Goal: Task Accomplishment & Management: Manage account settings

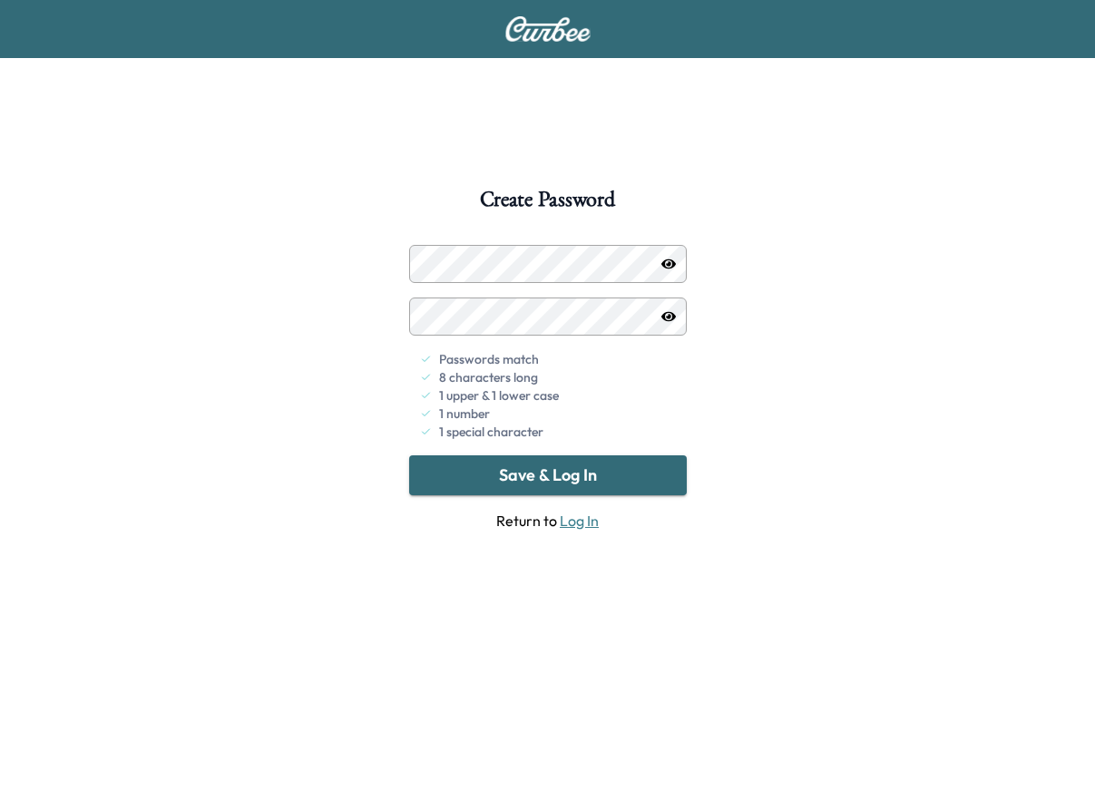
click at [563, 481] on button "Save & Log In" at bounding box center [547, 475] width 277 height 40
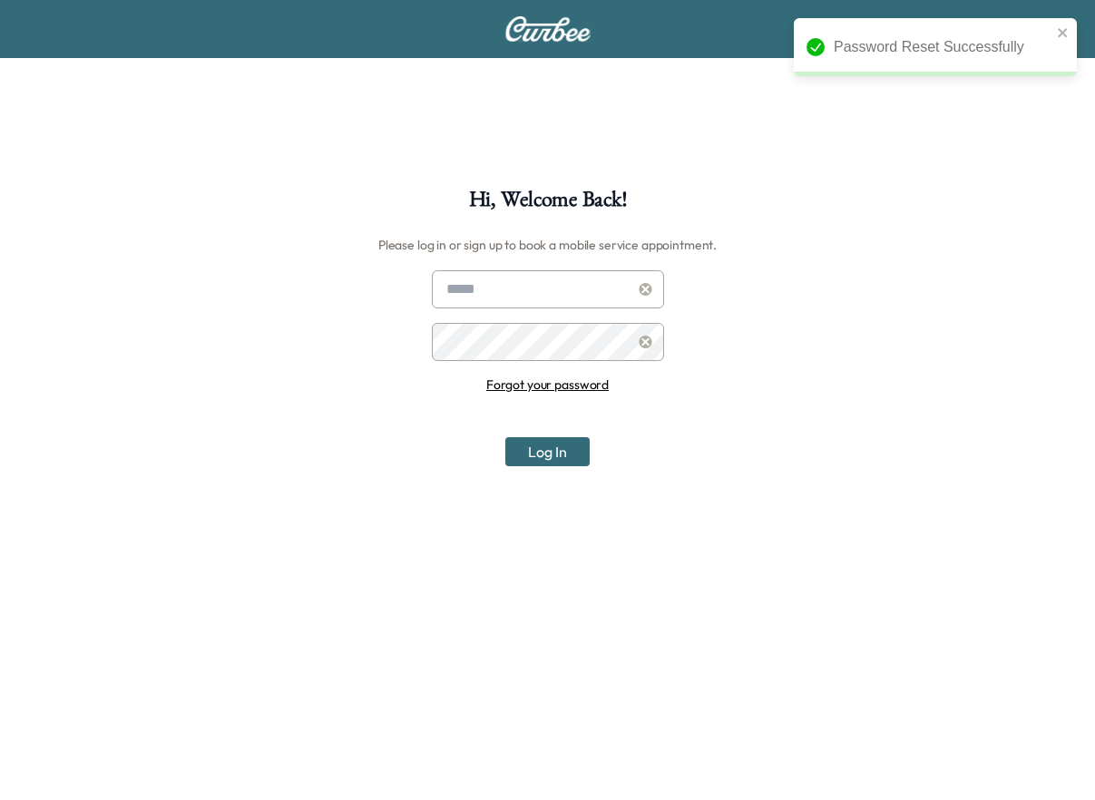
click at [511, 294] on input "text" at bounding box center [548, 289] width 232 height 38
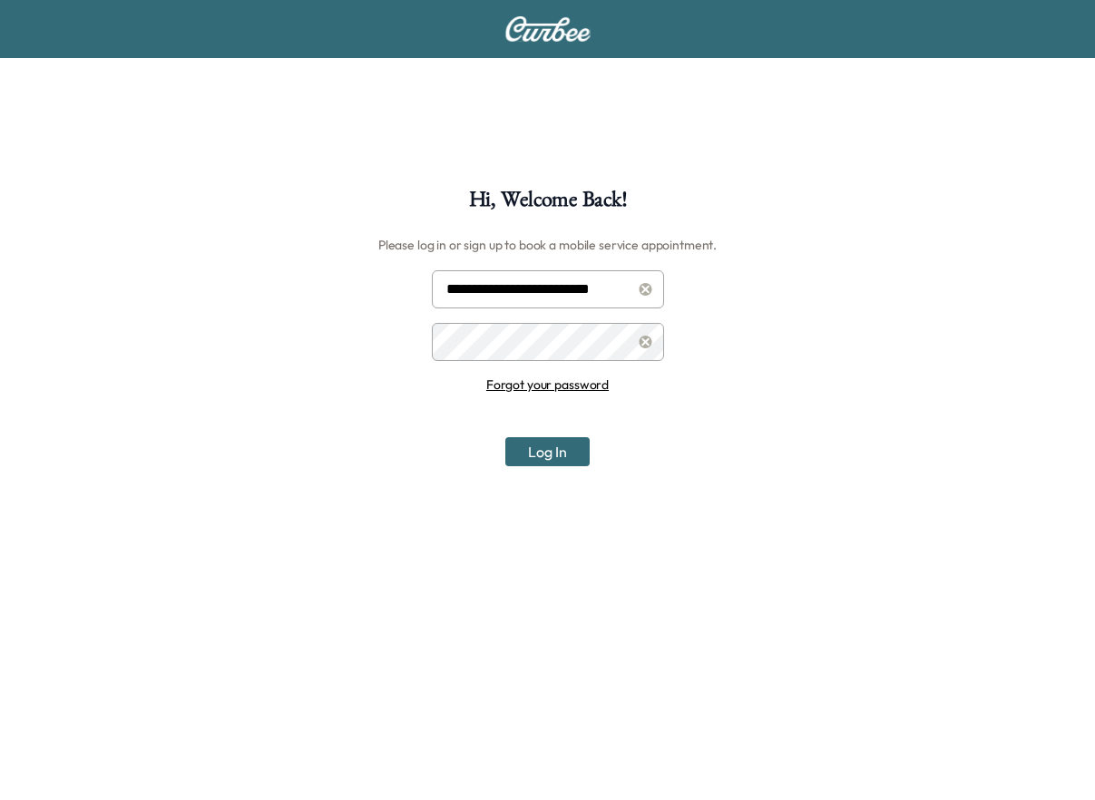
type input "**********"
click at [581, 449] on button "Log In" at bounding box center [547, 451] width 84 height 29
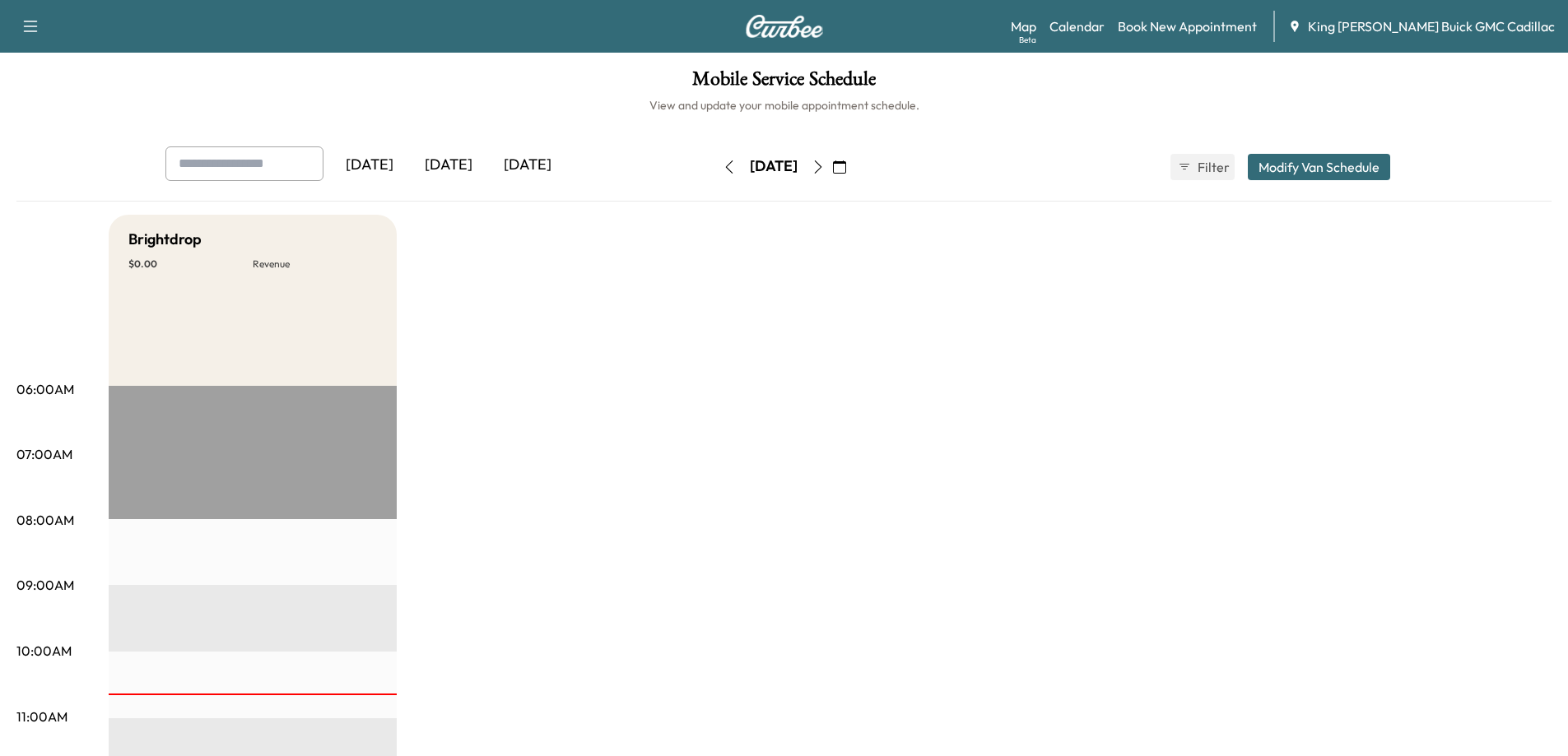
click at [459, 169] on div "[DATE]" at bounding box center [448, 165] width 79 height 38
click at [993, 30] on link "Book New Appointment" at bounding box center [1187, 26] width 139 height 20
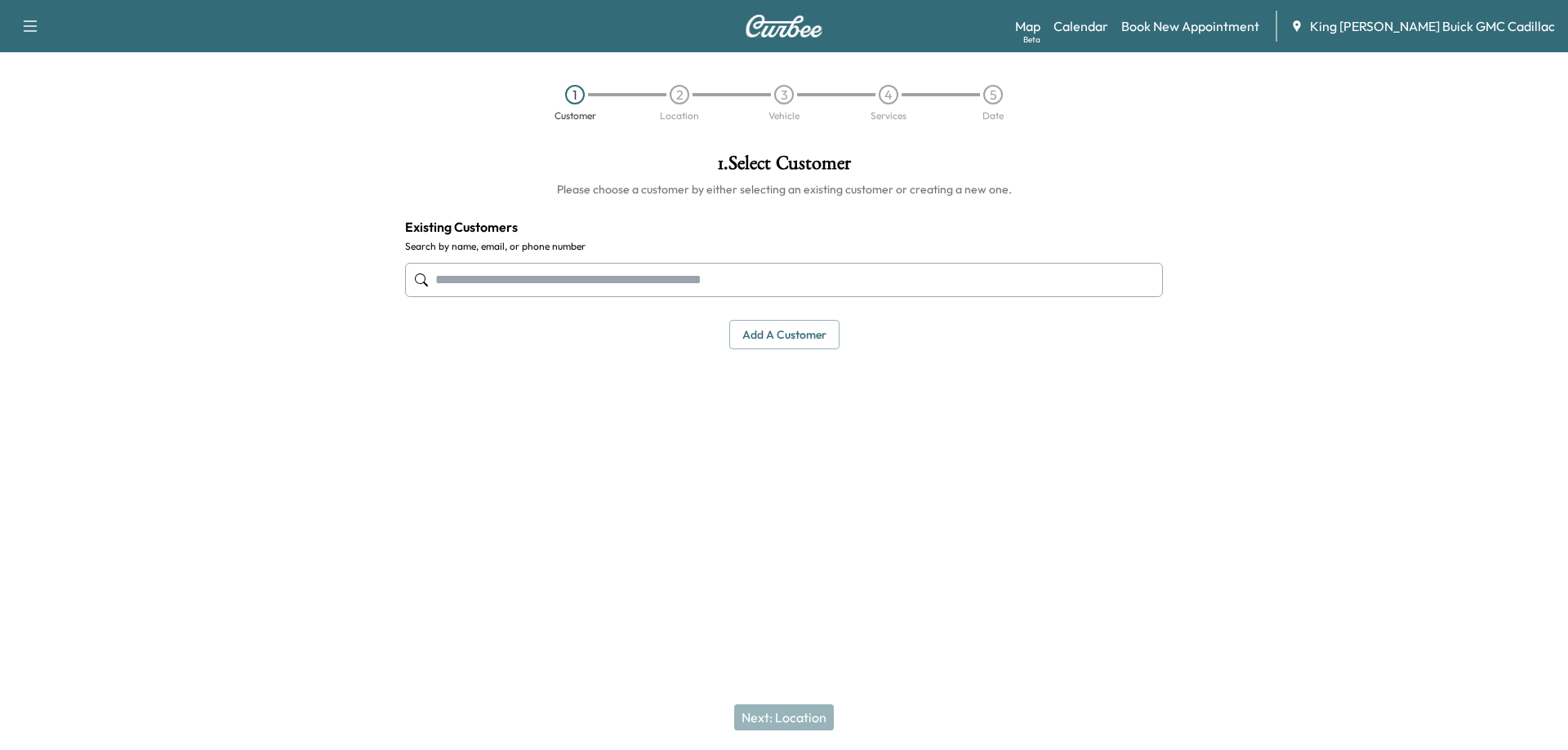
click at [603, 294] on input "text" at bounding box center [784, 280] width 758 height 34
click at [602, 285] on input "text" at bounding box center [784, 280] width 758 height 34
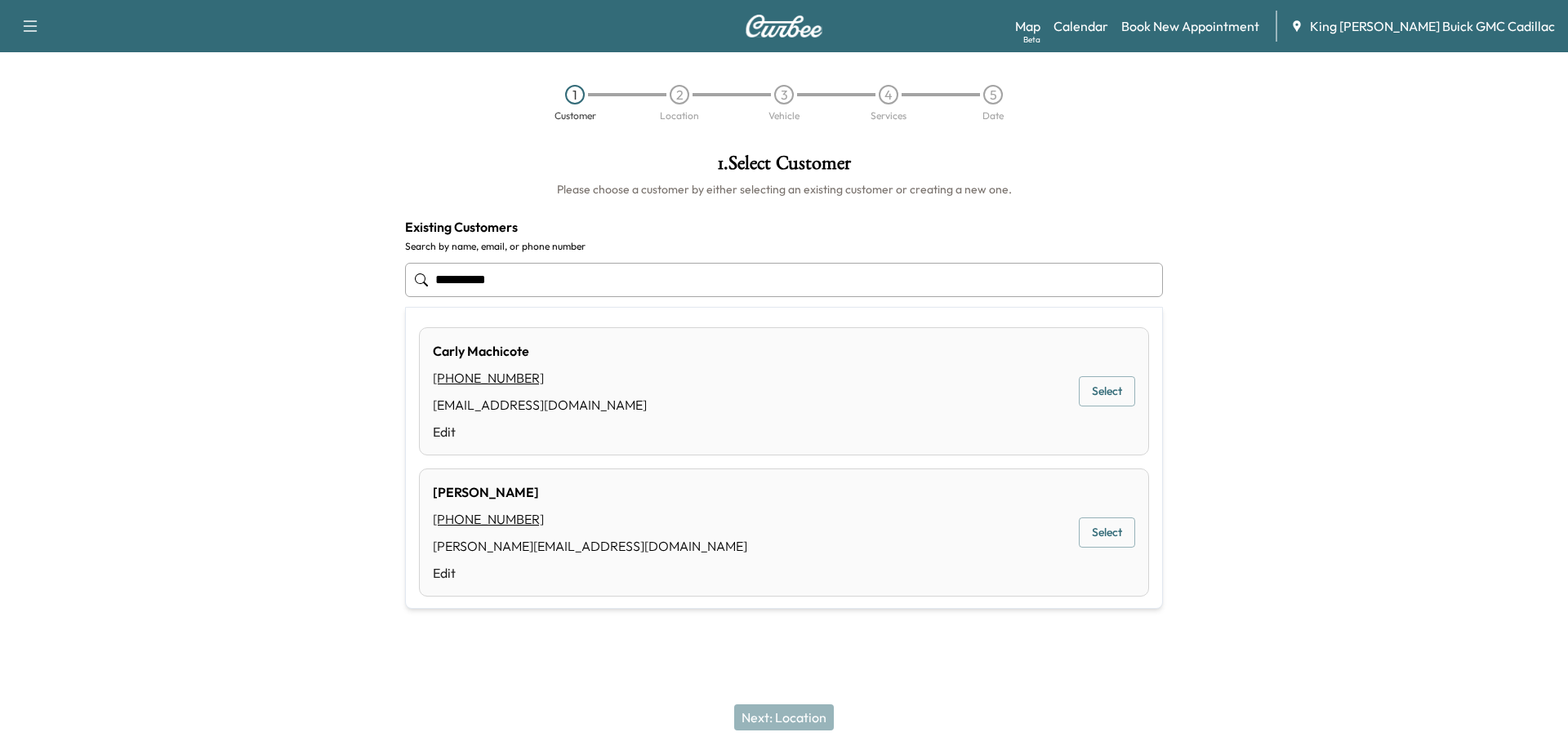
click at [985, 529] on button "Select" at bounding box center [1107, 533] width 57 height 31
type input "****"
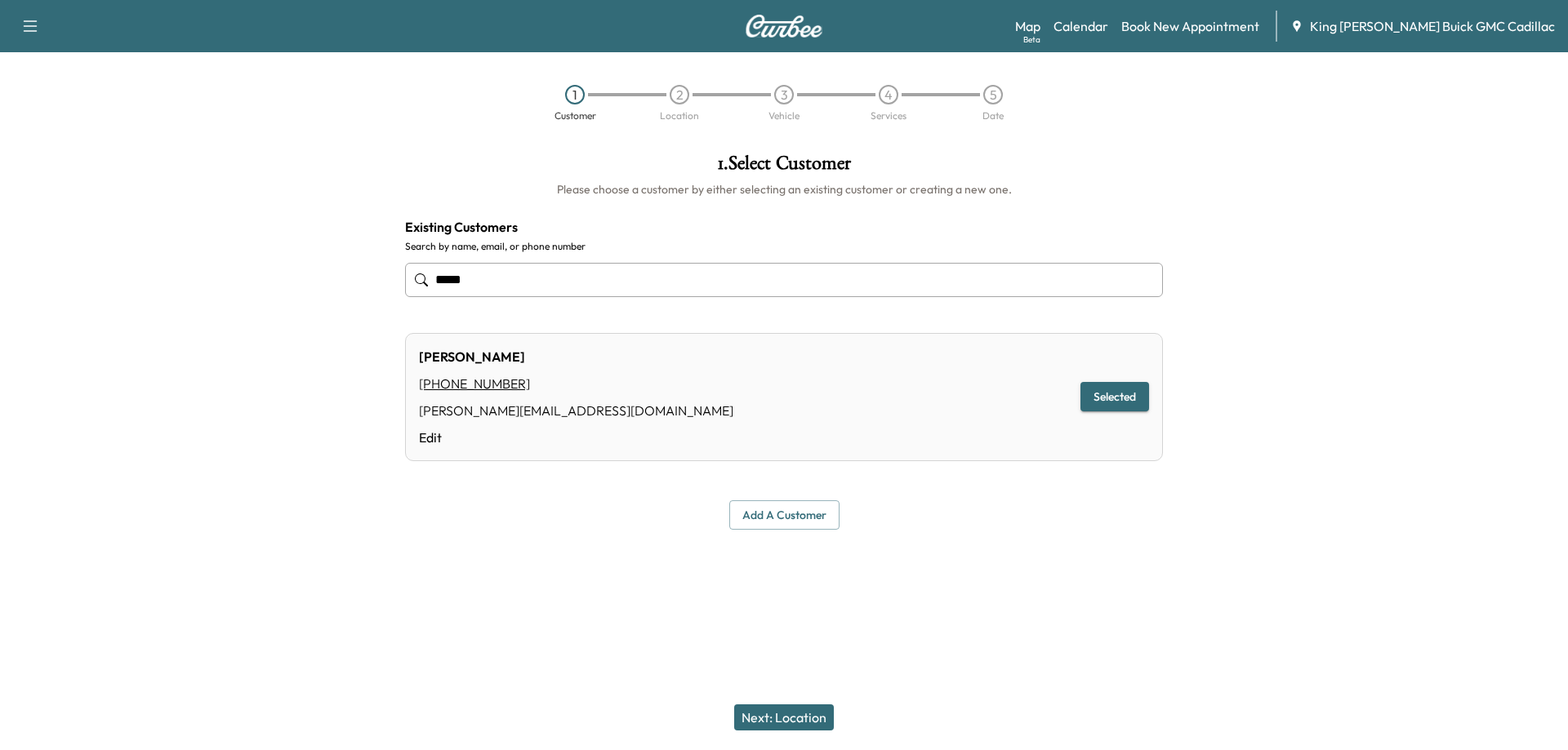
click at [778, 714] on button "Next: Location" at bounding box center [784, 718] width 100 height 26
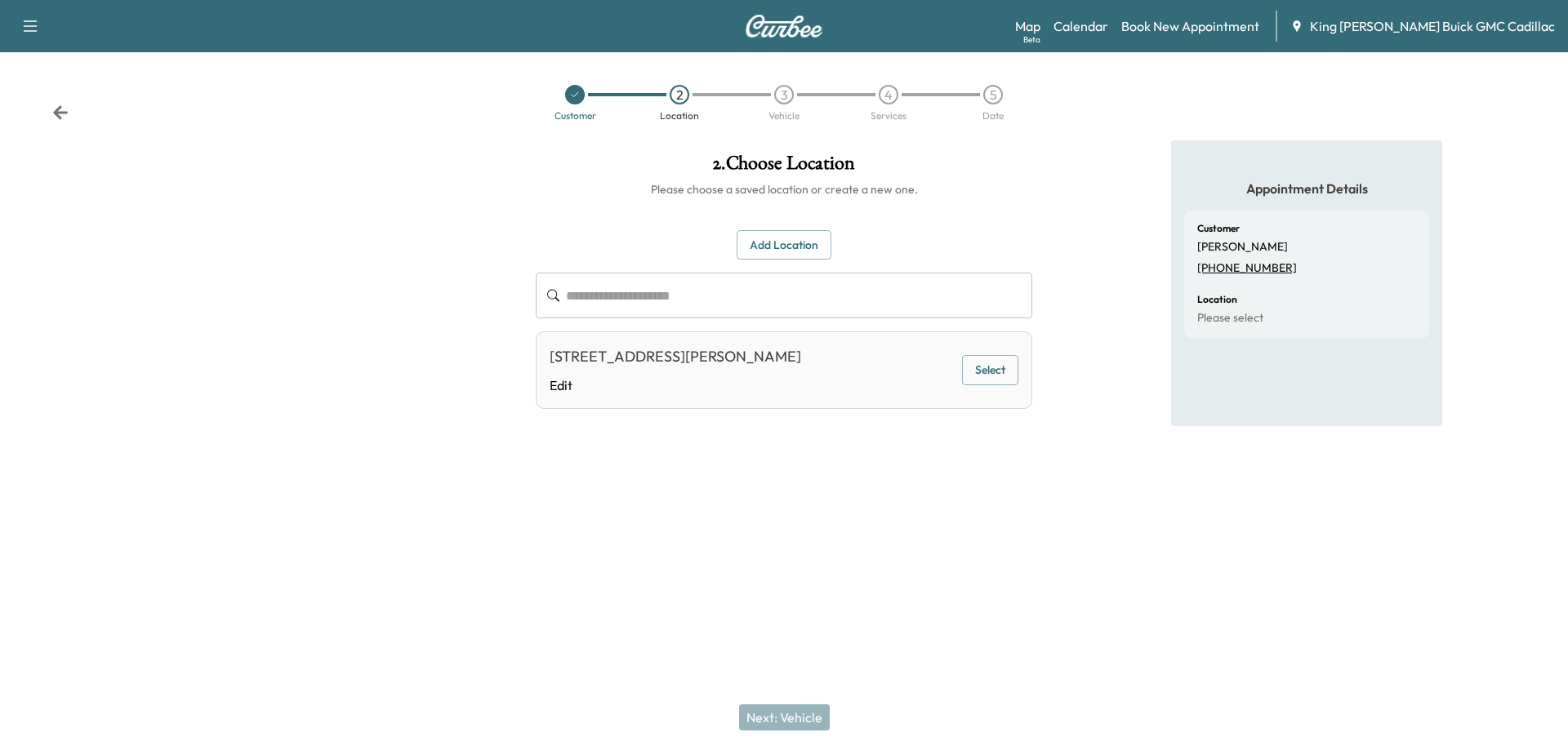
click at [583, 304] on input "text" at bounding box center [799, 295] width 467 height 46
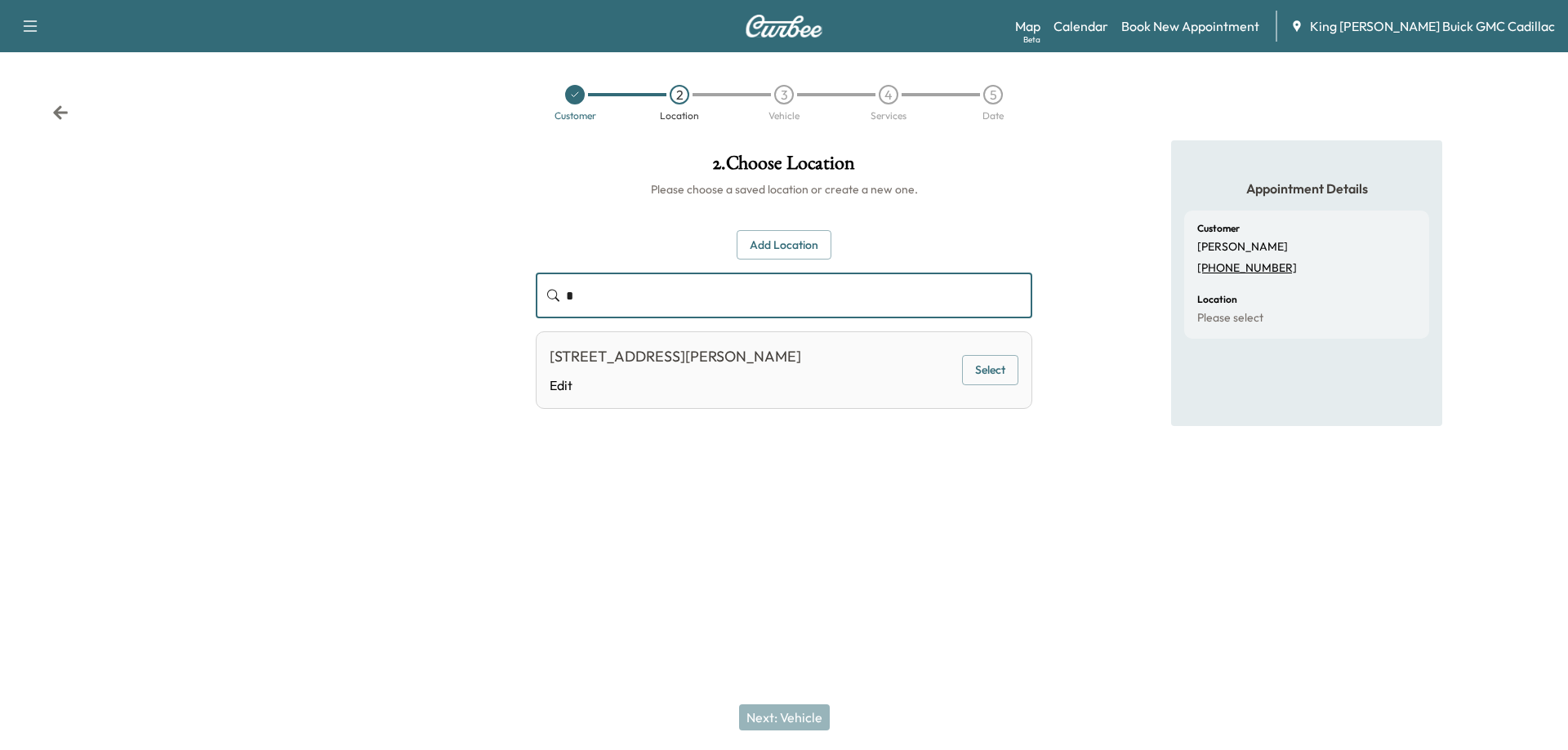
type input "*"
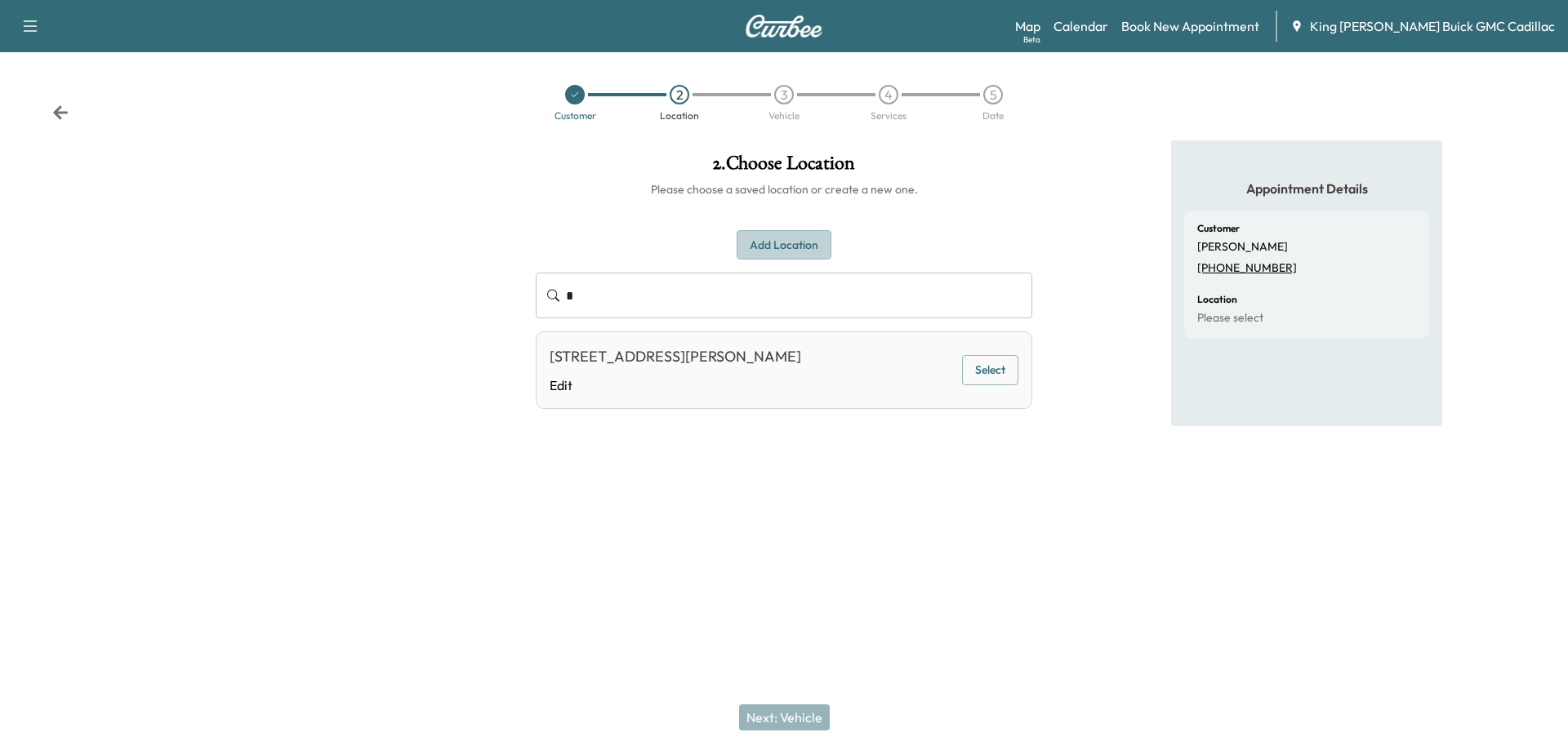
click at [768, 256] on button "Add Location" at bounding box center [784, 246] width 95 height 31
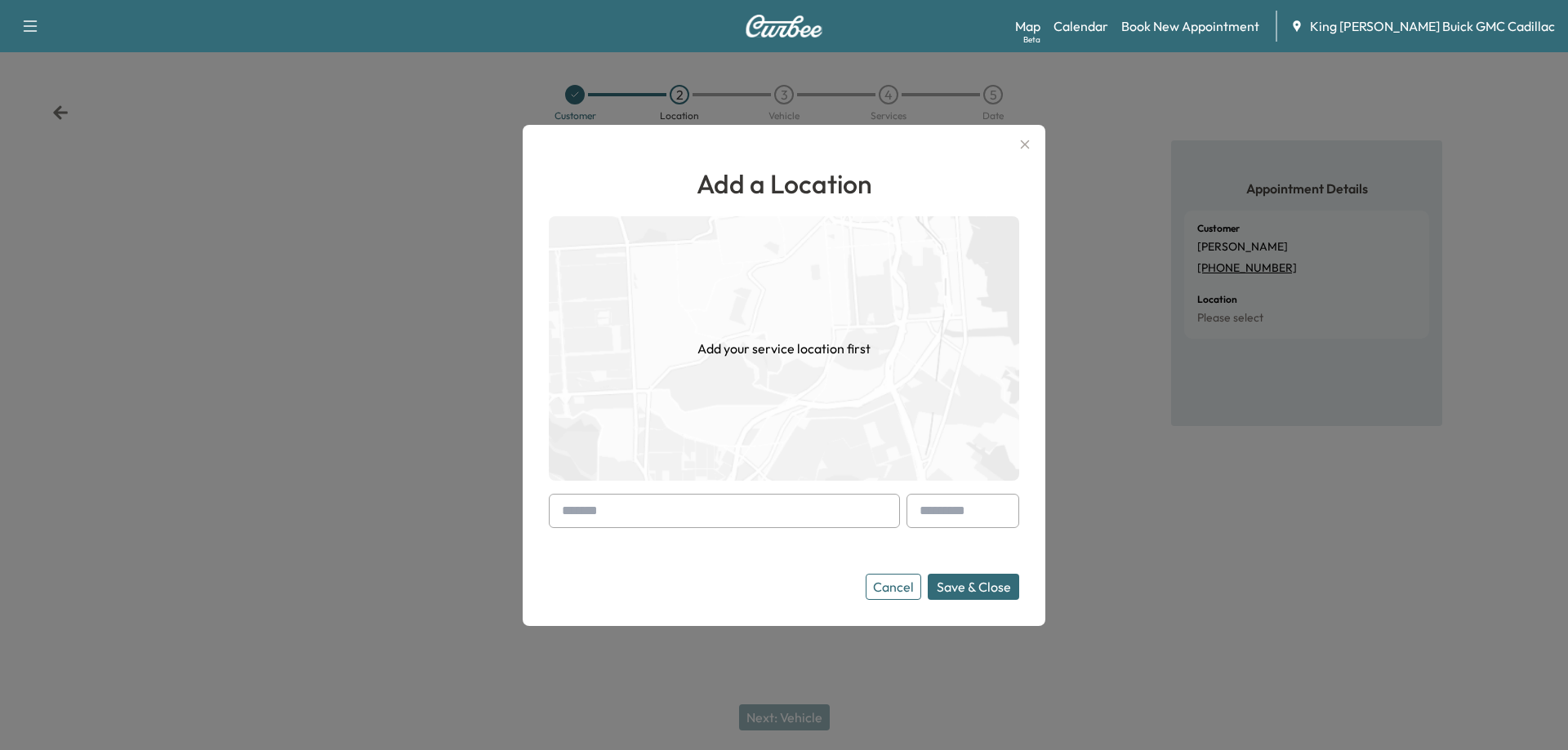
click at [649, 521] on input "text" at bounding box center [724, 511] width 351 height 34
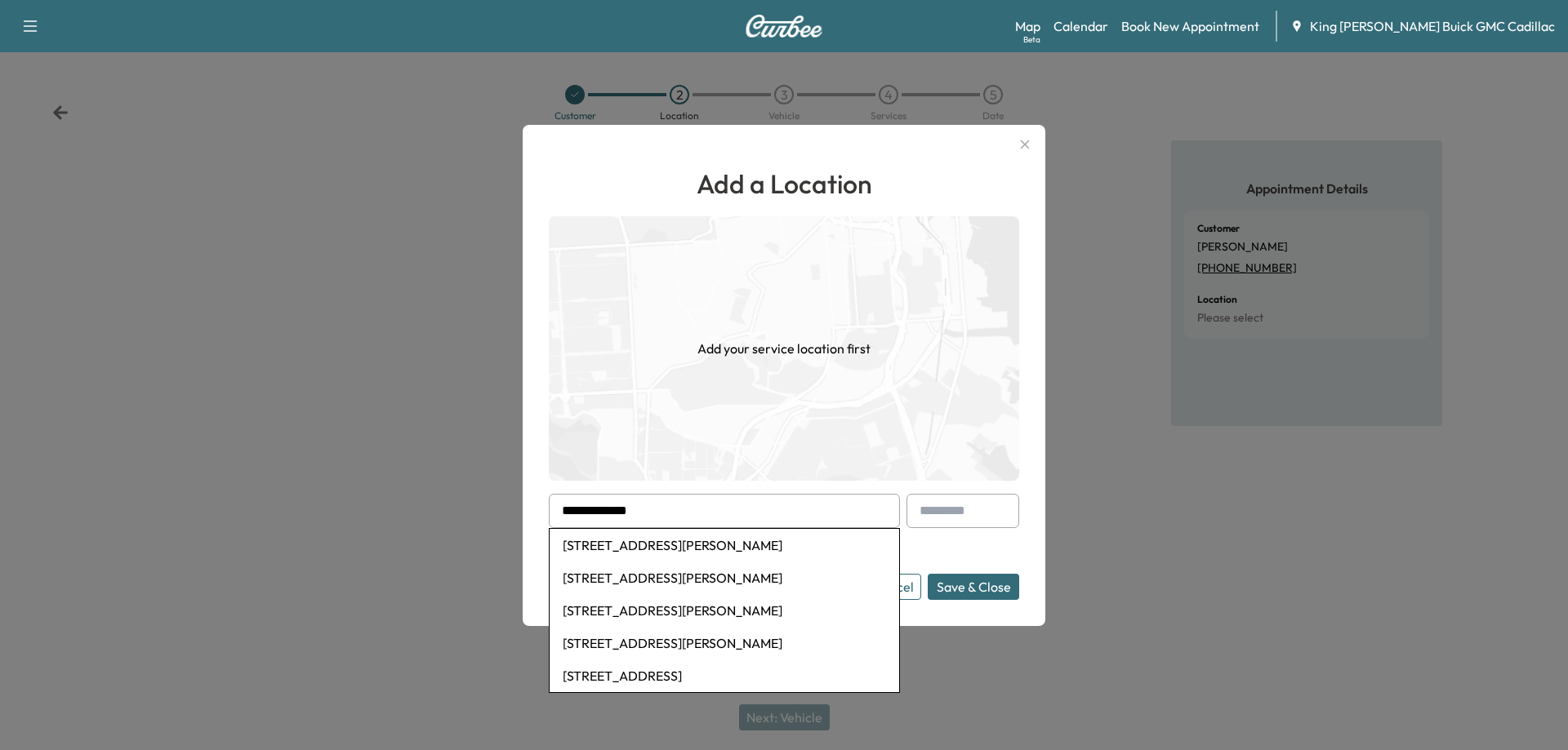
click at [669, 544] on li "[STREET_ADDRESS][PERSON_NAME]" at bounding box center [724, 546] width 349 height 32
type input "**********"
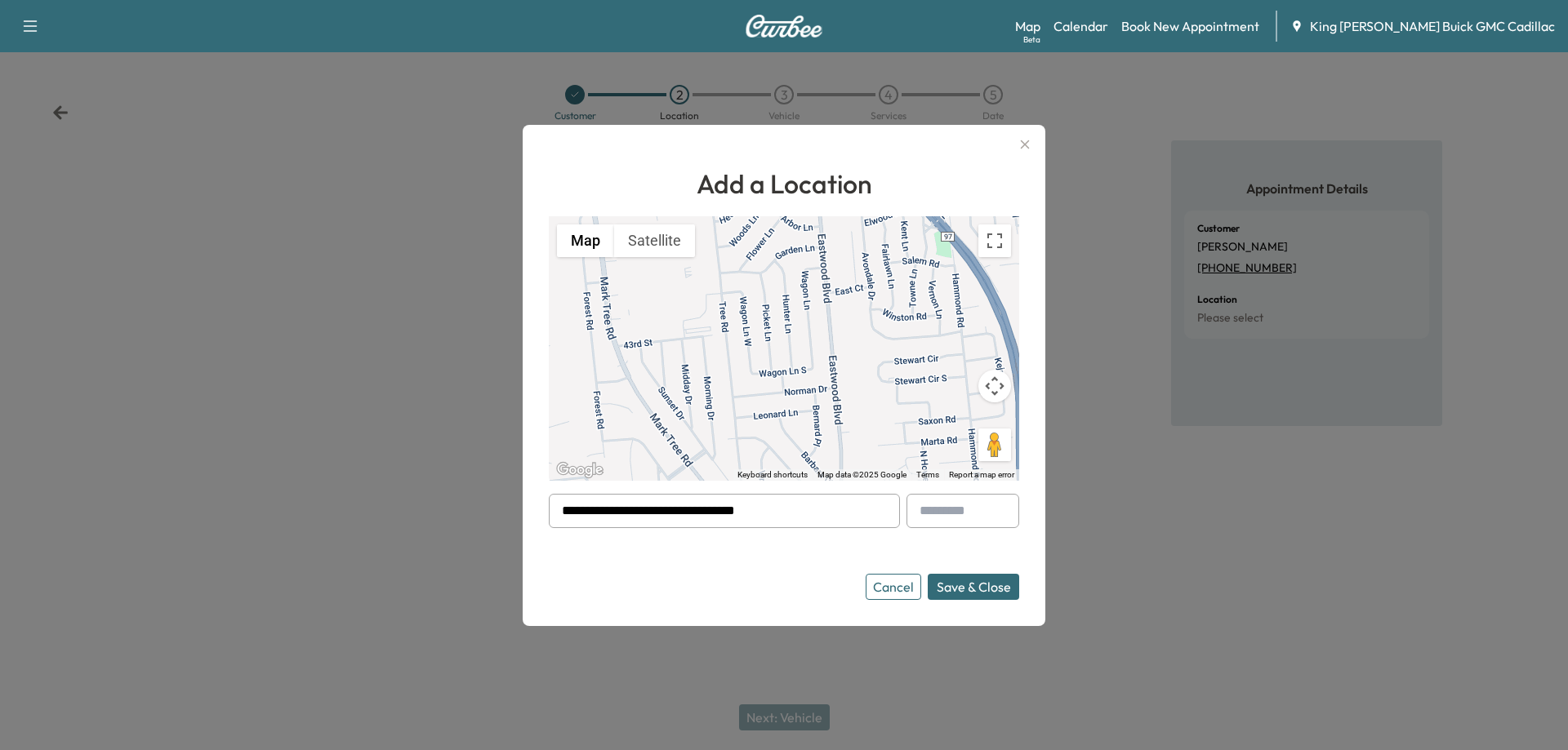
click at [970, 586] on button "Save & Close" at bounding box center [974, 587] width 92 height 26
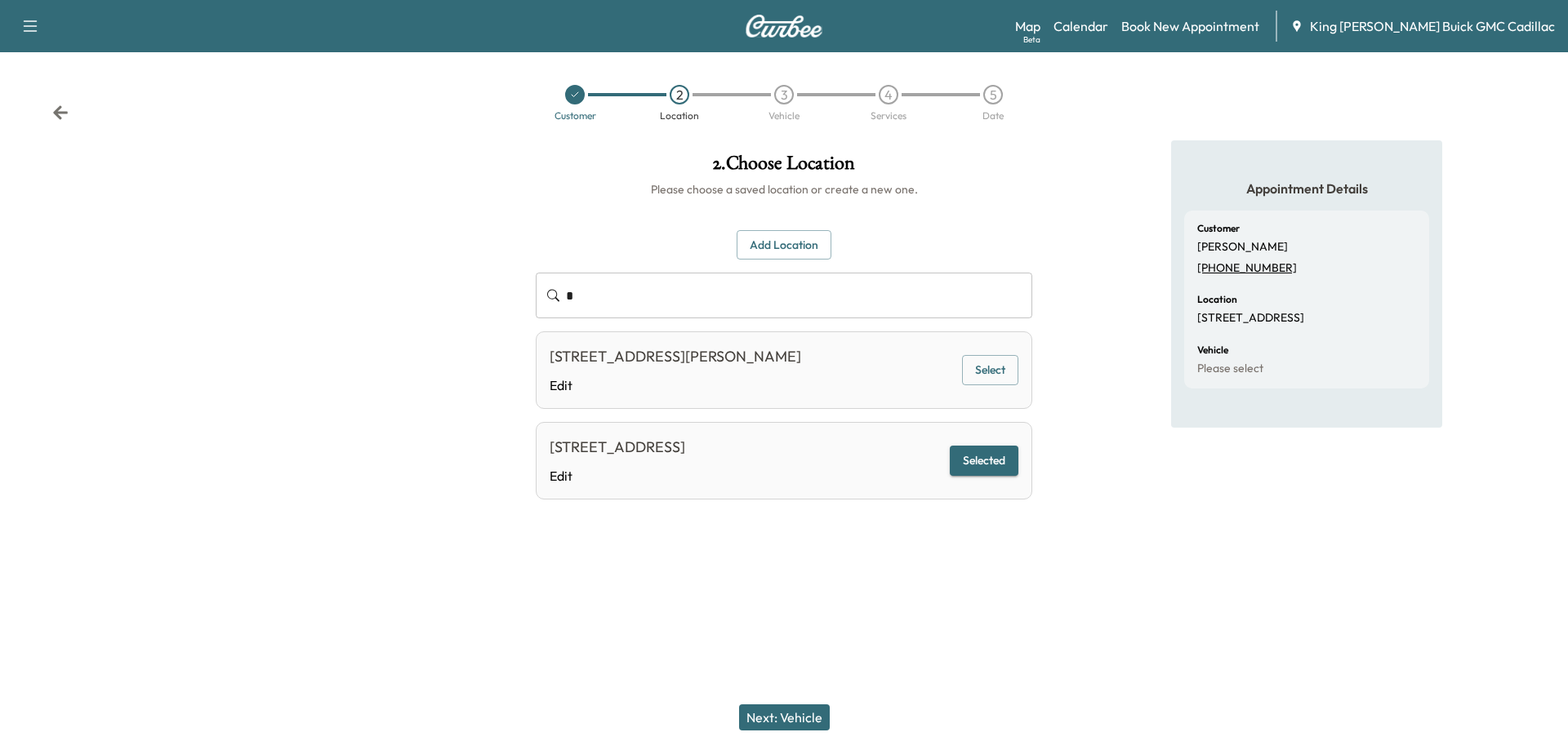
click at [809, 718] on button "Next: Vehicle" at bounding box center [784, 718] width 91 height 26
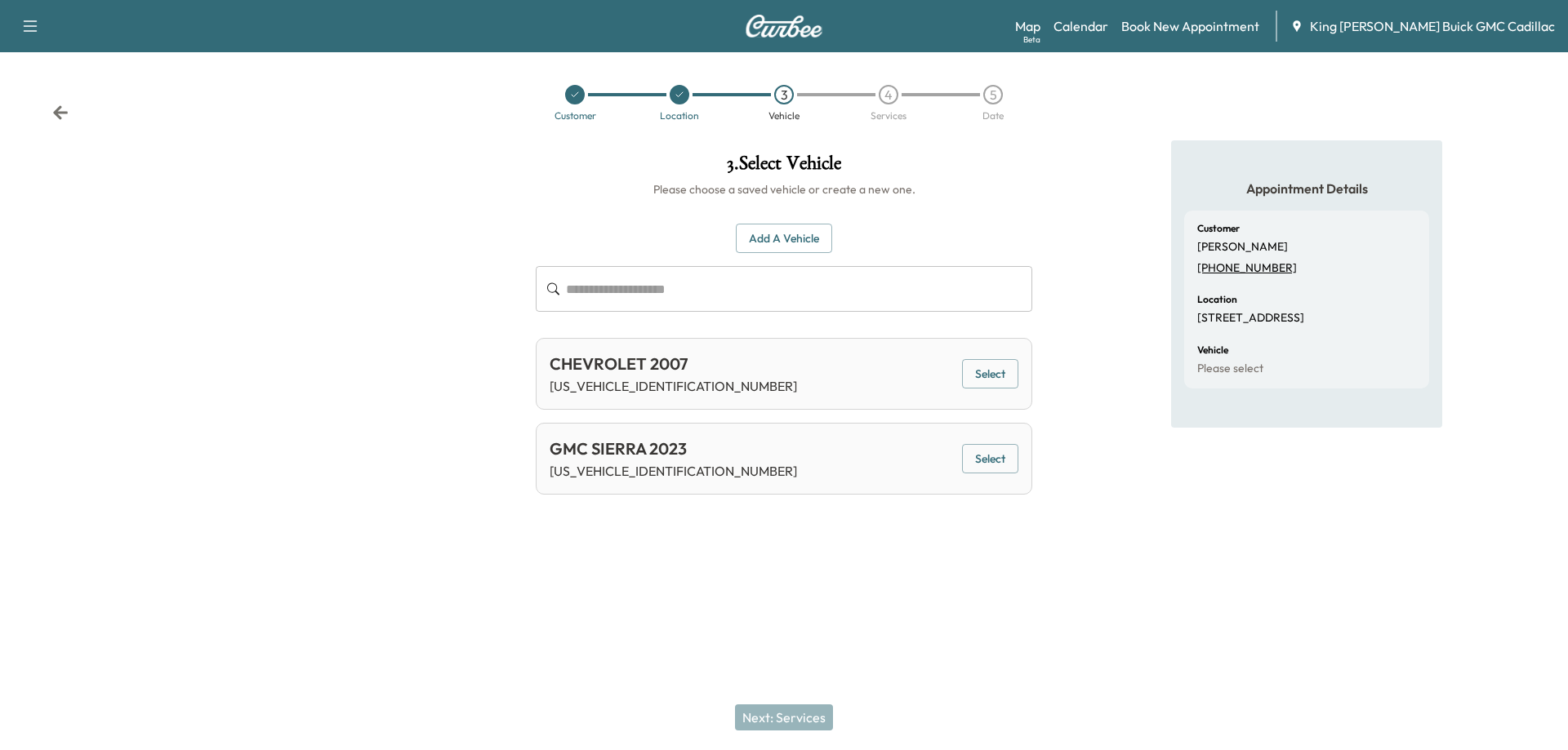
click at [970, 462] on button "Select" at bounding box center [990, 459] width 57 height 31
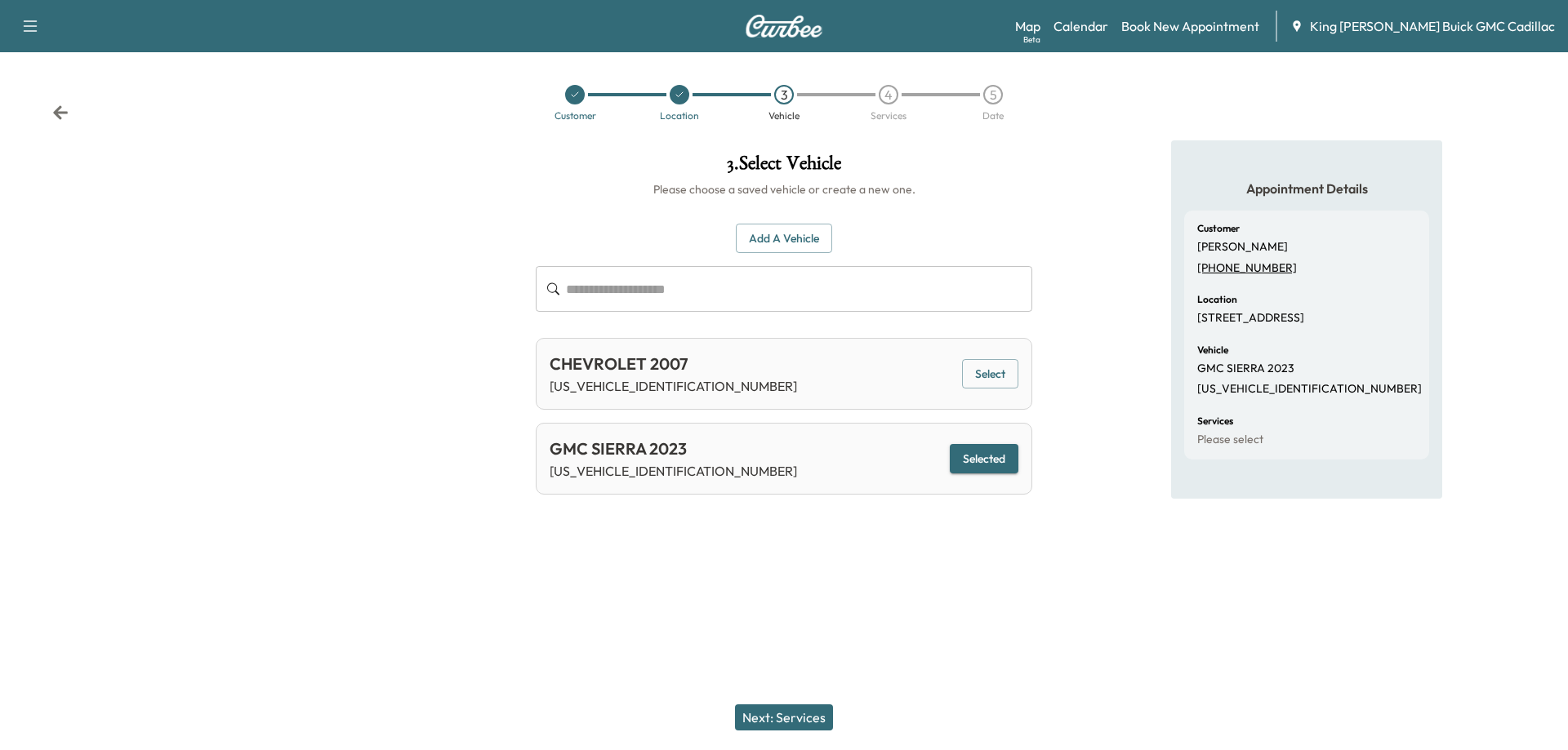
click at [780, 718] on button "Next: Services" at bounding box center [784, 718] width 98 height 26
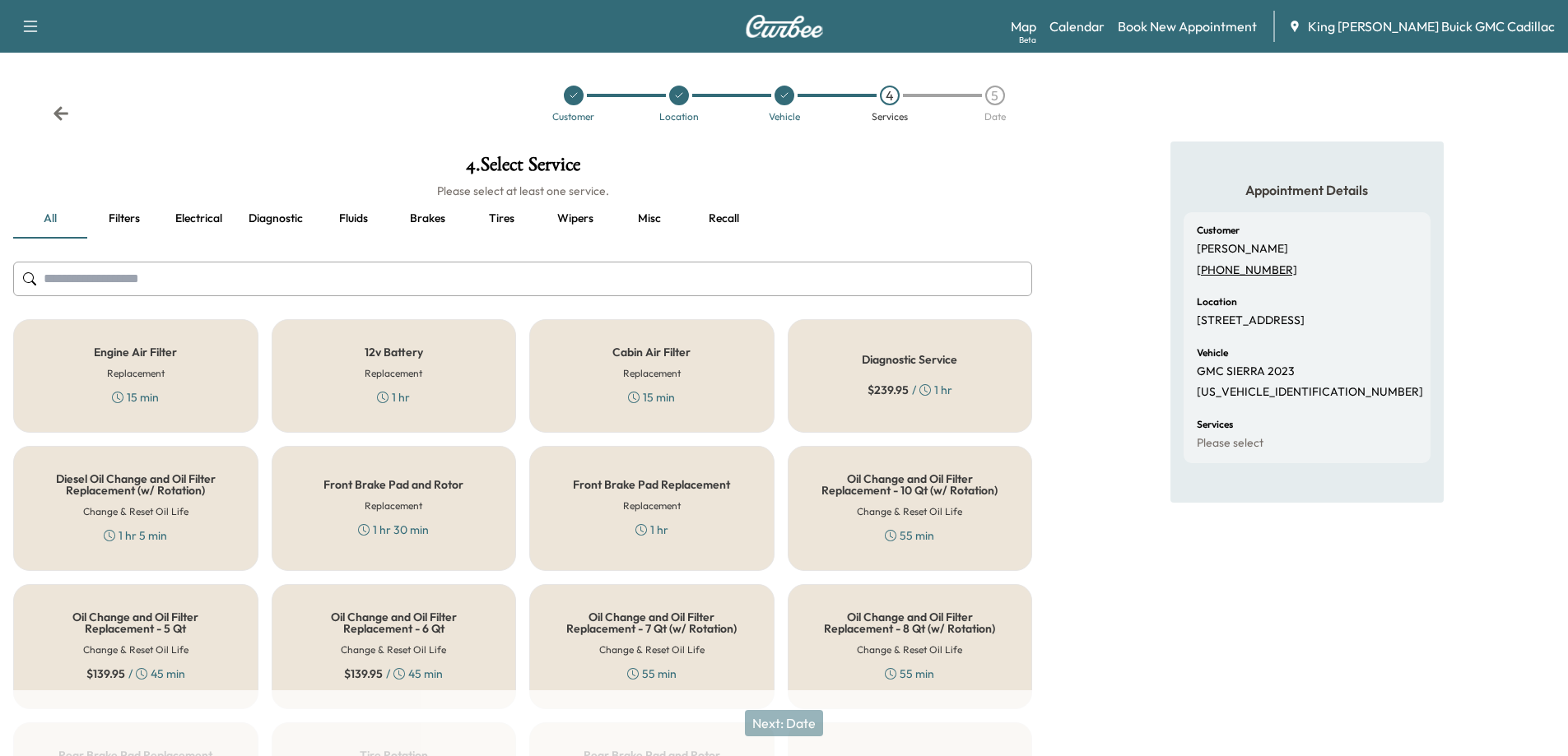
click at [658, 305] on div at bounding box center [523, 279] width 1019 height 54
click at [729, 215] on button "Recall" at bounding box center [723, 219] width 74 height 40
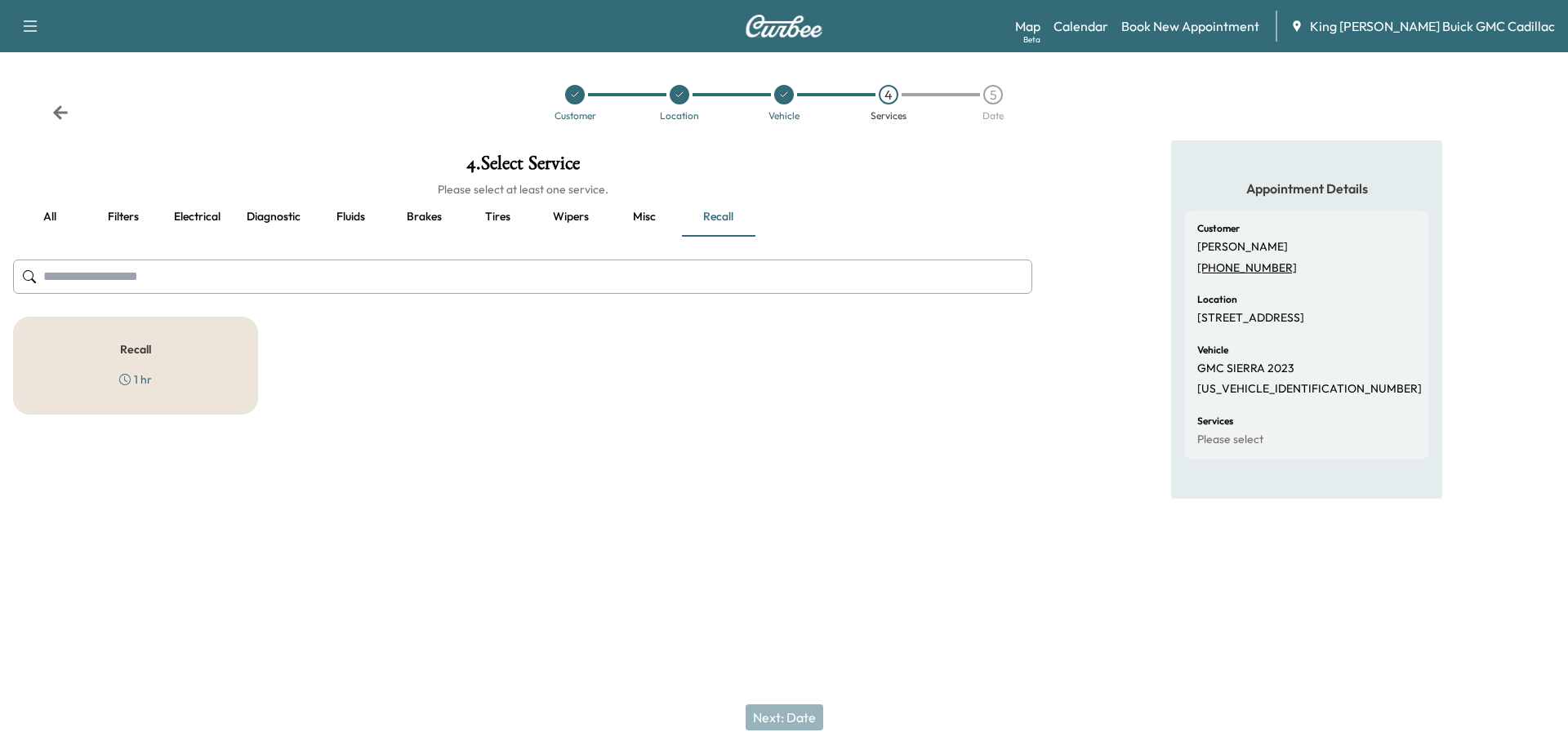
click at [50, 216] on button "all" at bounding box center [50, 217] width 74 height 40
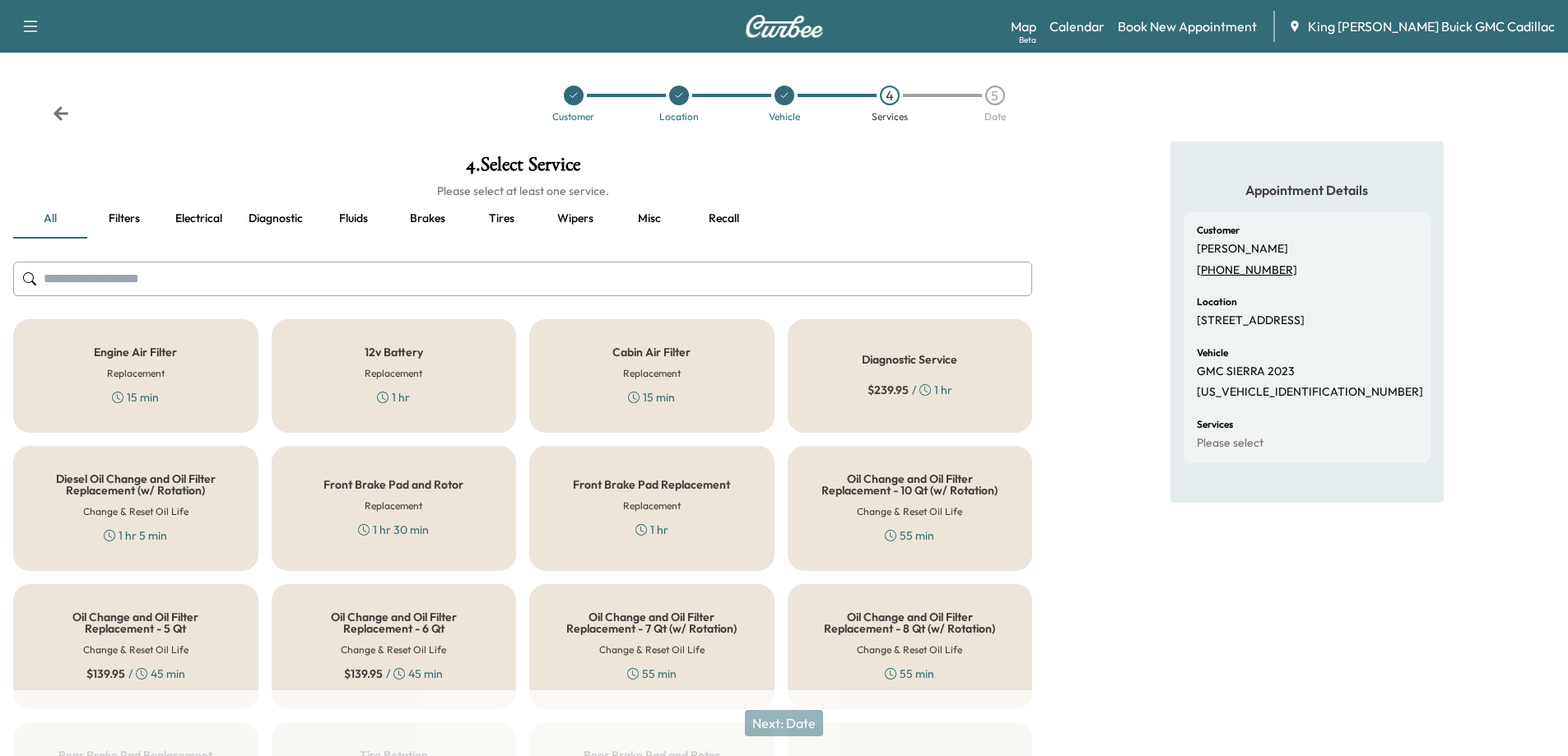
click at [993, 412] on div "Appointment Details Customer [PERSON_NAME] [PHONE_NUMBER] Location [STREET_ADDR…" at bounding box center [1307, 622] width 523 height 961
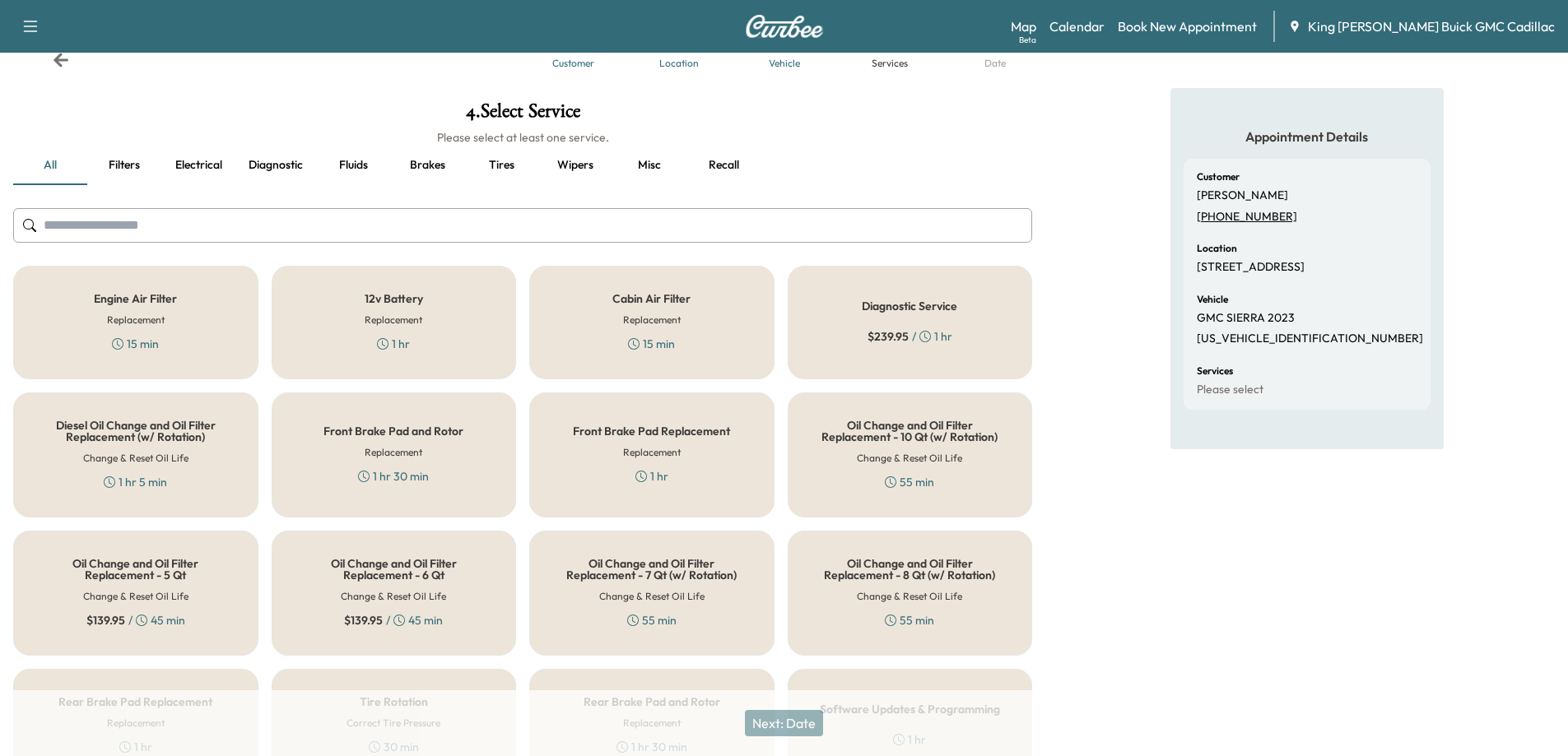
scroll to position [83, 0]
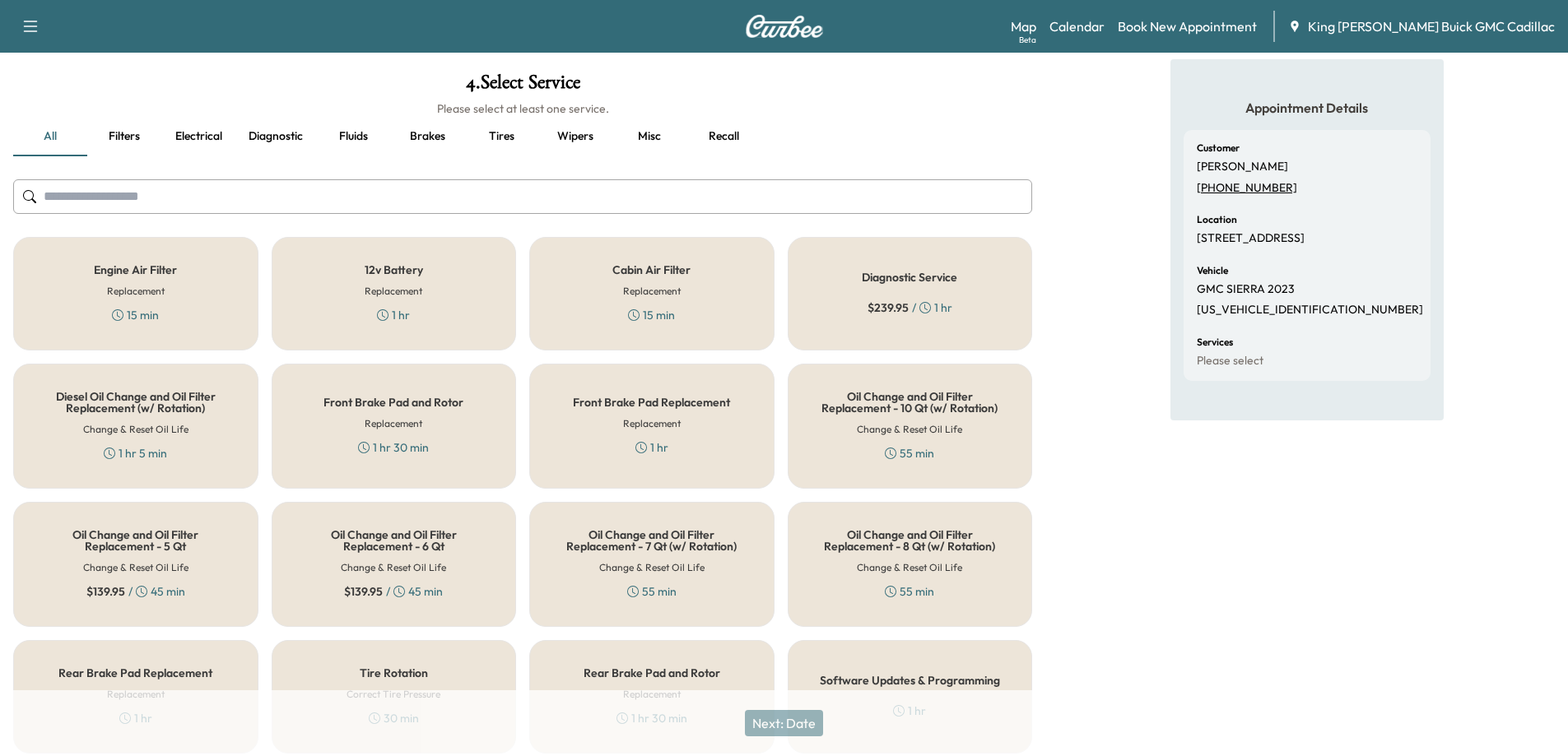
click at [346, 139] on button "Fluids" at bounding box center [353, 137] width 74 height 40
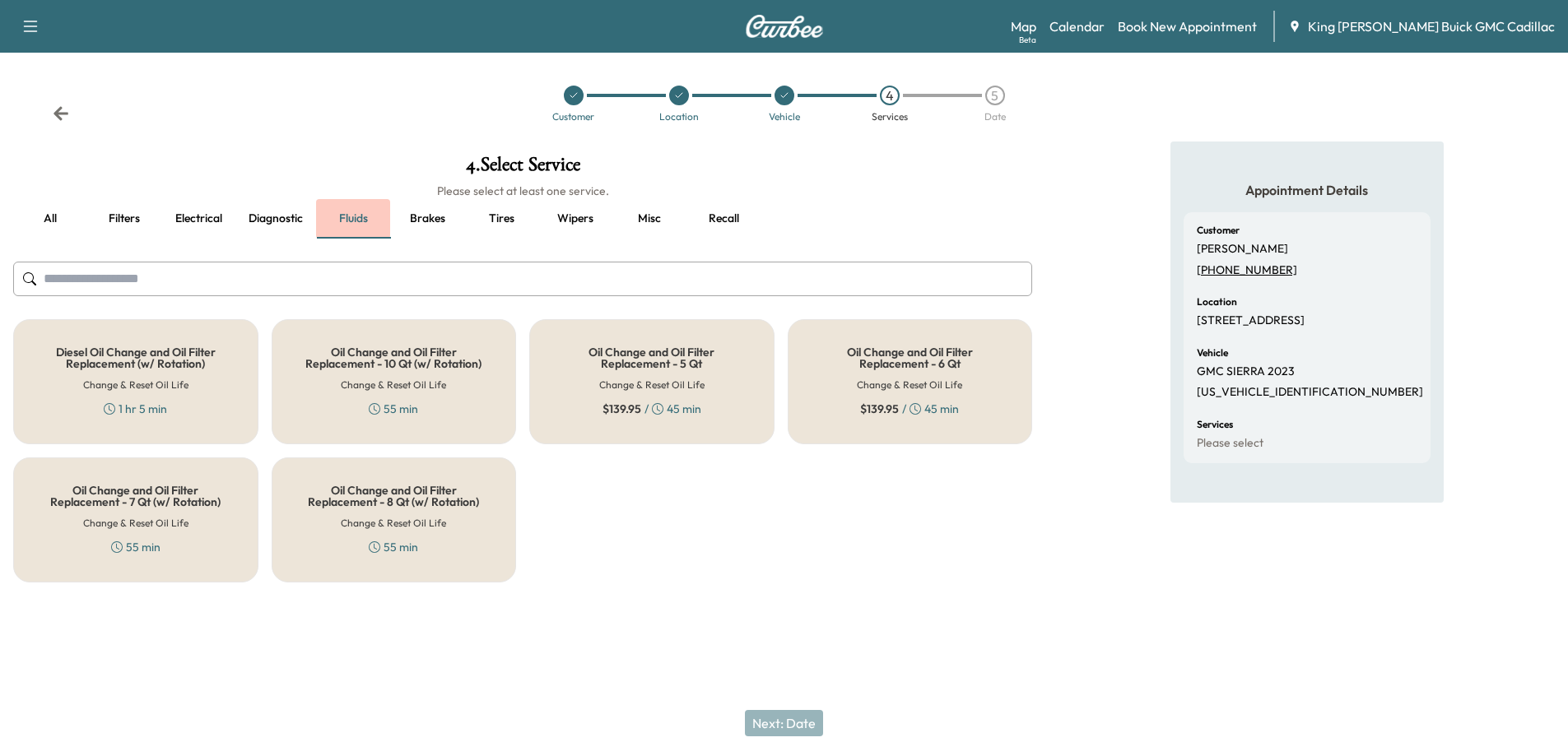
scroll to position [0, 0]
click at [261, 211] on button "Diagnostic" at bounding box center [275, 219] width 81 height 40
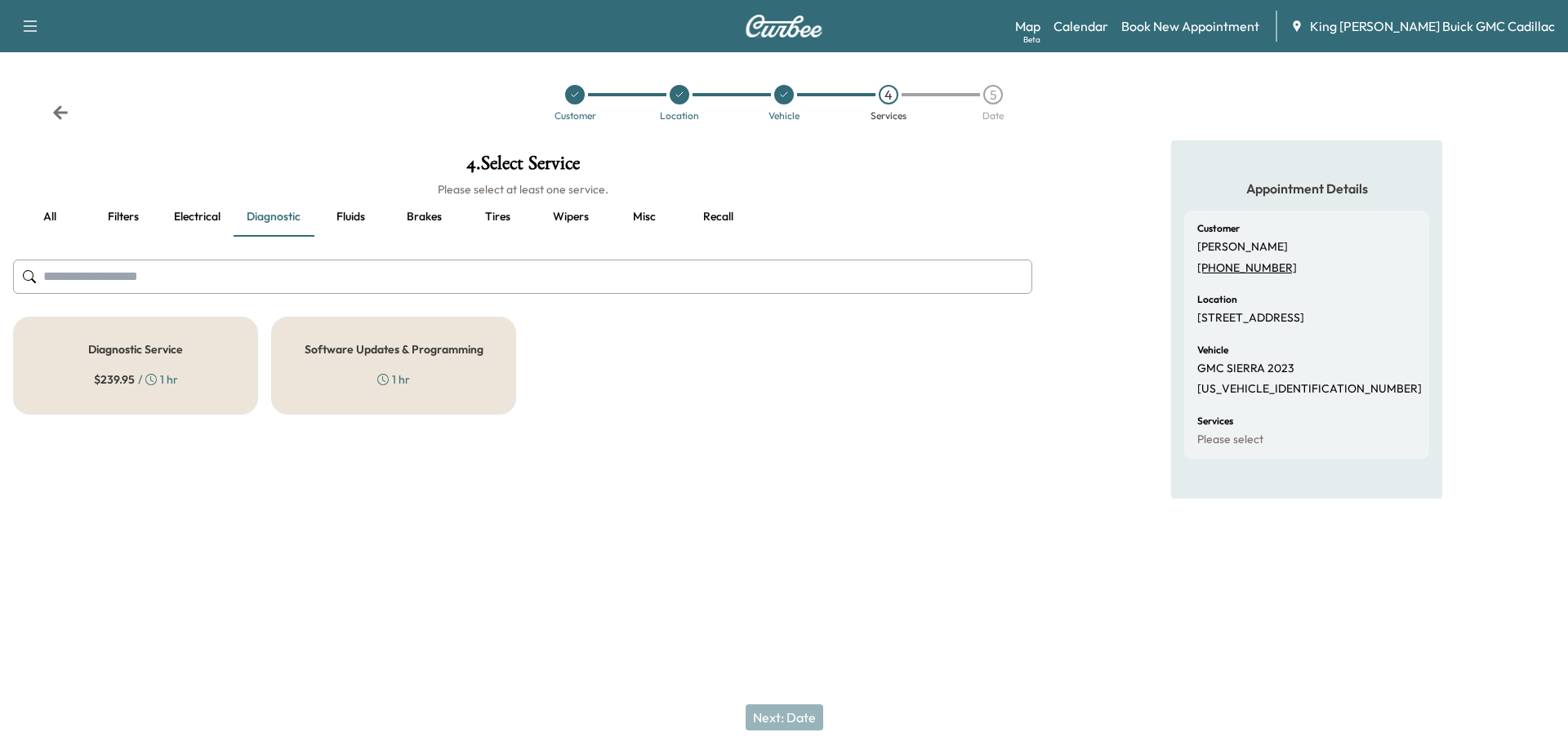
click at [191, 212] on button "Electrical" at bounding box center [197, 217] width 74 height 40
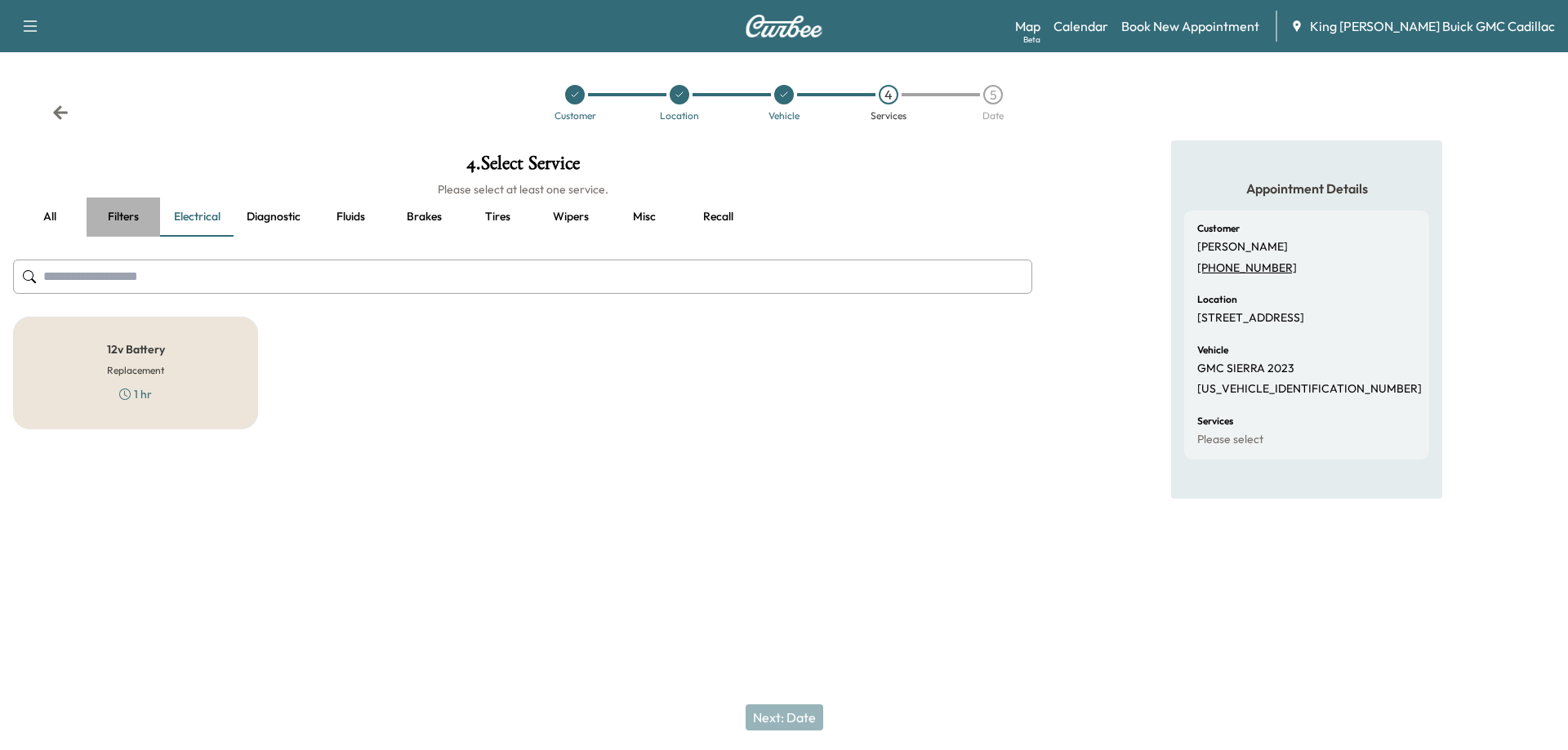
click at [138, 214] on button "Filters" at bounding box center [123, 217] width 74 height 40
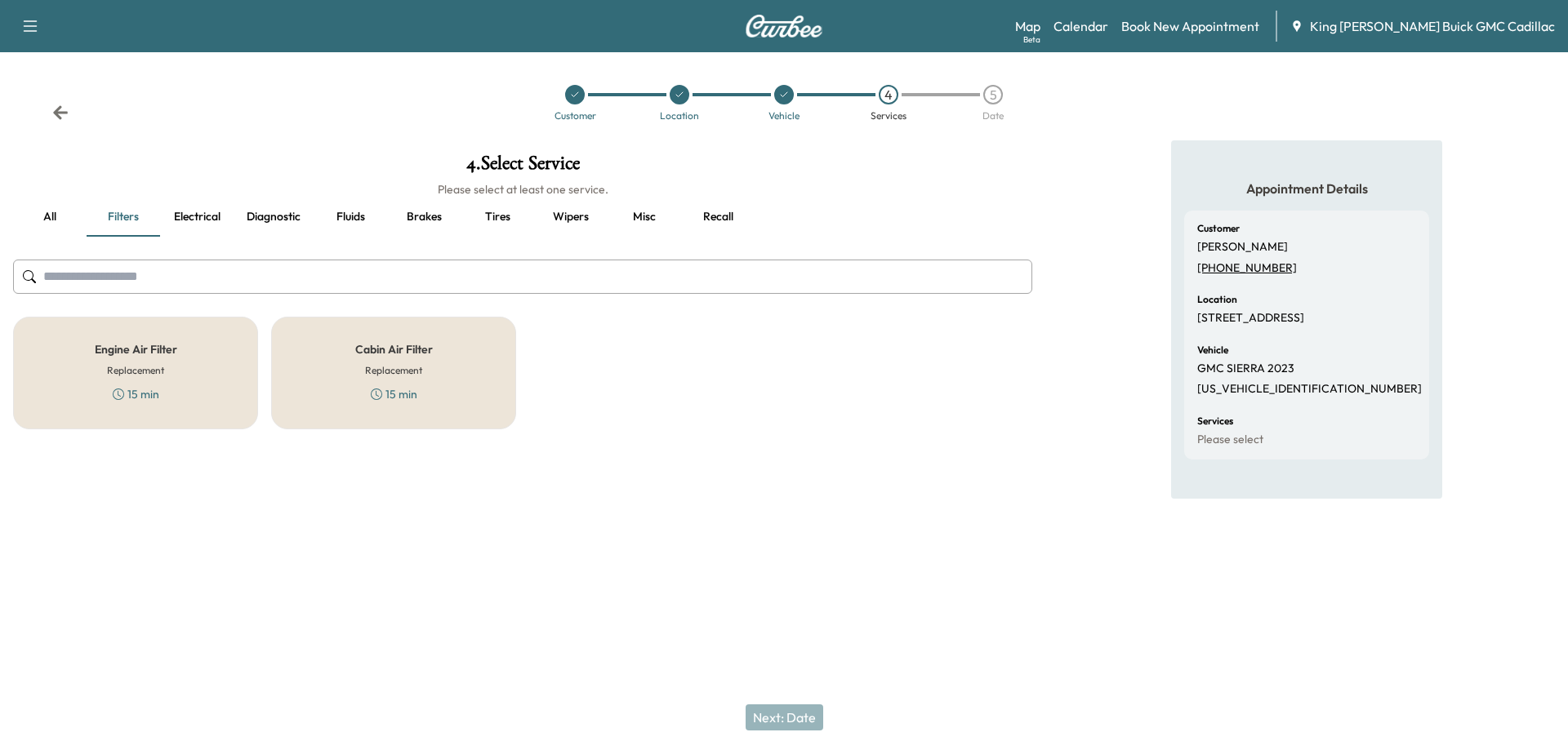
click at [429, 218] on button "Brakes" at bounding box center [424, 217] width 74 height 40
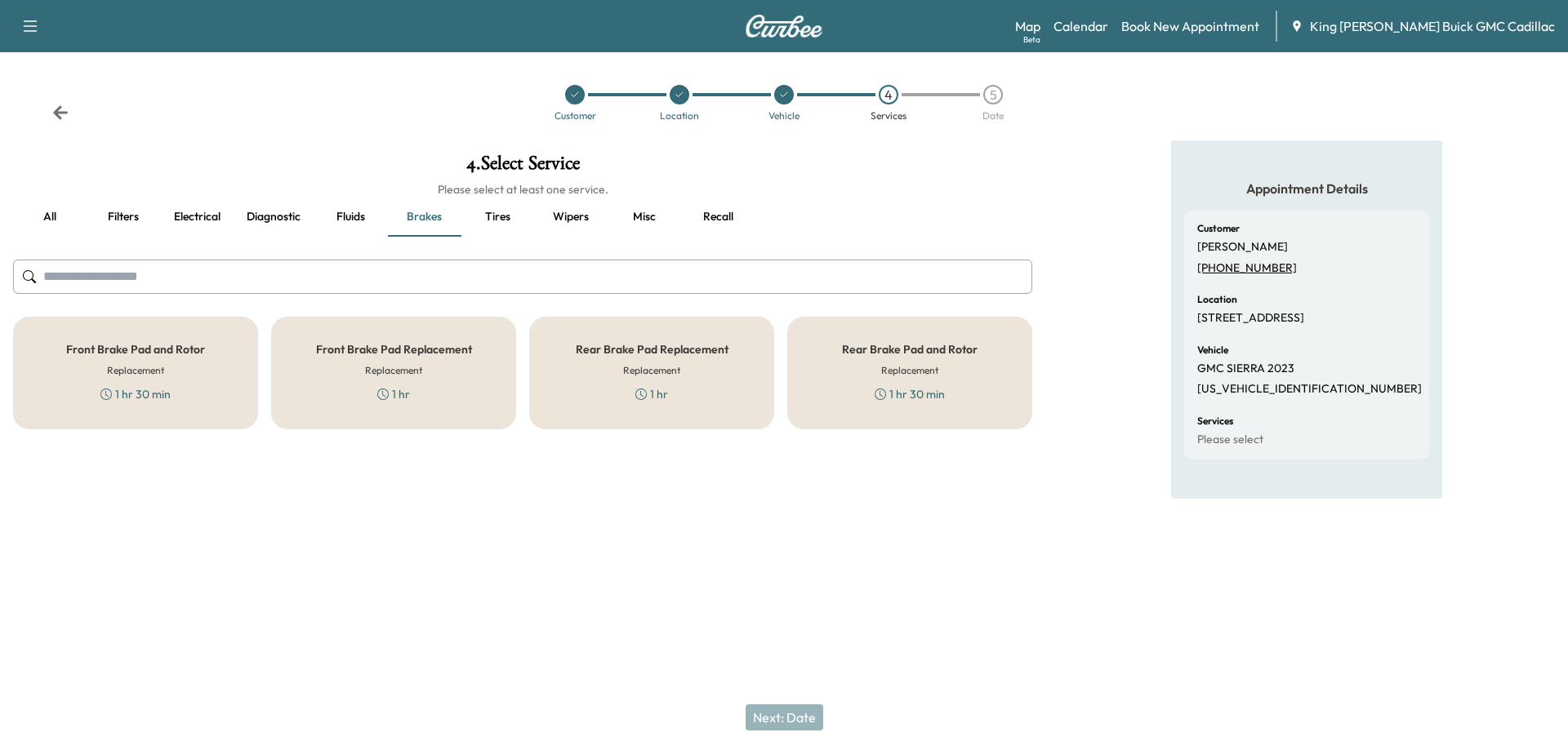
click at [44, 221] on button "all" at bounding box center [50, 217] width 74 height 40
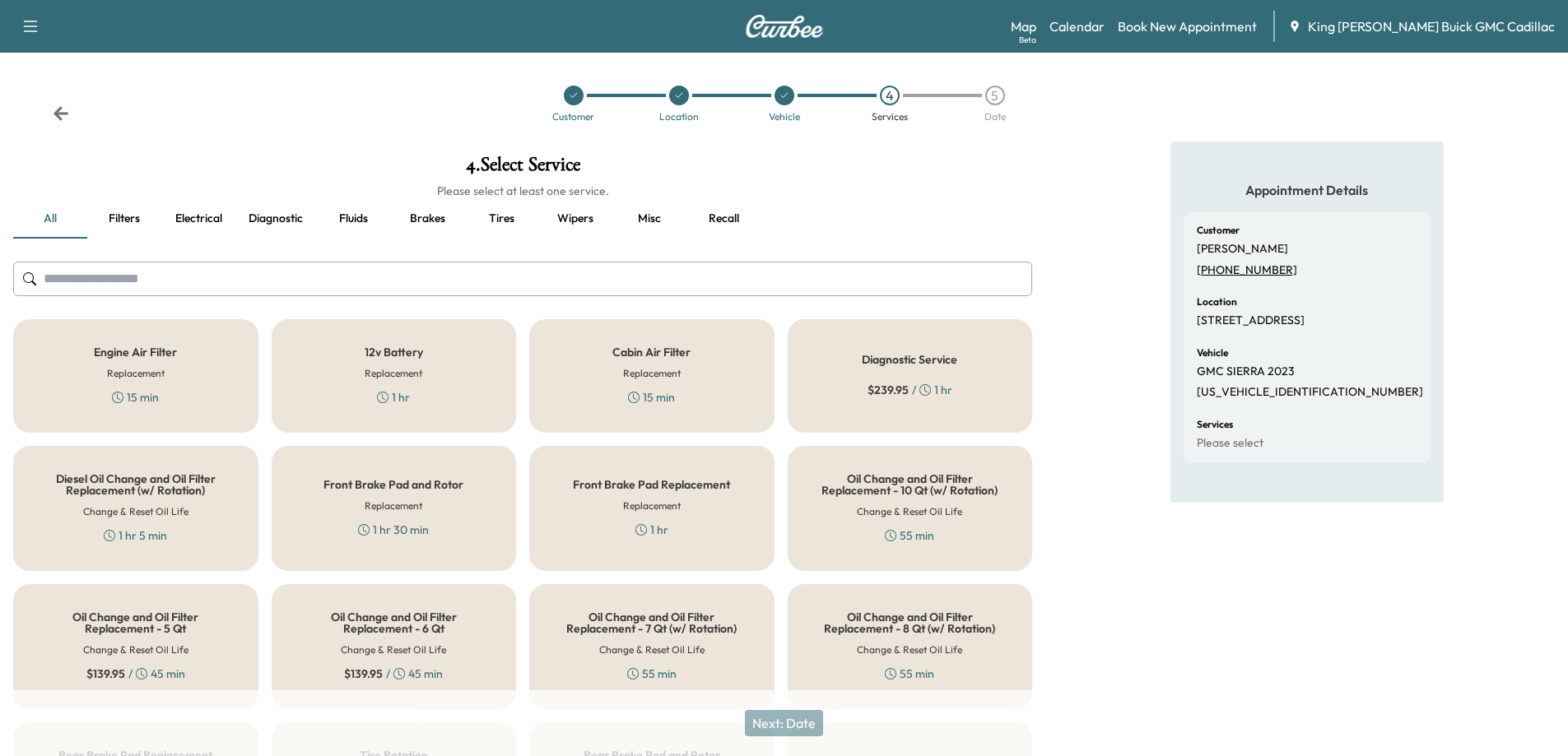
click at [289, 305] on div at bounding box center [523, 279] width 1019 height 54
click at [299, 305] on div at bounding box center [523, 279] width 1019 height 54
click at [993, 234] on div "Appointment Details Customer [PERSON_NAME] [PHONE_NUMBER] Location [STREET_ADDR…" at bounding box center [1307, 622] width 523 height 961
click at [993, 347] on div "Appointment Details Customer [PERSON_NAME] [PHONE_NUMBER] Location [STREET_ADDR…" at bounding box center [1307, 622] width 523 height 961
click at [651, 222] on button "Misc" at bounding box center [650, 219] width 74 height 40
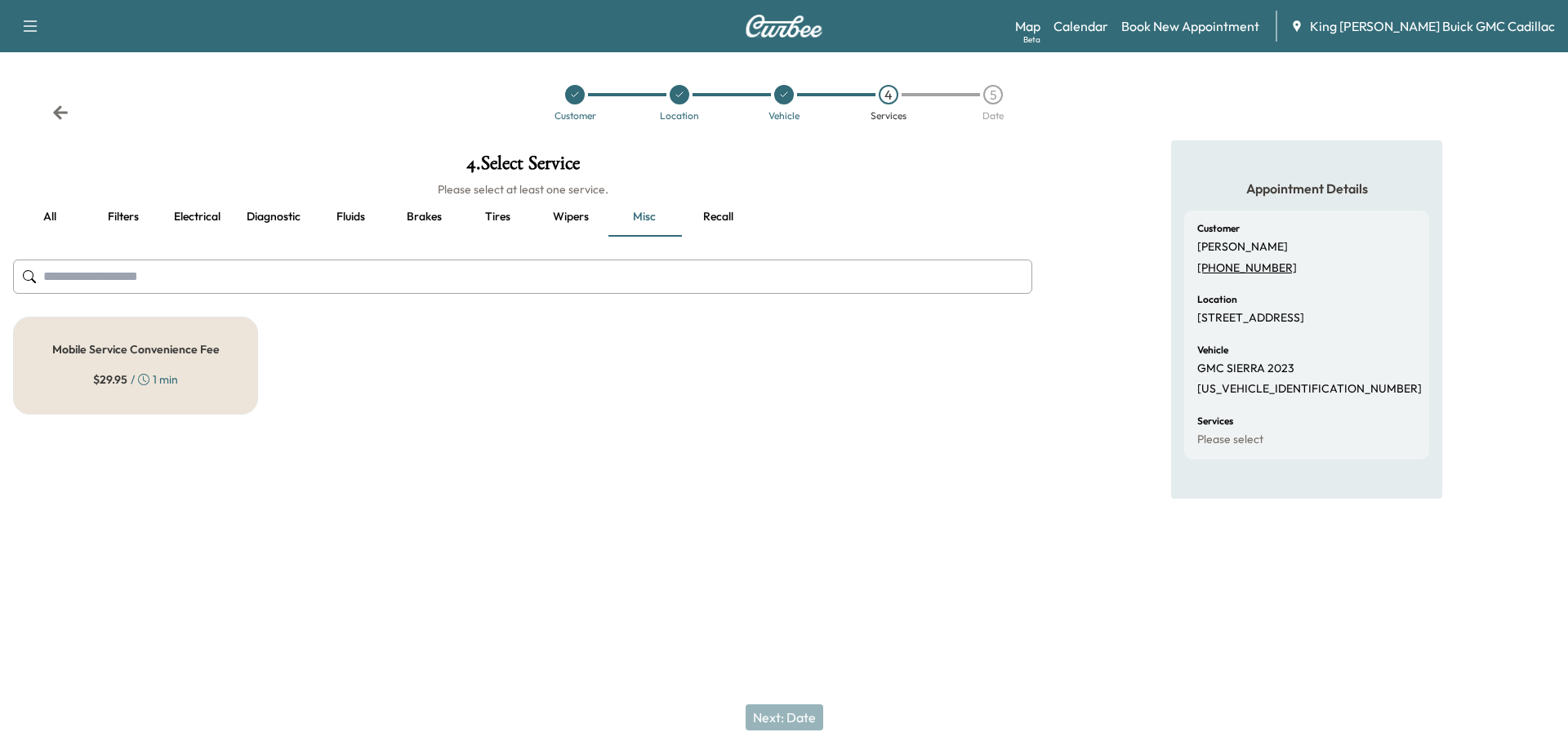
click at [46, 212] on button "all" at bounding box center [50, 217] width 74 height 40
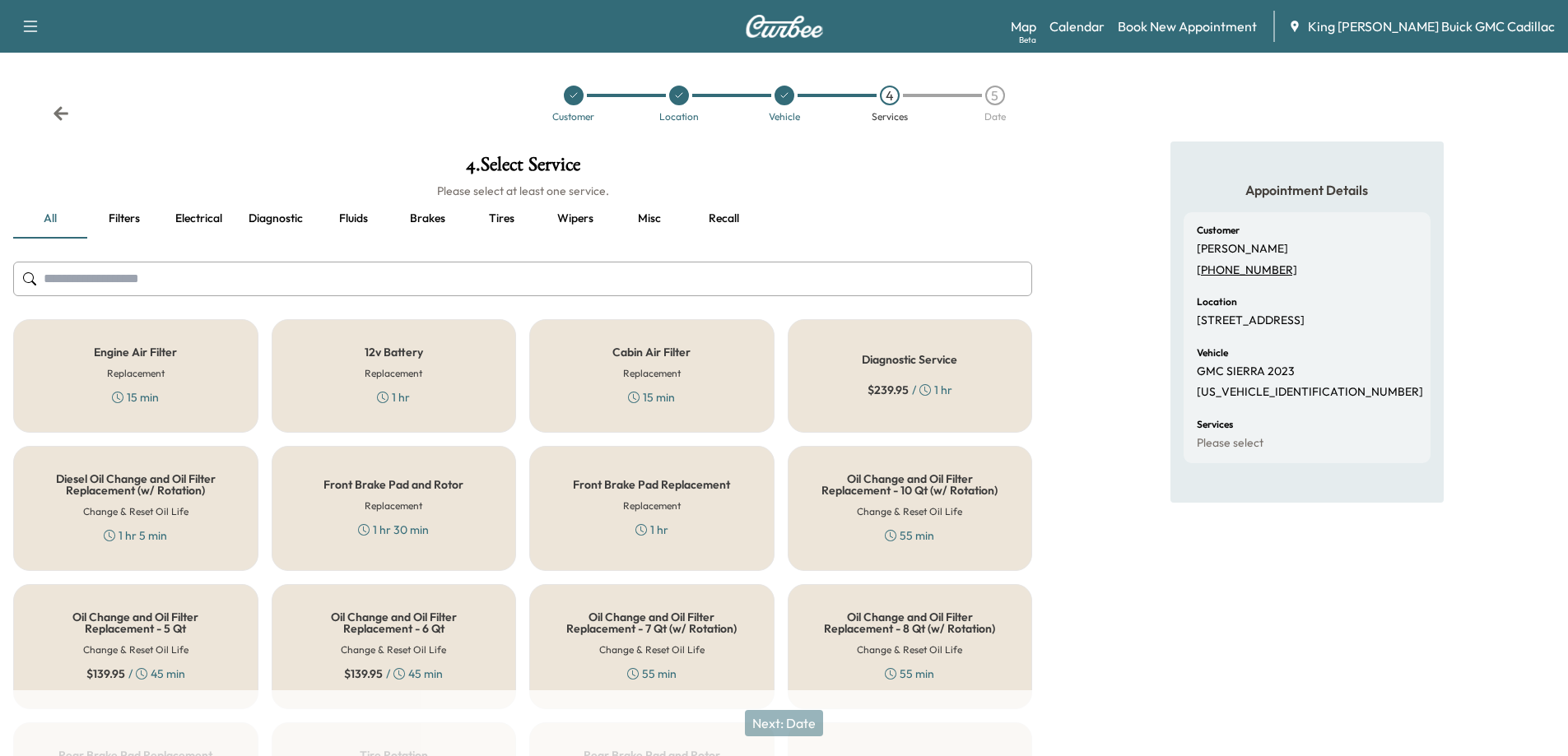
click at [341, 245] on div "4 . Select Service Please select at least one service. all Filters Electrical D…" at bounding box center [523, 622] width 1045 height 961
click at [993, 291] on div "Appointment Details Customer [PERSON_NAME] [PHONE_NUMBER] Location [STREET_ADDR…" at bounding box center [1307, 622] width 523 height 961
click at [993, 301] on div "Appointment Details Customer [PERSON_NAME] [PHONE_NUMBER] Location [STREET_ADDR…" at bounding box center [1307, 622] width 523 height 961
click at [993, 303] on div "Appointment Details Customer [PERSON_NAME] [PHONE_NUMBER] Location [STREET_ADDR…" at bounding box center [1307, 622] width 523 height 961
click at [146, 280] on input "text" at bounding box center [523, 279] width 1019 height 34
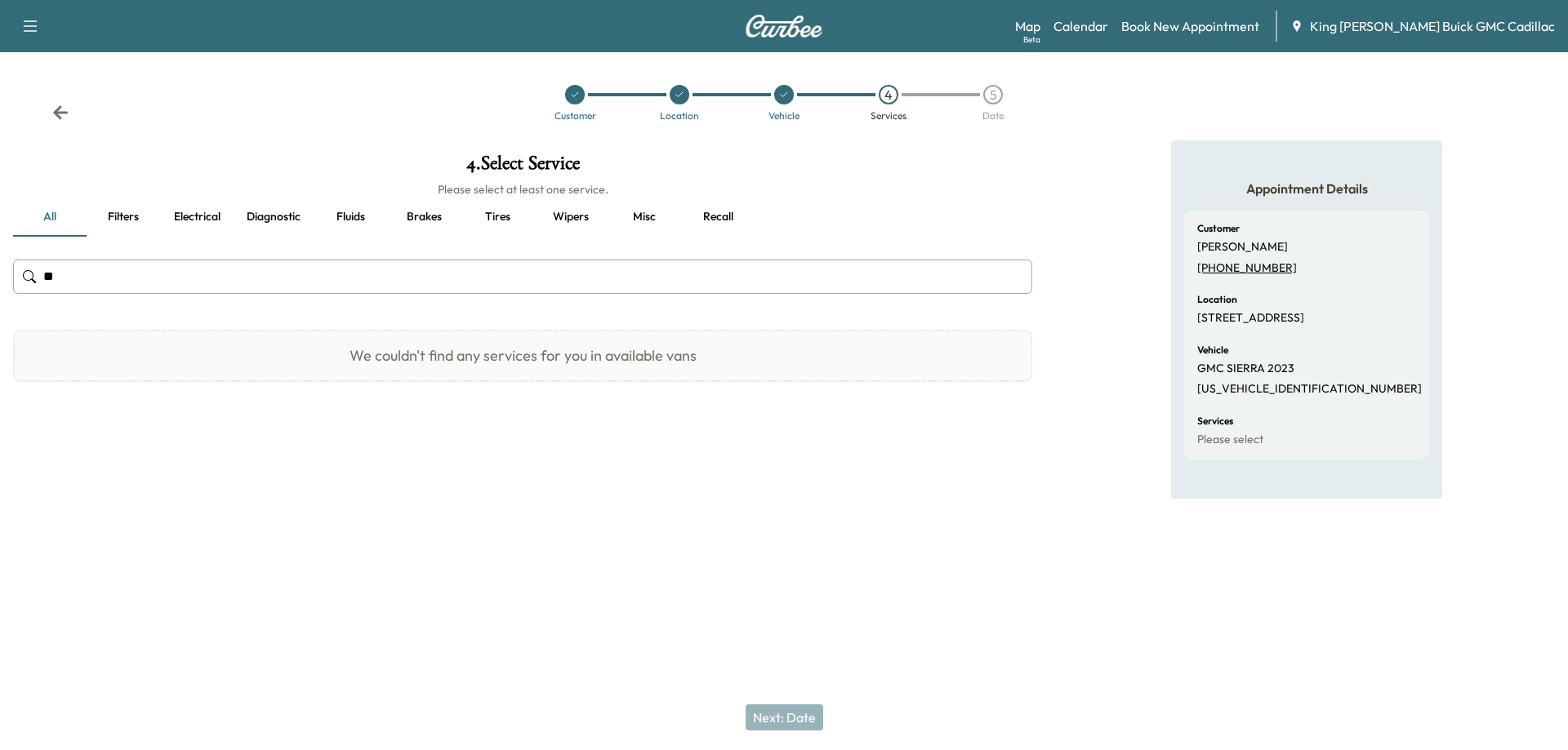
type input "*"
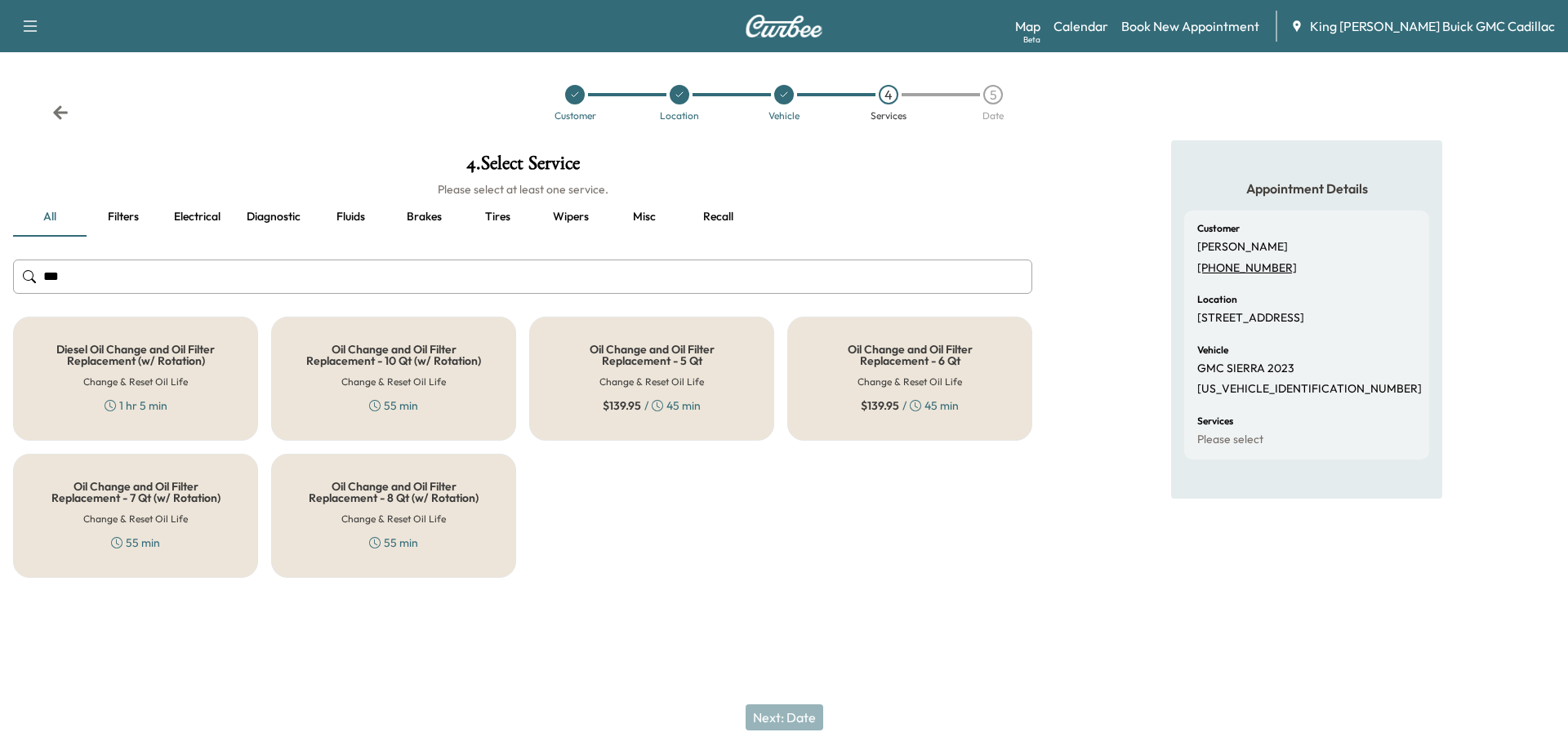
type input "***"
drag, startPoint x: 704, startPoint y: 377, endPoint x: 702, endPoint y: 385, distance: 8.2
click at [701, 377] on div "Oil Change and Oil Filter Replacement - 5 Qt Change & Reset Oil Life $ 139.95 /…" at bounding box center [652, 379] width 245 height 124
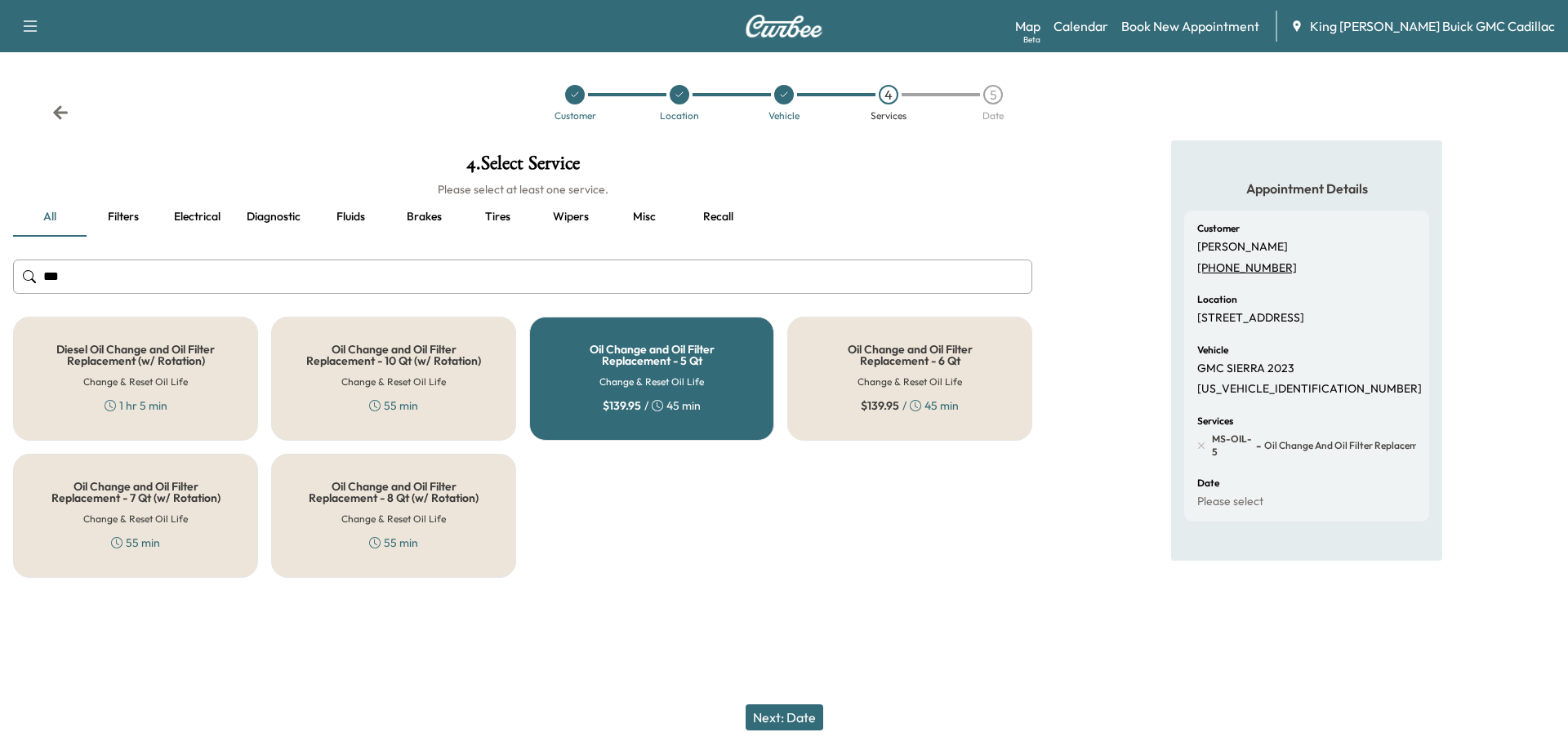
click at [767, 720] on button "Next: Date" at bounding box center [784, 718] width 77 height 26
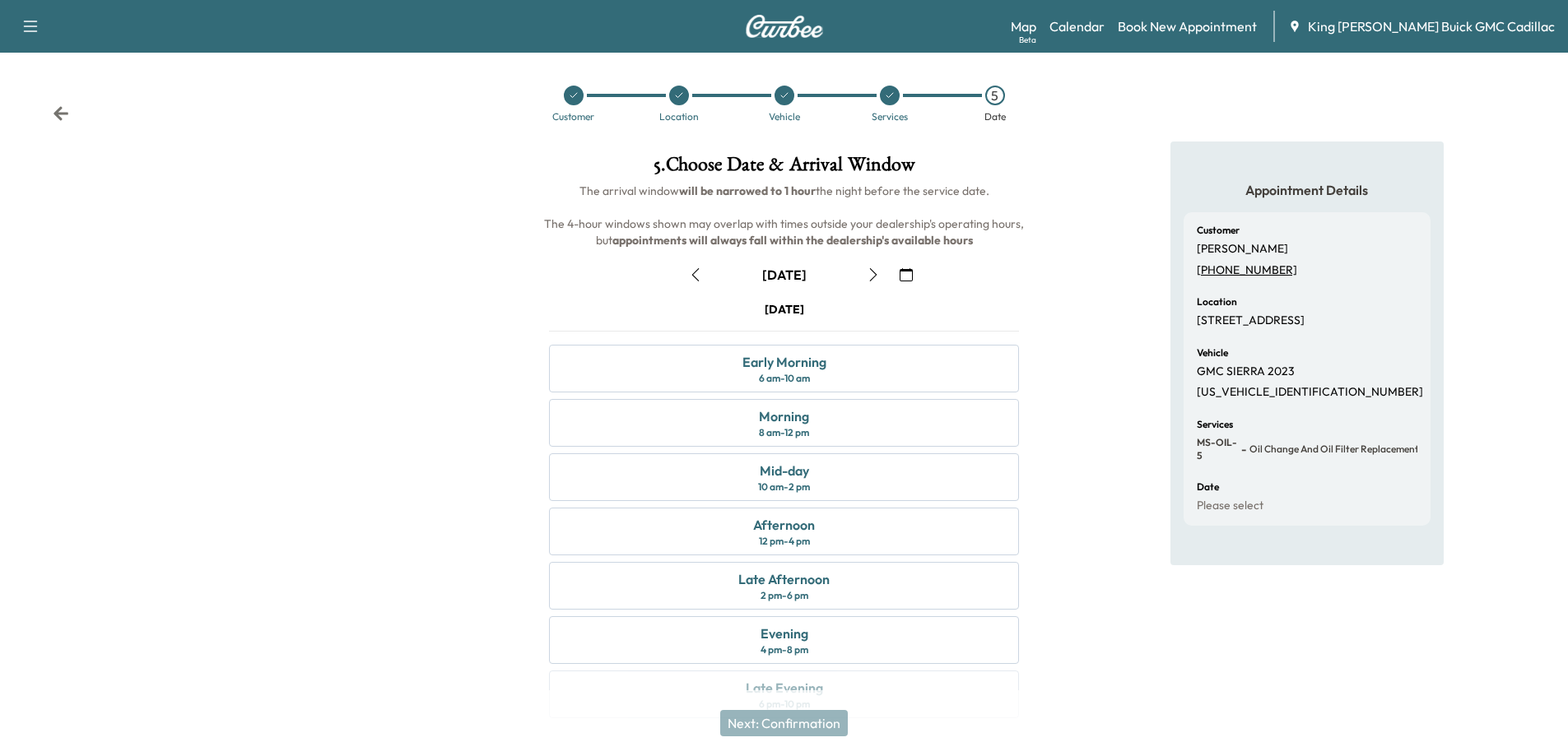
click at [993, 406] on div "Appointment Details Customer [PERSON_NAME] [PHONE_NUMBER] Location [STREET_ADDR…" at bounding box center [1307, 439] width 523 height 596
click at [887, 103] on div at bounding box center [889, 95] width 20 height 20
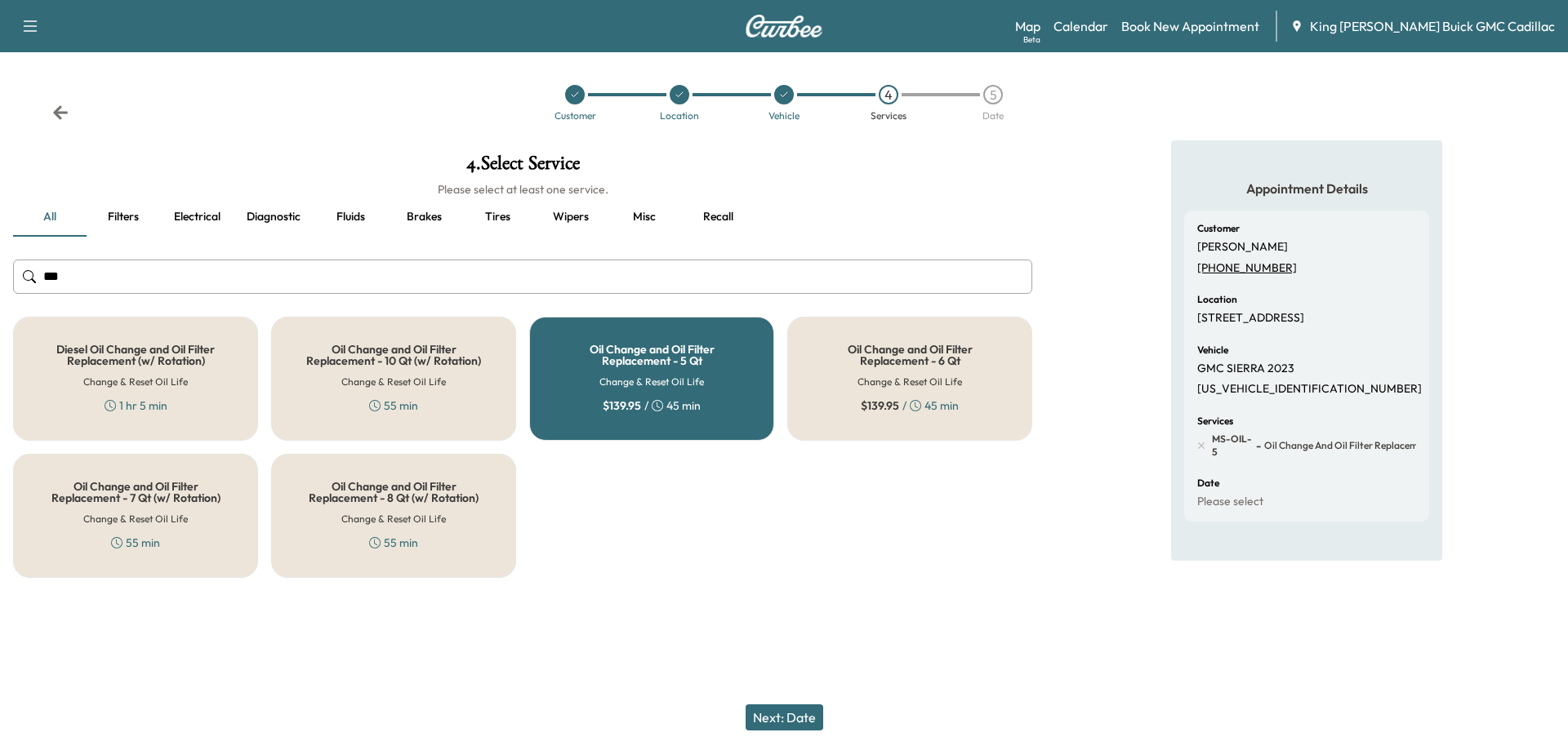
click at [638, 220] on button "Misc" at bounding box center [645, 217] width 74 height 40
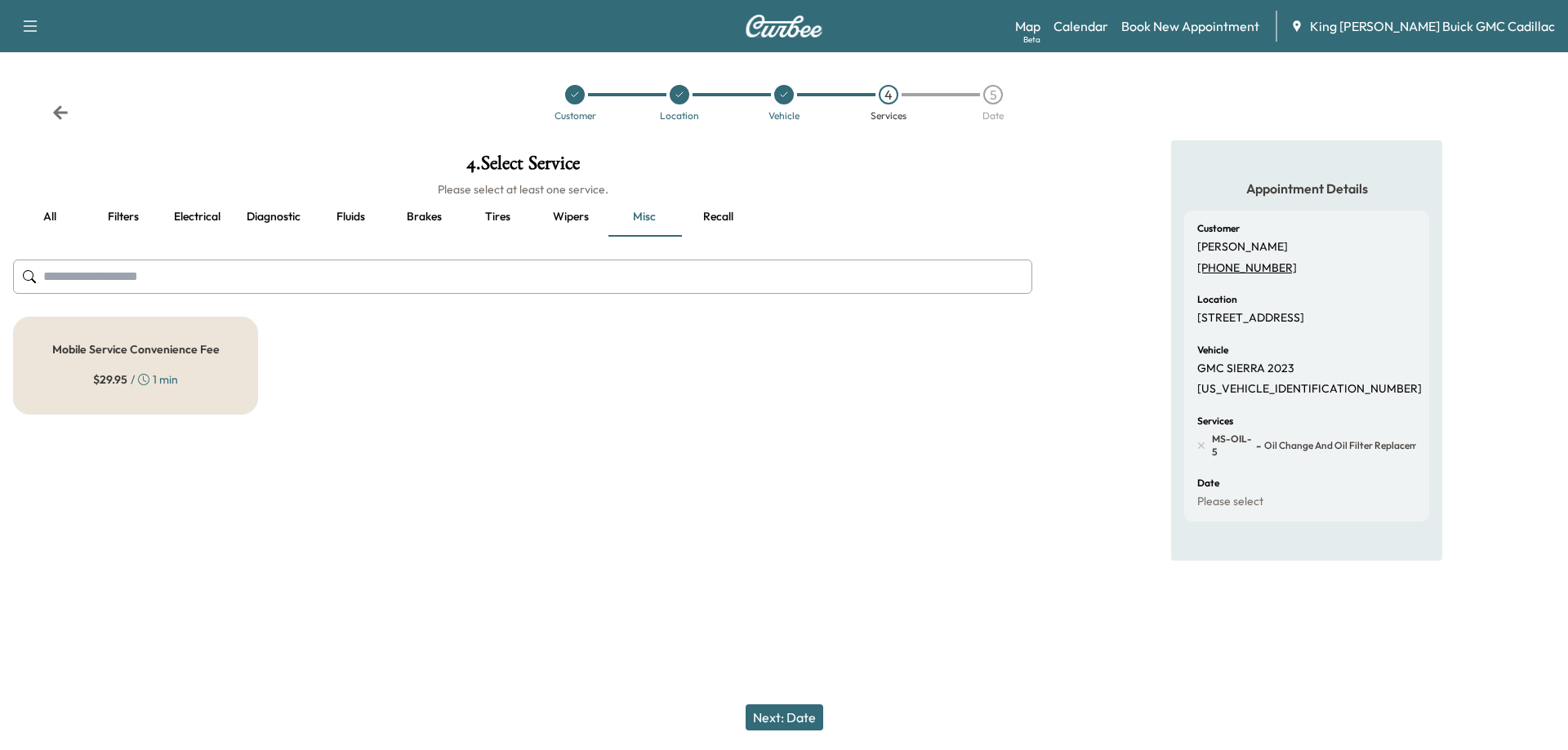
click at [151, 347] on h5 "Mobile Service Convenience Fee" at bounding box center [136, 349] width 168 height 12
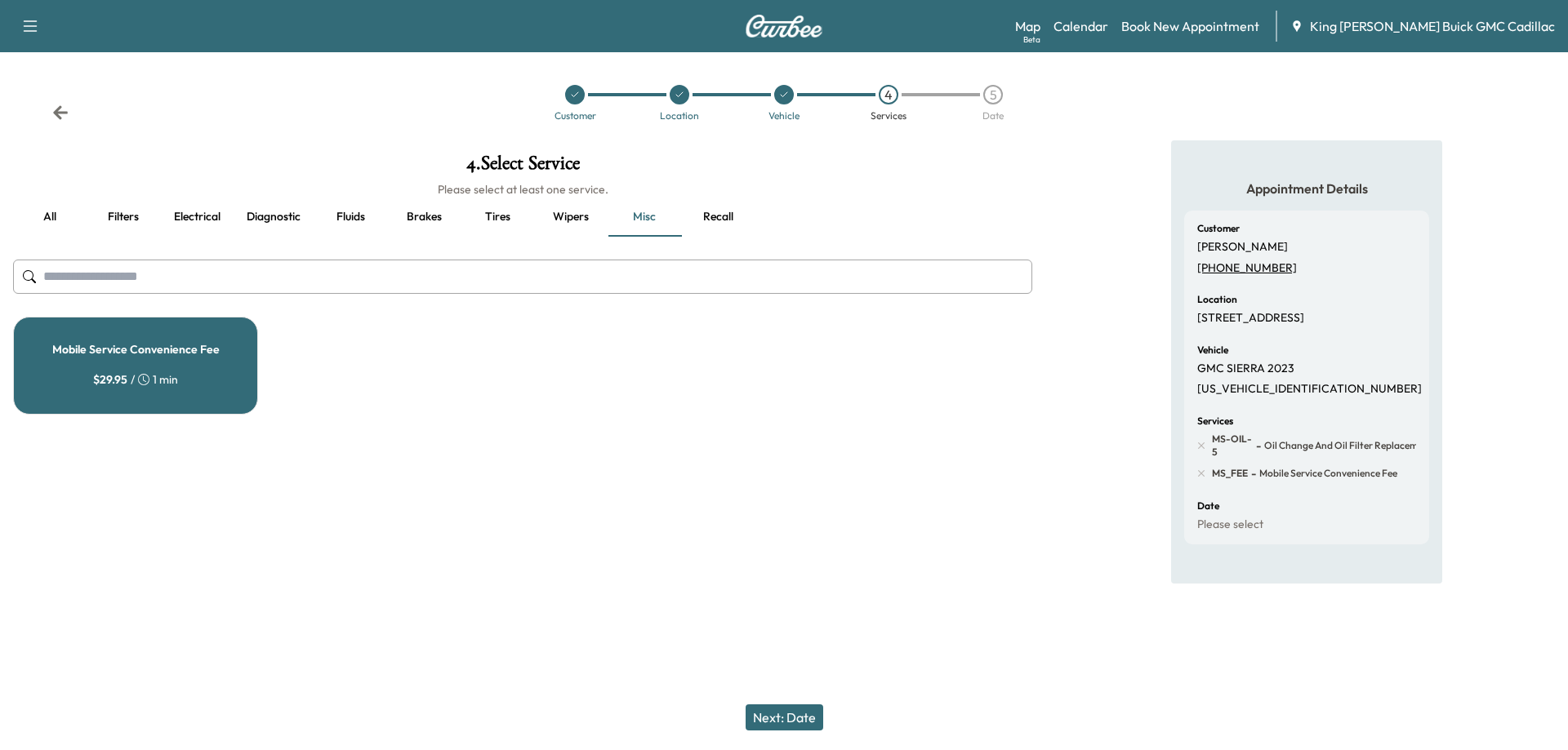
click at [767, 723] on button "Next: Date" at bounding box center [784, 718] width 77 height 26
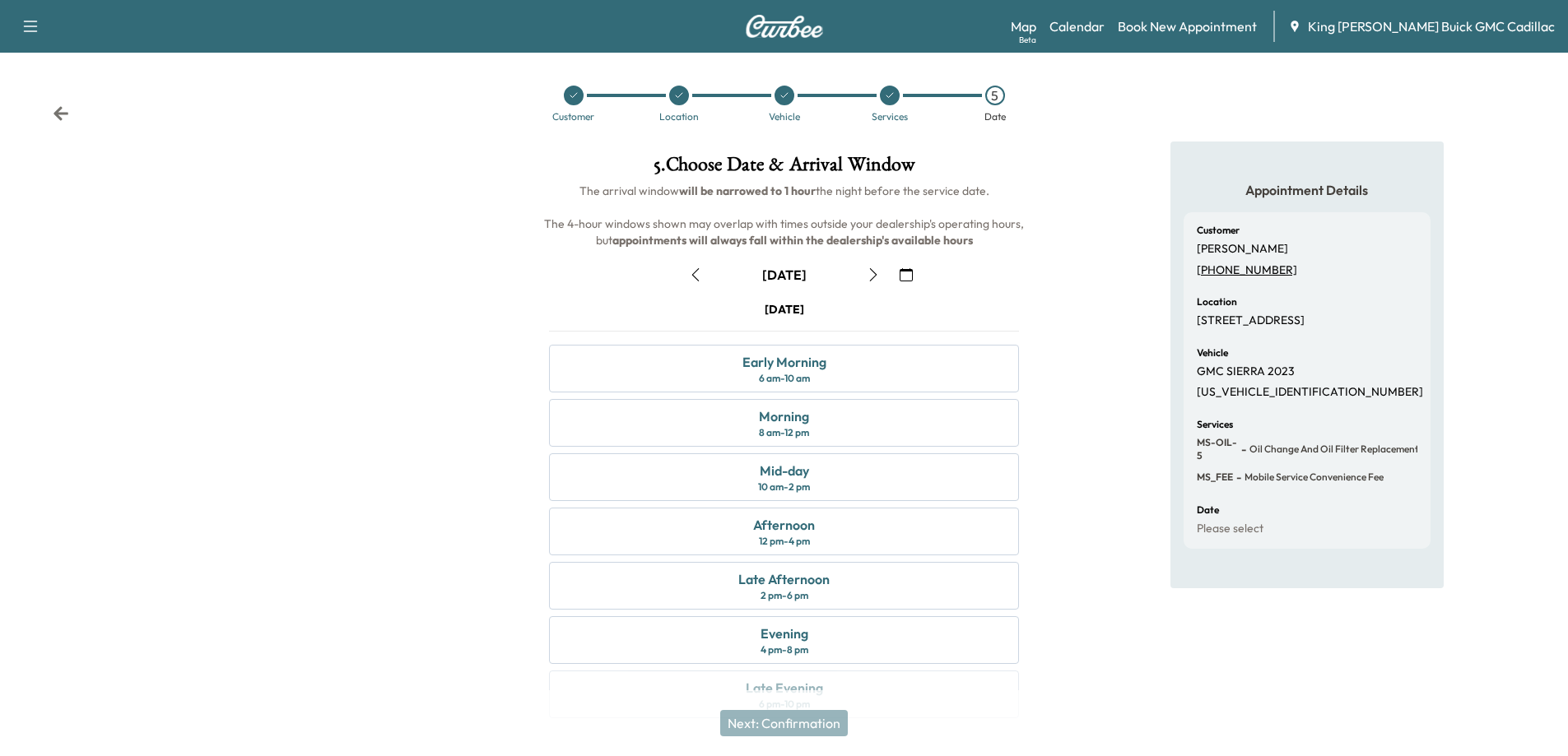
click at [419, 443] on div at bounding box center [261, 439] width 523 height 596
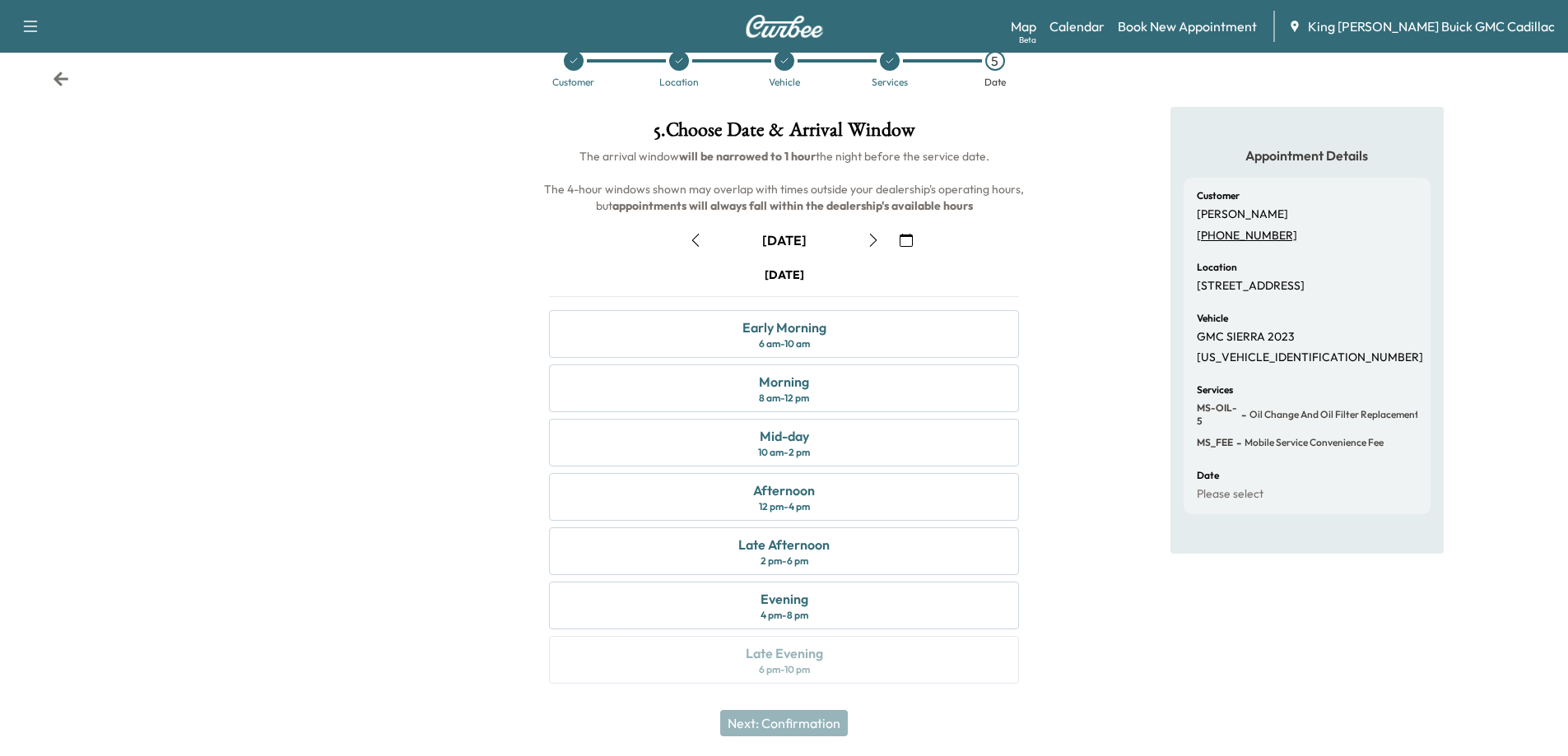
click at [446, 555] on div at bounding box center [261, 405] width 523 height 596
click at [421, 556] on div at bounding box center [261, 405] width 523 height 596
click at [454, 573] on div at bounding box center [261, 405] width 523 height 596
click at [993, 382] on div "Appointment Details Customer [PERSON_NAME] [PHONE_NUMBER] Location [STREET_ADDR…" at bounding box center [1307, 405] width 523 height 596
click at [437, 254] on div at bounding box center [261, 405] width 523 height 596
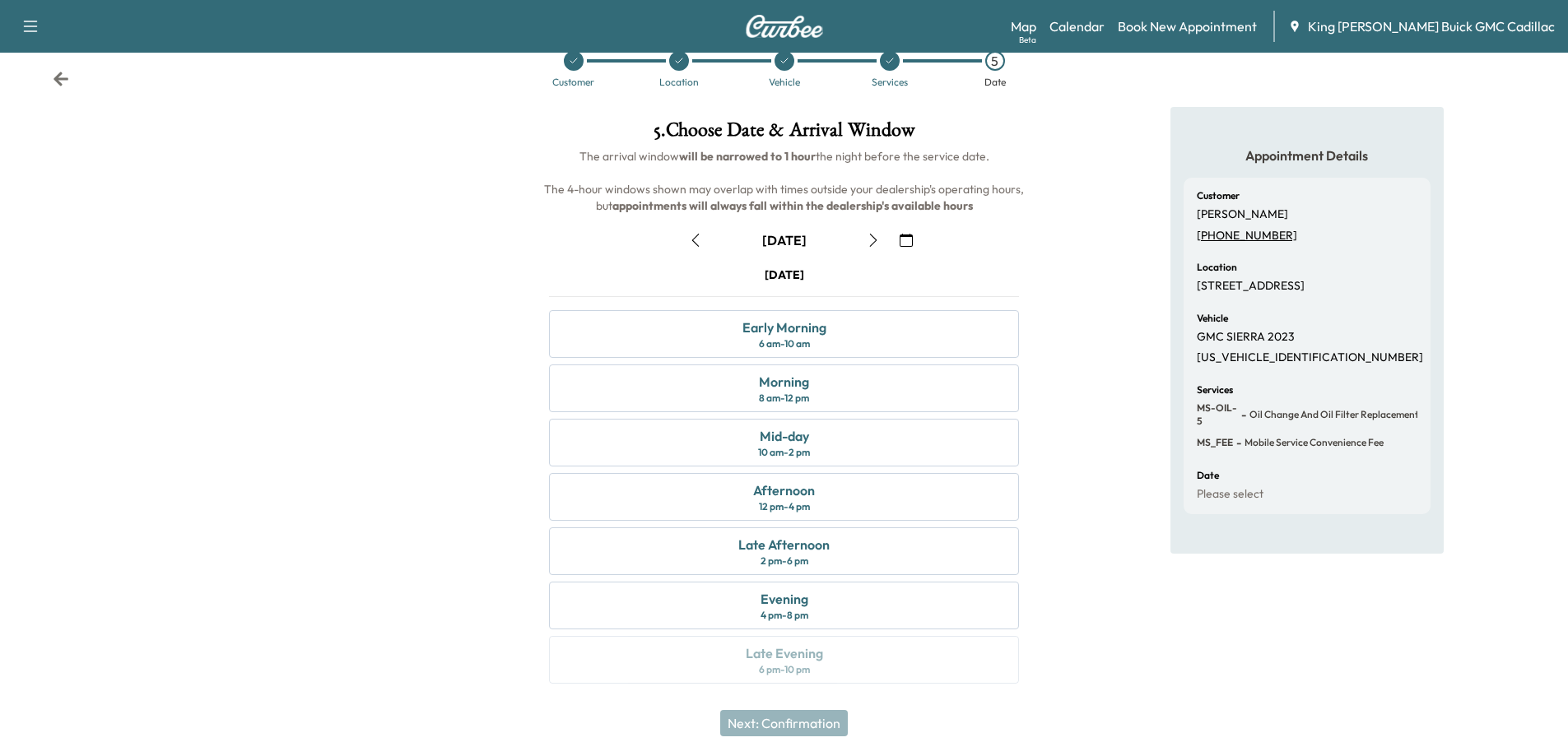
click at [526, 238] on div "5 . Choose Date & Arrival Window The arrival window will be narrowed to 1 hour …" at bounding box center [784, 405] width 523 height 596
click at [701, 401] on div "Morning 8 am - 12 pm" at bounding box center [784, 388] width 470 height 48
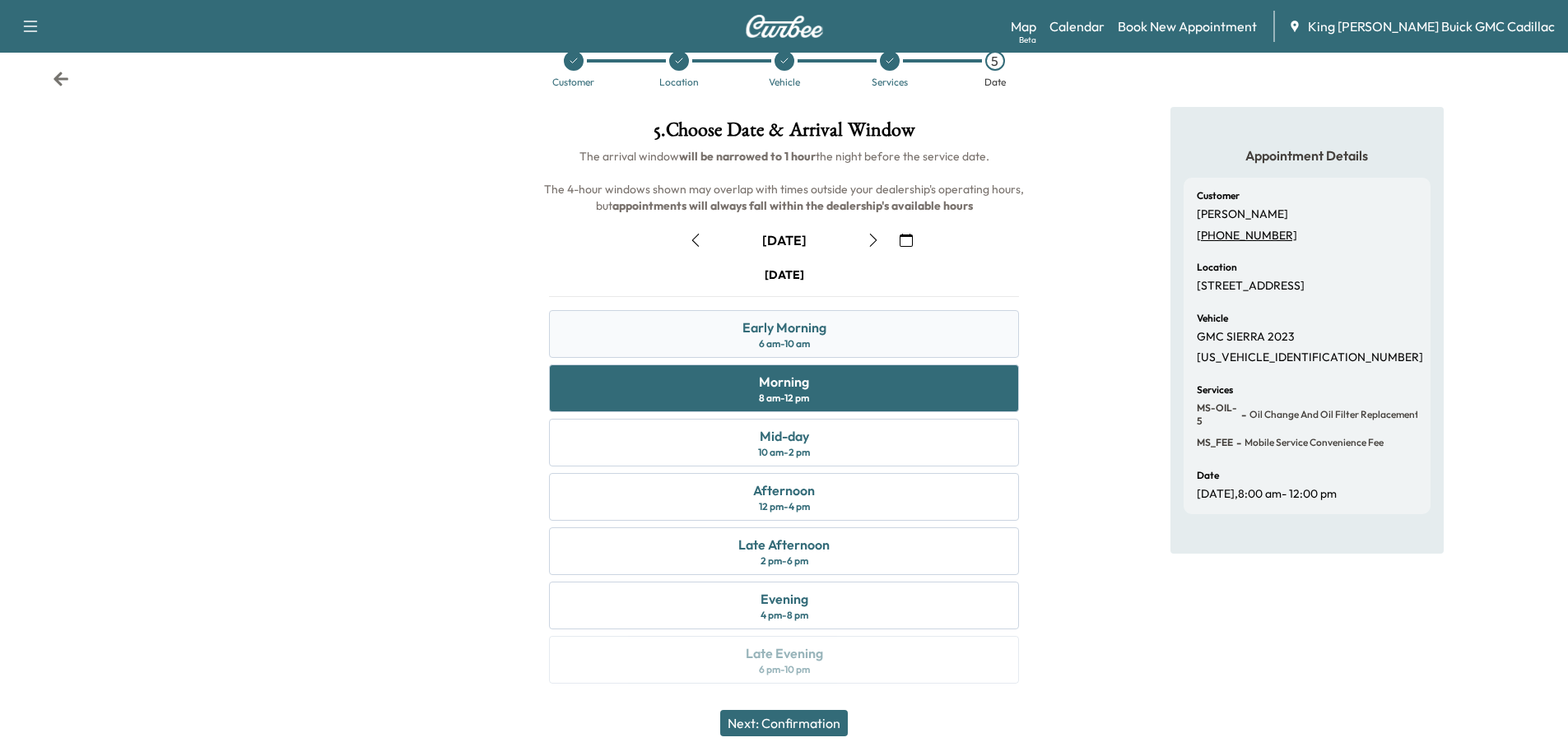
click at [769, 345] on div "6 am - 10 am" at bounding box center [784, 344] width 51 height 14
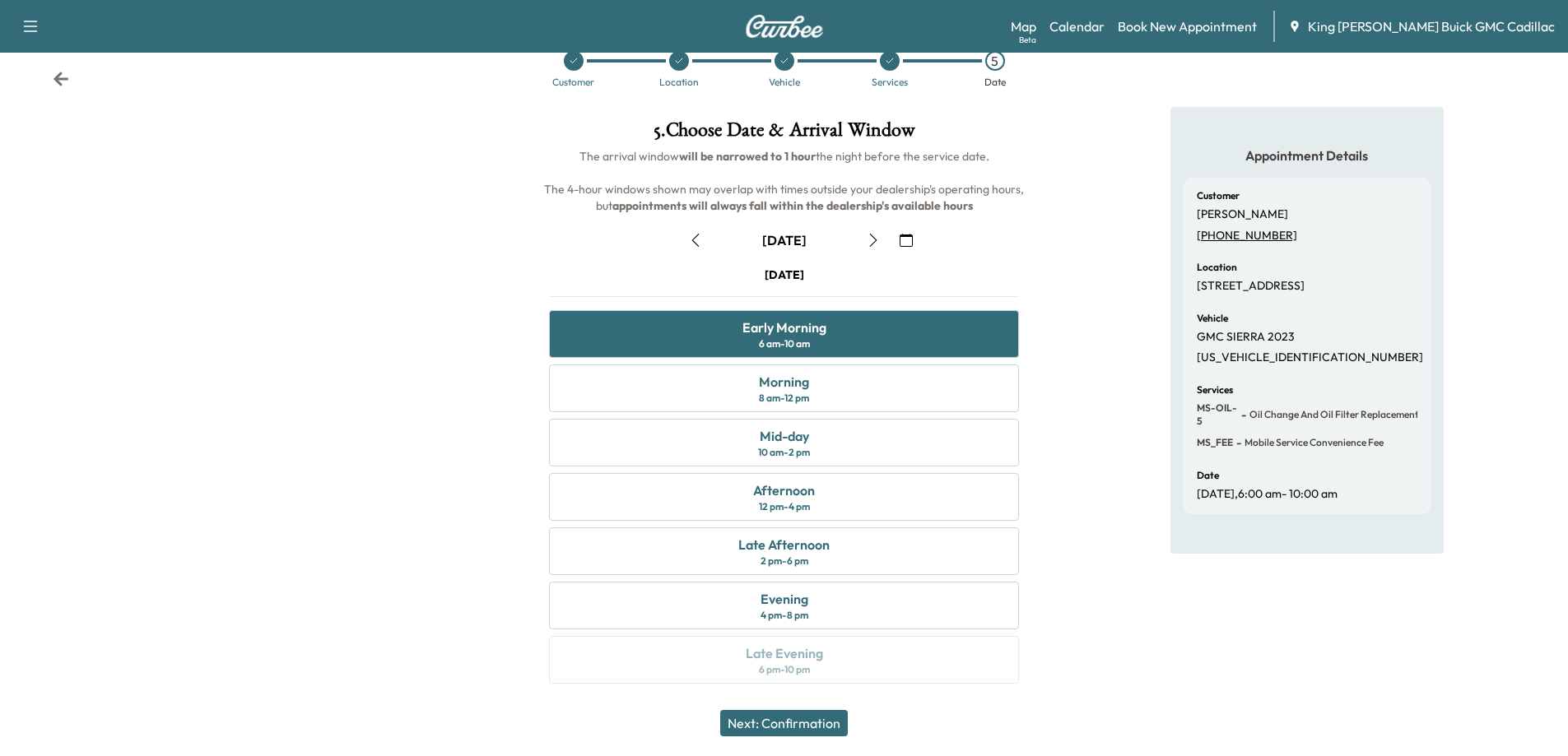
click at [813, 721] on button "Next: Confirmation" at bounding box center [783, 723] width 128 height 26
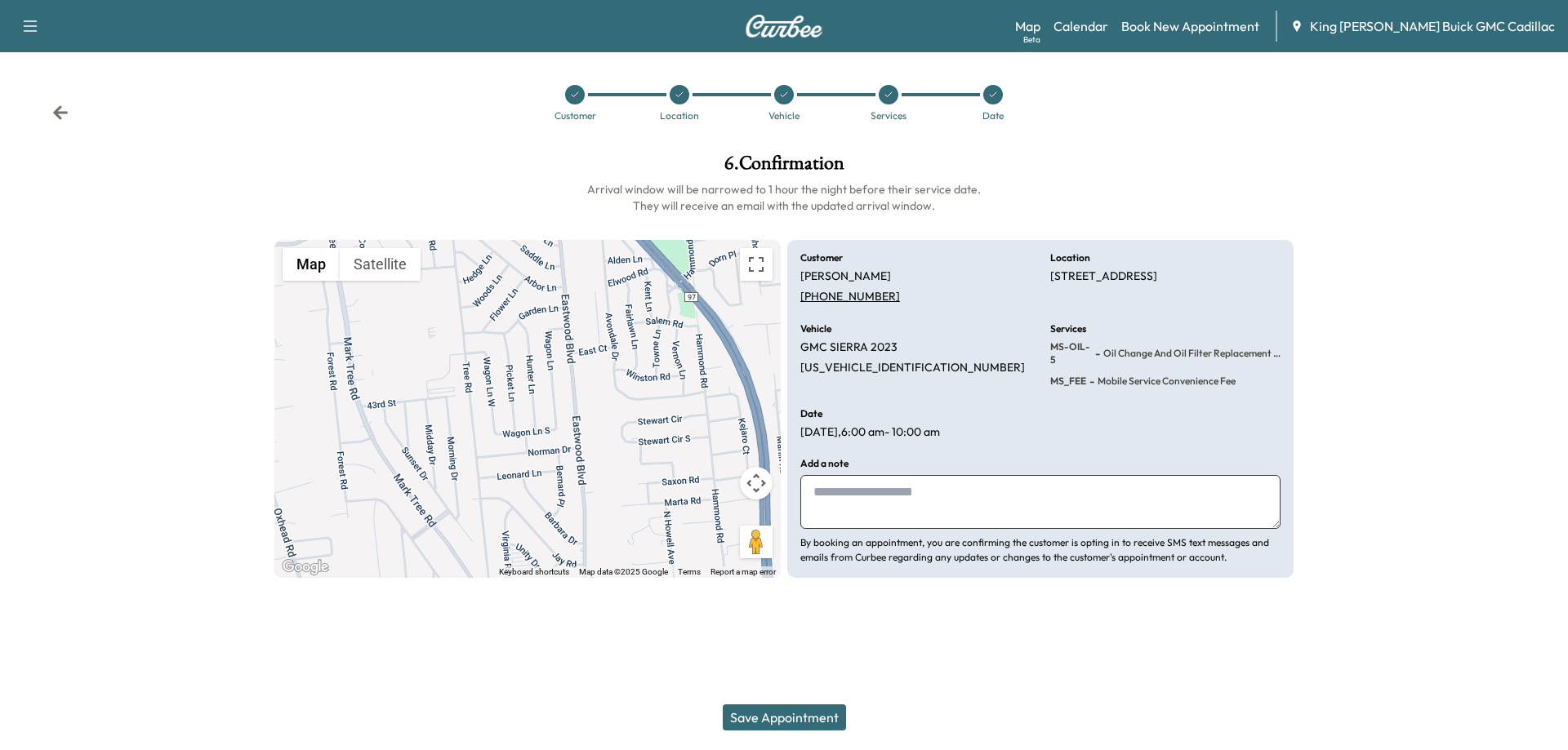
click at [848, 506] on textarea at bounding box center [1040, 502] width 480 height 54
click at [819, 715] on button "Save Appointment" at bounding box center [784, 718] width 123 height 26
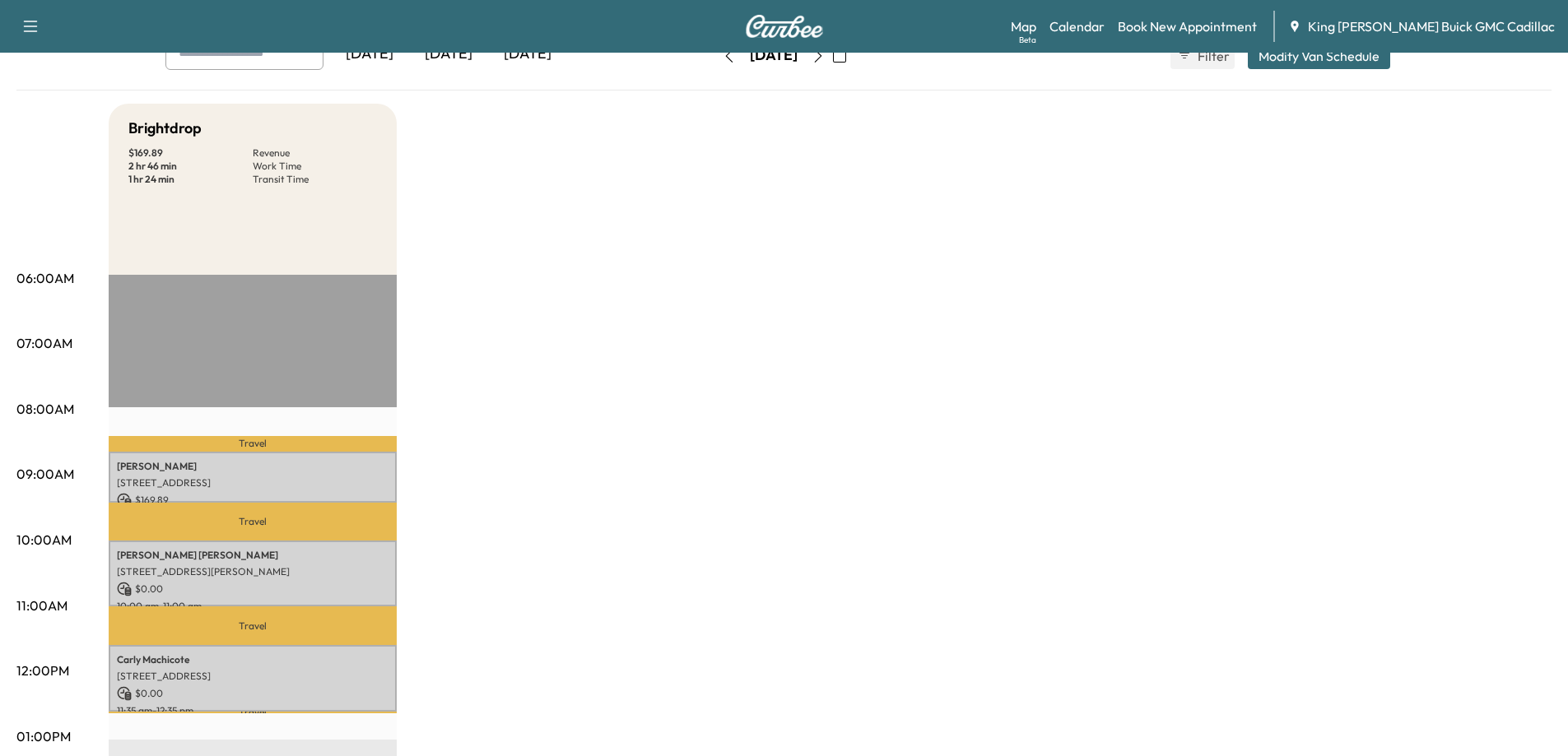
scroll to position [83, 0]
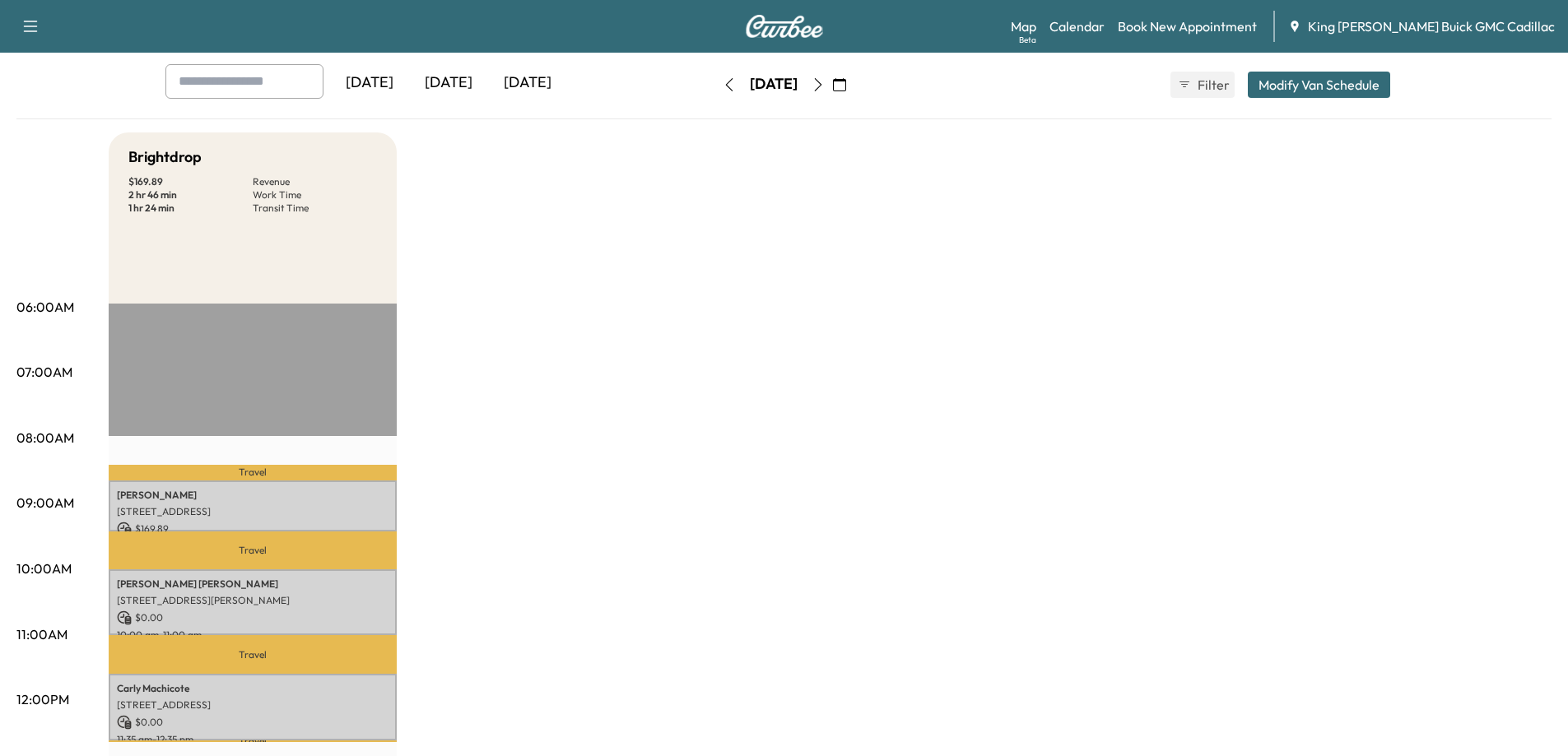
click at [423, 506] on div "Brightdrop $ 169.89 Revenue 2 hr 46 min Work Time 1 hr 24 min Transit Time Trav…" at bounding box center [830, 750] width 1443 height 1234
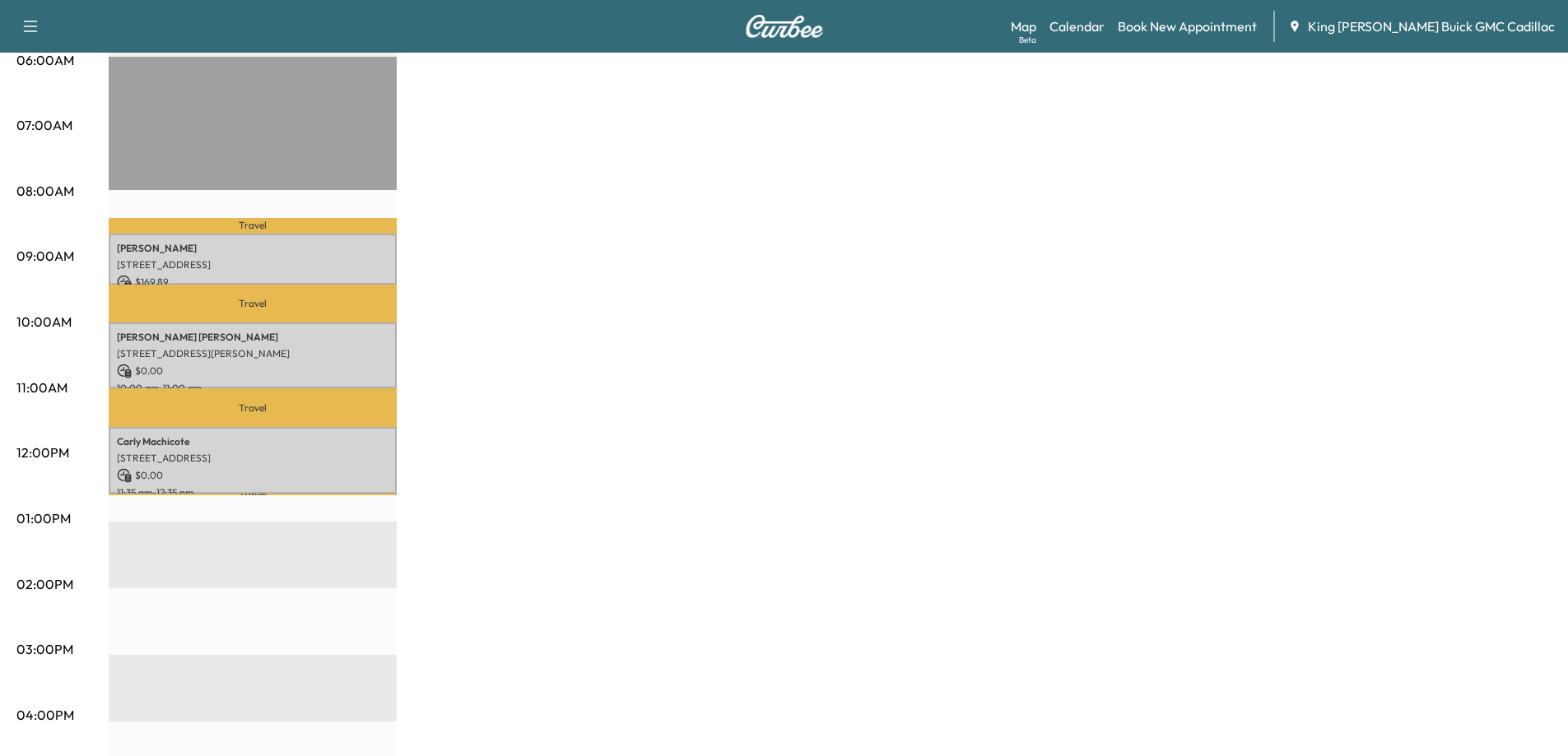
scroll to position [247, 0]
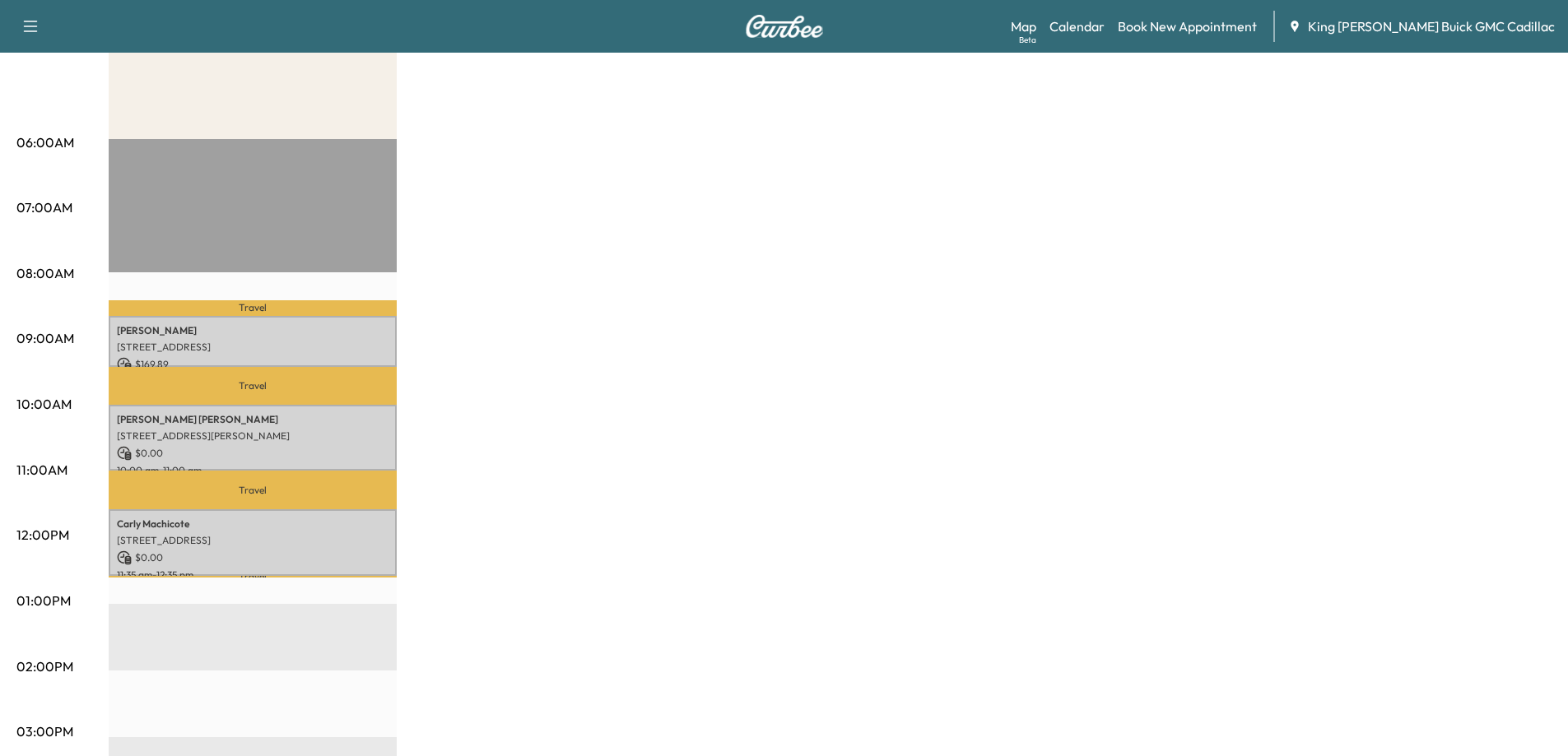
click at [506, 531] on div "Brightdrop $ 169.89 Revenue 2 hr 46 min Work Time 1 hr 24 min Transit Time Trav…" at bounding box center [830, 585] width 1443 height 1234
click at [500, 526] on div "Brightdrop $ 169.89 Revenue 2 hr 46 min Work Time 1 hr 24 min Transit Time Trav…" at bounding box center [830, 585] width 1443 height 1234
click at [478, 513] on div "Brightdrop $ 169.89 Revenue 2 hr 46 min Work Time 1 hr 24 min Transit Time Trav…" at bounding box center [830, 585] width 1443 height 1234
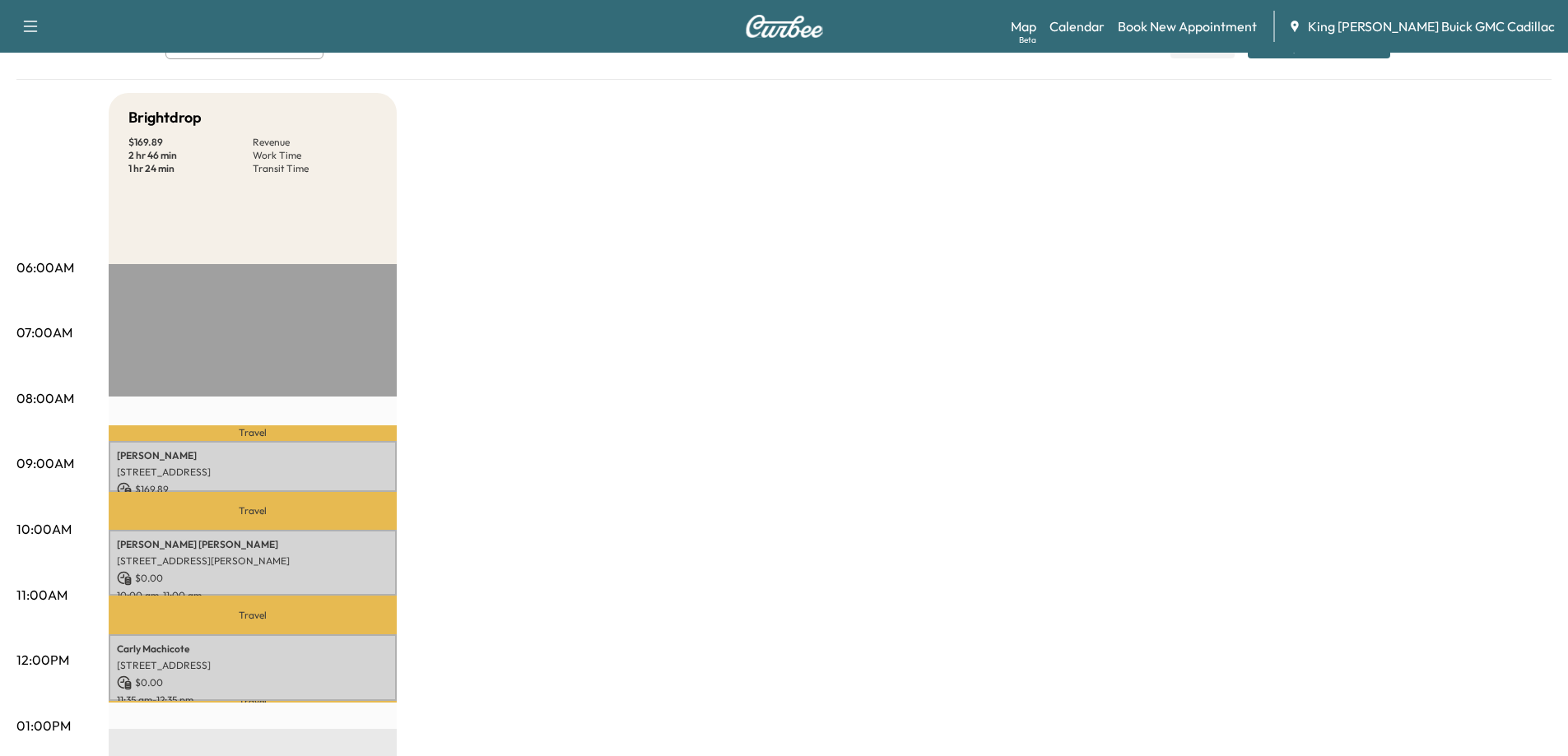
scroll to position [51, 0]
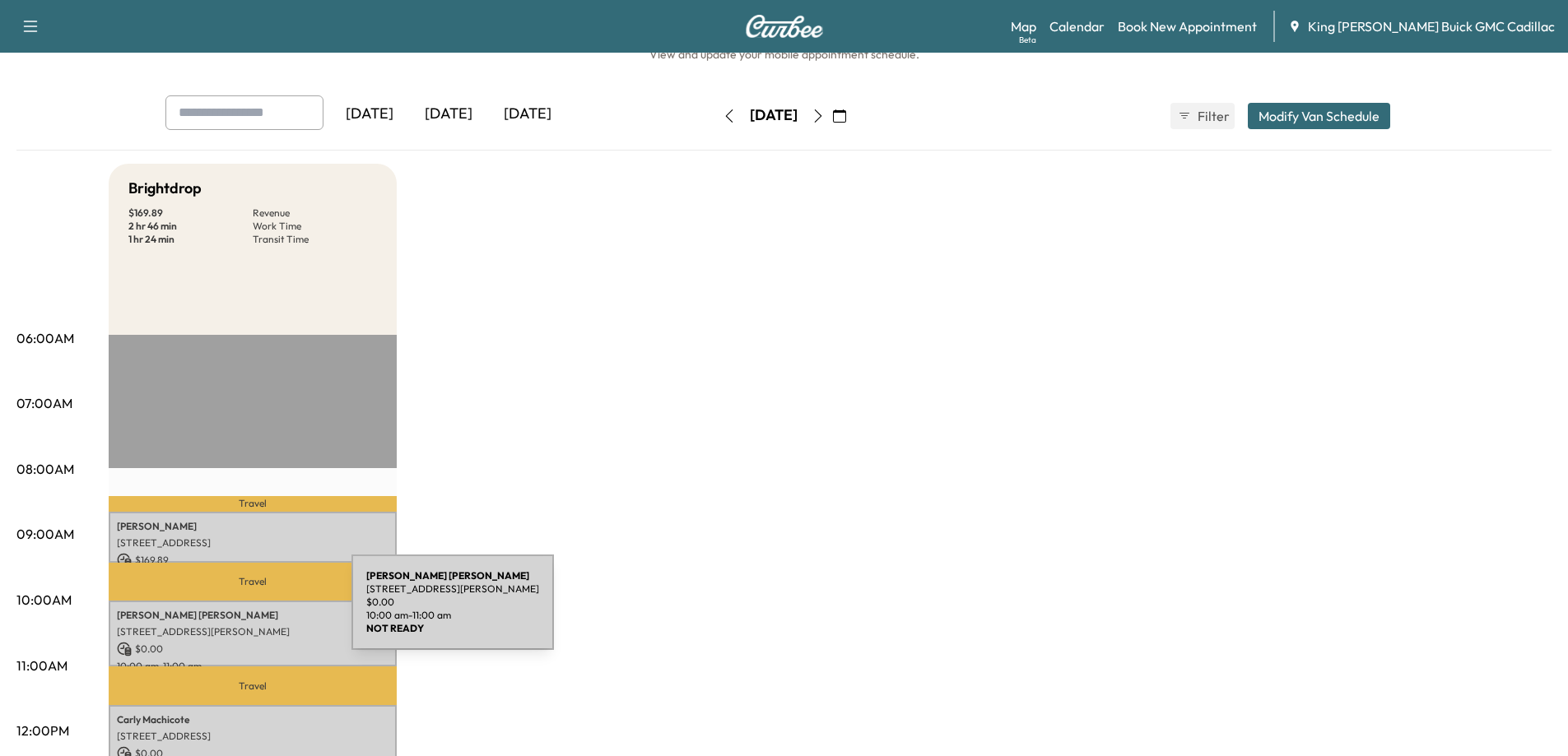
scroll to position [133, 0]
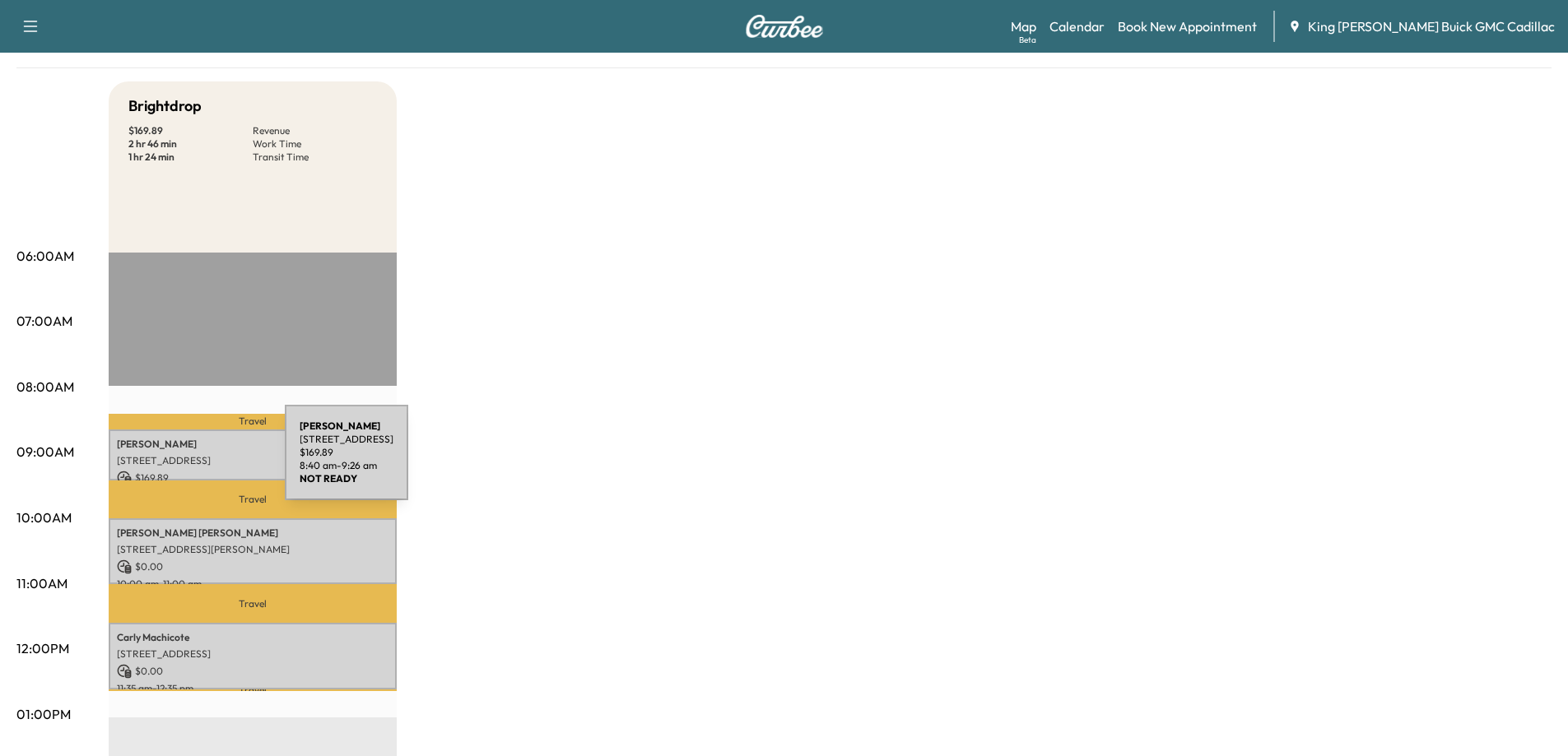
click at [162, 463] on p "[STREET_ADDRESS]" at bounding box center [252, 461] width 271 height 14
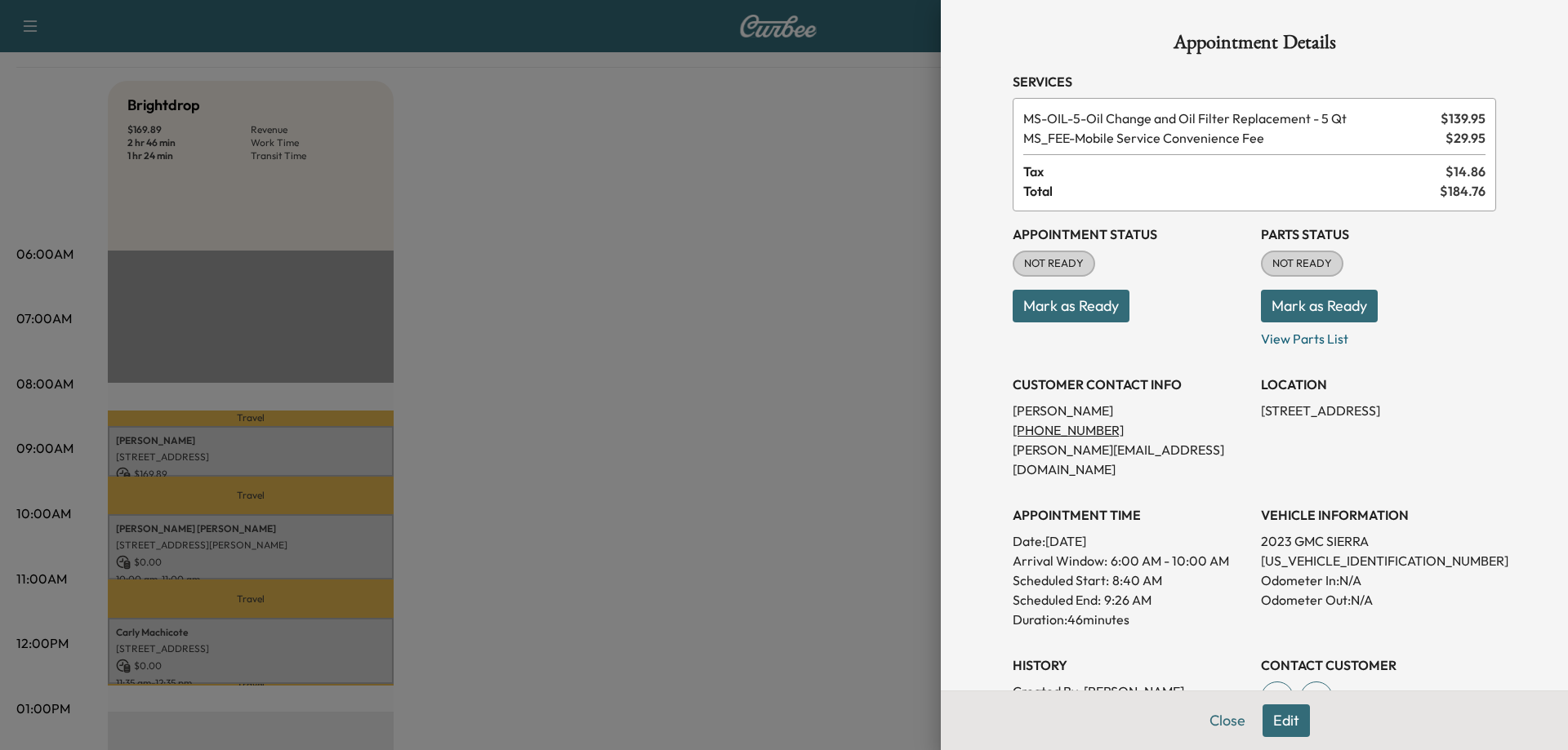
click at [985, 718] on button "Edit" at bounding box center [1286, 721] width 48 height 32
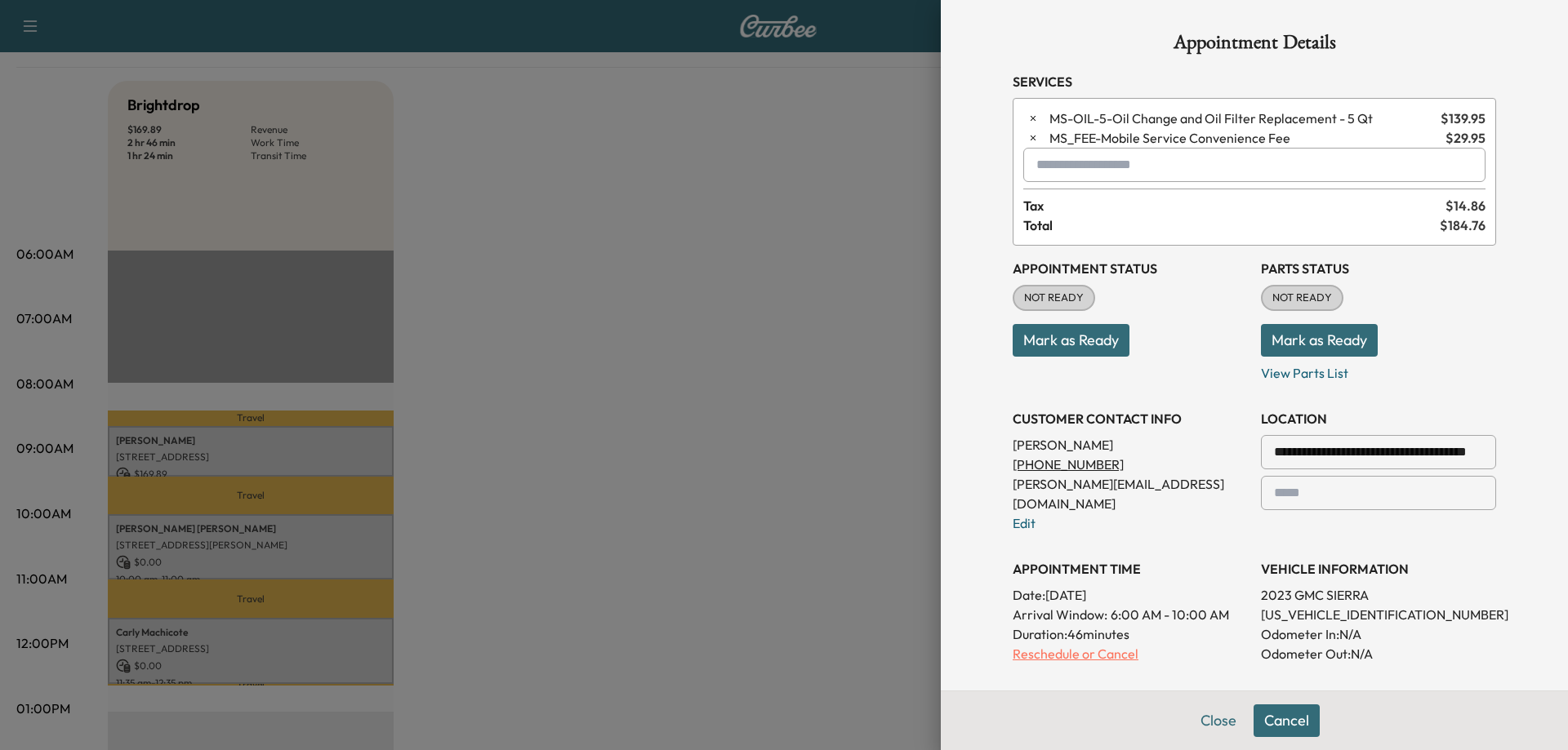
click at [985, 645] on p "Reschedule or Cancel" at bounding box center [1129, 655] width 235 height 20
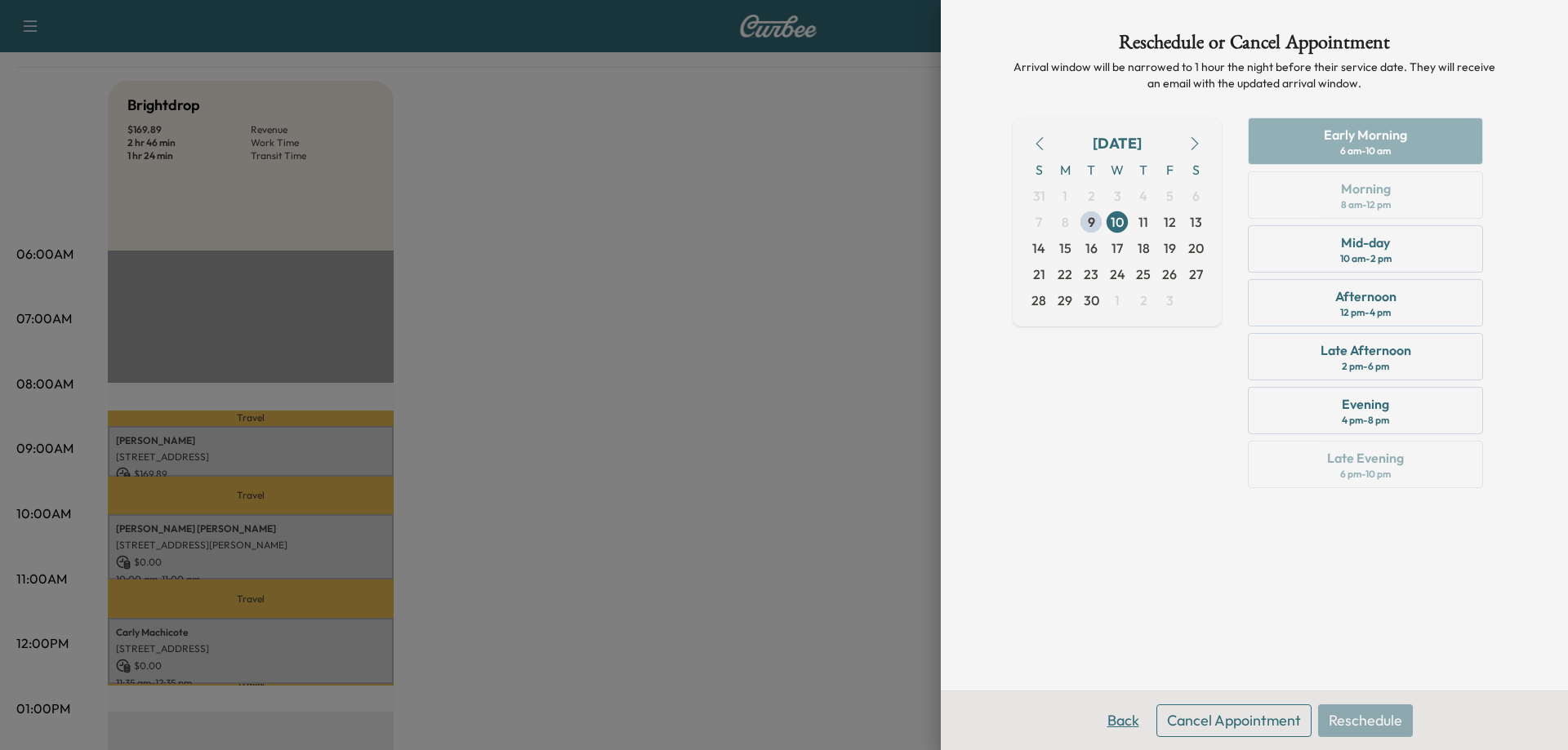
click at [985, 727] on button "Back" at bounding box center [1123, 721] width 53 height 32
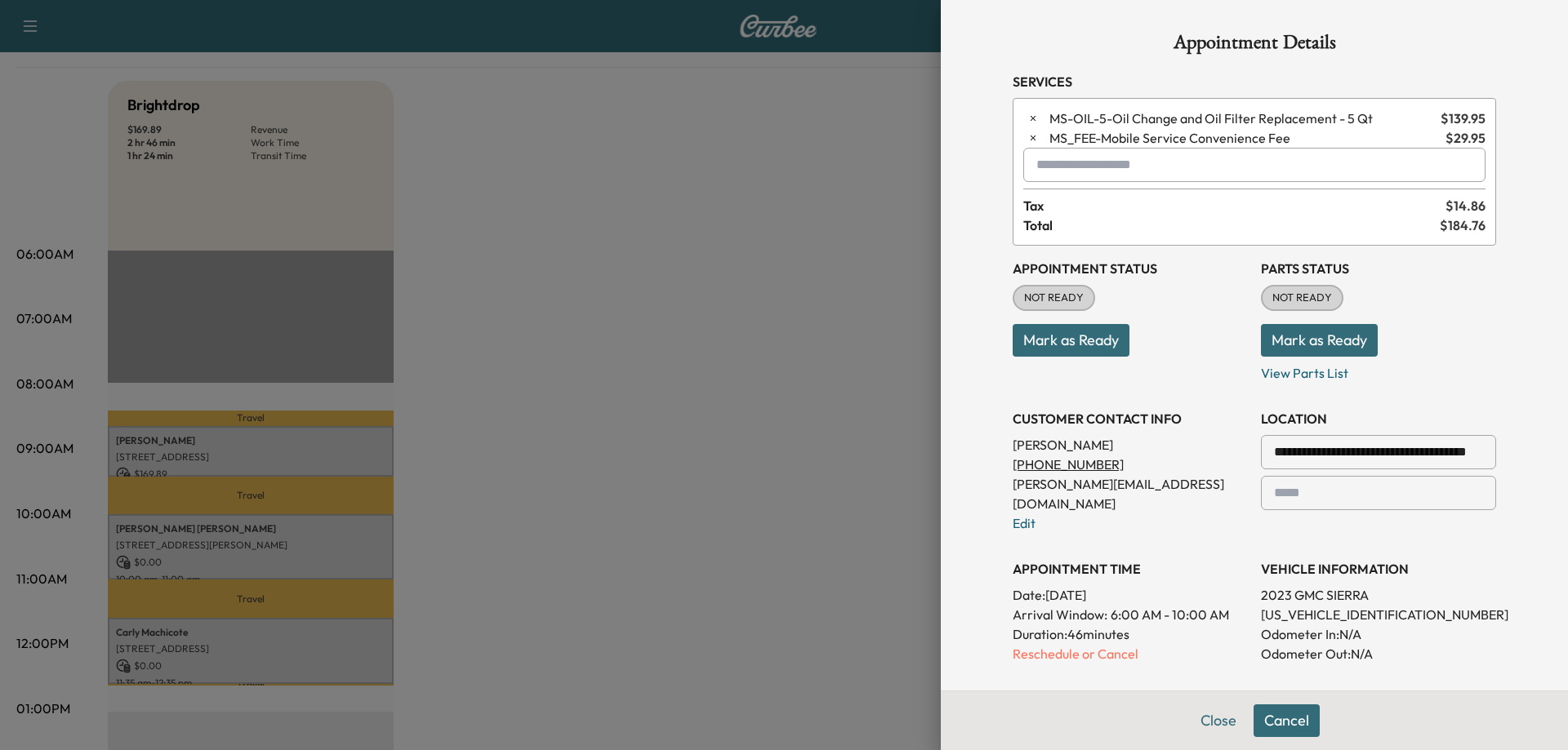
click at [785, 546] on div at bounding box center [784, 375] width 1568 height 750
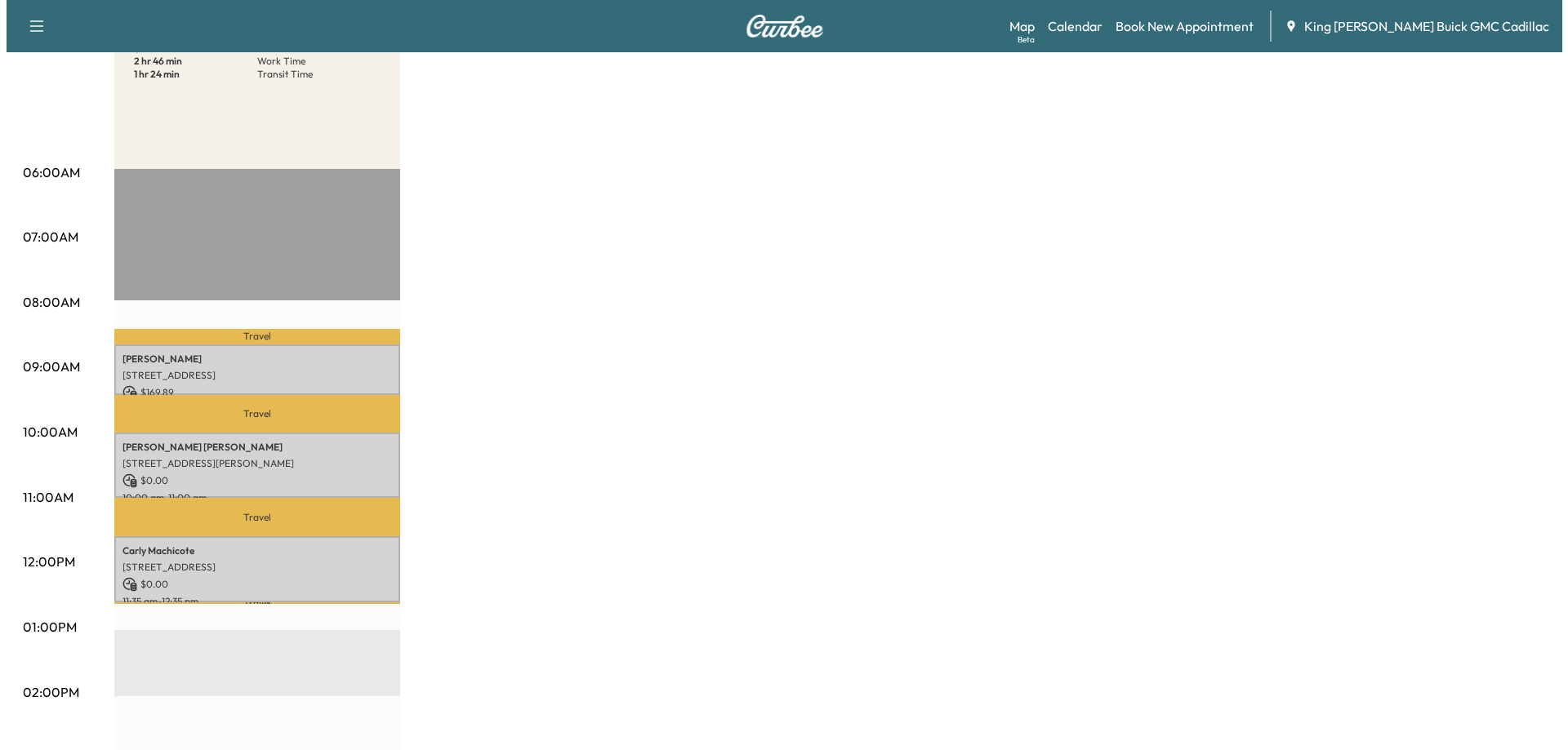
scroll to position [0, 0]
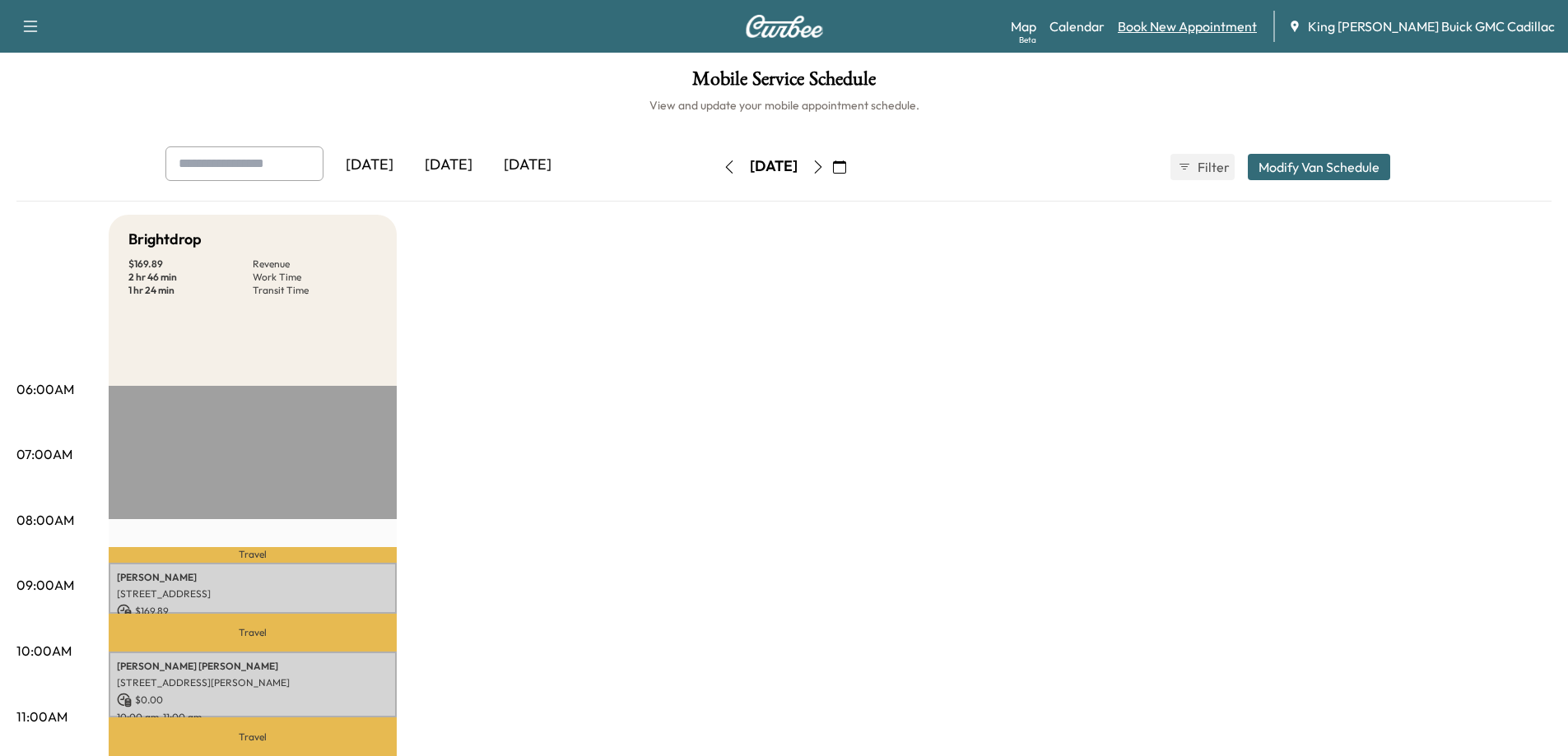
click at [993, 25] on link "Book New Appointment" at bounding box center [1187, 26] width 139 height 20
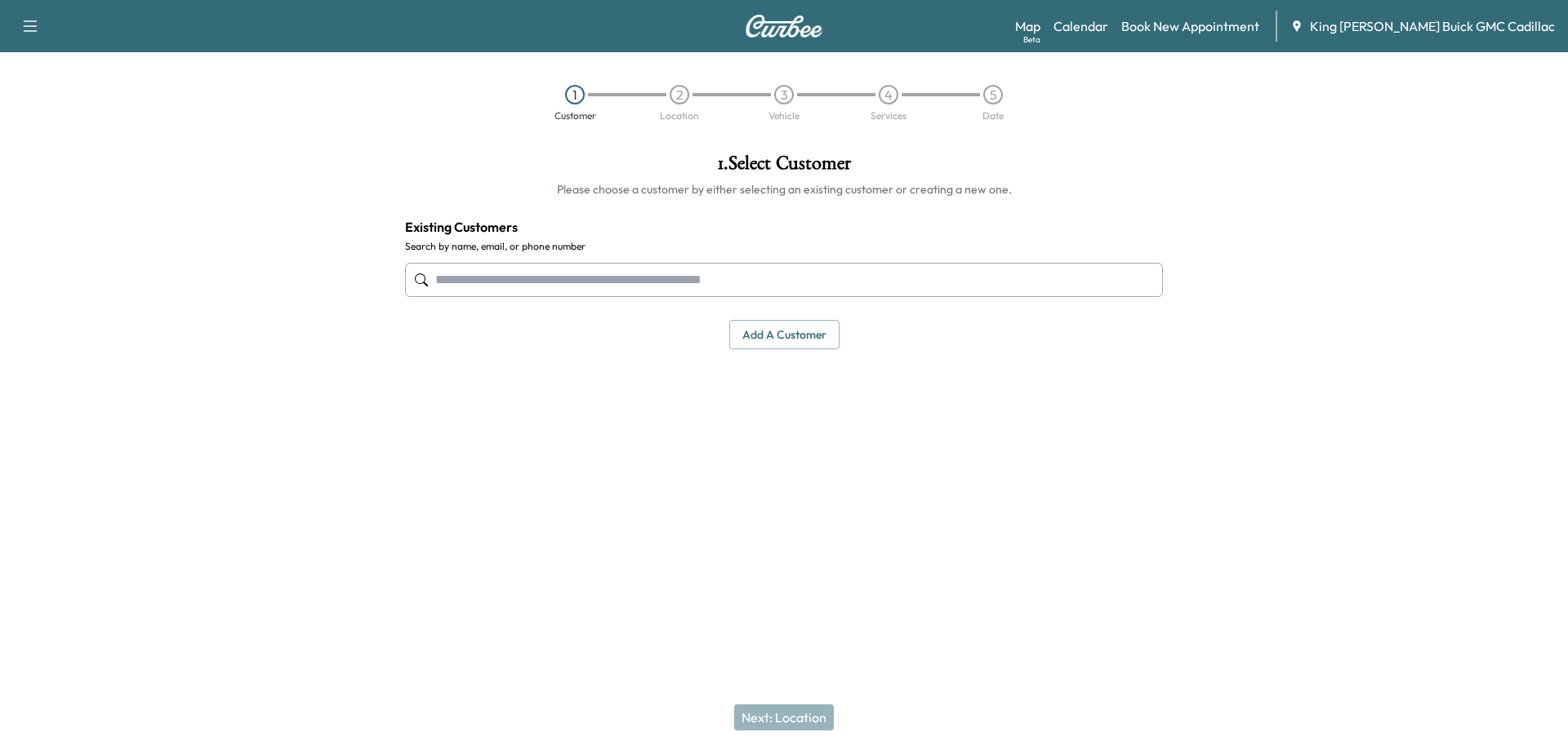
click at [504, 293] on input "text" at bounding box center [784, 280] width 758 height 34
click at [500, 279] on input "text" at bounding box center [784, 280] width 758 height 34
click at [692, 276] on input "text" at bounding box center [784, 280] width 758 height 34
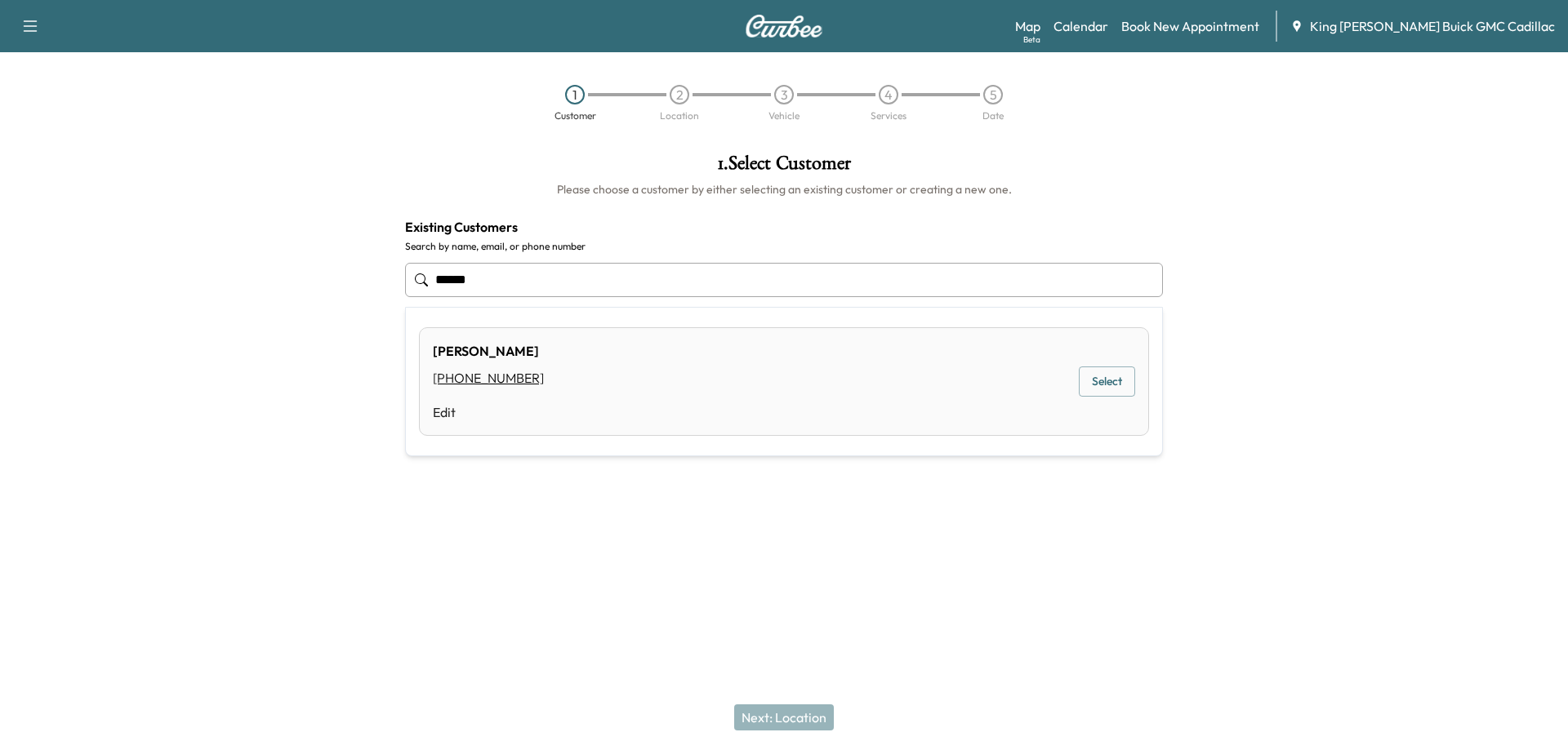
drag, startPoint x: 511, startPoint y: 285, endPoint x: 381, endPoint y: 195, distance: 158.1
click at [364, 280] on div "1 . Select Customer Please choose a customer by either selecting an existing cu…" at bounding box center [784, 328] width 1568 height 375
click at [985, 390] on button "Select" at bounding box center [1107, 392] width 57 height 31
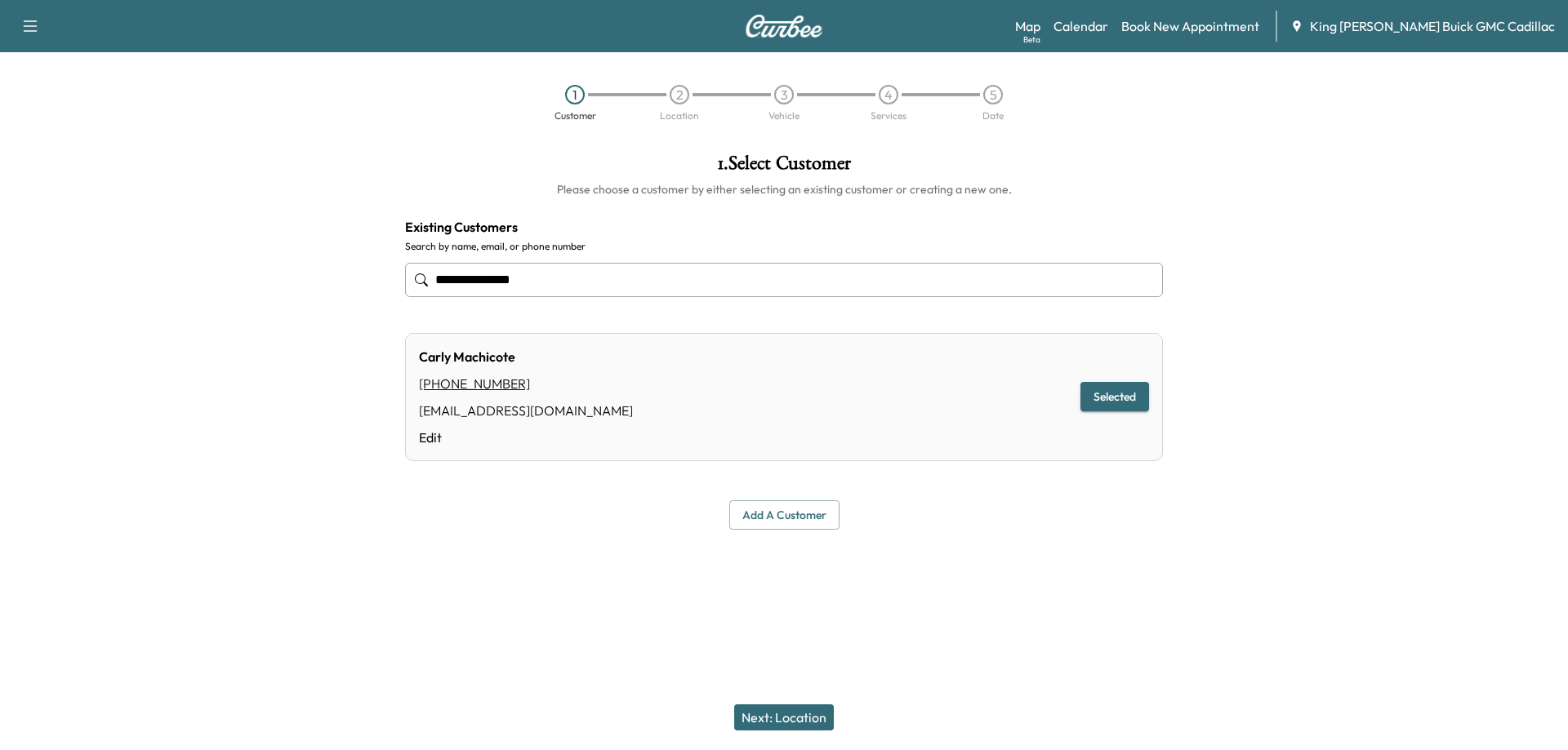
type input "**********"
click at [751, 718] on button "Next: Location" at bounding box center [784, 718] width 100 height 26
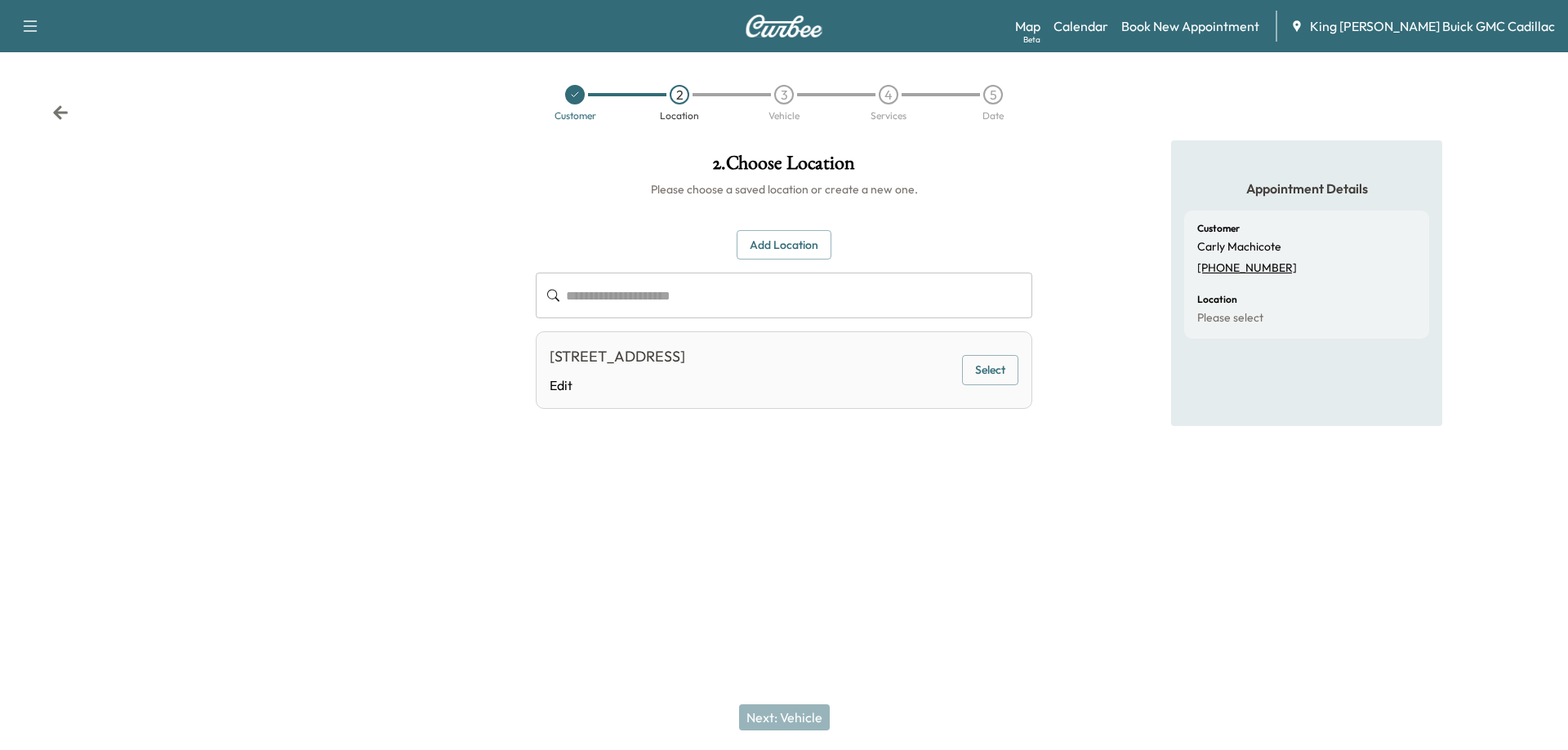
click at [59, 118] on icon at bounding box center [60, 112] width 14 height 14
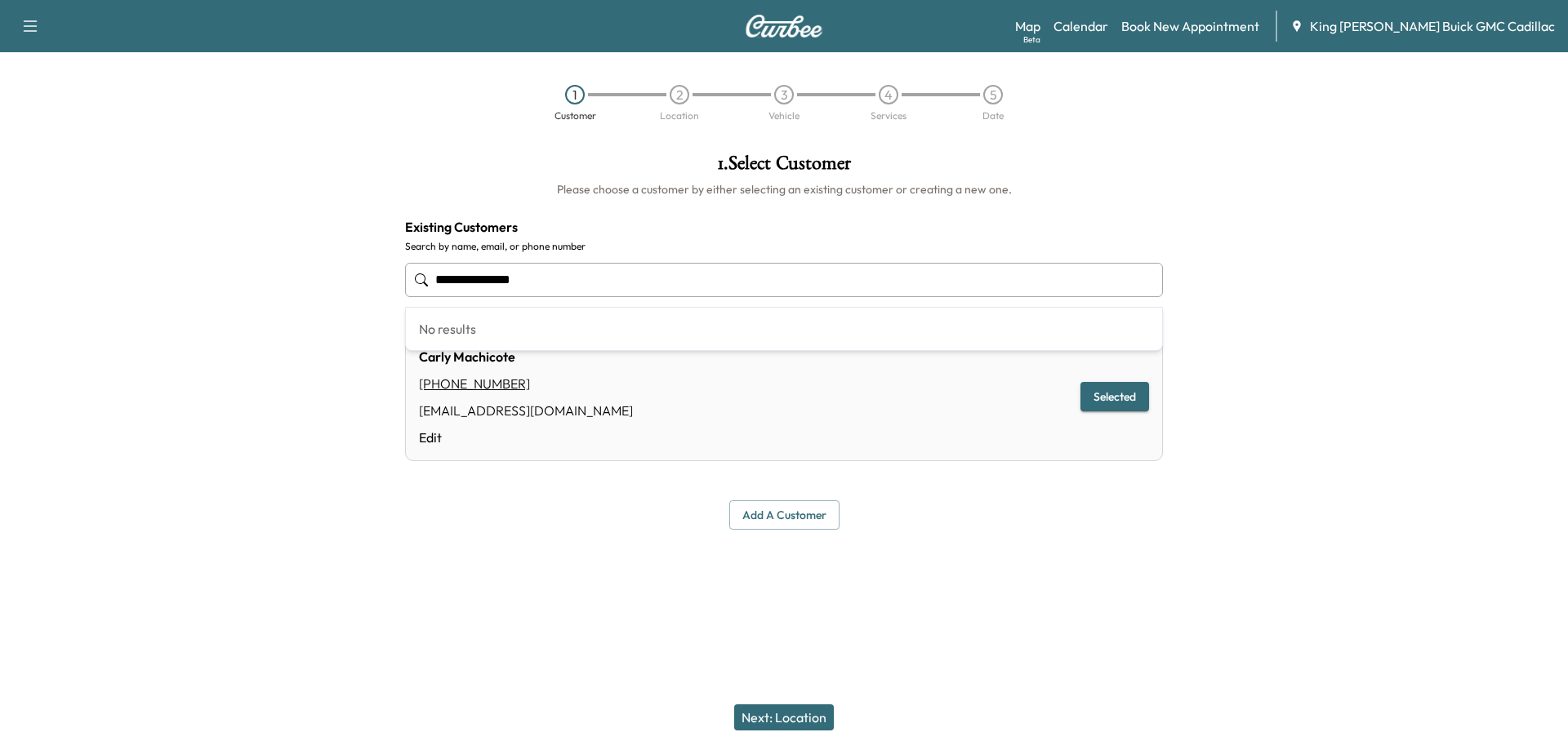
click at [544, 283] on input "**********" at bounding box center [784, 280] width 758 height 34
type input "**********"
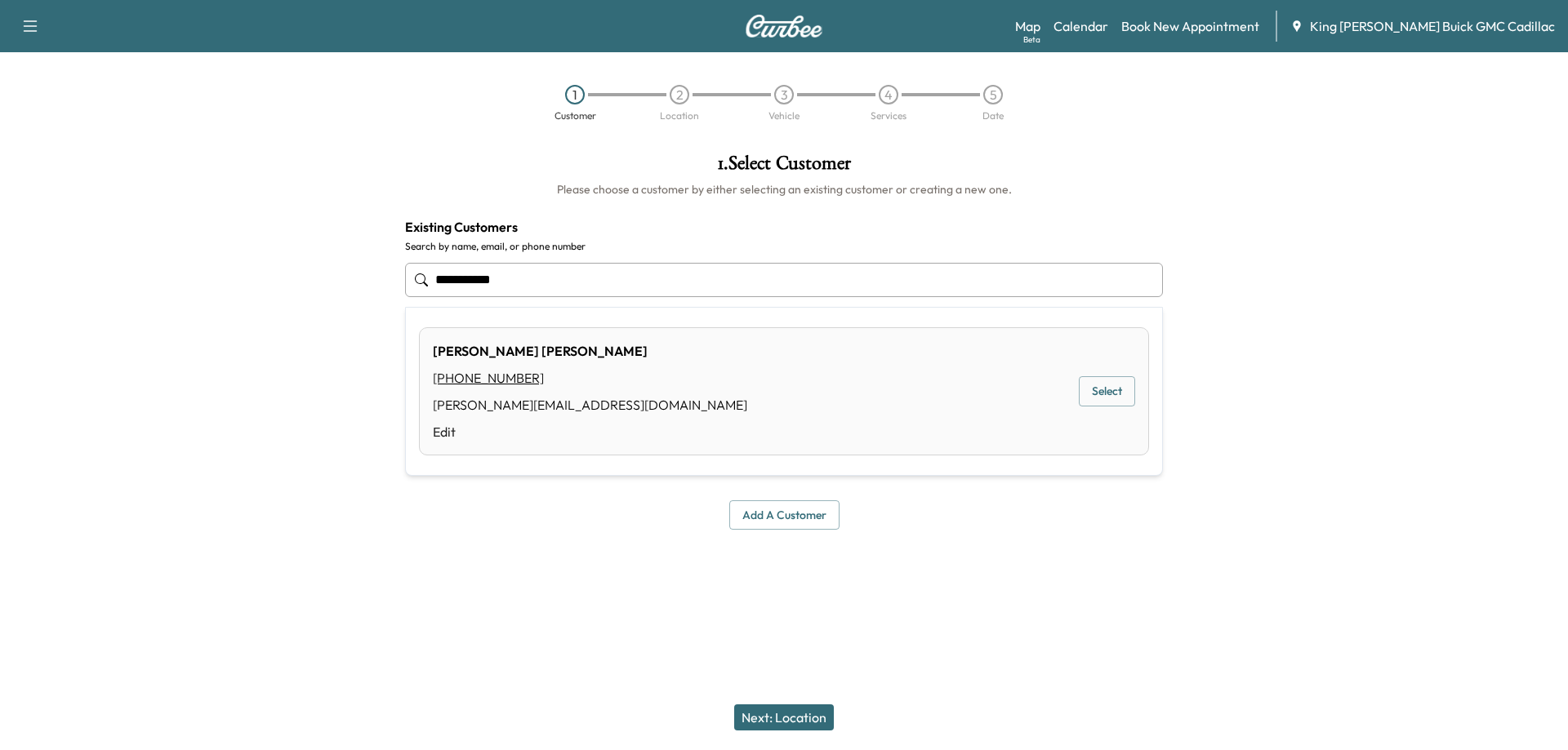
drag, startPoint x: 546, startPoint y: 277, endPoint x: 421, endPoint y: 277, distance: 125.0
click at [421, 277] on div "**********" at bounding box center [784, 280] width 758 height 54
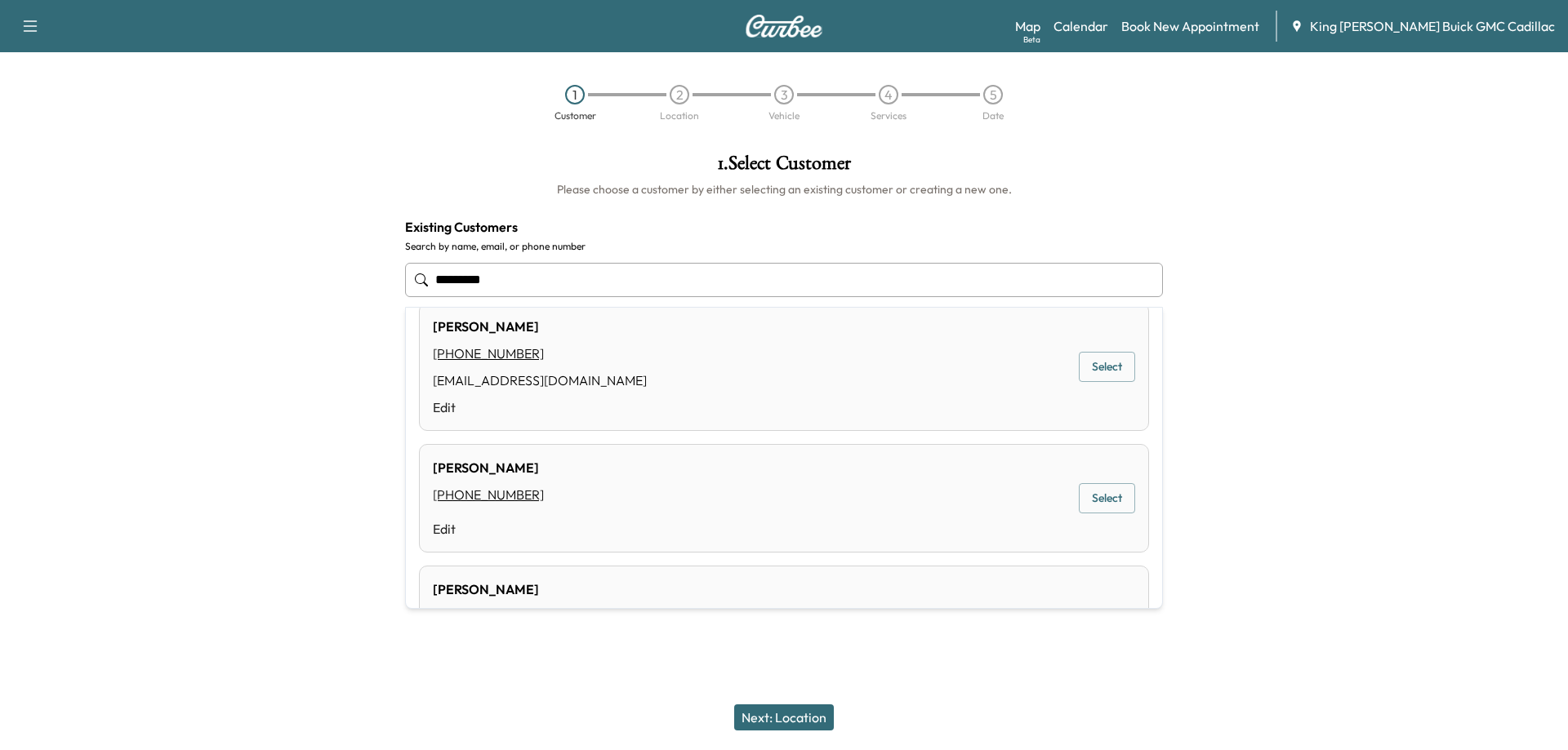
scroll to position [327, 0]
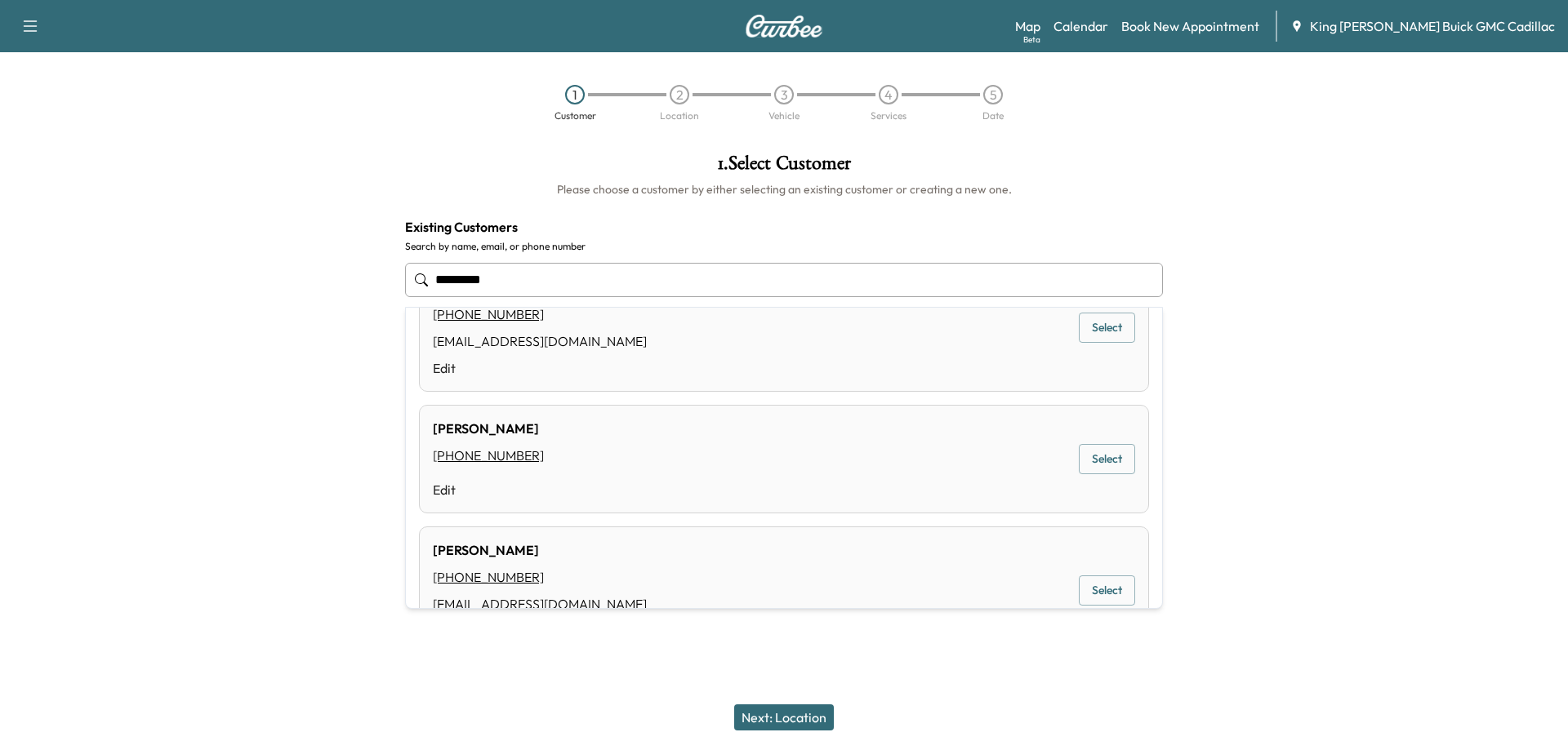
click at [496, 271] on input "*********" at bounding box center [784, 280] width 758 height 34
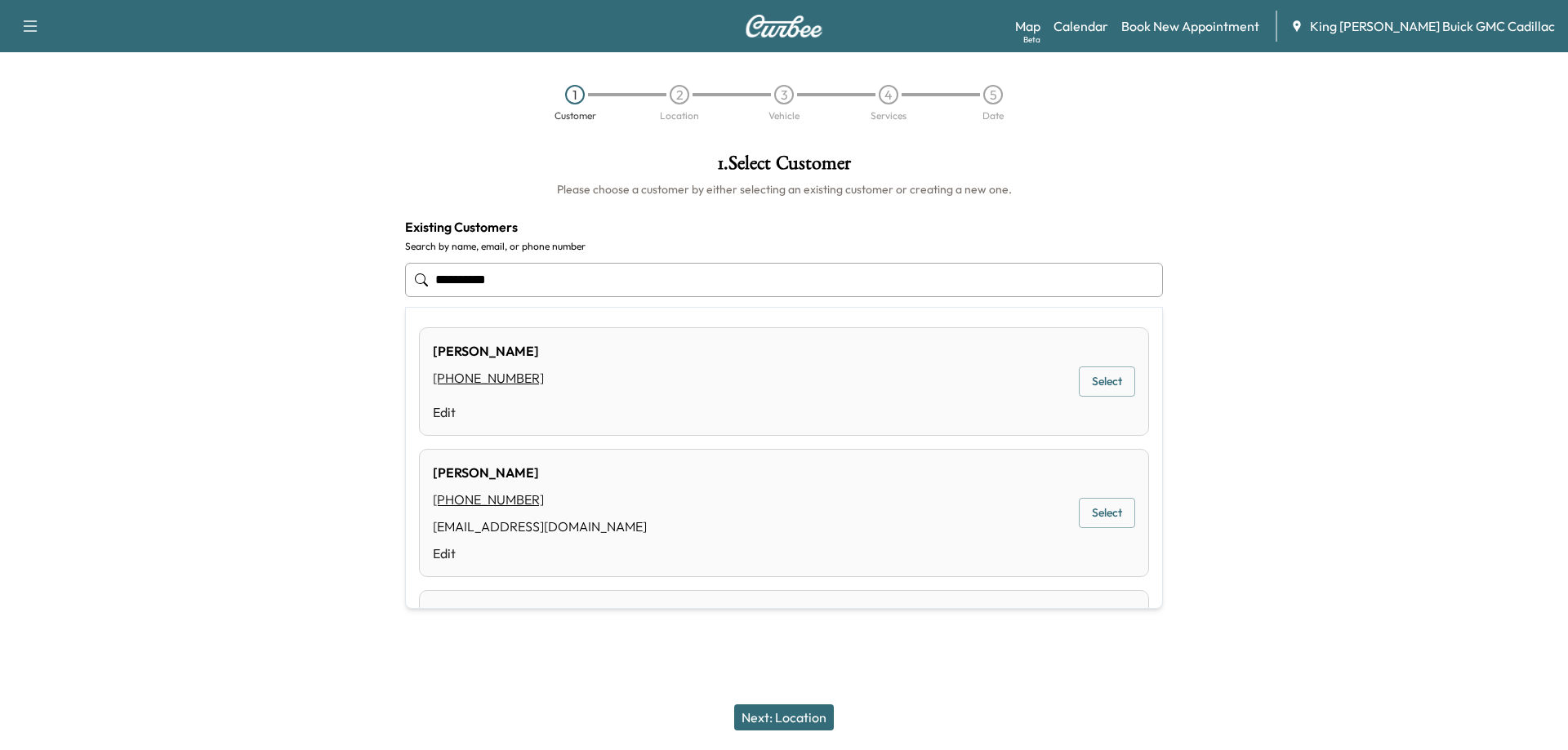
click at [523, 283] on input "**********" at bounding box center [784, 280] width 758 height 34
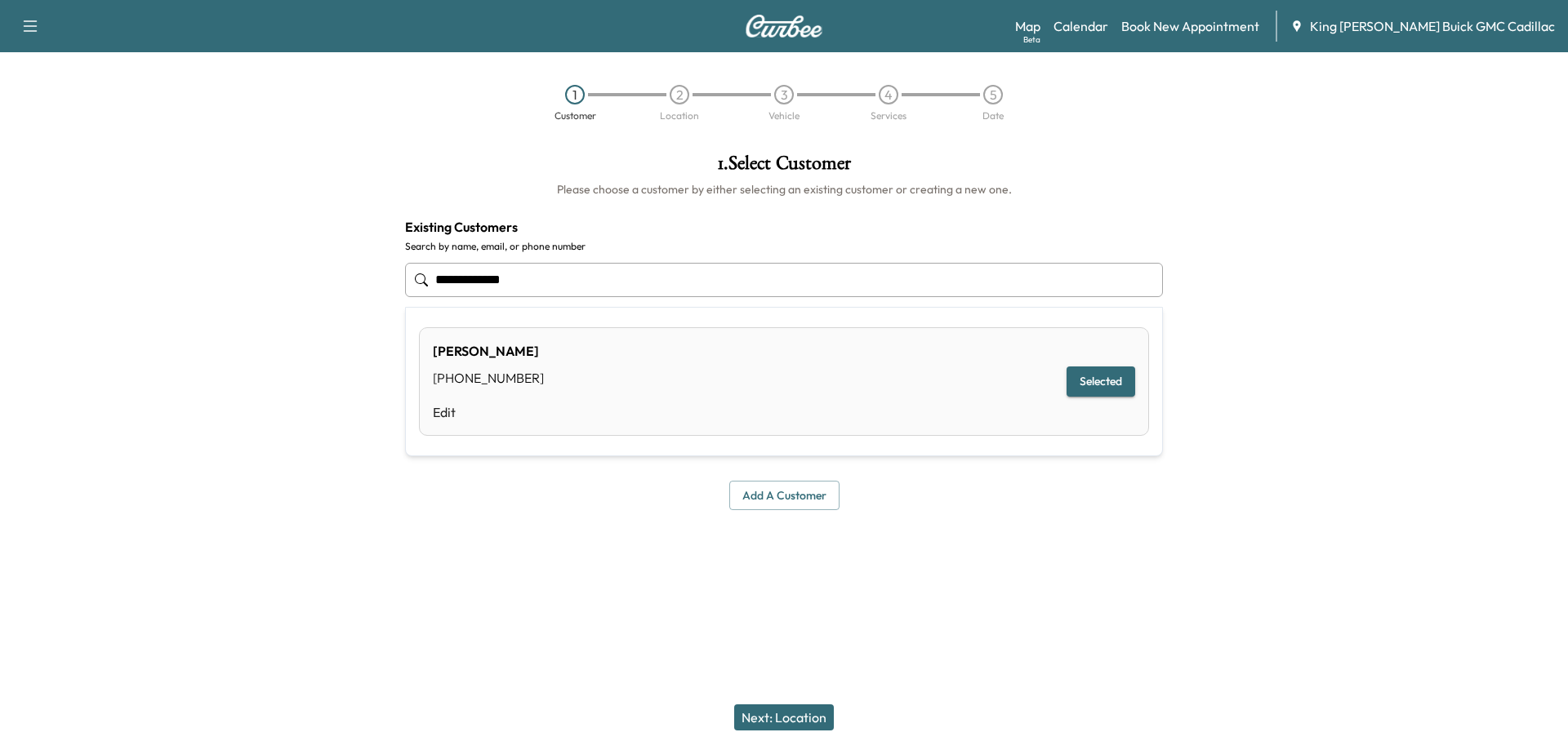
drag, startPoint x: 566, startPoint y: 282, endPoint x: 433, endPoint y: 214, distance: 149.4
click at [399, 276] on div "**********" at bounding box center [784, 331] width 784 height 383
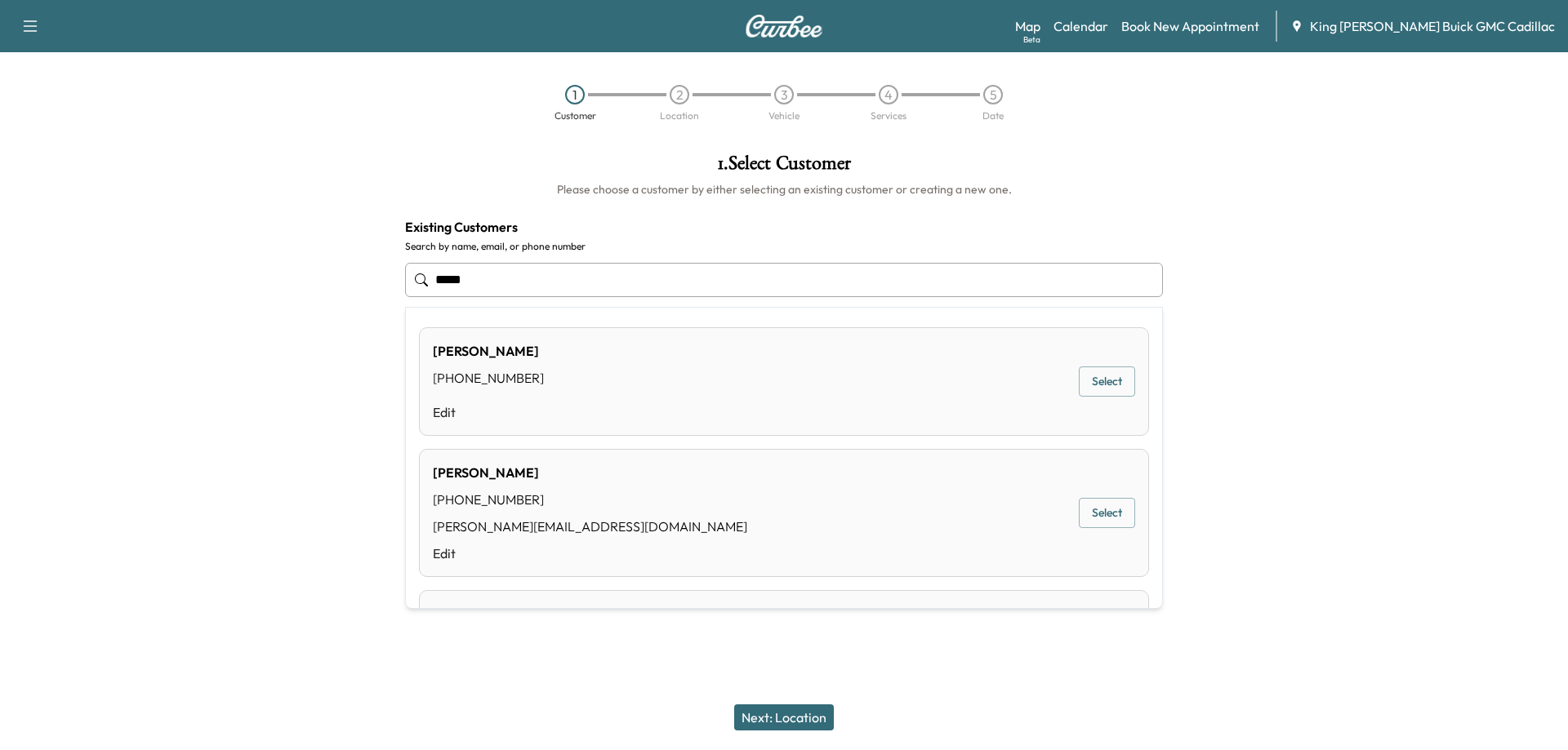
type input "******"
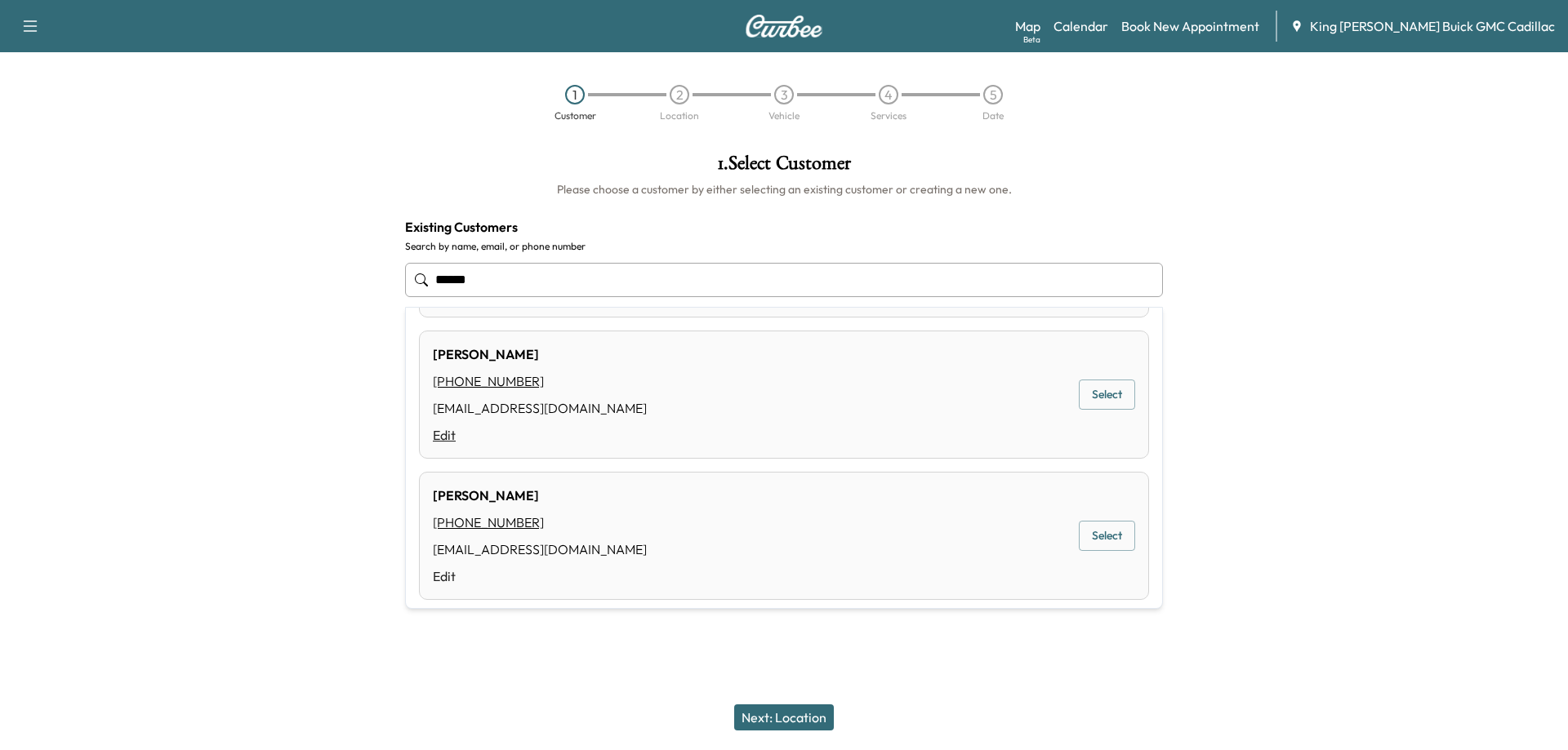
scroll to position [82, 0]
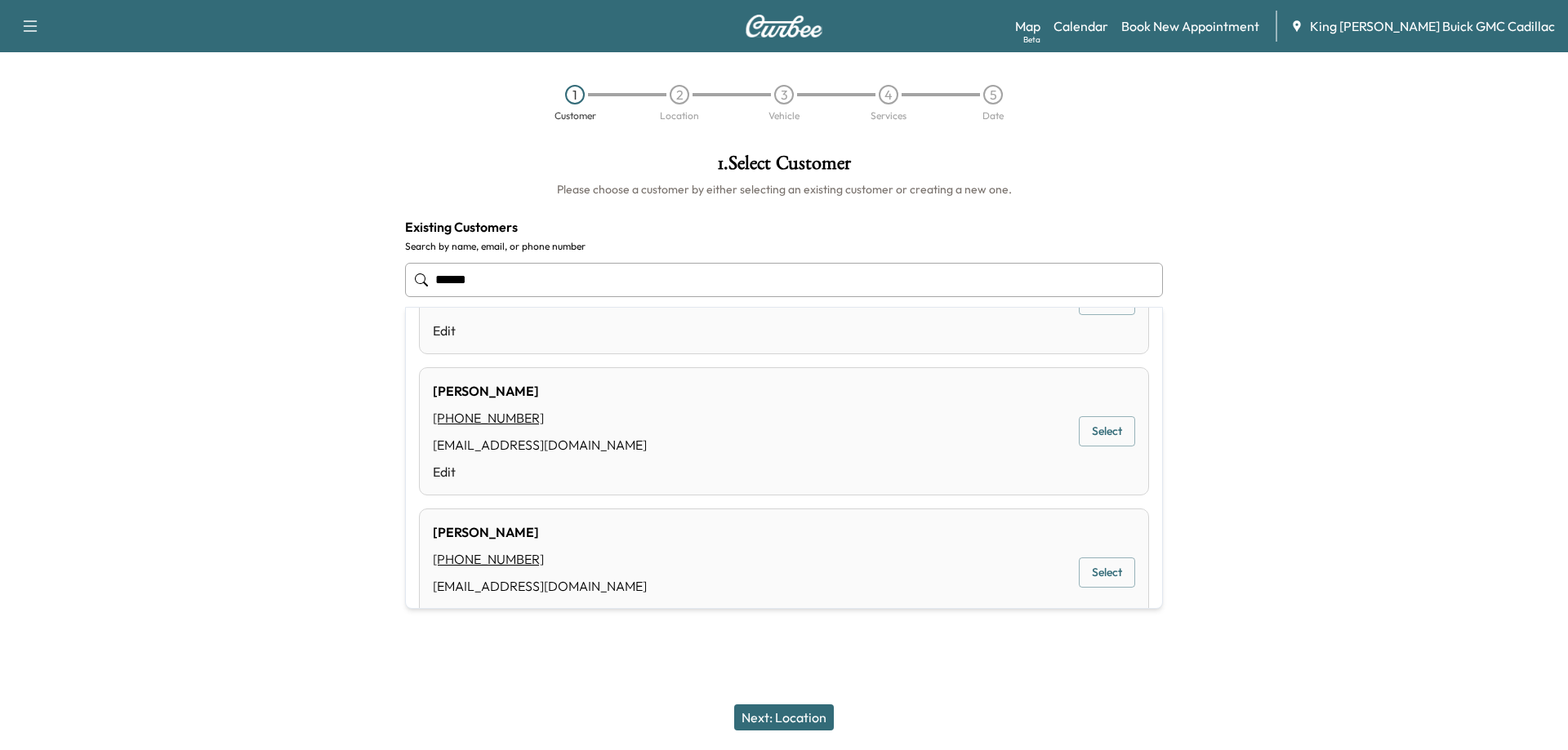
drag, startPoint x: 423, startPoint y: 276, endPoint x: 411, endPoint y: 276, distance: 12.0
click at [411, 276] on input "******" at bounding box center [784, 280] width 758 height 34
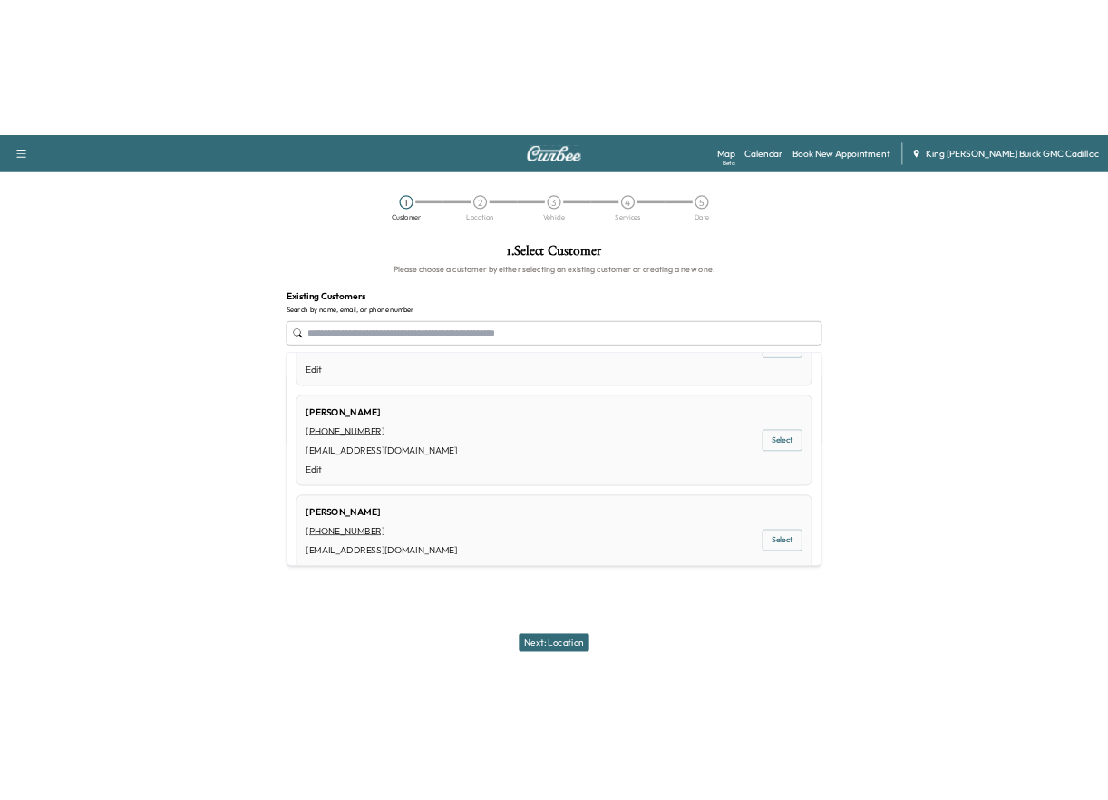
scroll to position [0, 0]
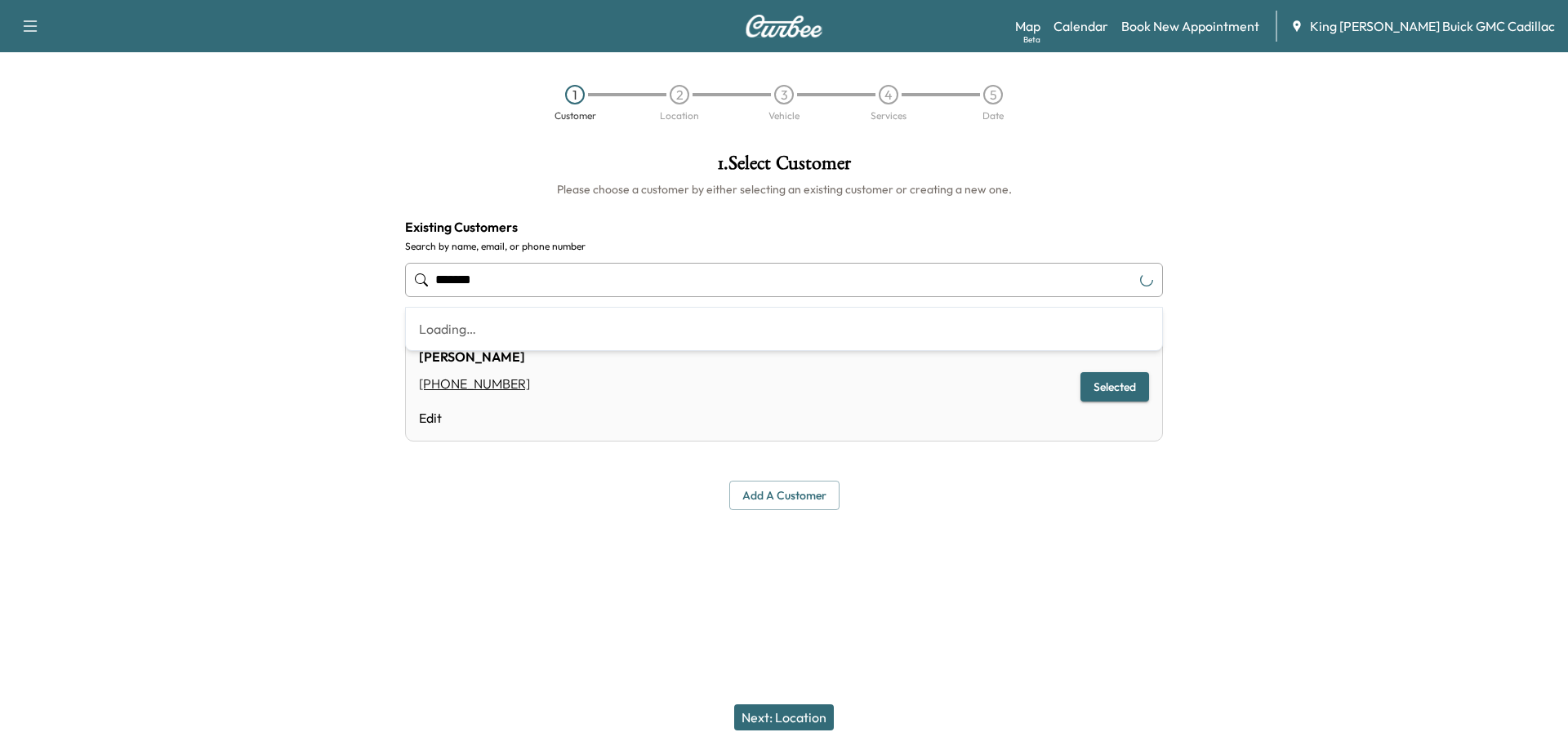
click at [540, 286] on input "*******" at bounding box center [784, 280] width 758 height 34
click at [985, 249] on div at bounding box center [1372, 331] width 392 height 383
click at [503, 286] on input "**********" at bounding box center [784, 280] width 758 height 34
type input "***"
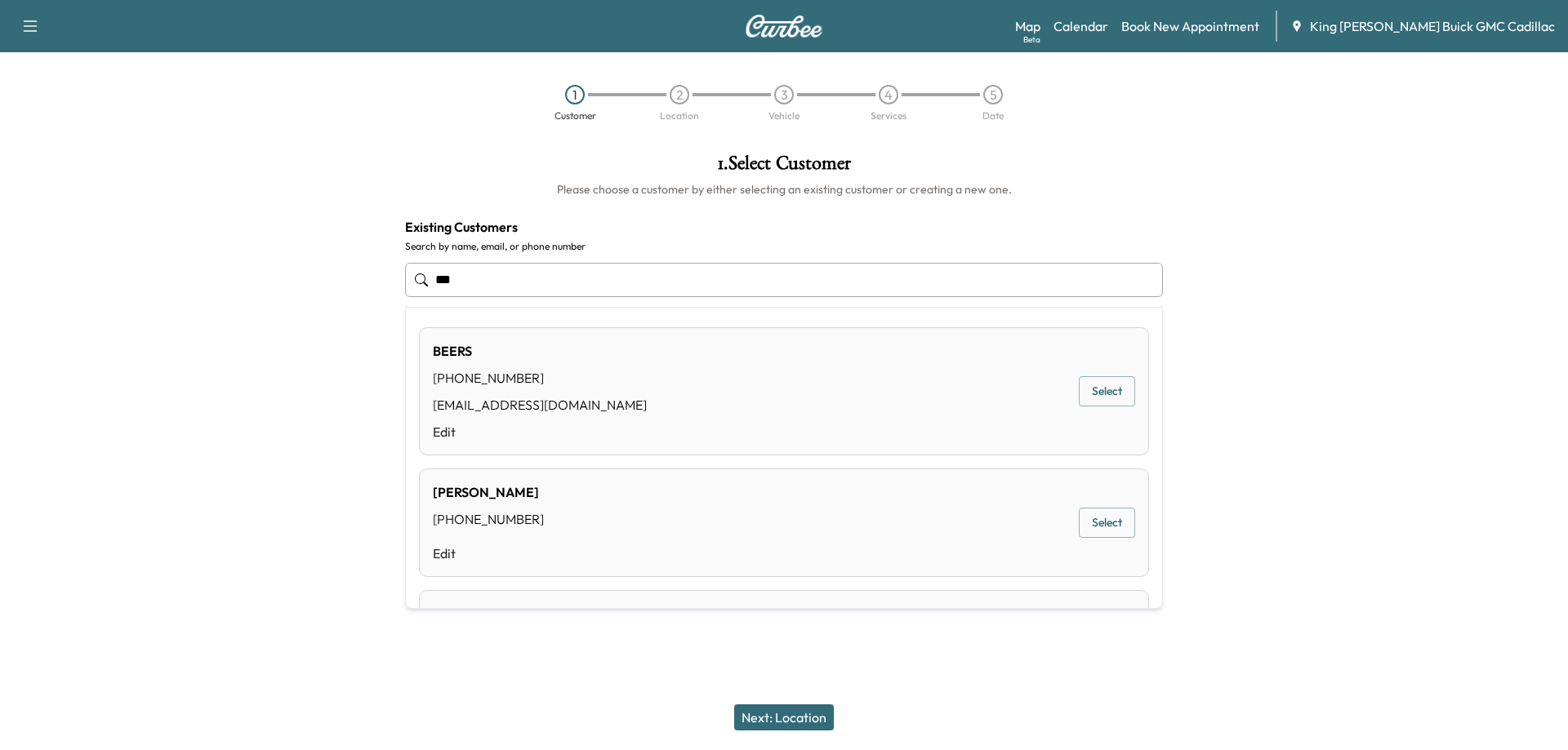
click at [364, 280] on div "**********" at bounding box center [784, 331] width 1568 height 383
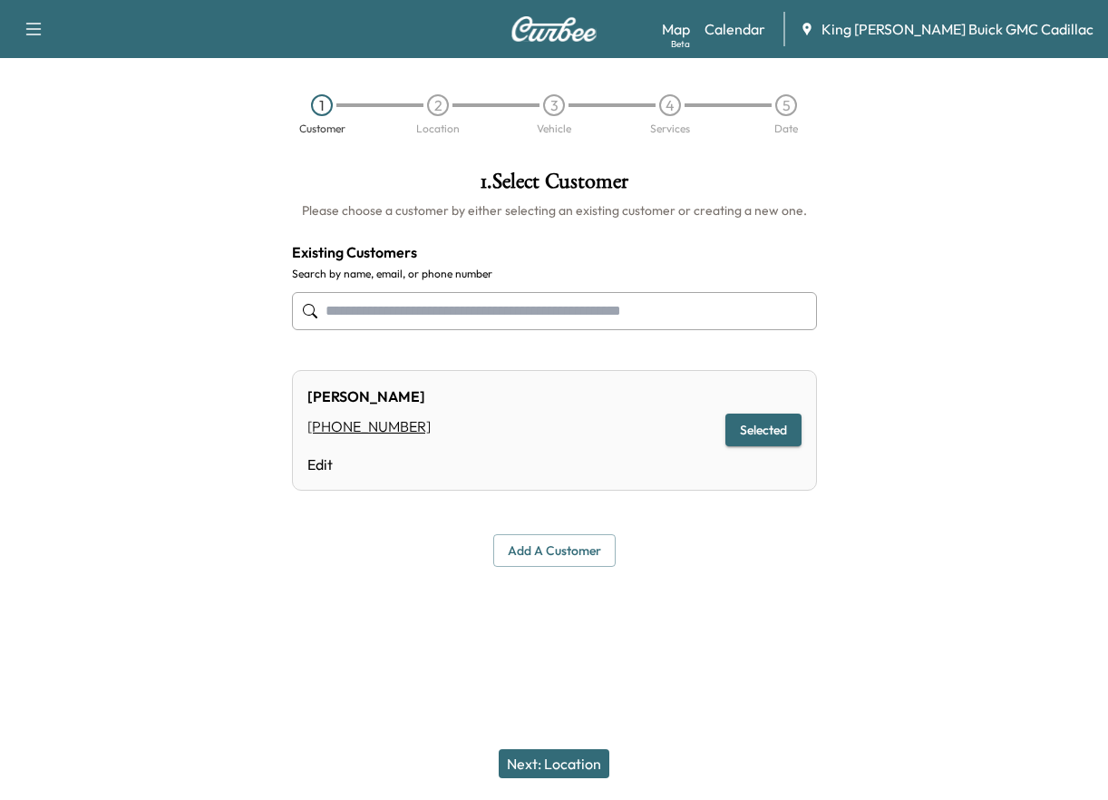
click at [382, 320] on input "text" at bounding box center [554, 311] width 525 height 38
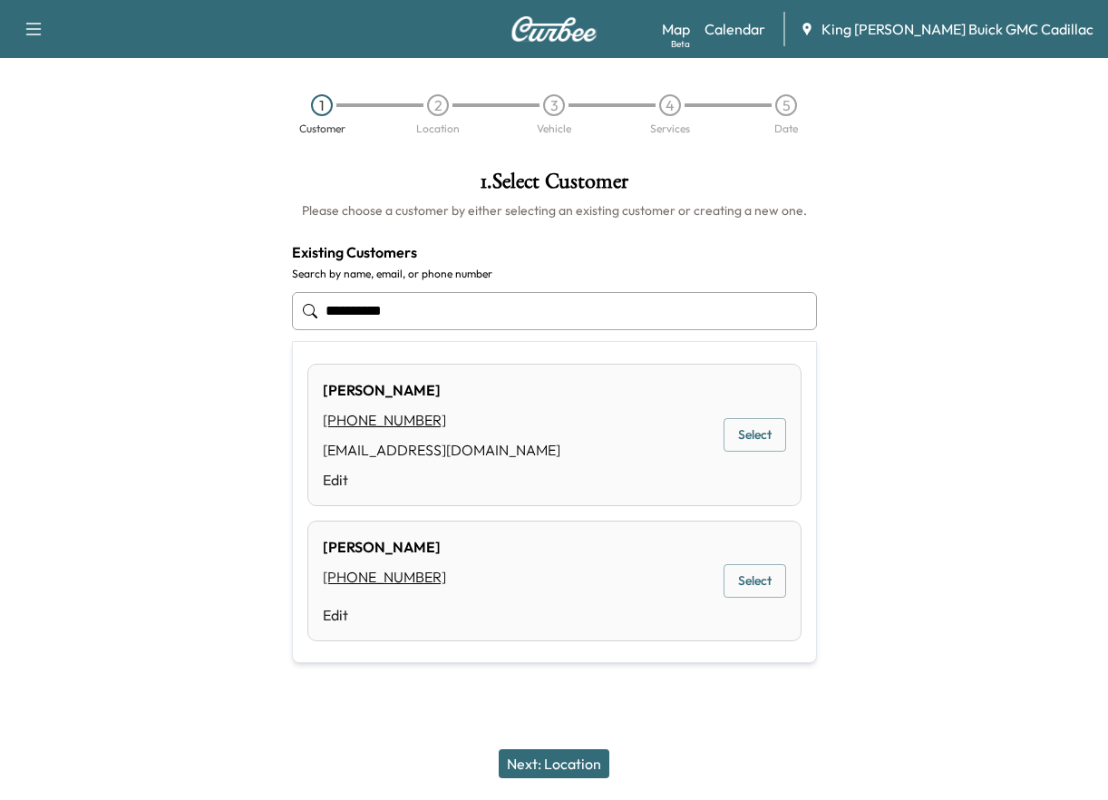
click at [734, 448] on button "Select" at bounding box center [755, 435] width 63 height 34
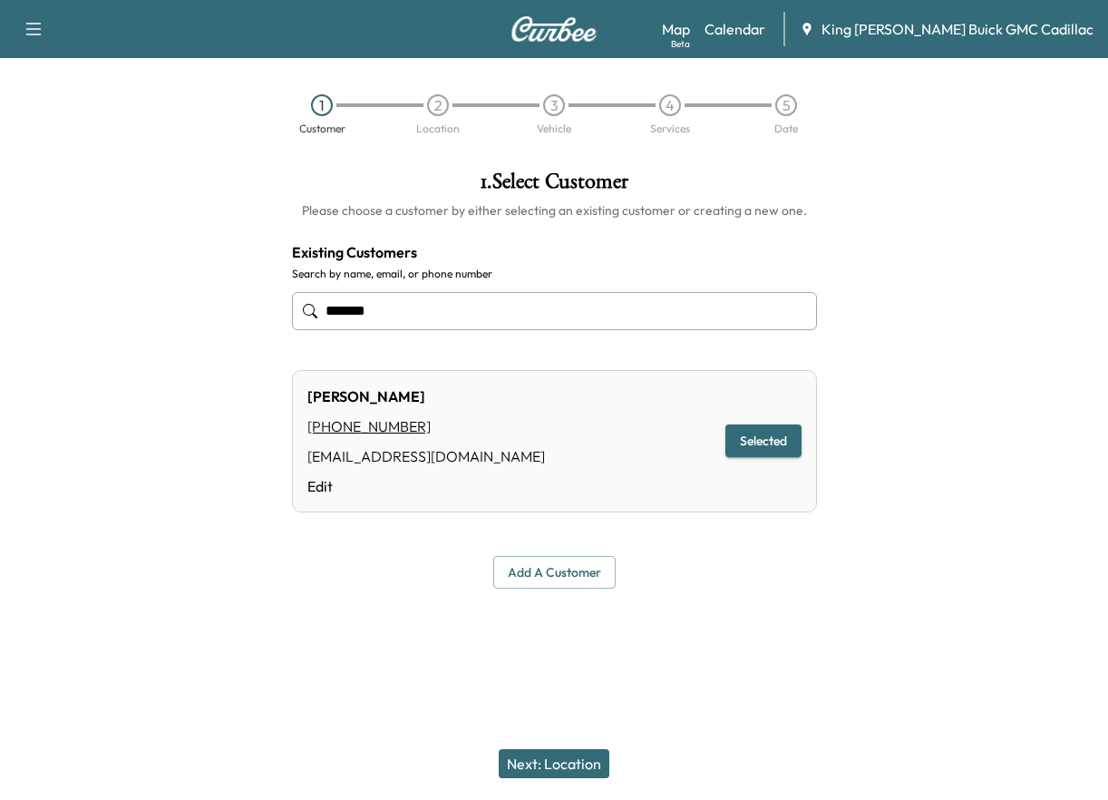
type input "******"
click at [115, 393] on div at bounding box center [138, 379] width 277 height 447
click at [173, 365] on div at bounding box center [138, 379] width 277 height 447
click at [183, 363] on div at bounding box center [138, 379] width 277 height 447
click at [201, 366] on div at bounding box center [138, 379] width 277 height 447
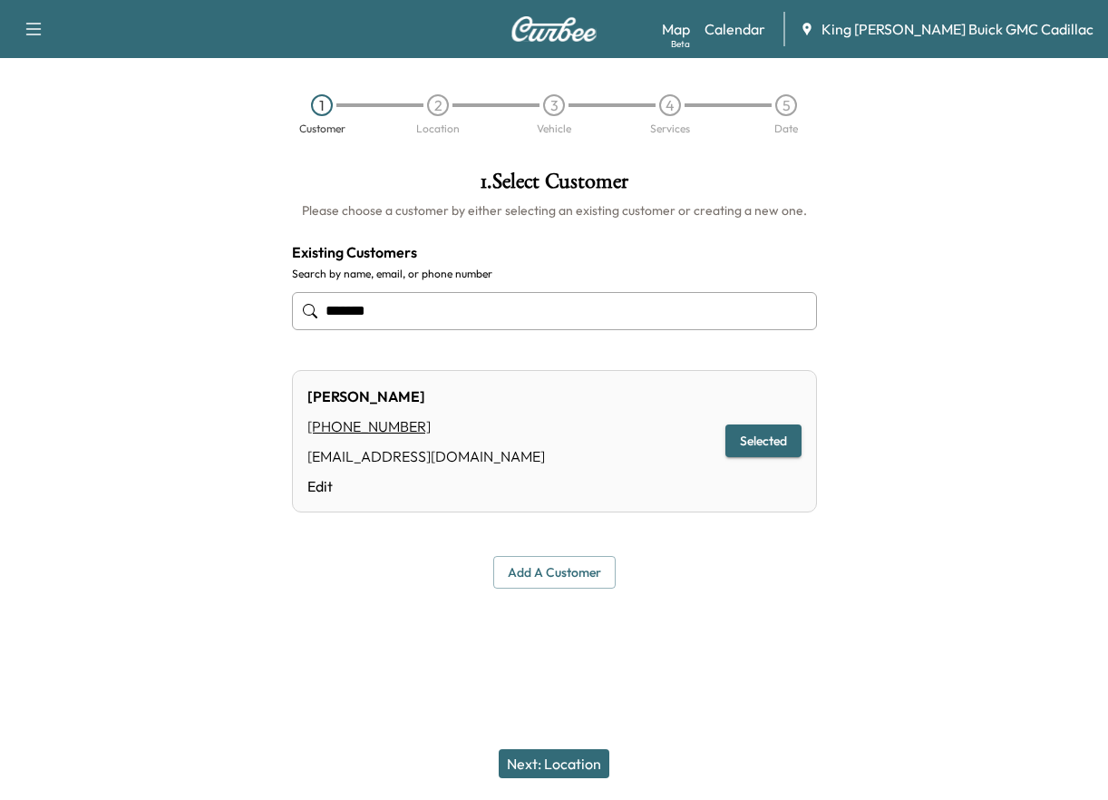
drag, startPoint x: 108, startPoint y: 317, endPoint x: 131, endPoint y: 316, distance: 22.7
click at [109, 317] on div at bounding box center [138, 379] width 277 height 447
click at [131, 316] on div at bounding box center [138, 379] width 277 height 447
click at [173, 551] on div at bounding box center [138, 379] width 277 height 447
click at [575, 766] on button "Next: Location" at bounding box center [554, 763] width 111 height 29
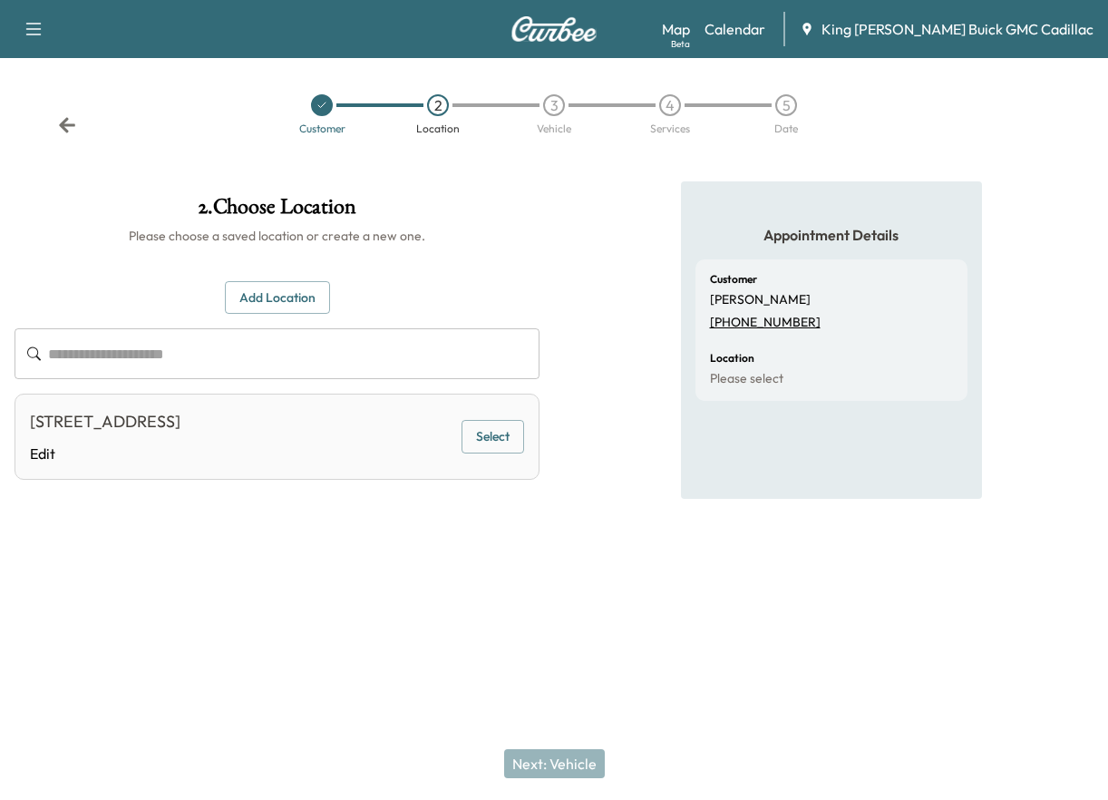
click at [56, 116] on div "Customer 2 Location 3 Vehicle 4 Services 5 Date" at bounding box center [554, 114] width 1108 height 83
click at [64, 122] on icon at bounding box center [67, 124] width 16 height 15
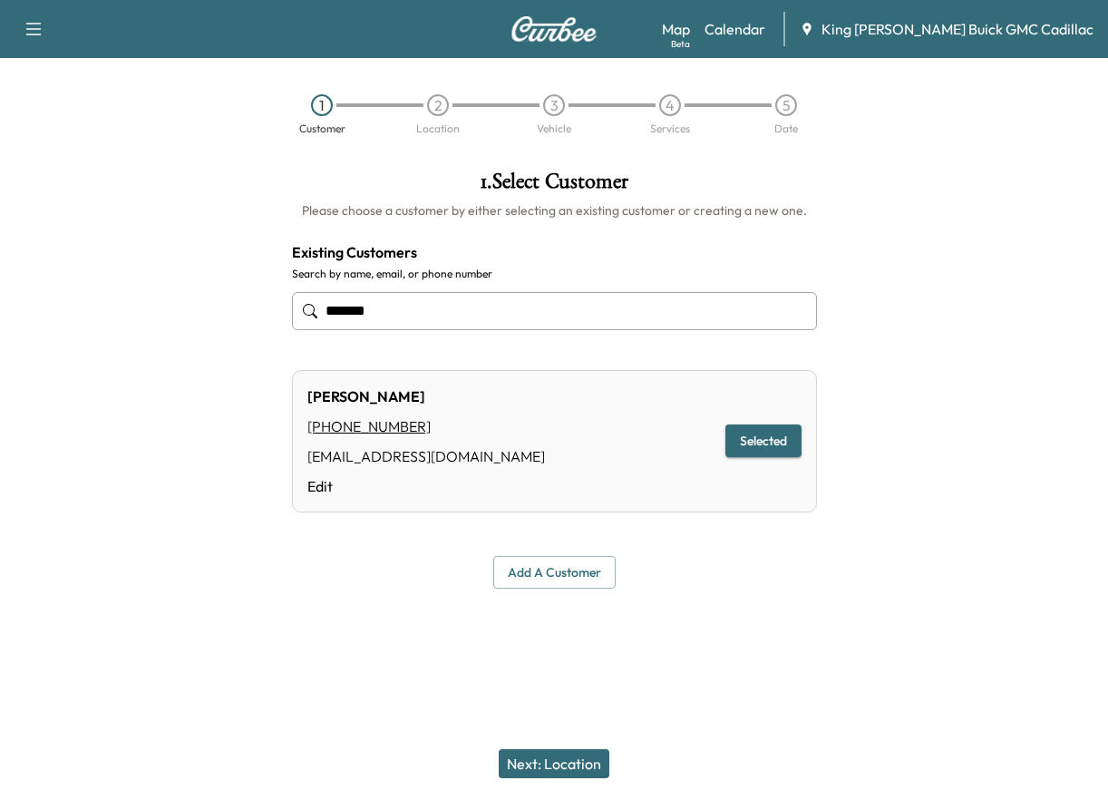
click at [325, 476] on link "Edit" at bounding box center [426, 486] width 238 height 22
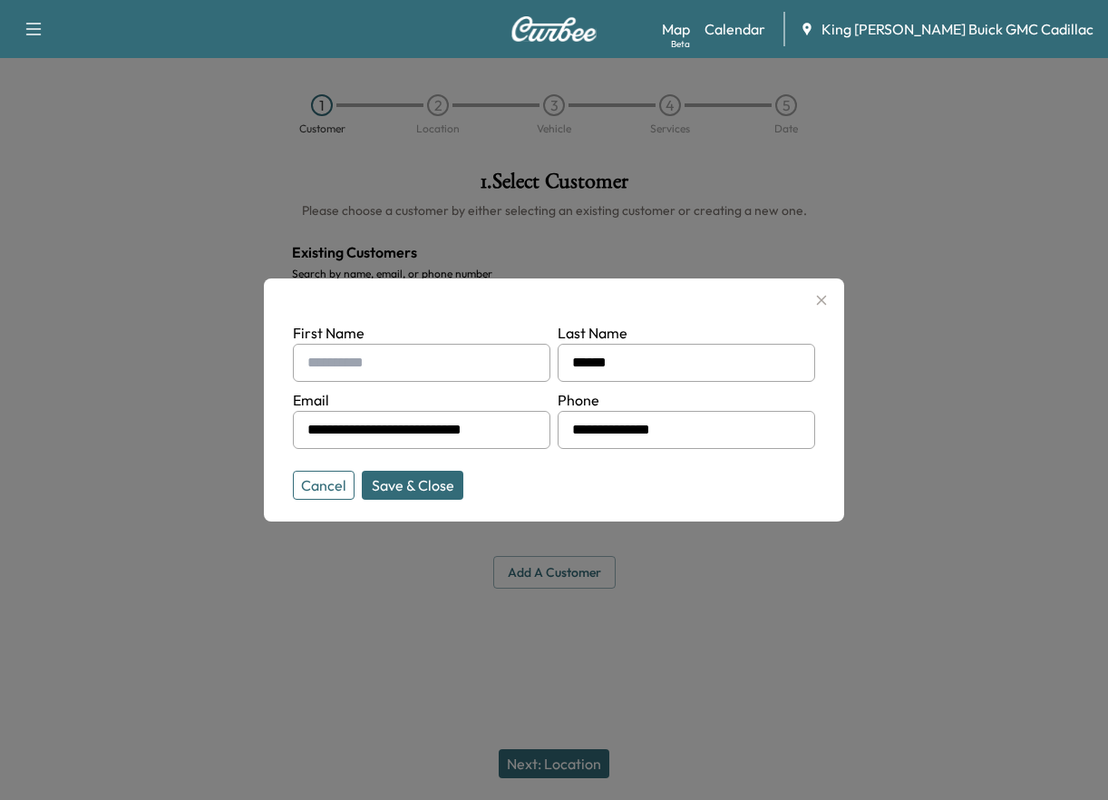
drag, startPoint x: 367, startPoint y: 369, endPoint x: 363, endPoint y: 360, distance: 10.1
click at [367, 367] on input "text" at bounding box center [422, 363] width 258 height 38
type input "*****"
click at [378, 482] on button "Save & Close" at bounding box center [413, 485] width 102 height 29
type input "**********"
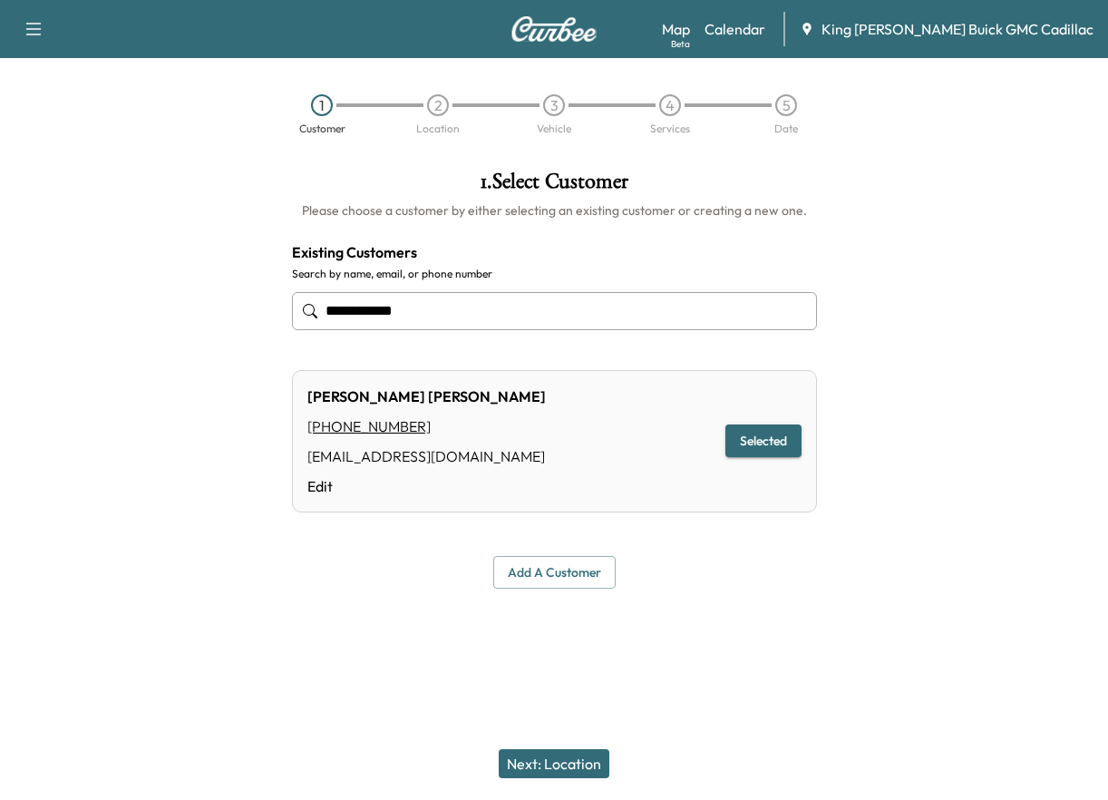
click at [579, 763] on button "Next: Location" at bounding box center [554, 763] width 111 height 29
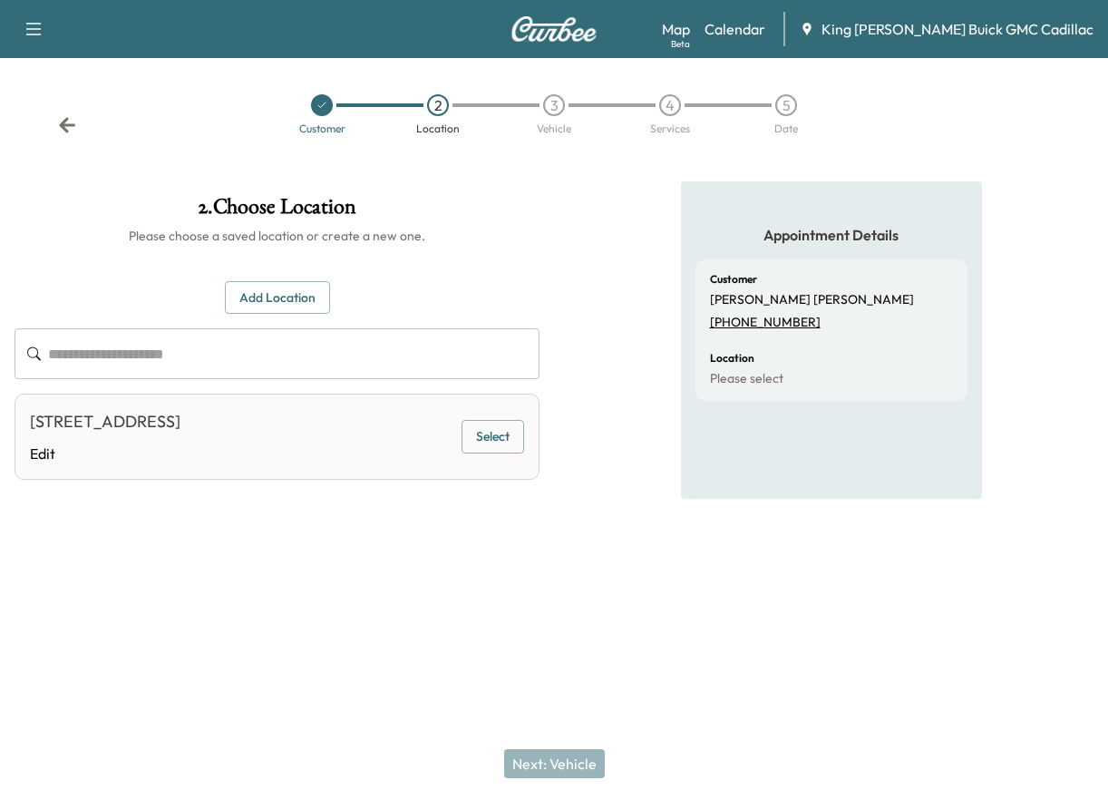
click at [482, 442] on button "Select" at bounding box center [493, 437] width 63 height 34
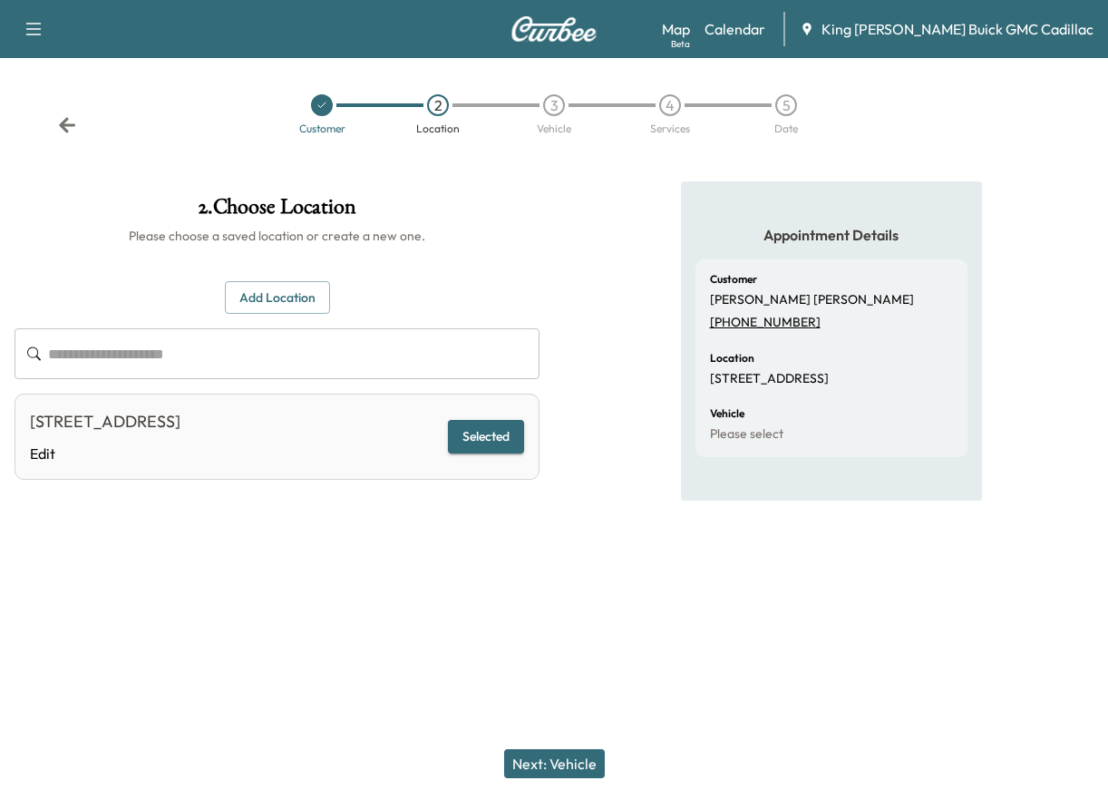
click at [535, 770] on button "Next: Vehicle" at bounding box center [554, 763] width 101 height 29
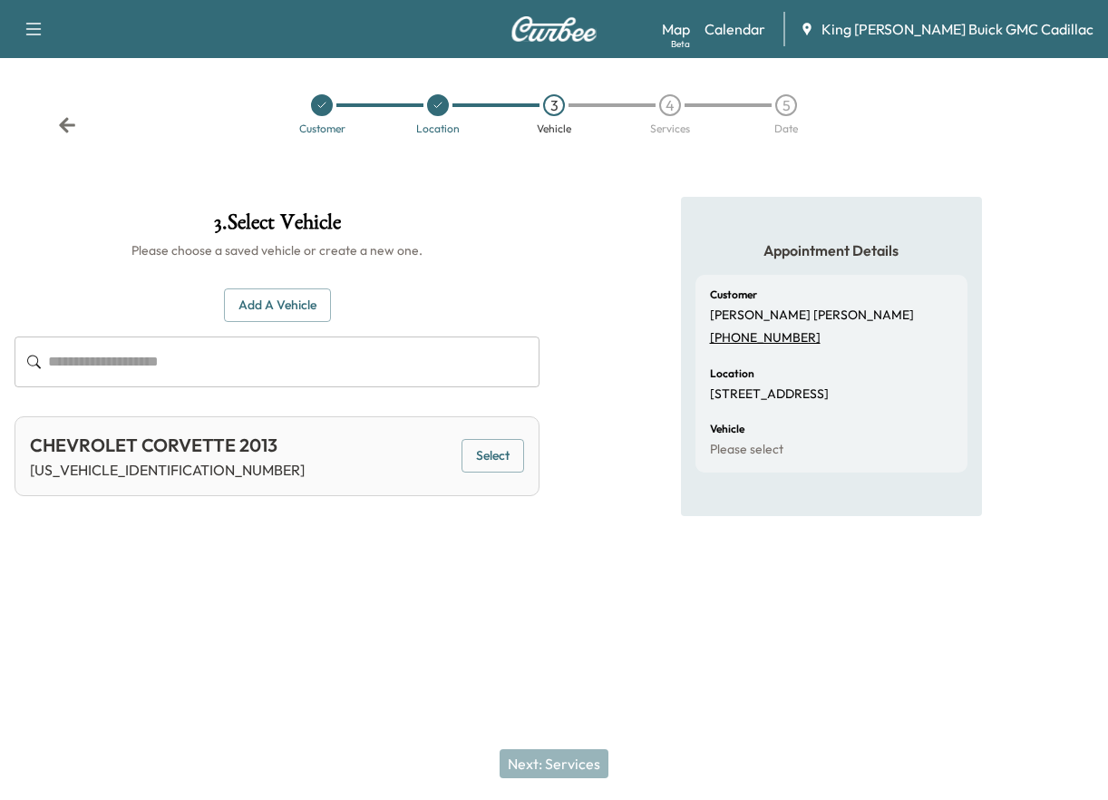
click at [486, 459] on button "Select" at bounding box center [493, 456] width 63 height 34
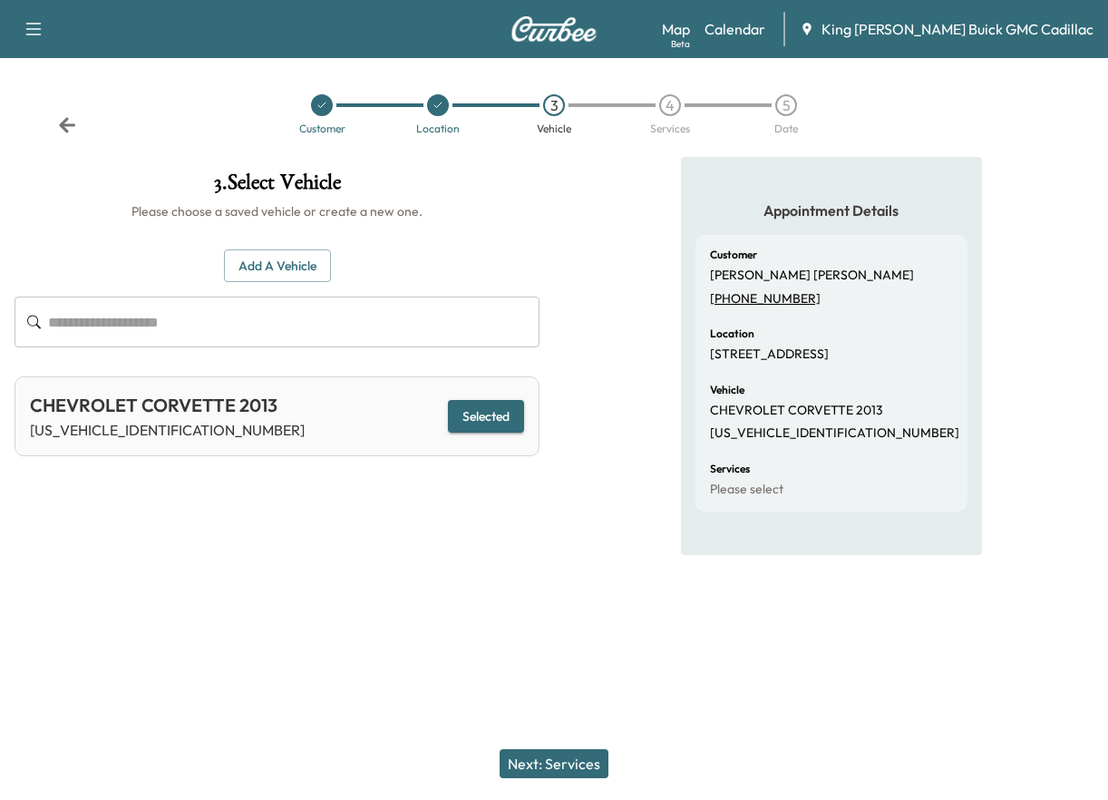
click at [560, 776] on button "Next: Services" at bounding box center [554, 763] width 109 height 29
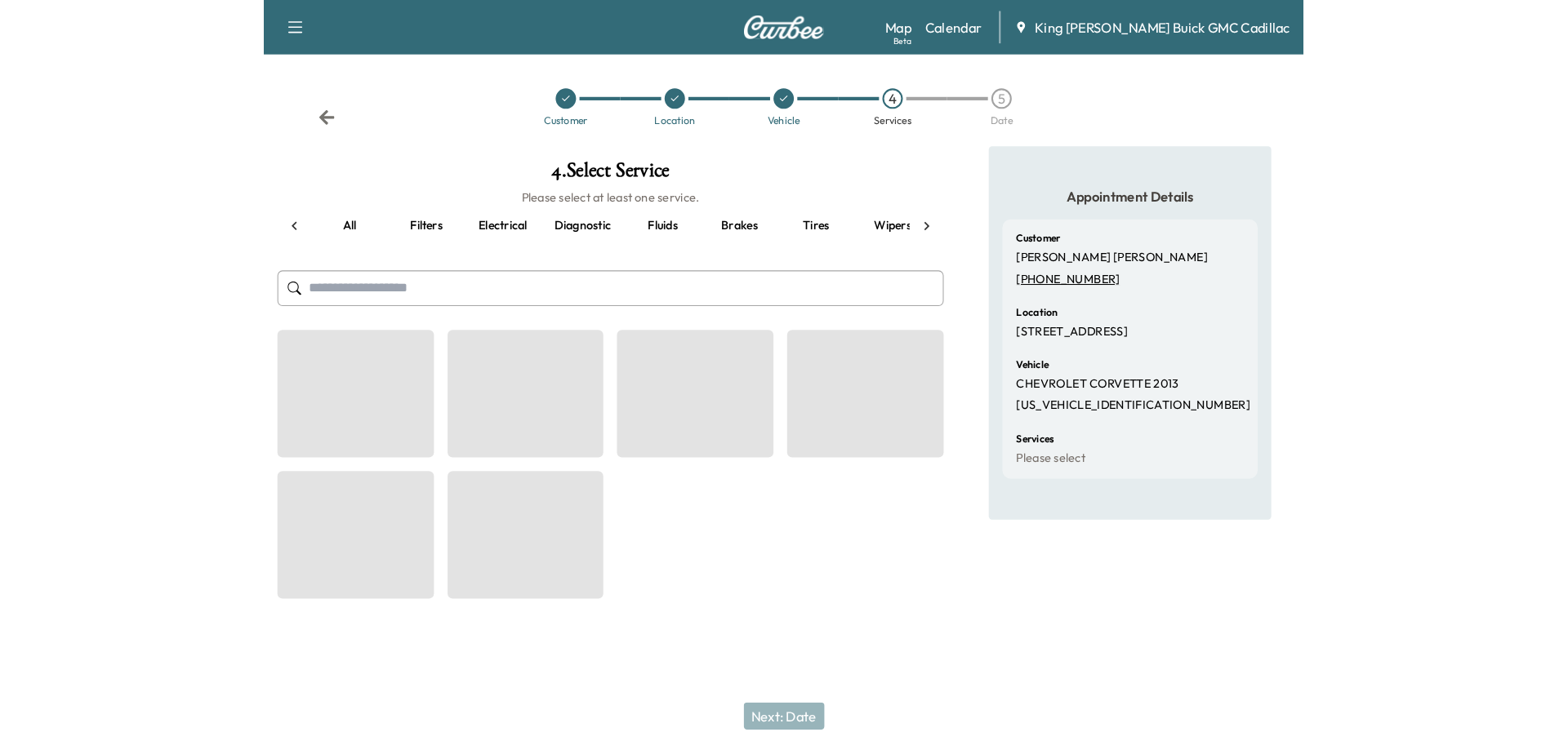
scroll to position [0, 30]
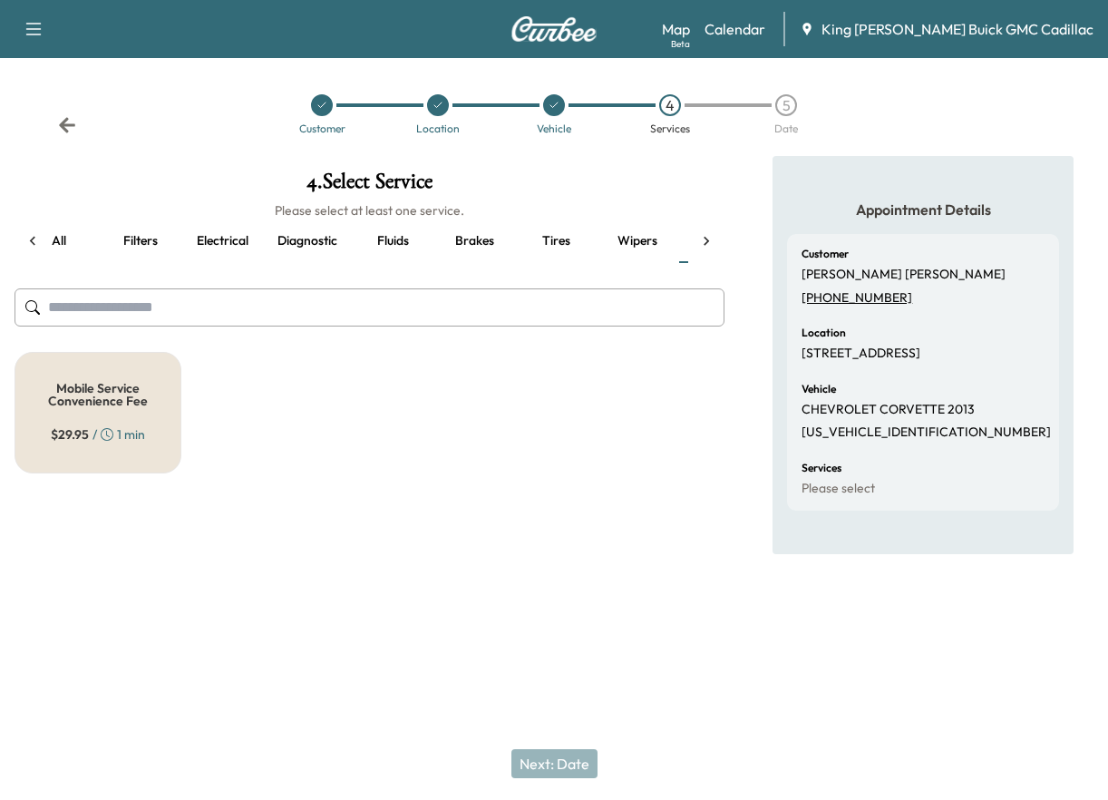
click at [151, 244] on button "Filters" at bounding box center [141, 241] width 82 height 44
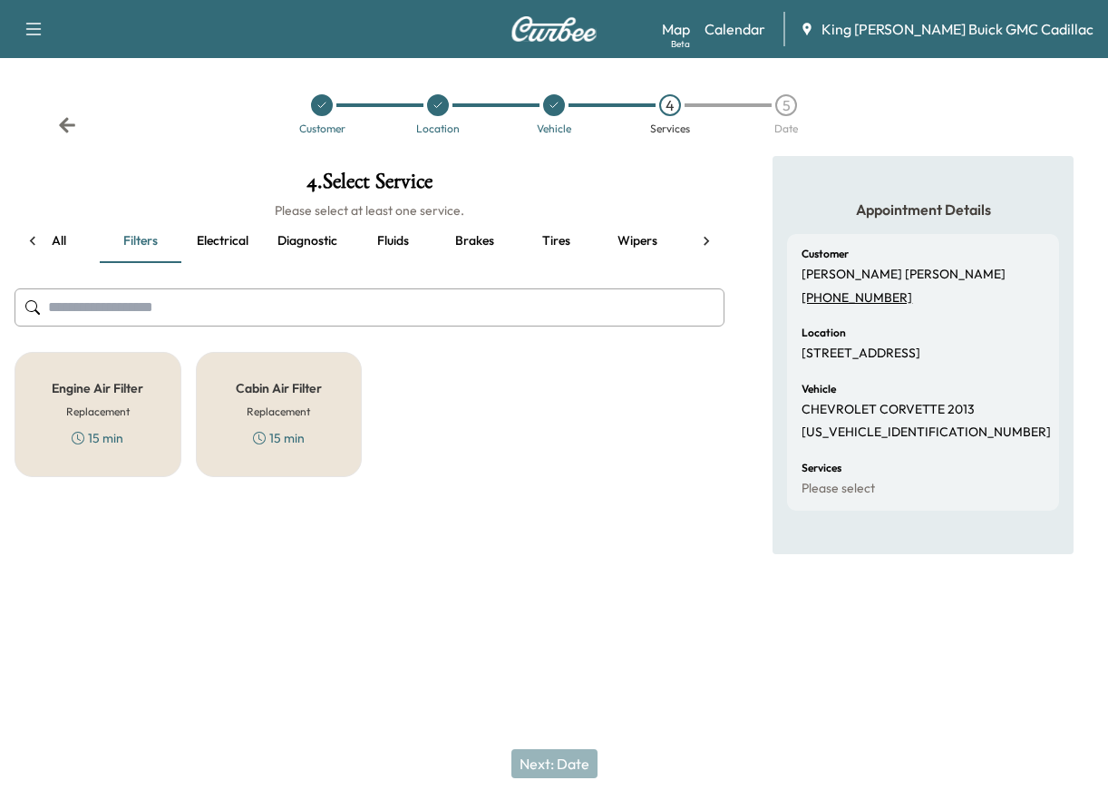
click at [242, 242] on button "Electrical" at bounding box center [222, 241] width 82 height 44
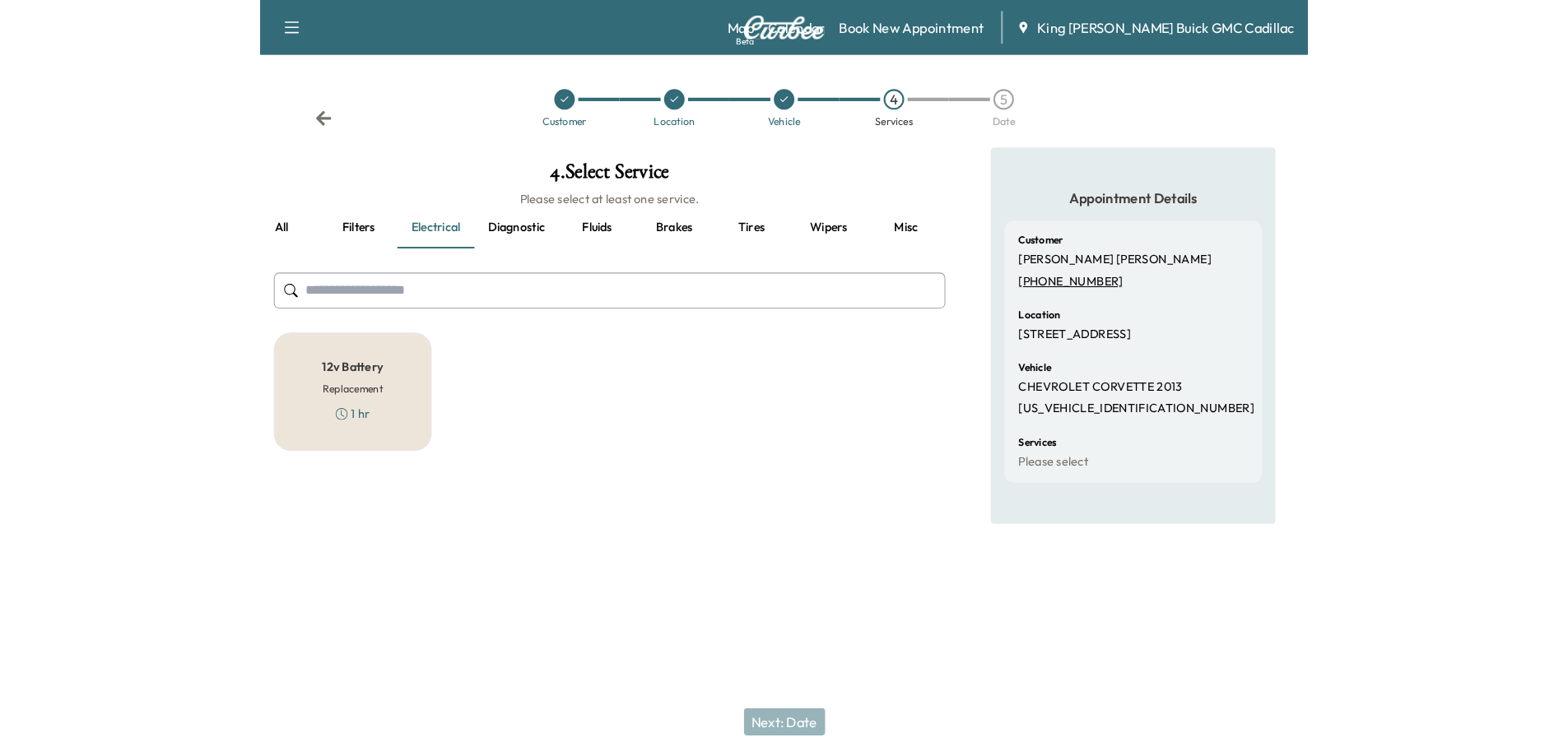
scroll to position [0, 0]
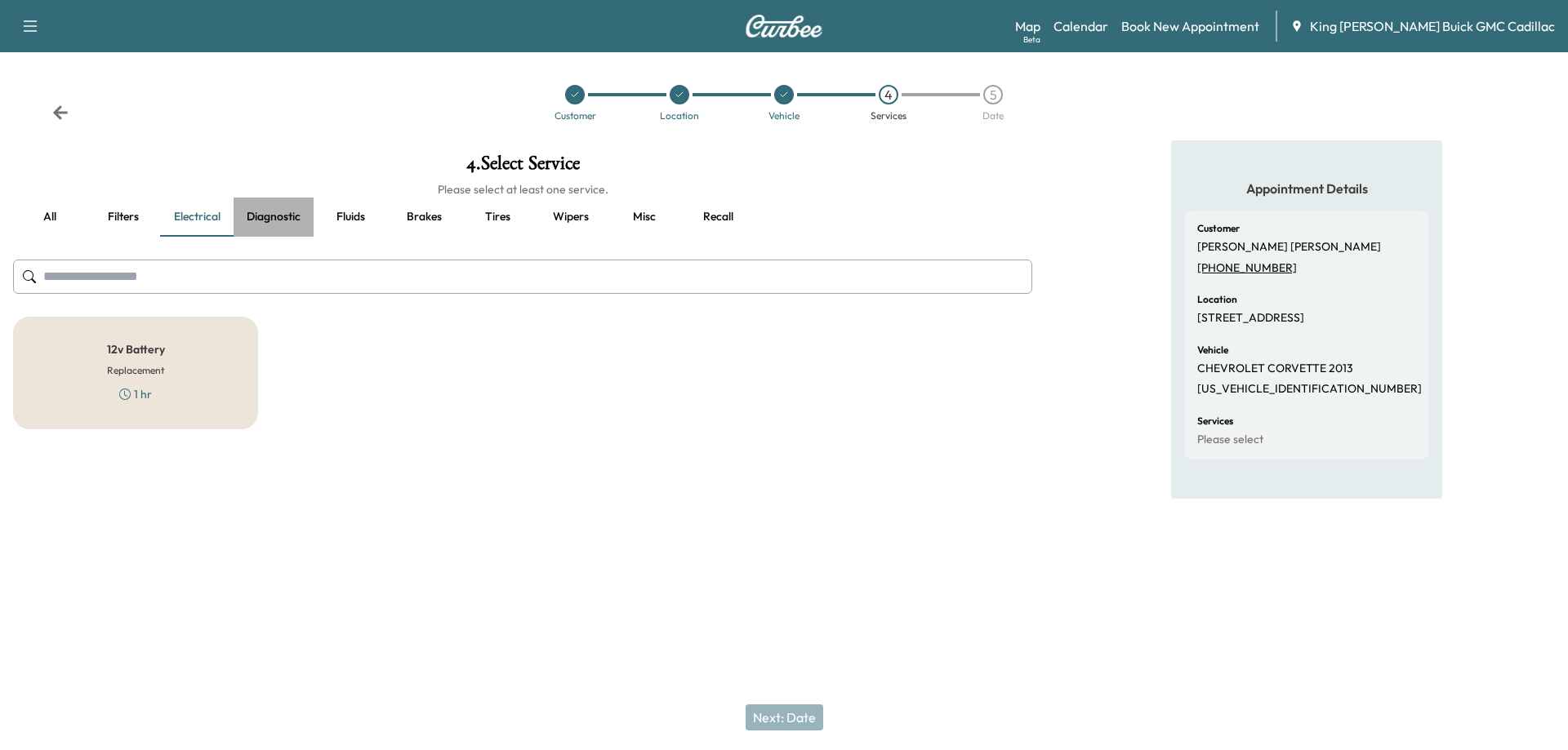
click at [299, 213] on button "Diagnostic" at bounding box center [273, 217] width 80 height 40
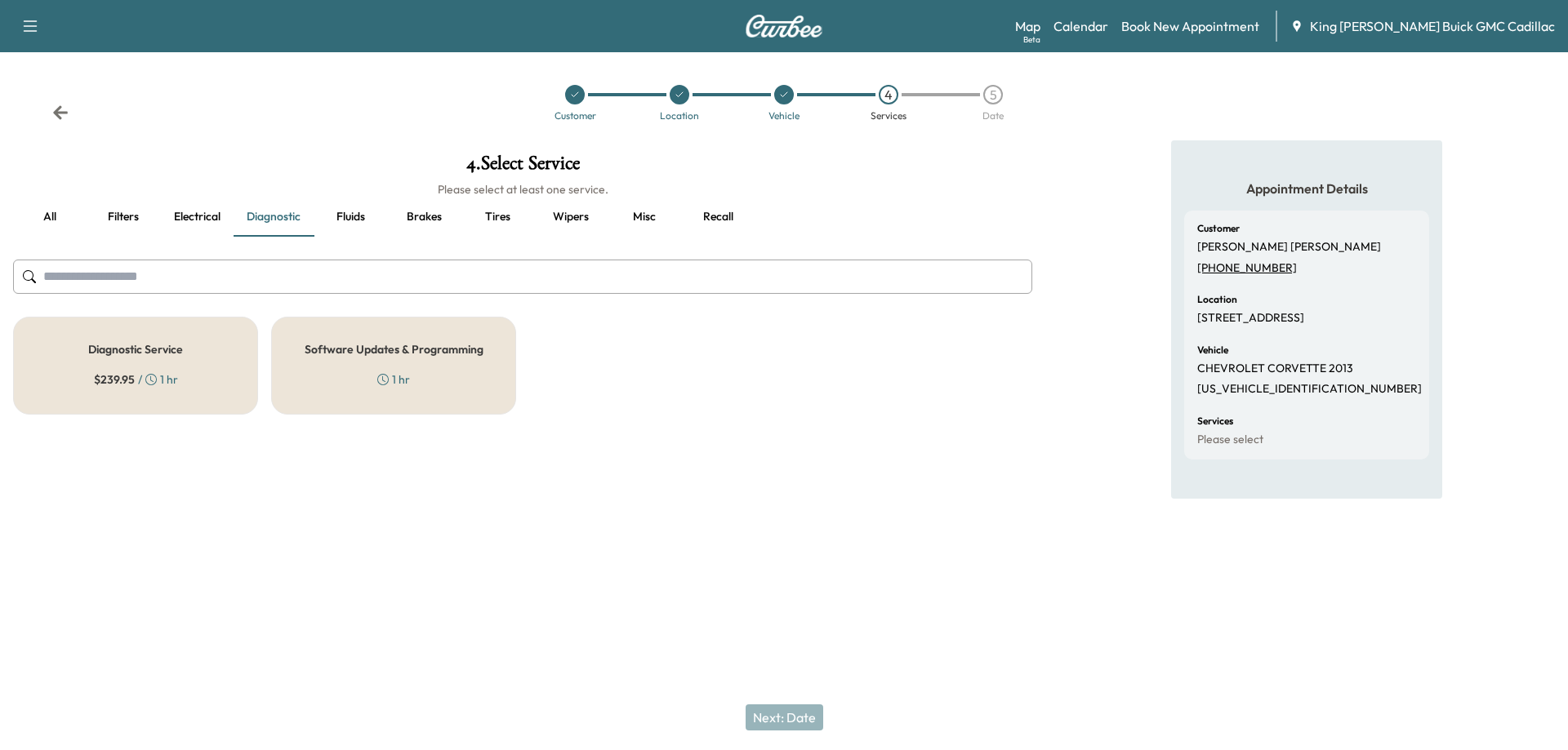
click at [54, 212] on button "all" at bounding box center [50, 217] width 74 height 40
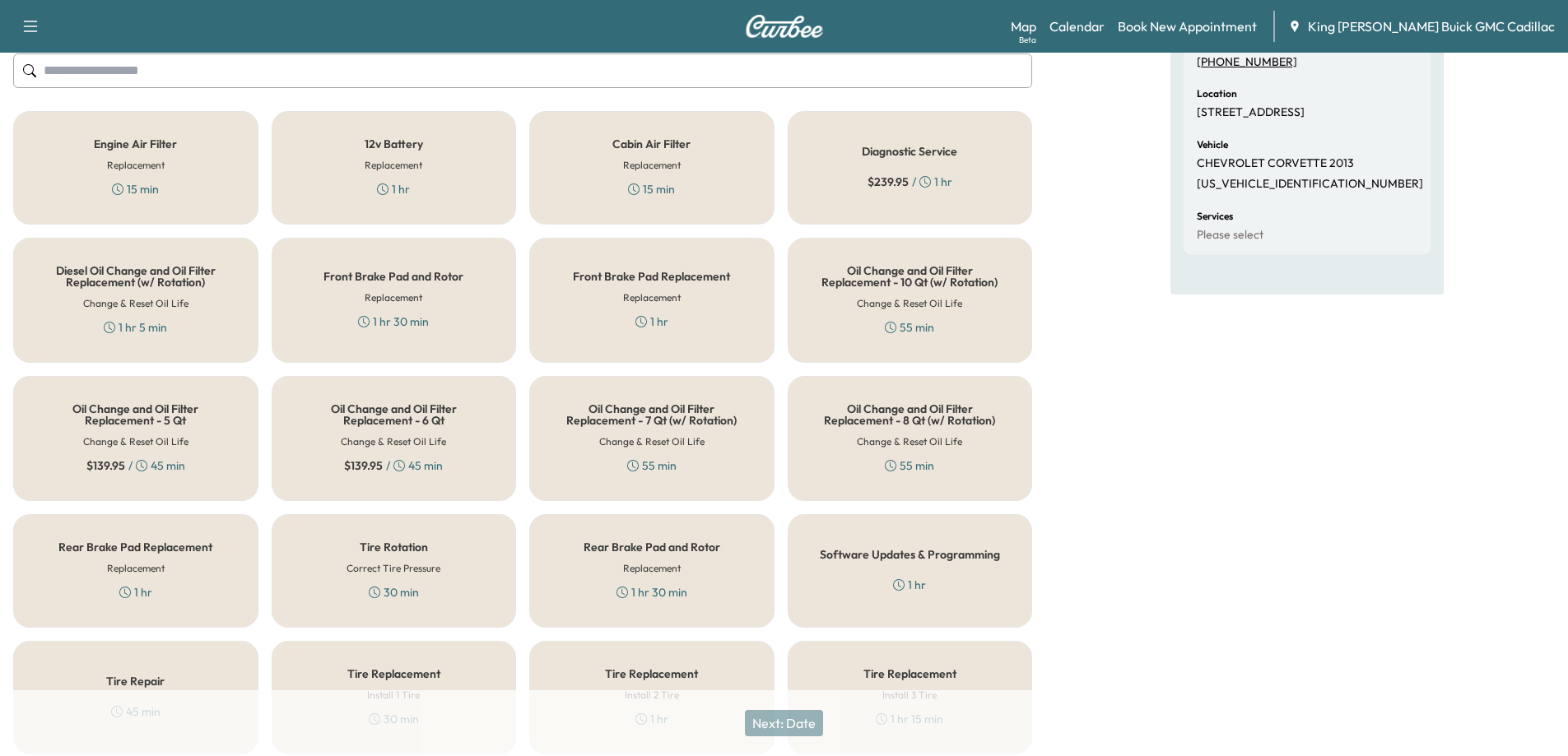
scroll to position [247, 0]
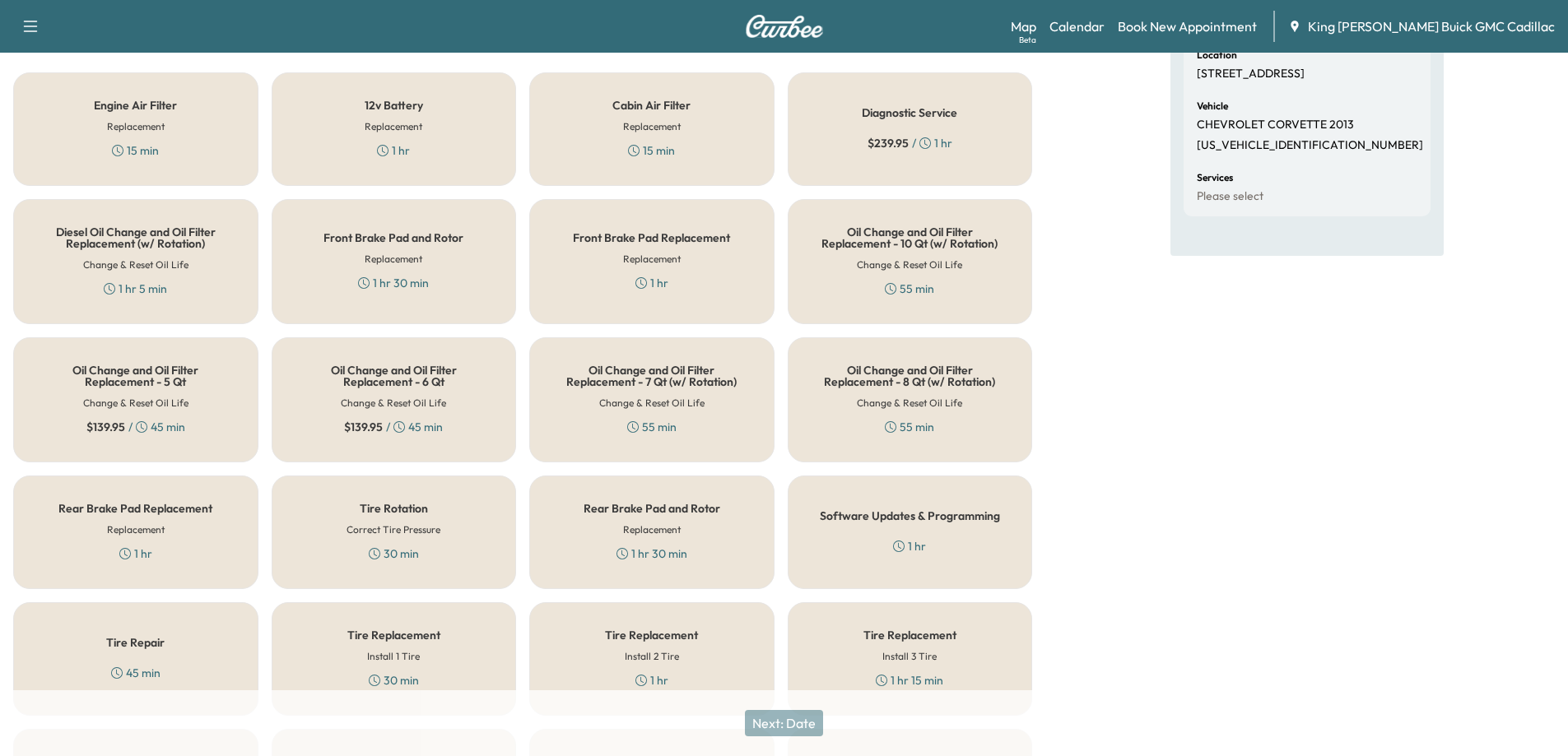
click at [381, 279] on div "1 hr 30 min" at bounding box center [393, 283] width 71 height 16
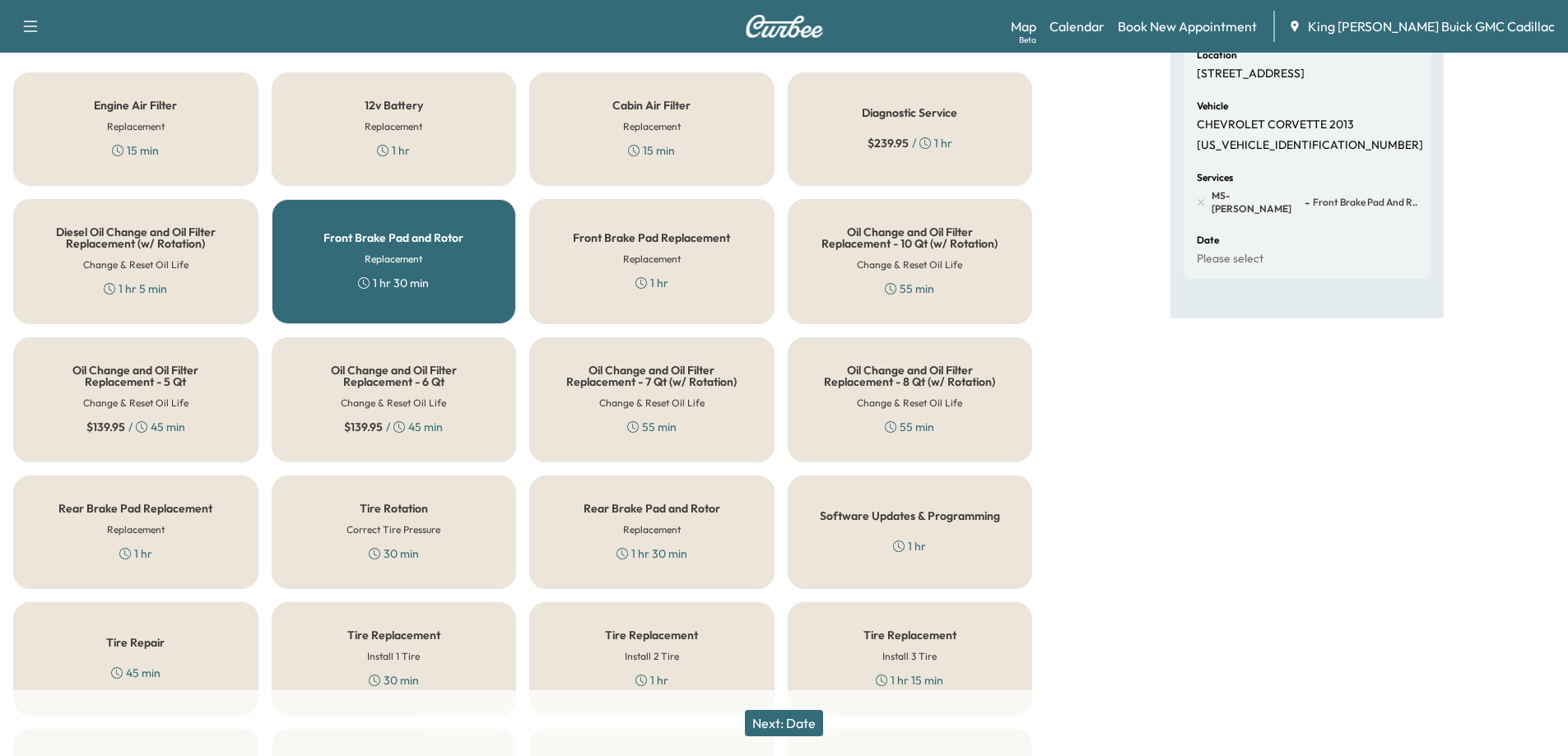
click at [801, 725] on button "Next: Date" at bounding box center [784, 723] width 78 height 26
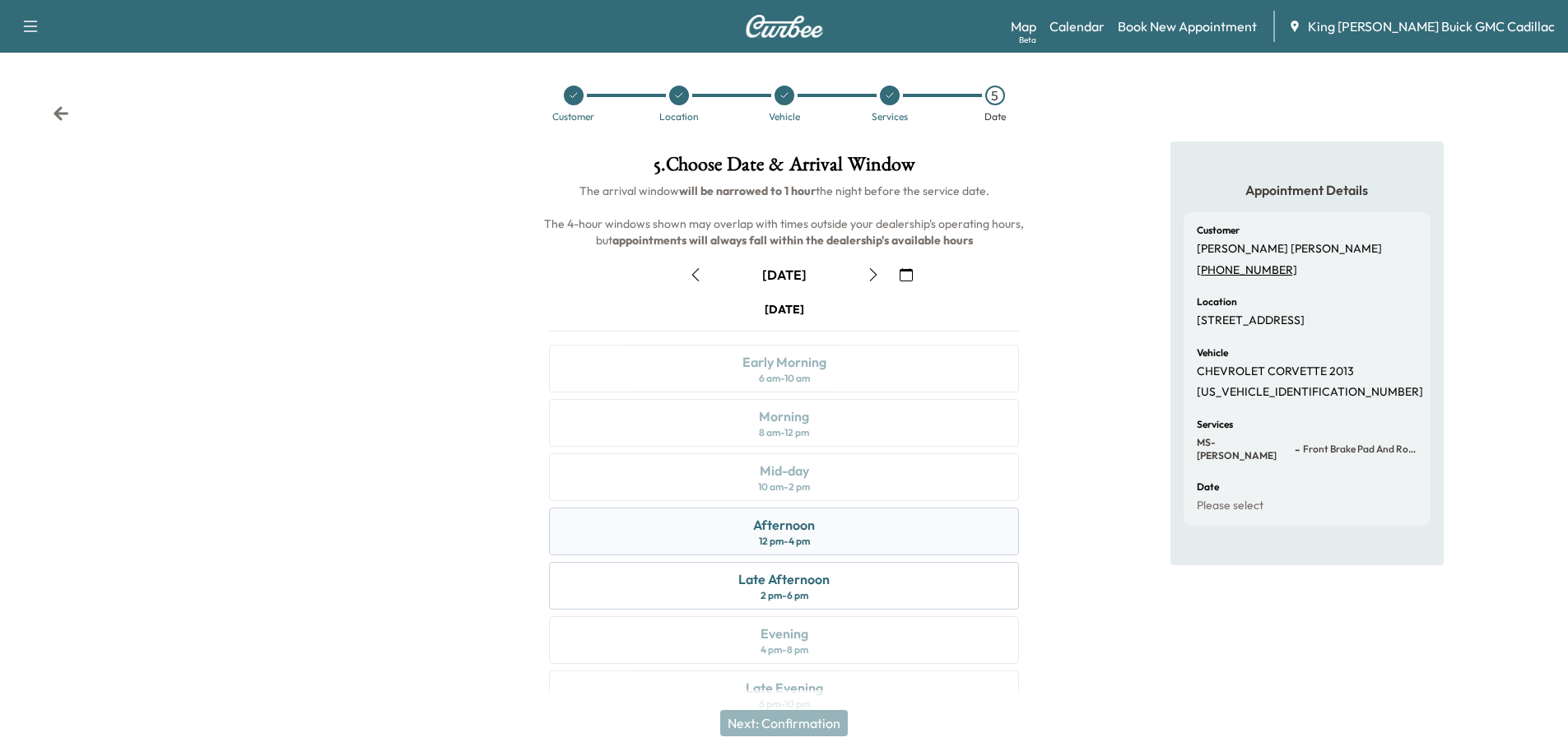
click at [886, 535] on div "Afternoon 12 pm - 4 pm" at bounding box center [784, 532] width 470 height 48
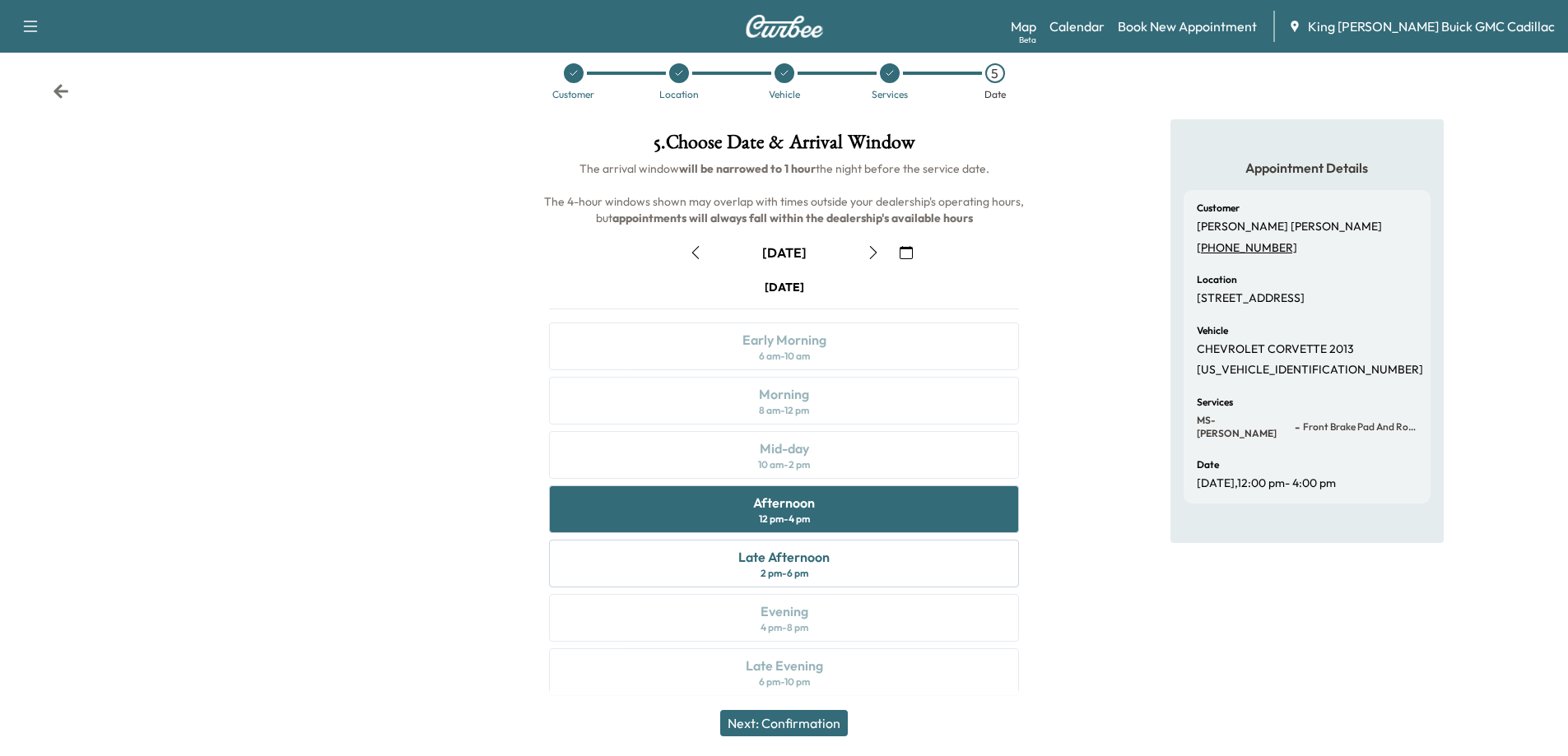
scroll to position [34, 0]
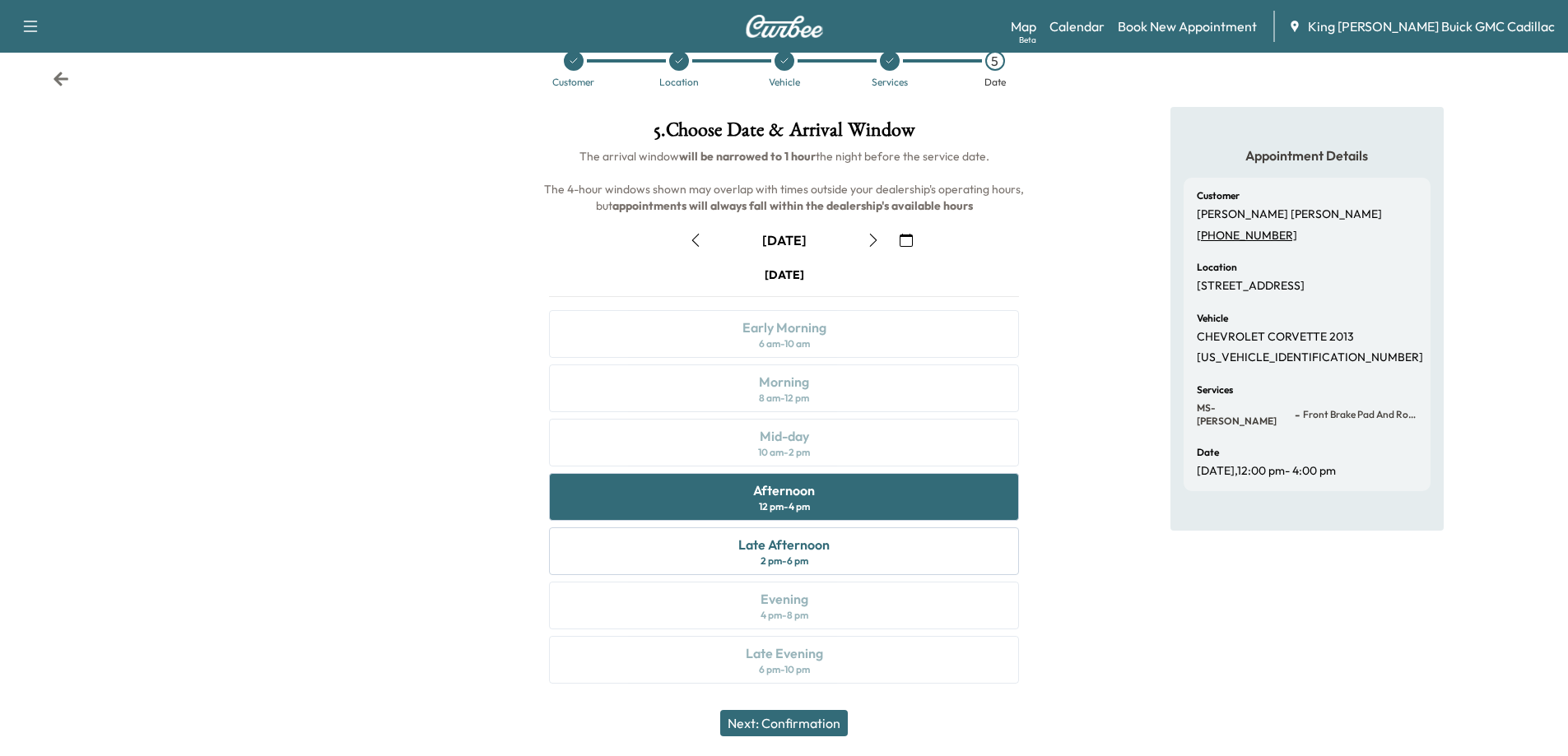
click at [803, 715] on button "Next: Confirmation" at bounding box center [783, 723] width 128 height 26
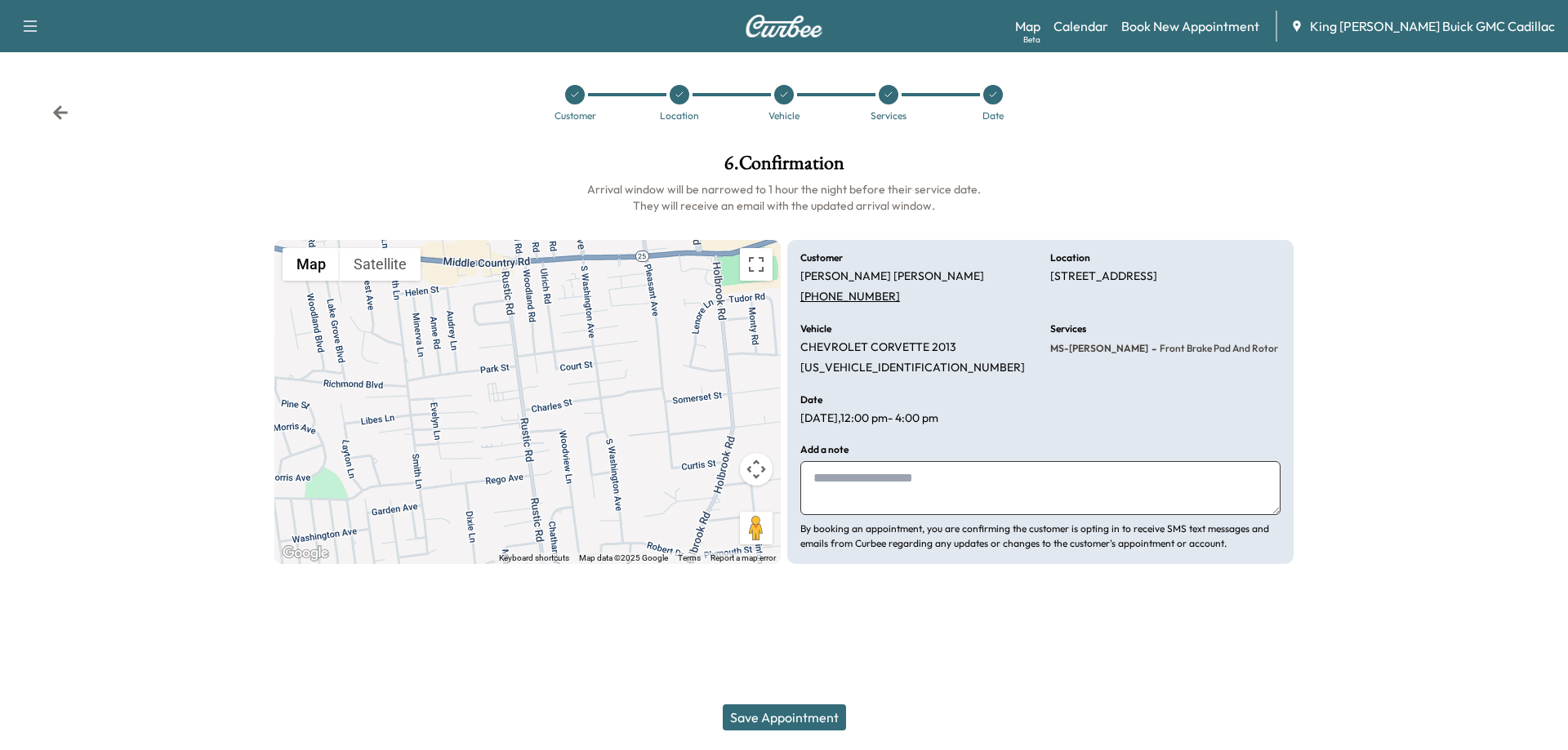
click at [864, 504] on textarea at bounding box center [1040, 488] width 480 height 54
click at [858, 497] on textarea at bounding box center [1040, 488] width 480 height 54
click at [857, 495] on textarea at bounding box center [1040, 488] width 480 height 54
click at [779, 727] on button "Save Appointment" at bounding box center [784, 718] width 123 height 26
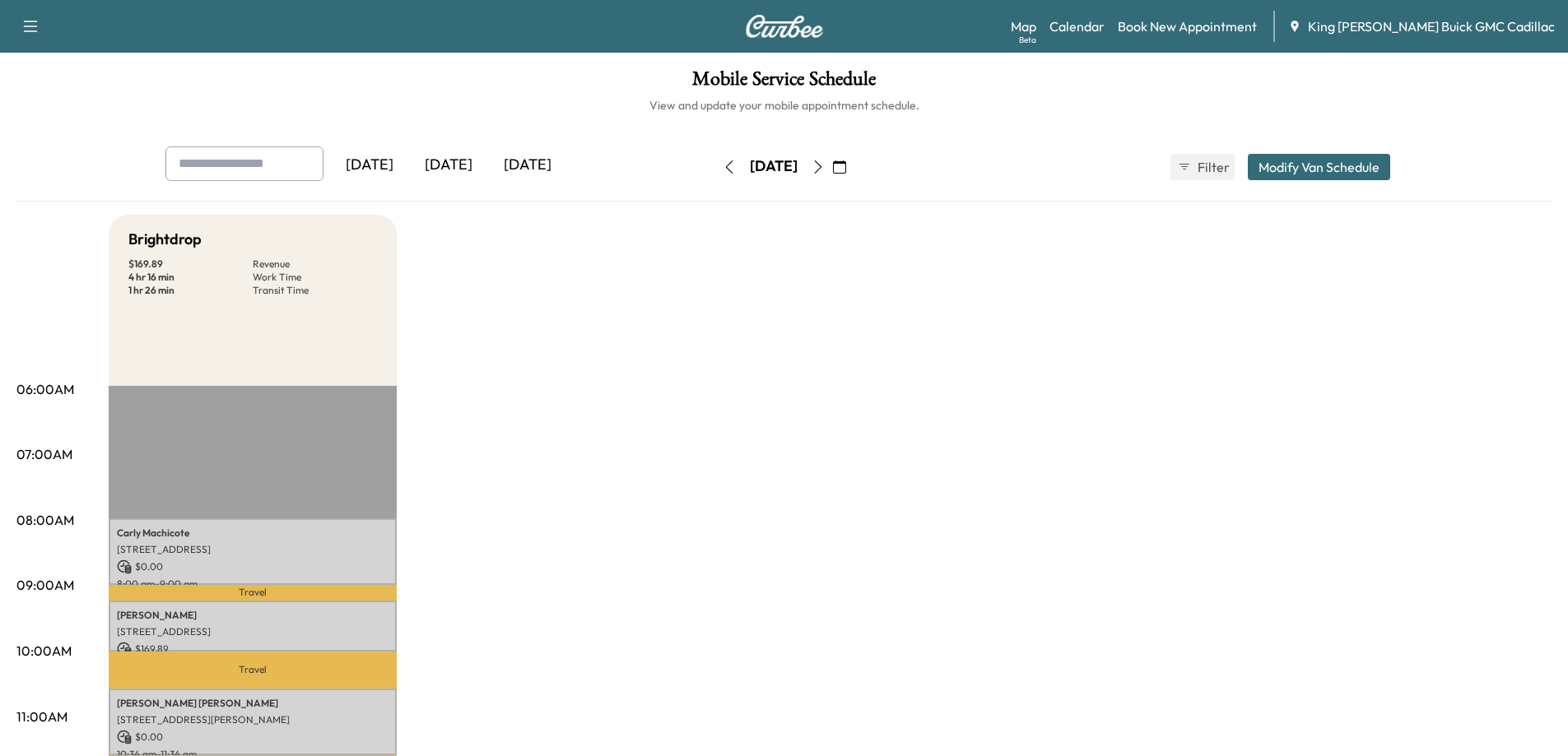
click at [846, 170] on icon "button" at bounding box center [839, 167] width 14 height 14
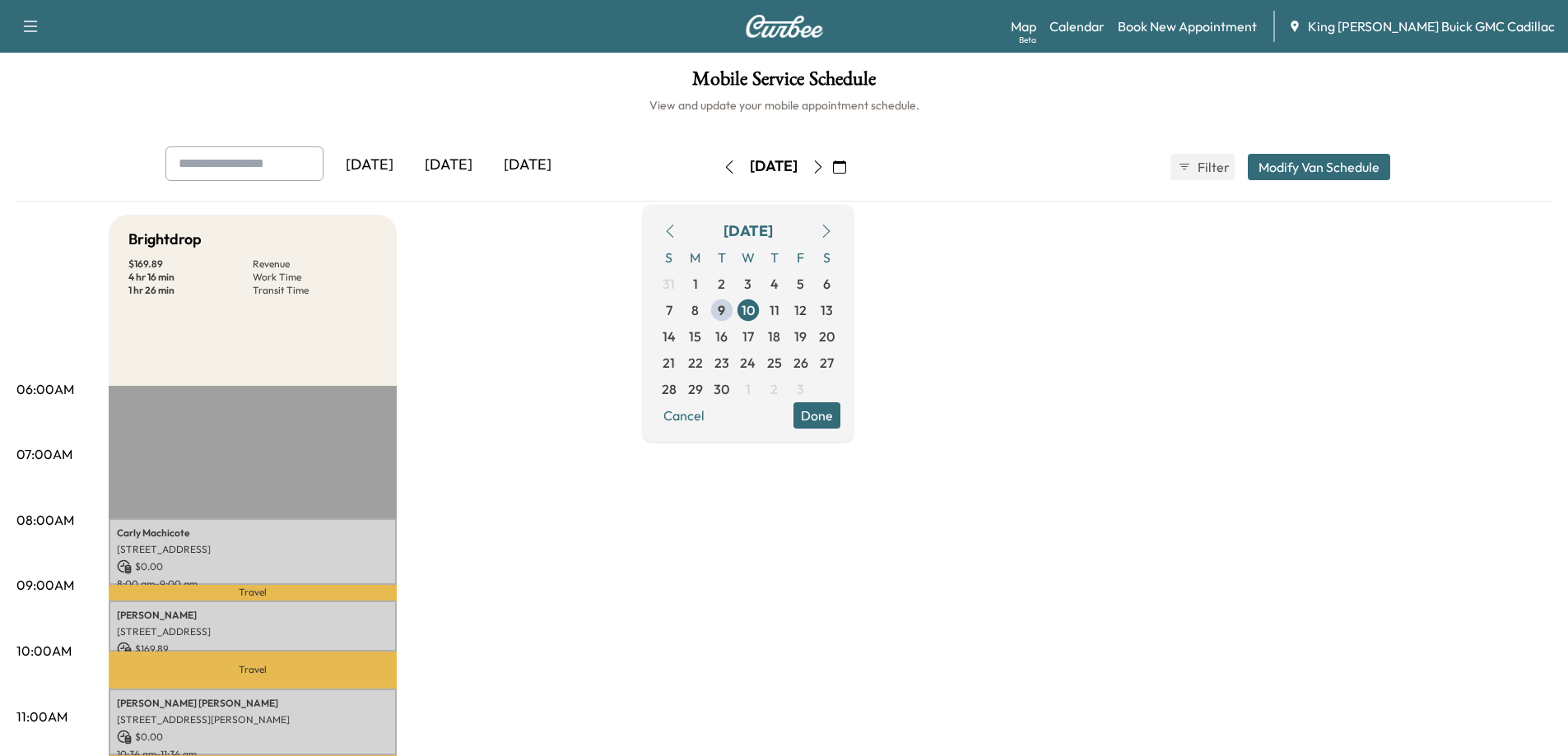
click at [973, 201] on div "[DATE] [DATE] [DATE] [DATE] September 2025 S M T W T F S 31 1 2 3 4 5 6 7 8 9 1…" at bounding box center [783, 173] width 1534 height 55
click at [512, 172] on div "[DATE]" at bounding box center [527, 165] width 79 height 38
click at [502, 122] on div "Mobile Service Schedule View and update your mobile appointment schedule. [DATE…" at bounding box center [784, 759] width 1568 height 1413
click at [779, 303] on span "11" at bounding box center [774, 310] width 10 height 20
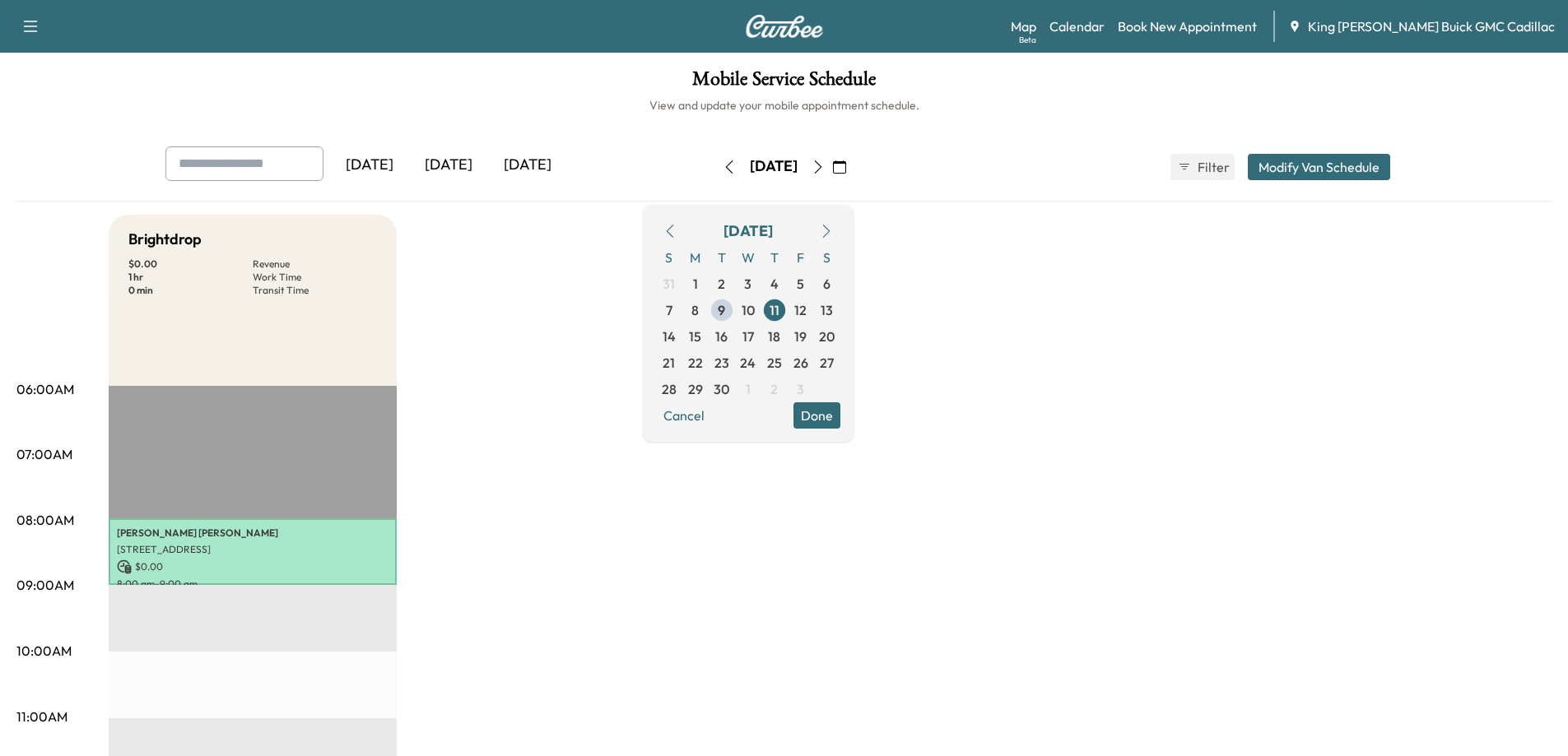
click at [514, 171] on div "[DATE]" at bounding box center [527, 165] width 79 height 38
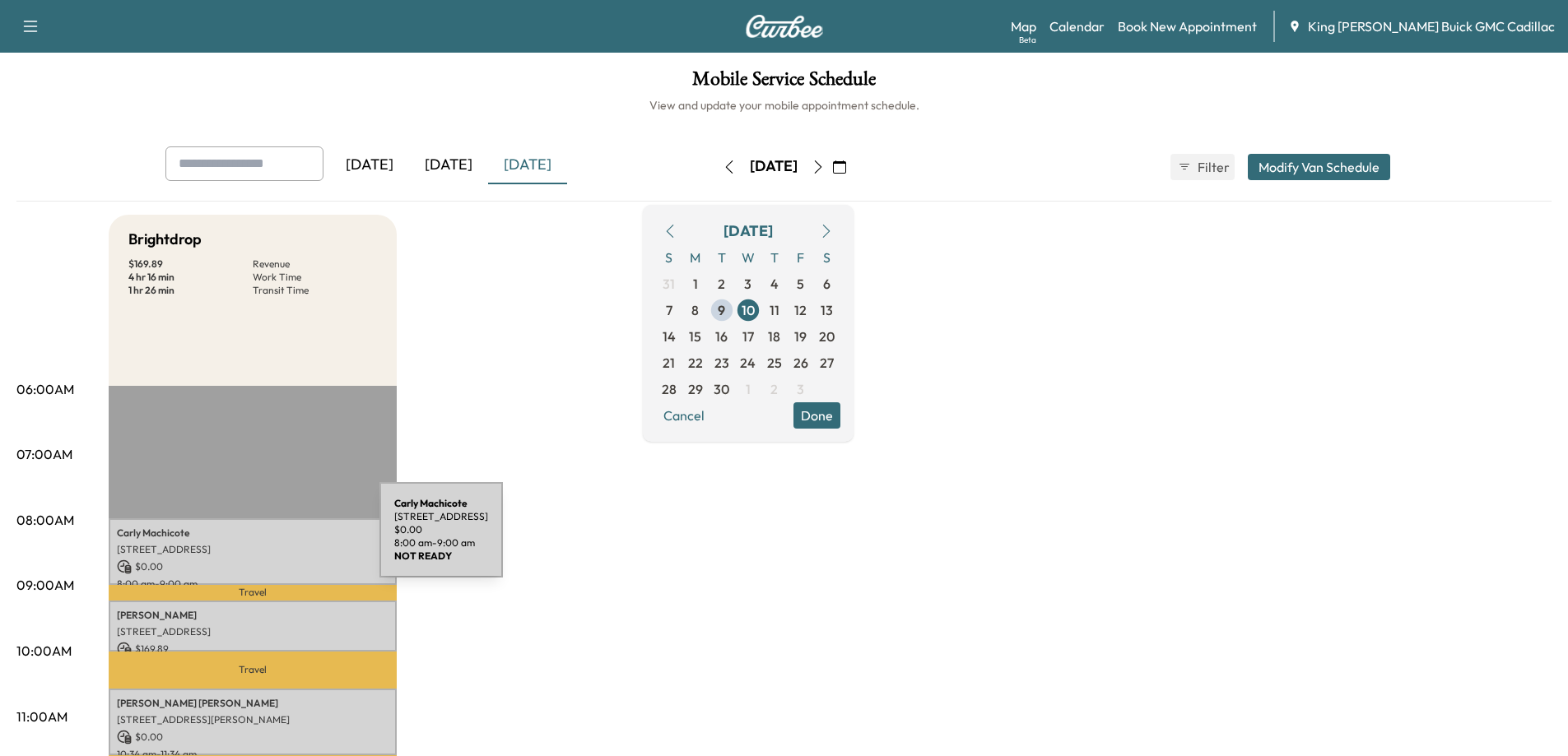
click at [256, 540] on div "[PERSON_NAME] [STREET_ADDRESS] $ 0.00 8:00 am - 9:00 am" at bounding box center [252, 551] width 288 height 66
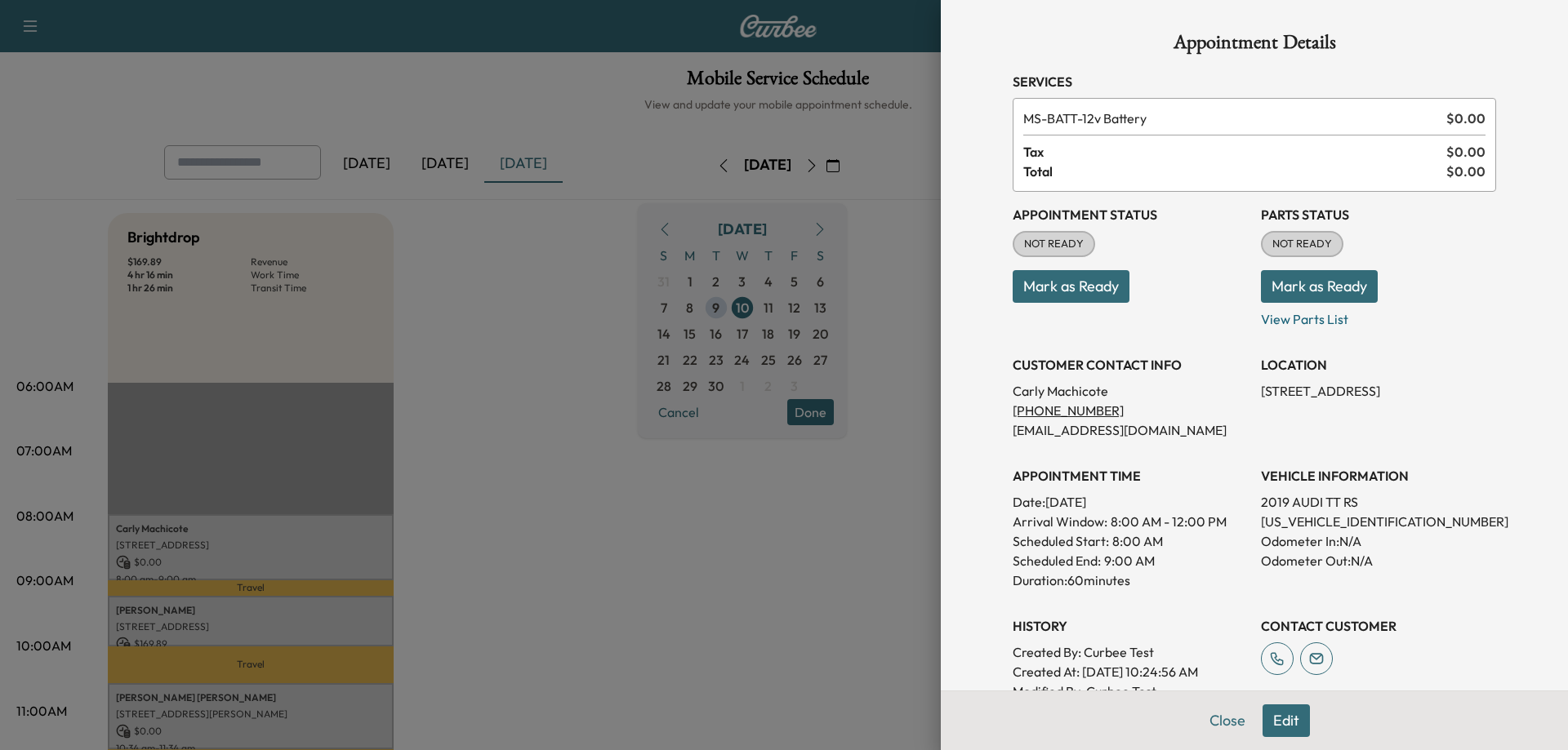
click at [985, 291] on button "Mark as Ready" at bounding box center [1071, 286] width 117 height 32
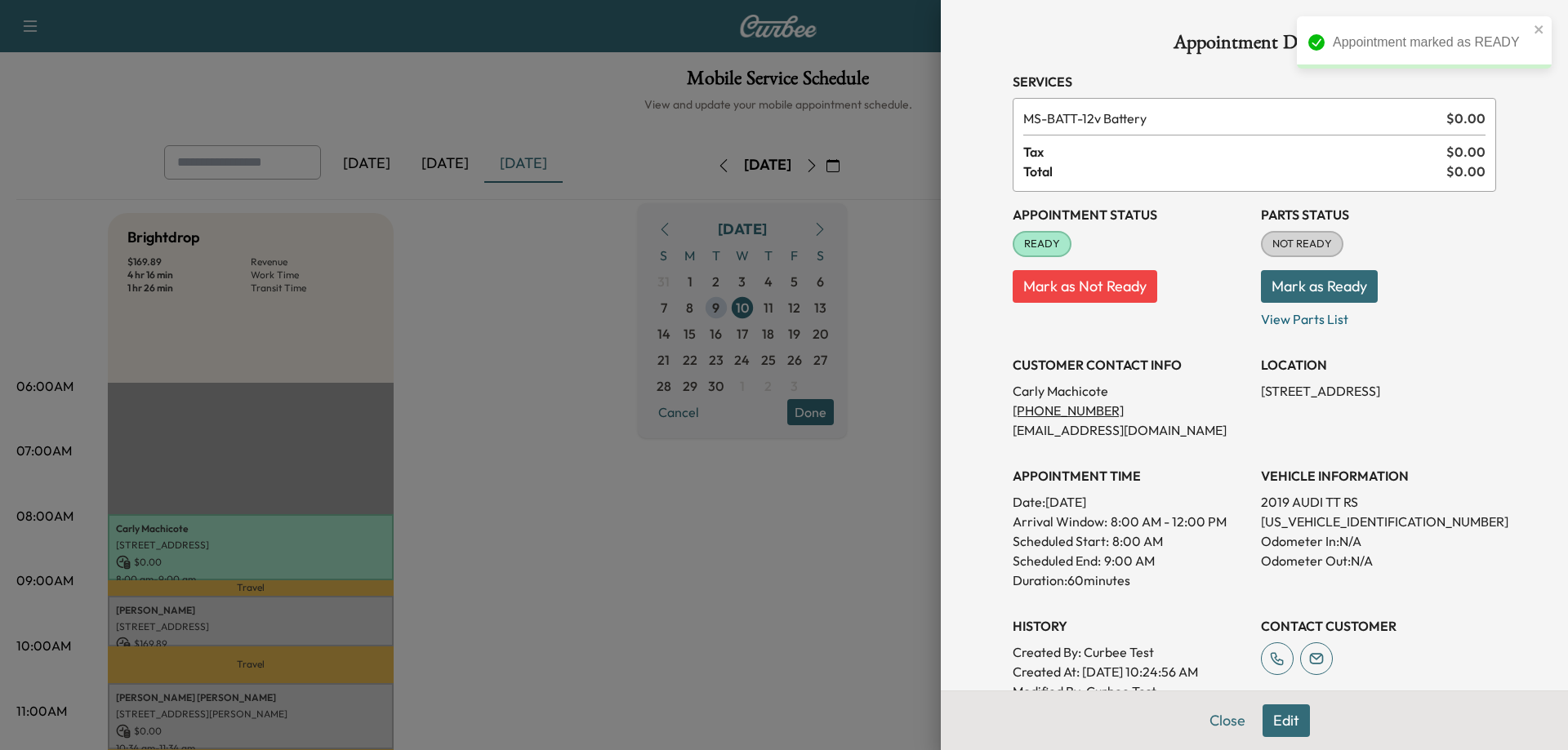
click at [985, 292] on button "Mark as Ready" at bounding box center [1319, 286] width 117 height 32
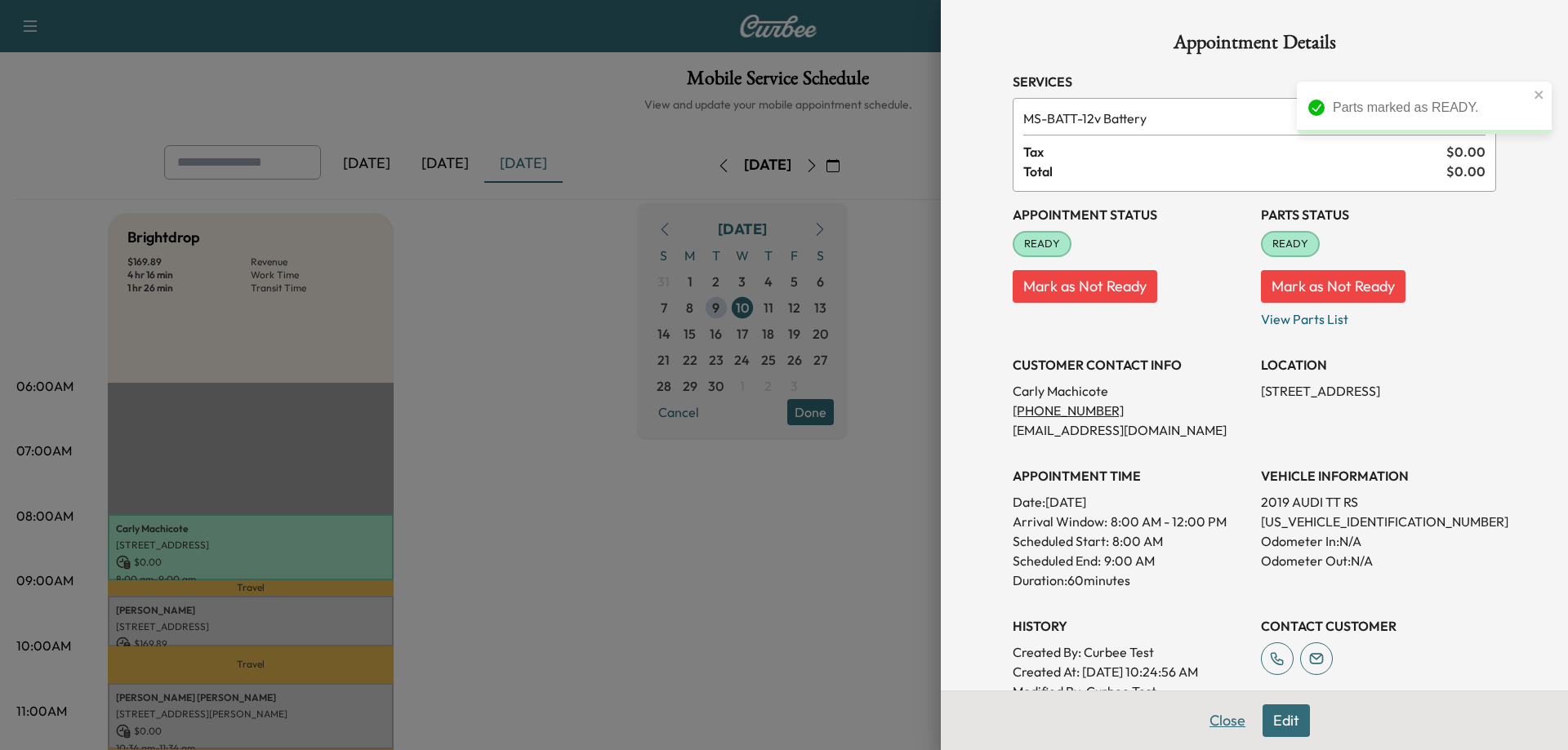
click at [985, 713] on button "Close" at bounding box center [1227, 721] width 57 height 32
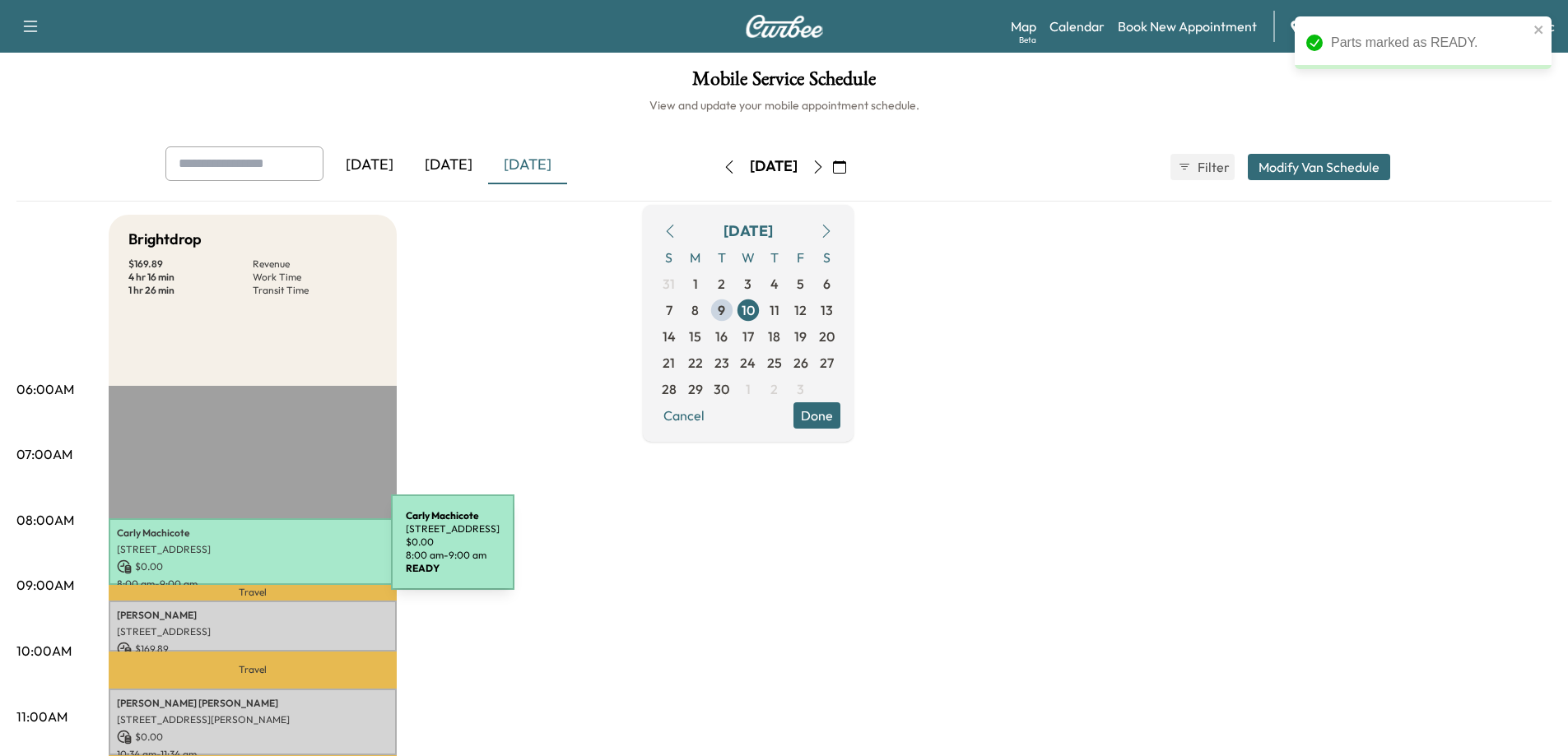
scroll to position [83, 0]
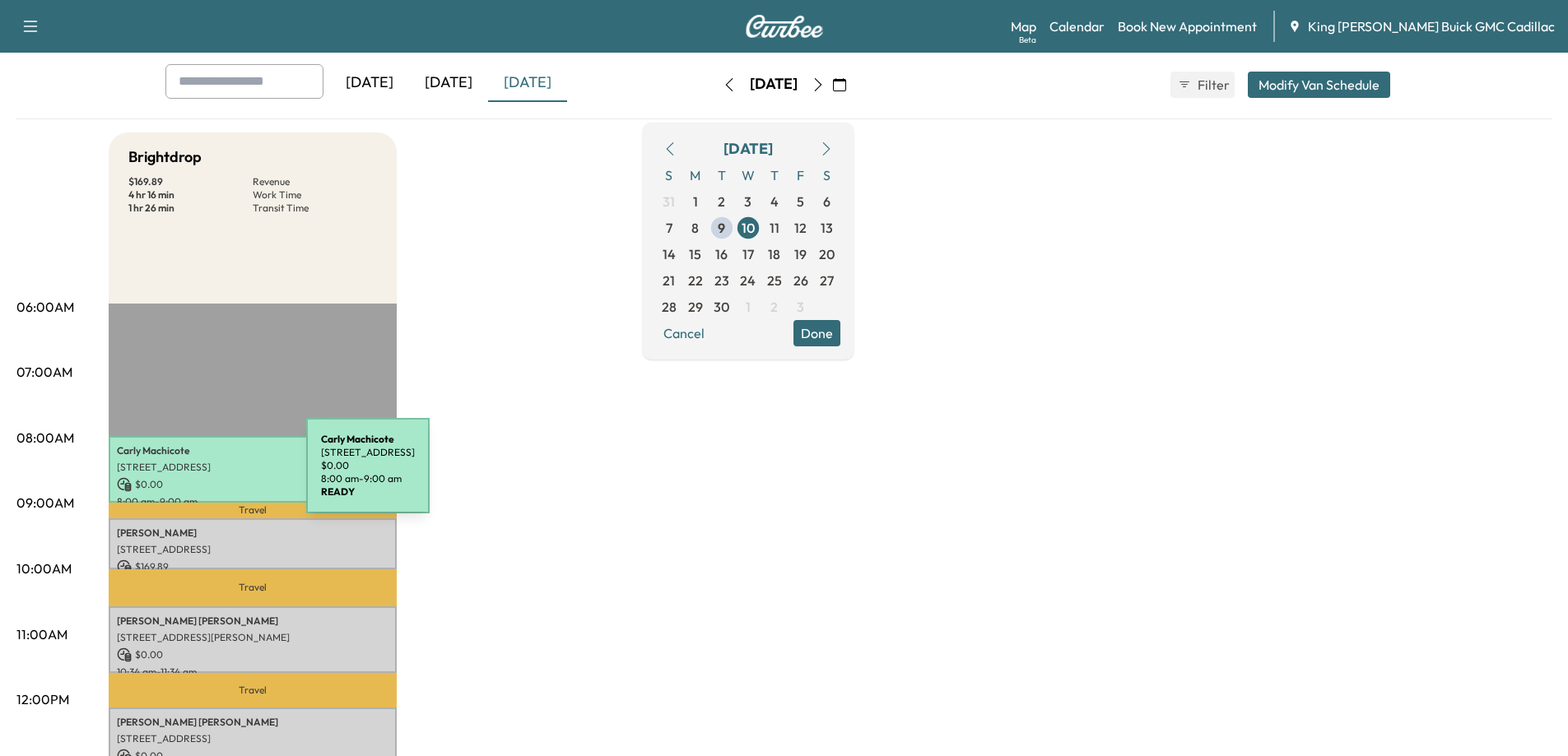
click at [182, 477] on p "$ 0.00" at bounding box center [252, 485] width 271 height 15
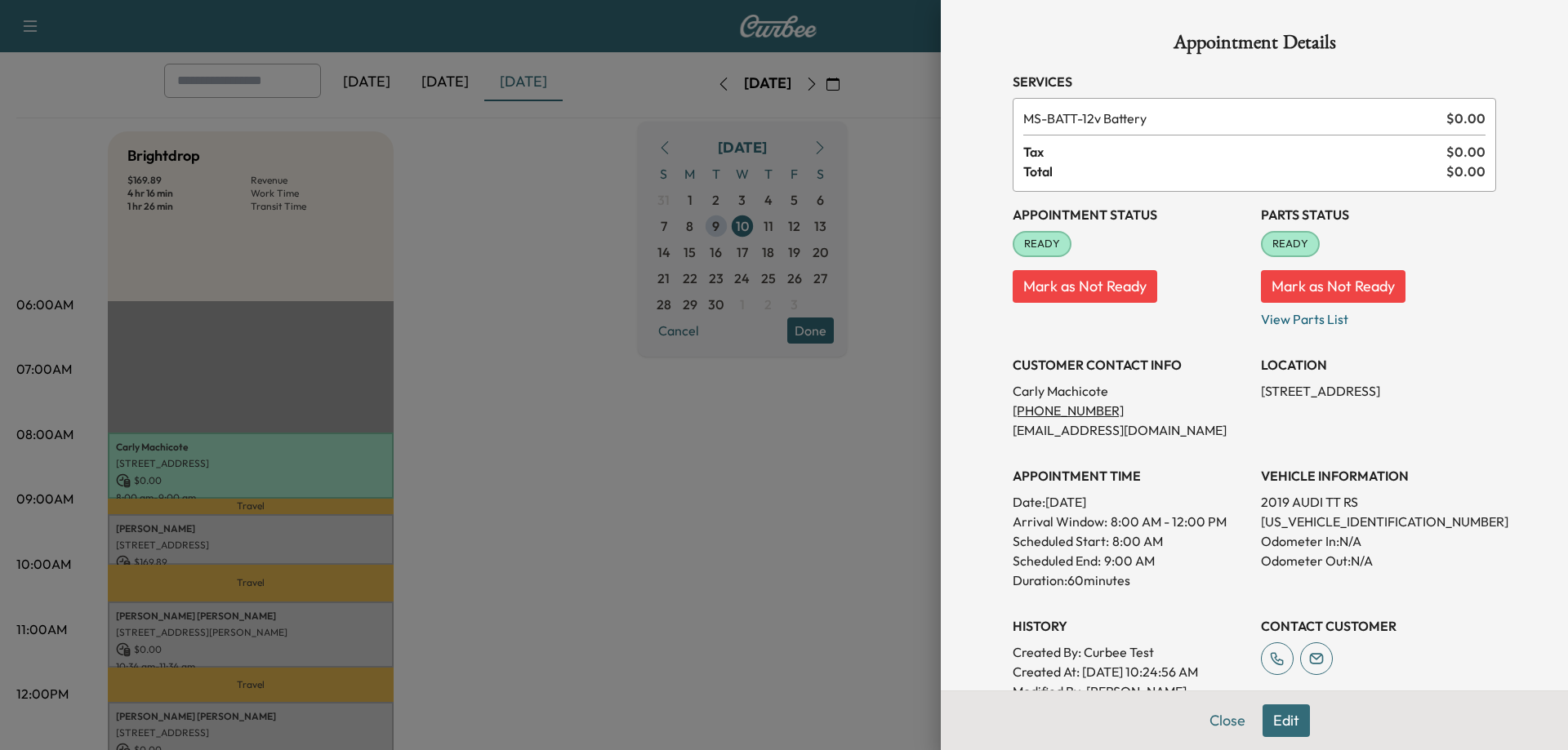
click at [504, 483] on div at bounding box center [784, 375] width 1568 height 750
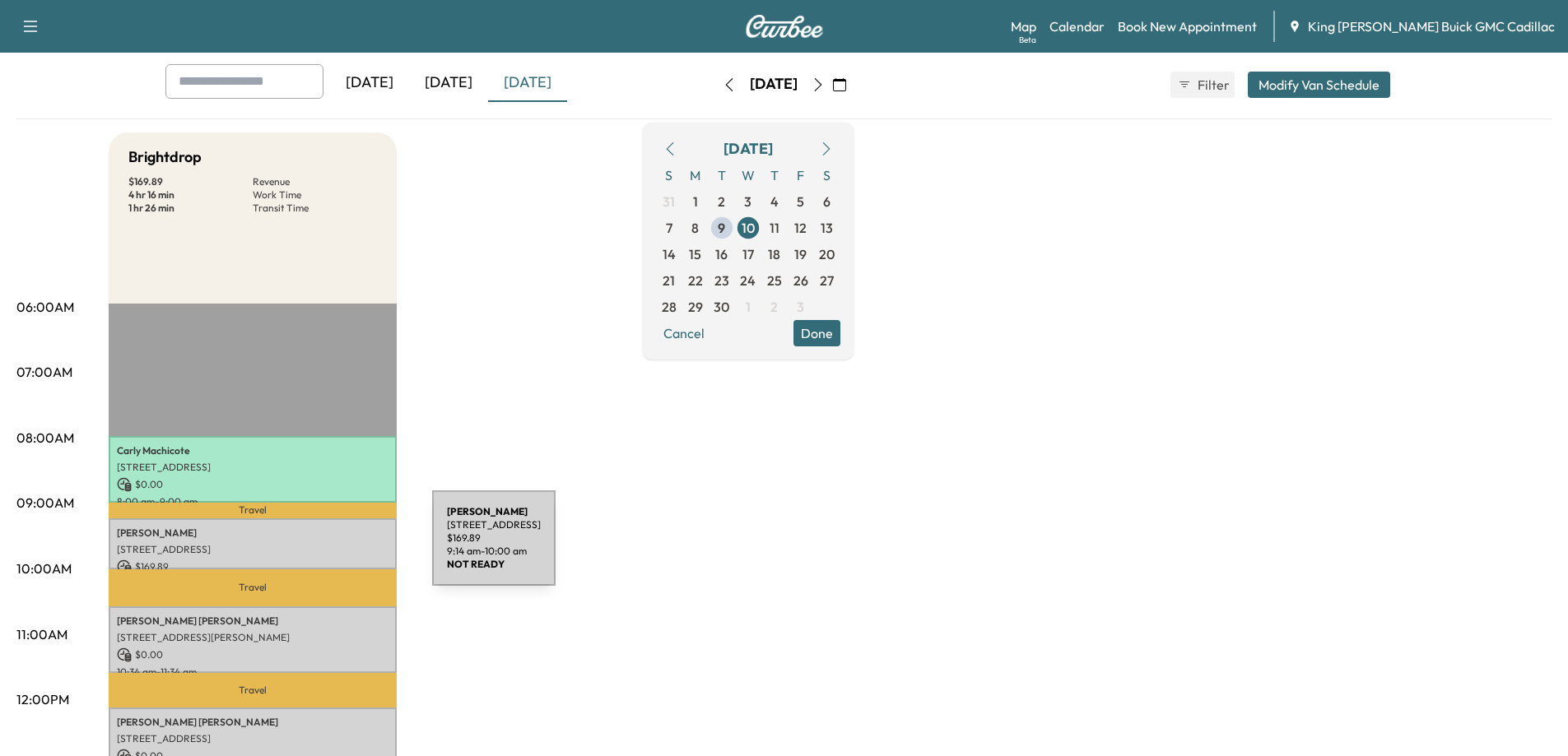
click at [309, 548] on p "[STREET_ADDRESS]" at bounding box center [252, 550] width 271 height 14
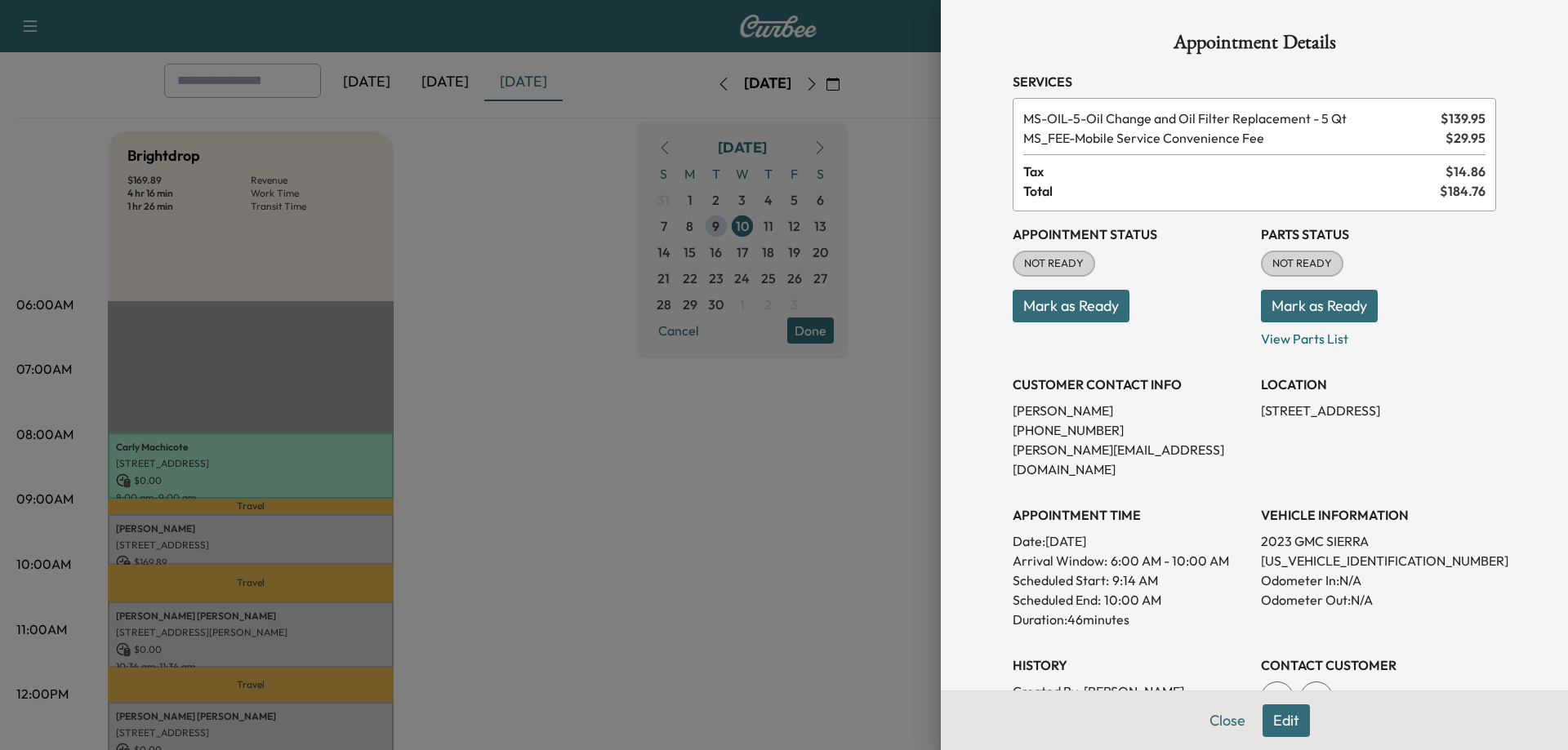
click at [258, 628] on div at bounding box center [784, 375] width 1568 height 750
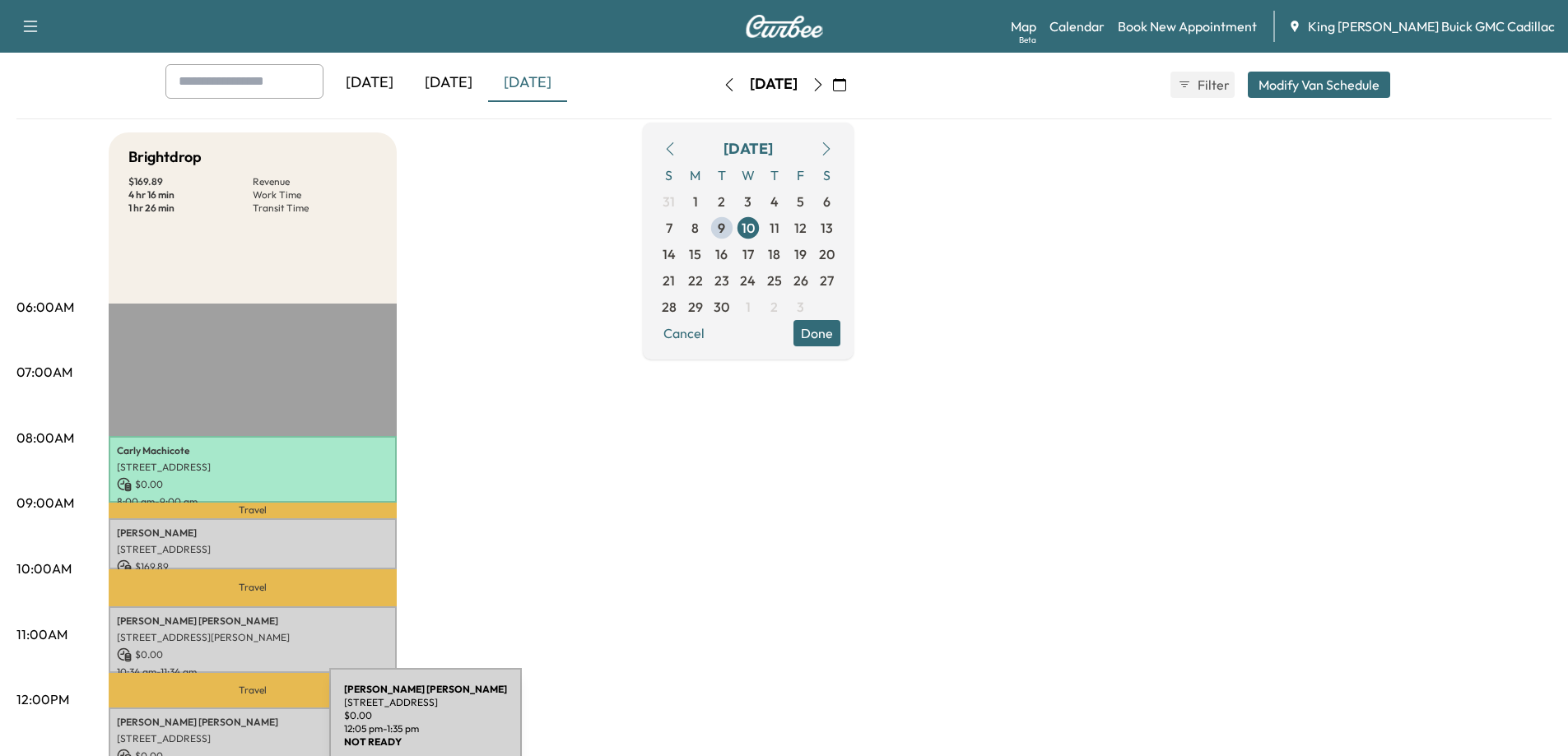
click at [206, 726] on div "[PERSON_NAME] [STREET_ADDRESS] $ 0.00 12:05 pm - 1:35 pm" at bounding box center [252, 758] width 288 height 100
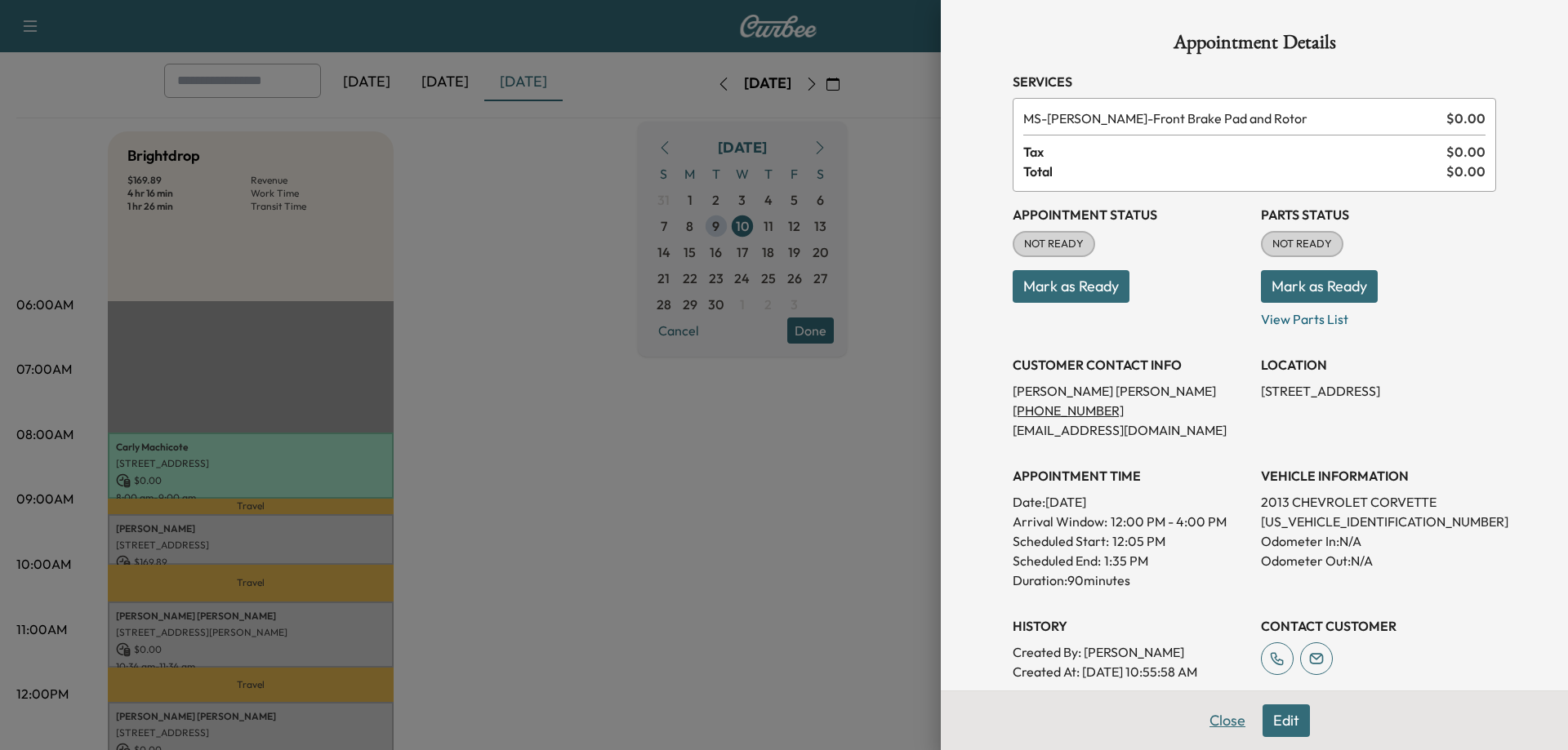
click at [985, 728] on button "Close" at bounding box center [1227, 721] width 57 height 32
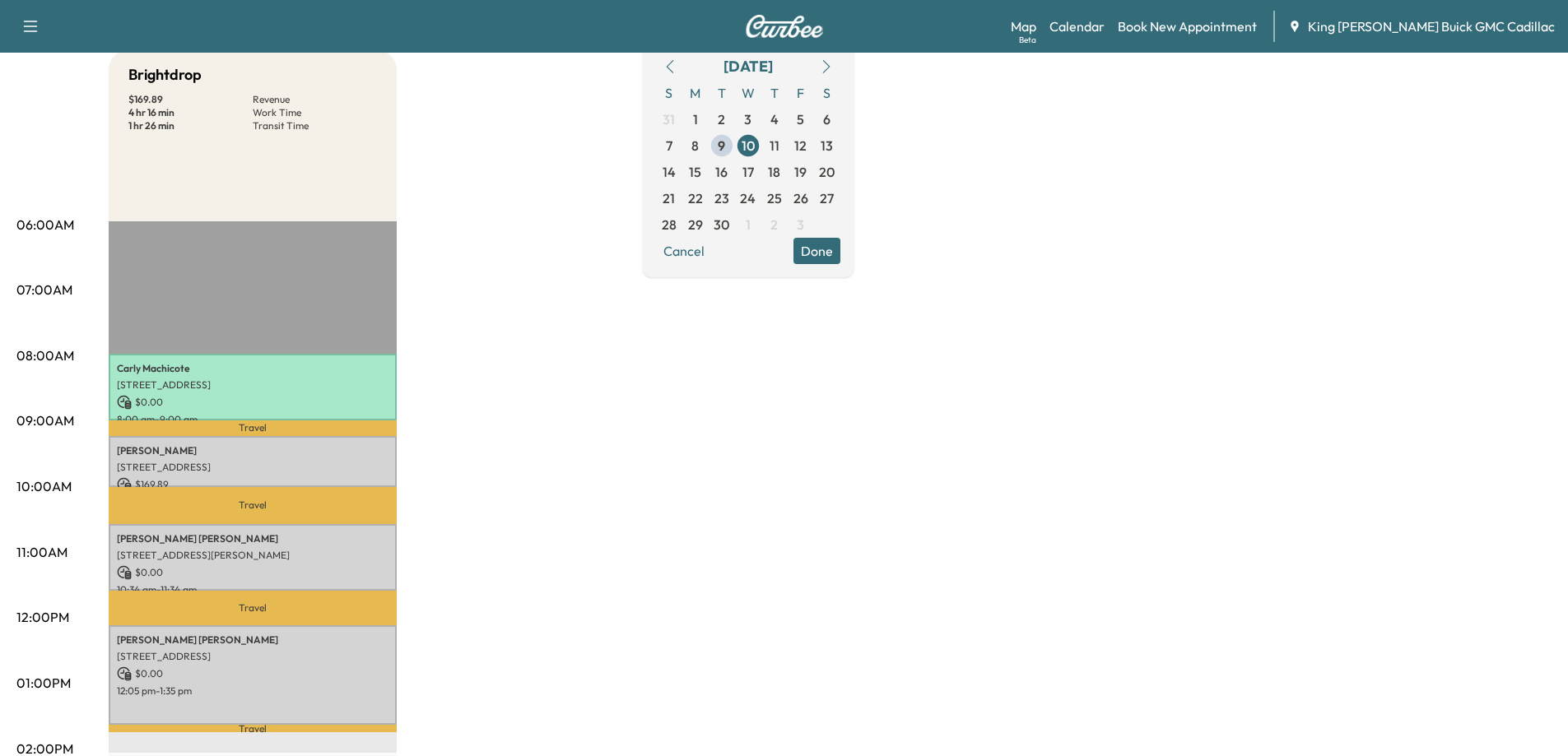
scroll to position [247, 0]
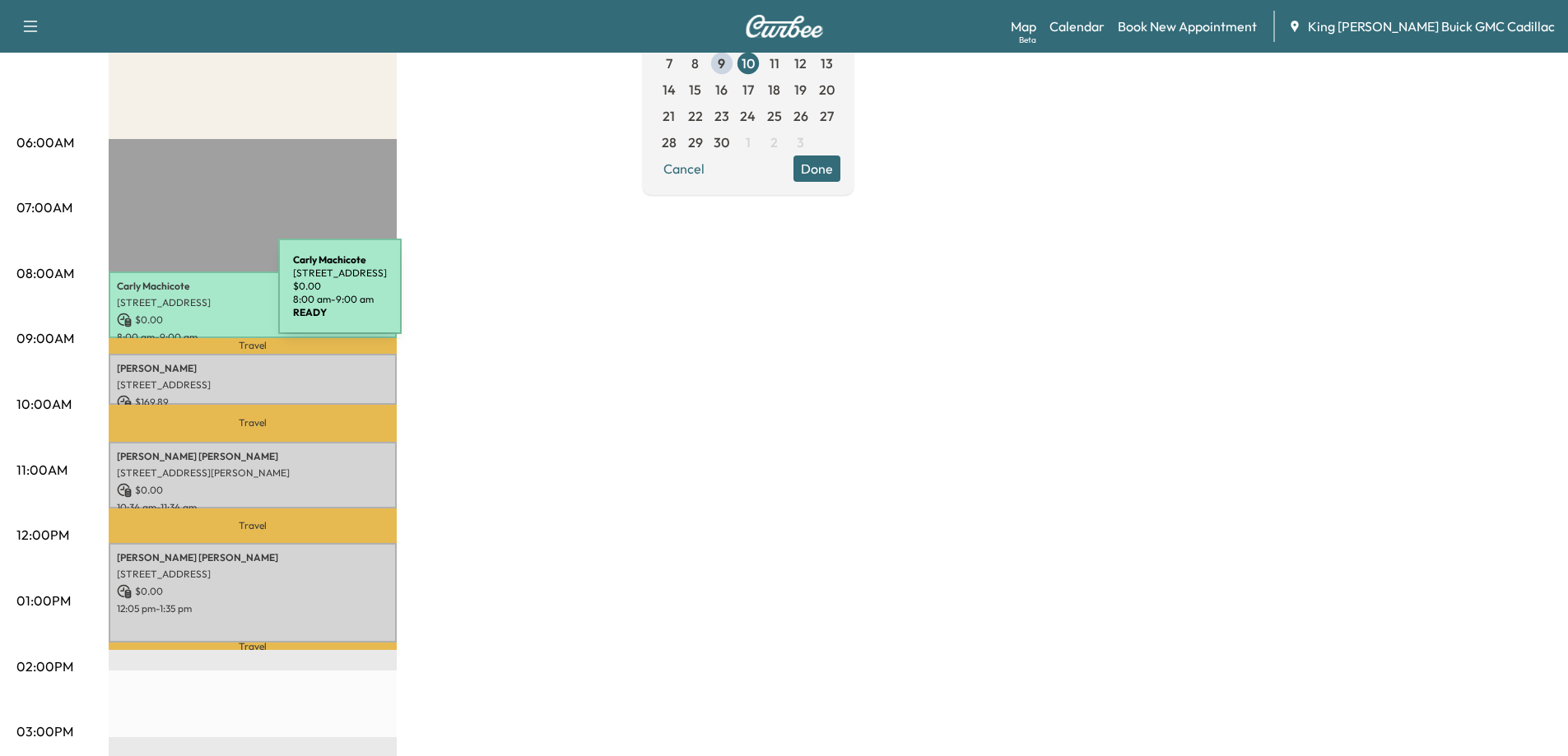
click at [154, 296] on p "[STREET_ADDRESS]" at bounding box center [252, 302] width 271 height 14
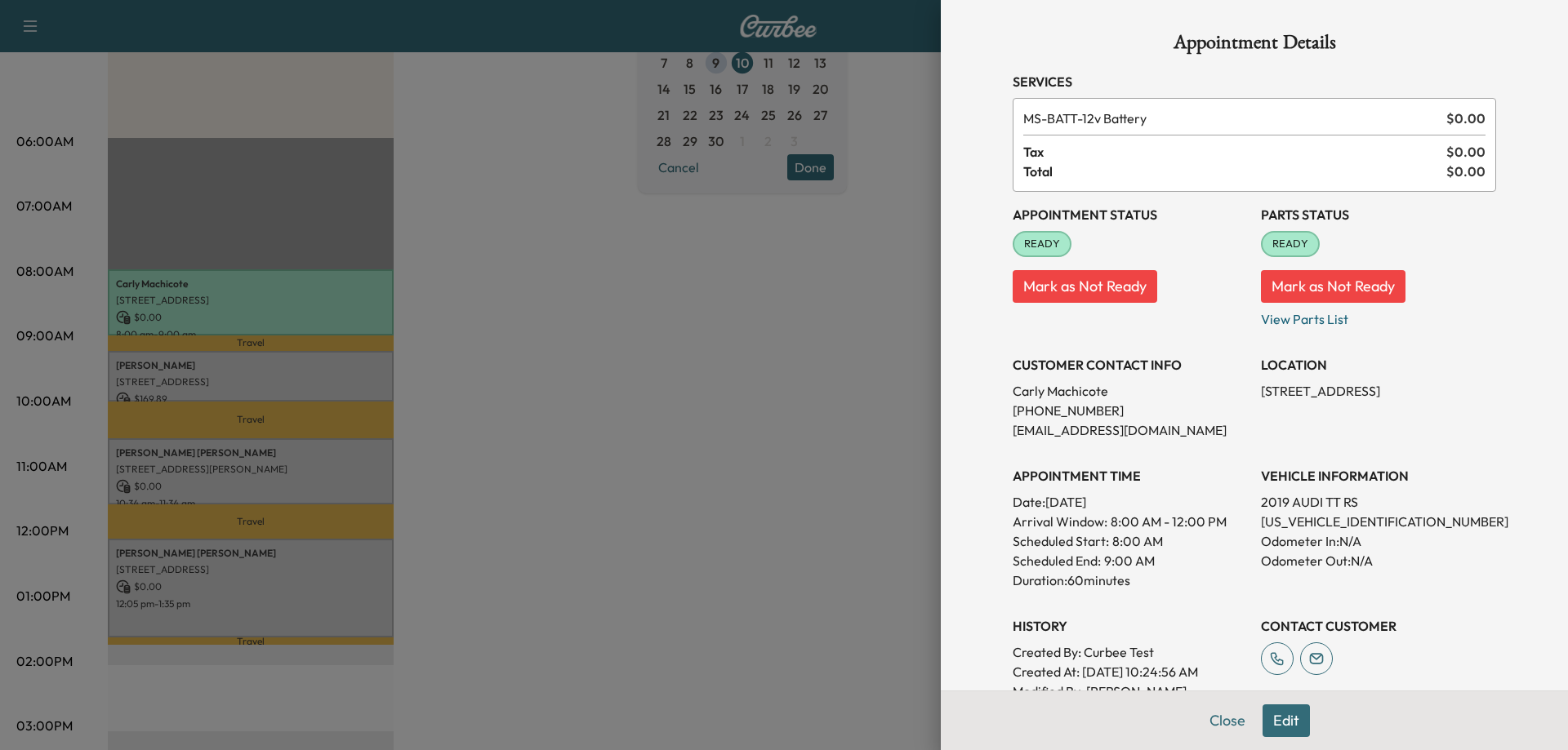
click at [985, 292] on button "Mark as Not Ready" at bounding box center [1084, 286] width 145 height 32
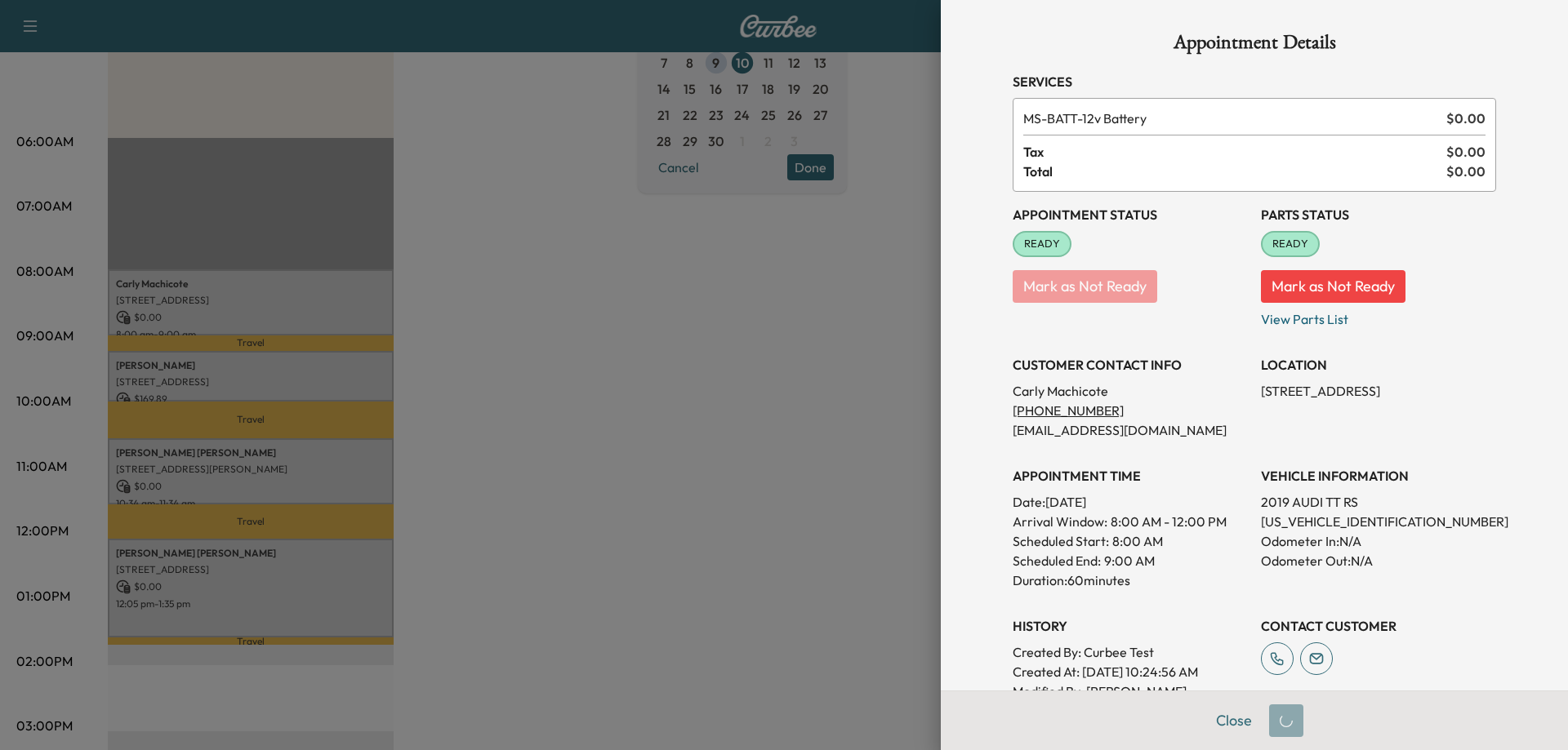
click at [985, 296] on button "Mark as Not Ready" at bounding box center [1333, 286] width 145 height 32
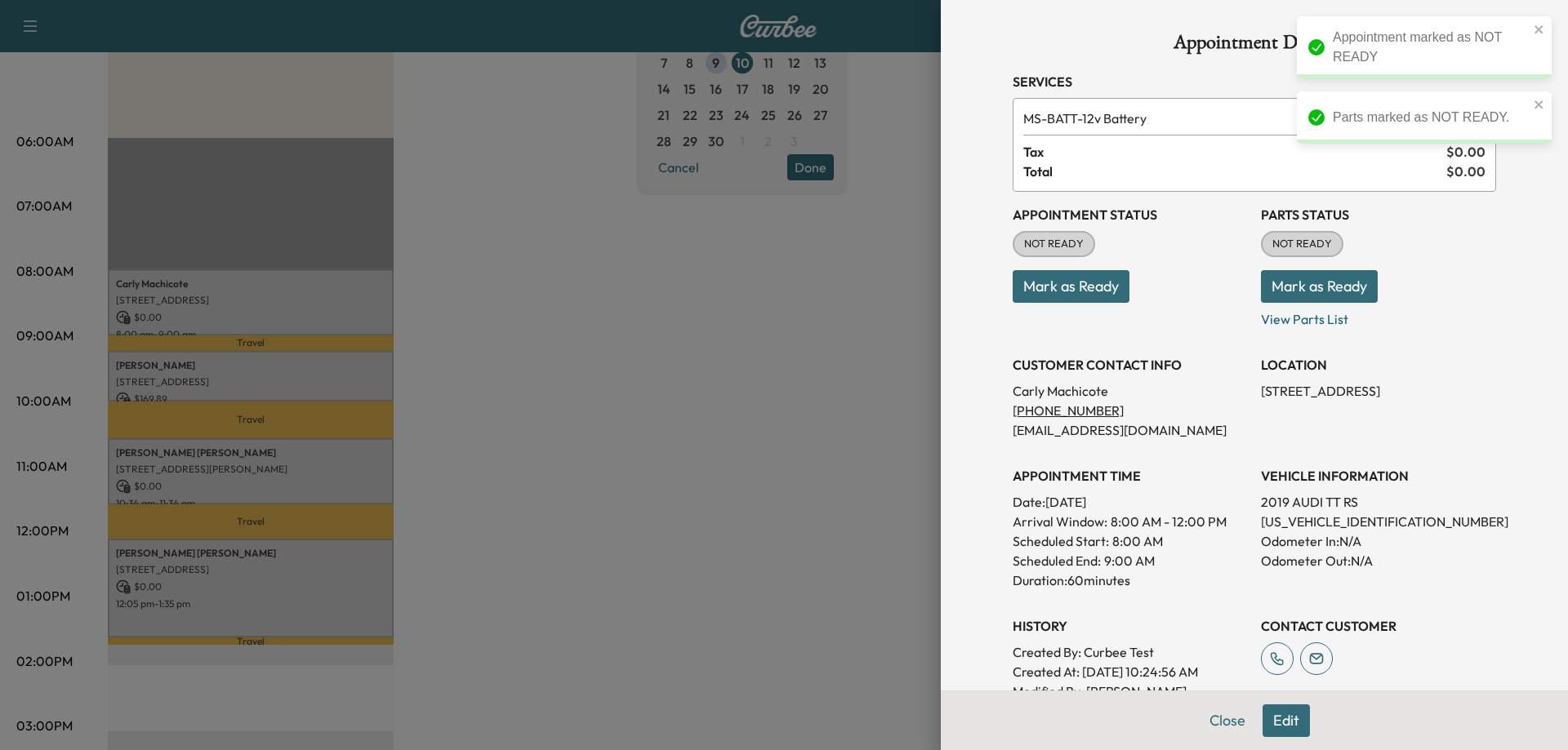
click at [985, 728] on button "Edit" at bounding box center [1286, 721] width 48 height 32
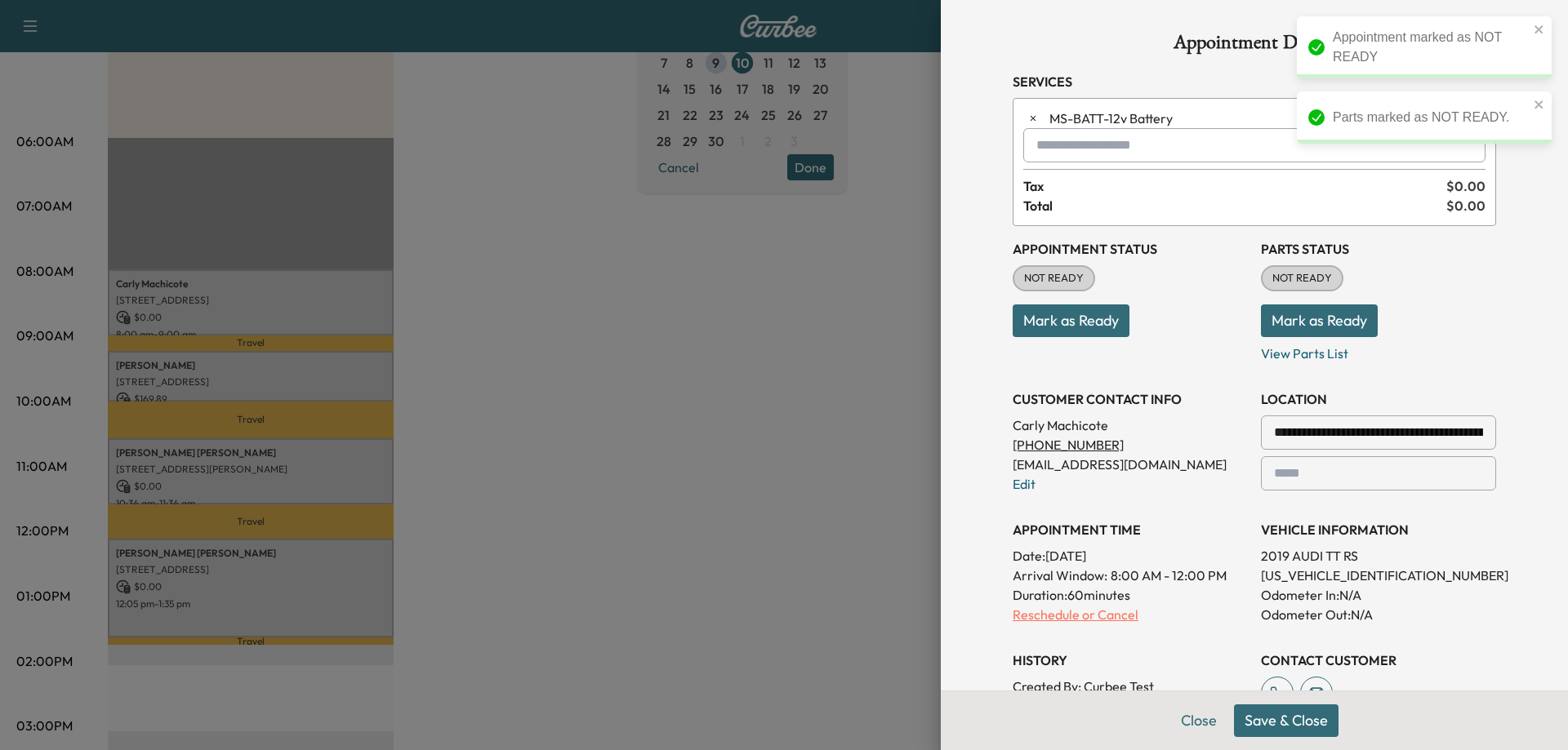
click at [985, 610] on p "Reschedule or Cancel" at bounding box center [1129, 615] width 235 height 20
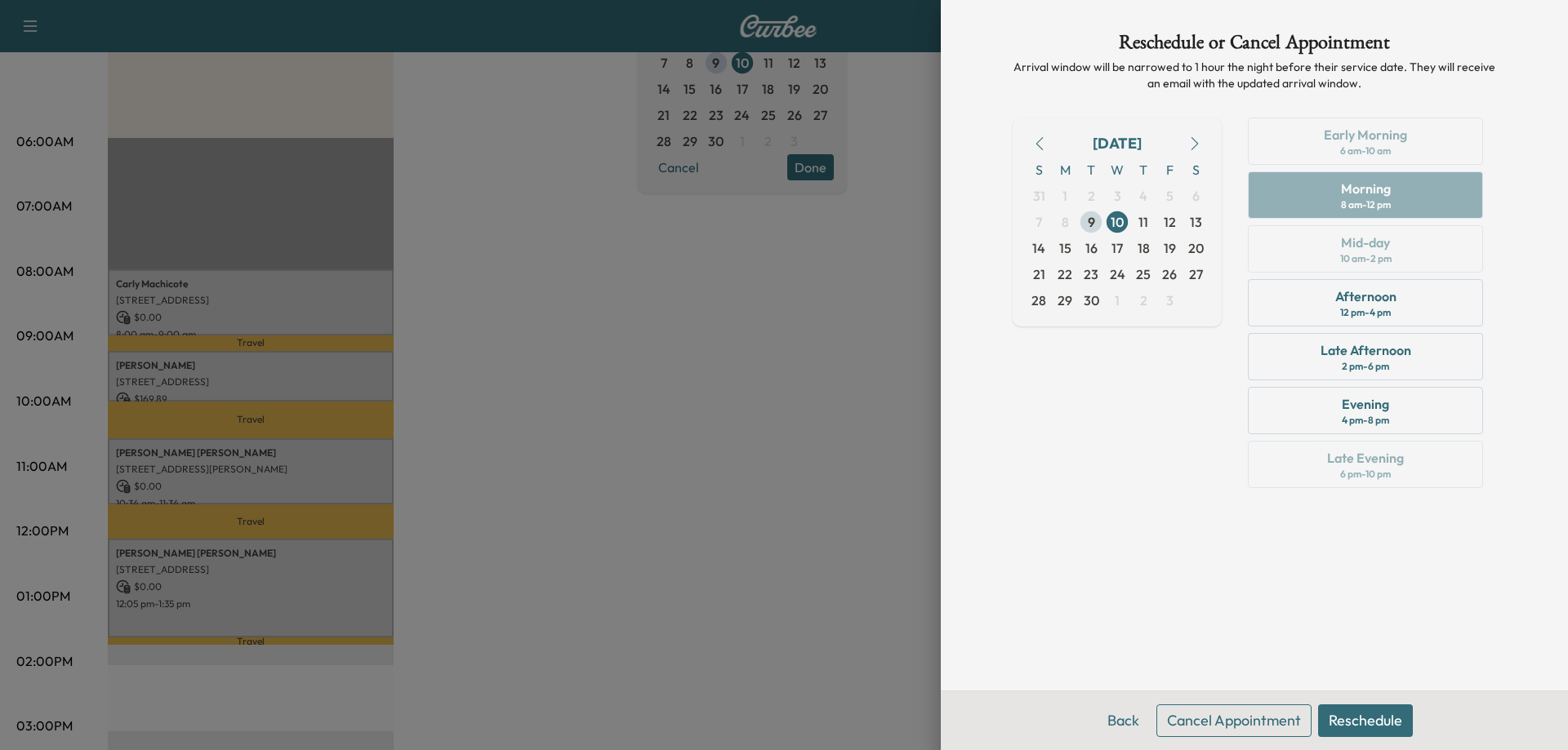
click at [985, 223] on span "9" at bounding box center [1091, 221] width 26 height 26
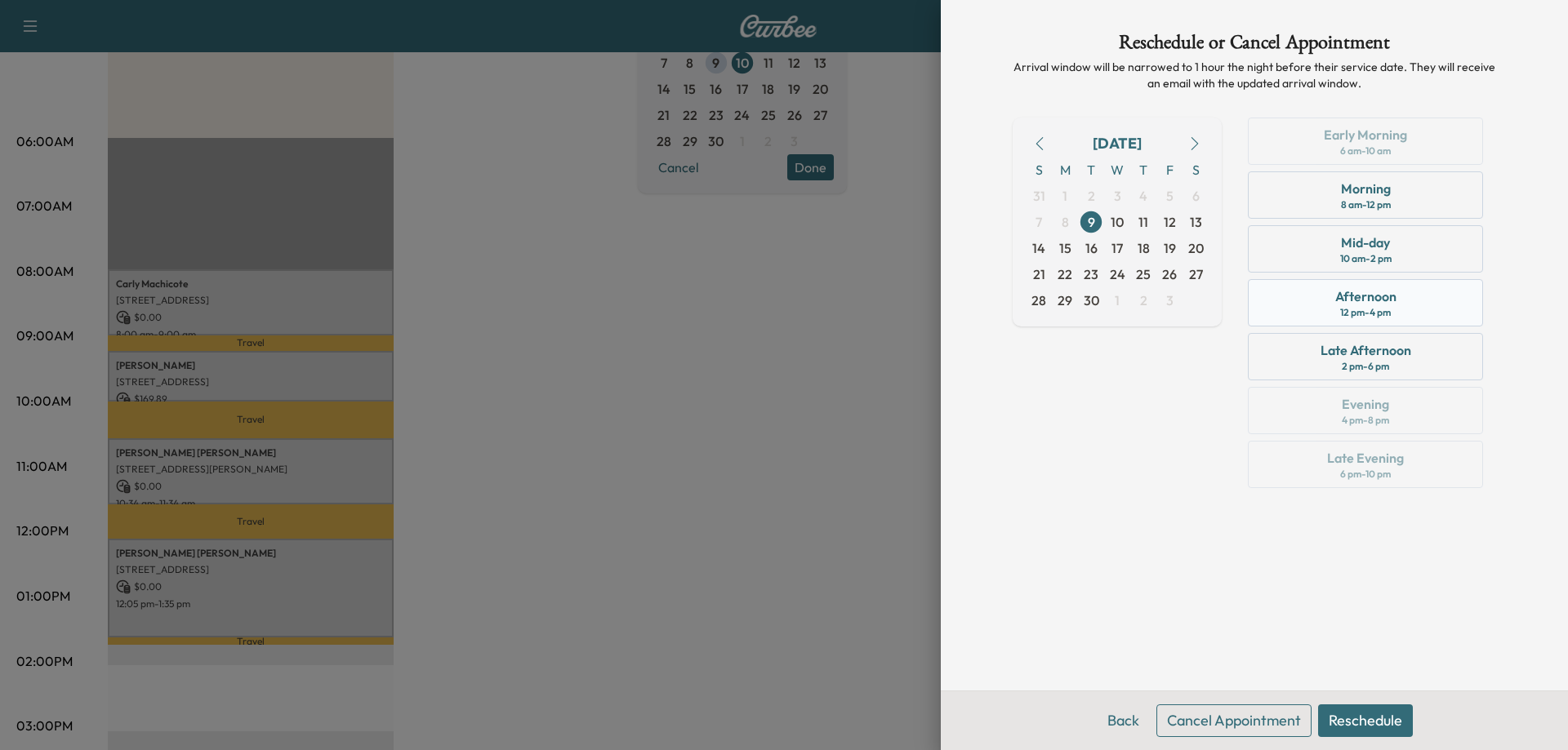
click at [985, 303] on div "Afternoon" at bounding box center [1366, 296] width 61 height 20
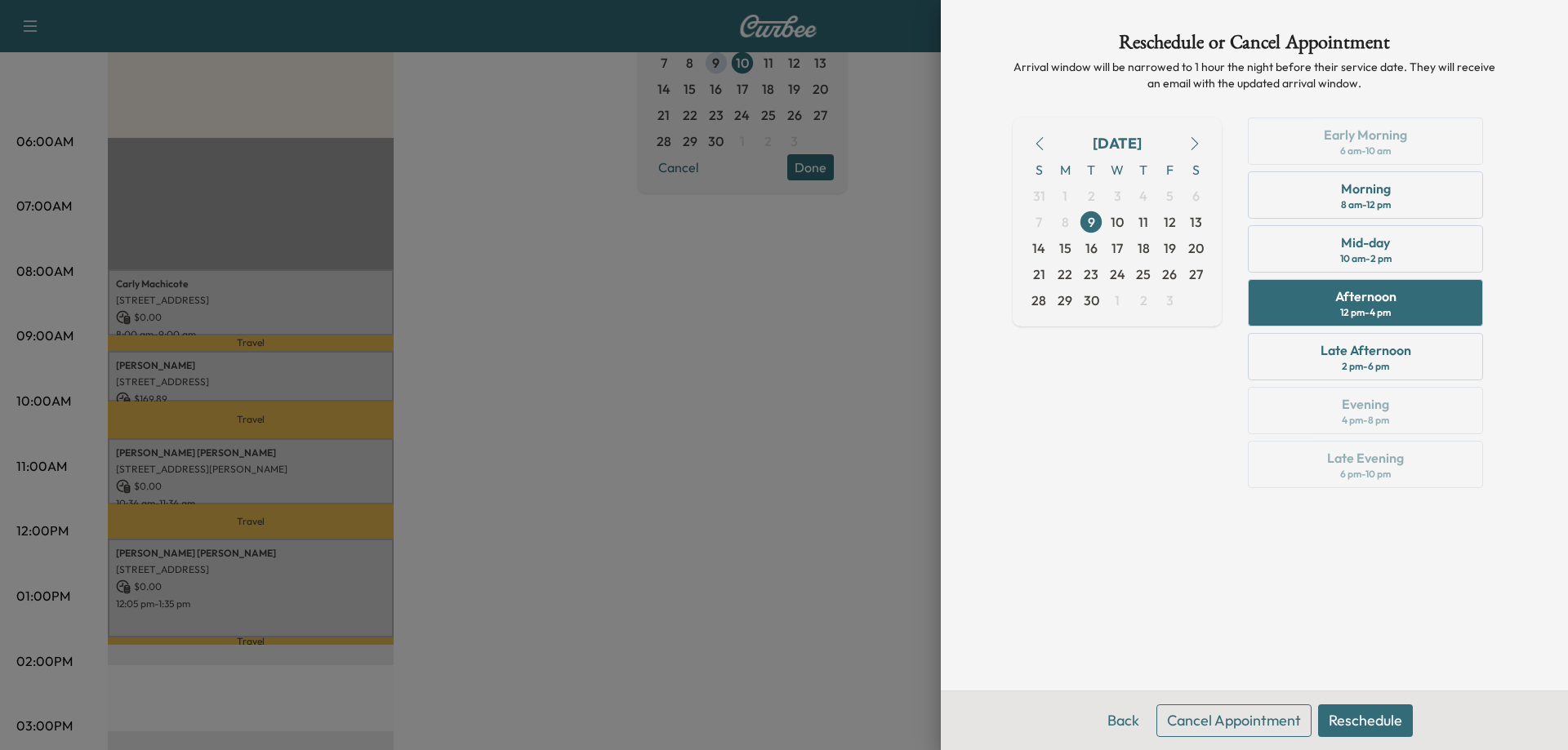
click at [985, 737] on div "Back Cancel Appointment Reschedule" at bounding box center [1255, 720] width 627 height 59
drag, startPoint x: 1382, startPoint y: 727, endPoint x: 1408, endPoint y: 749, distance: 34.1
click at [985, 727] on button "Reschedule" at bounding box center [1365, 721] width 95 height 32
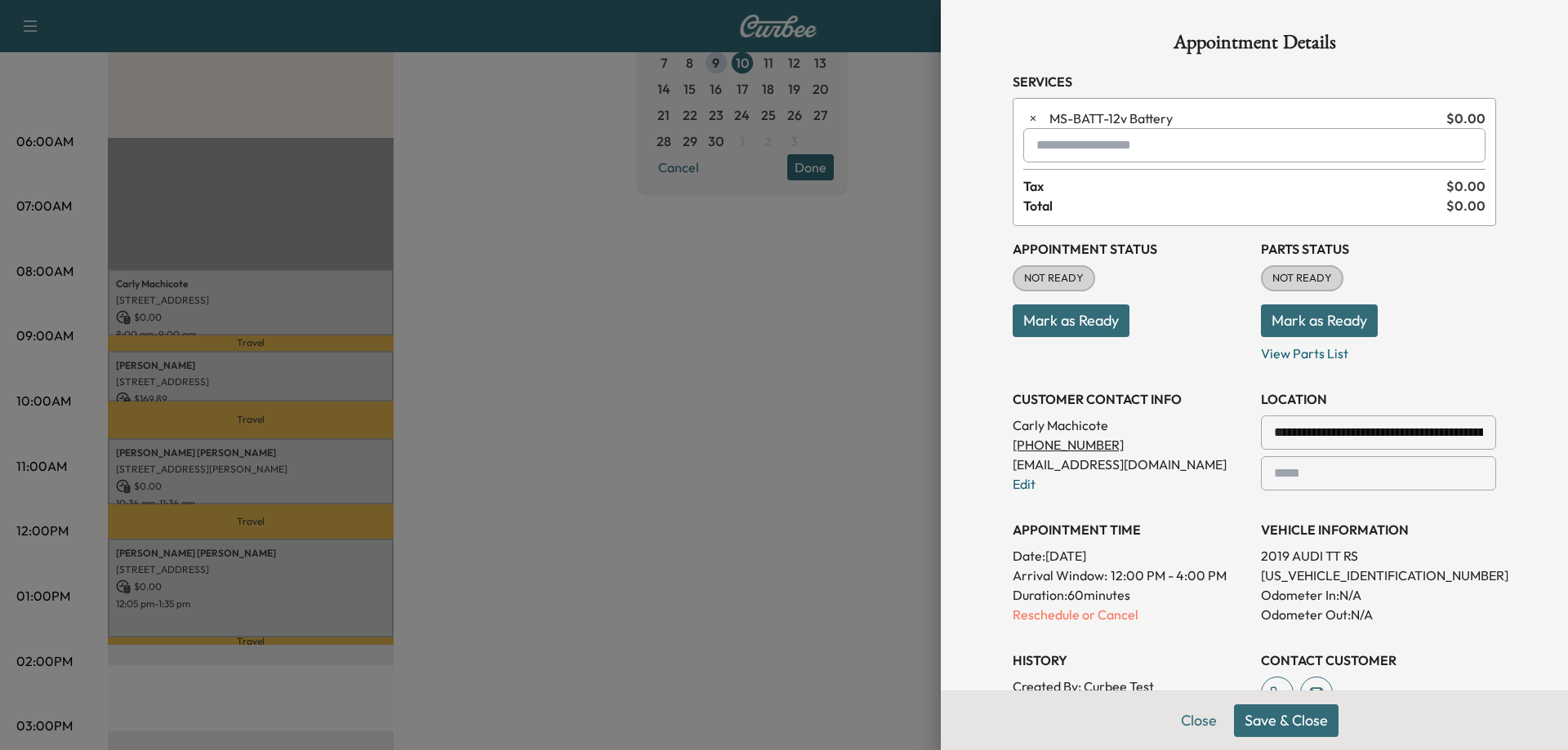
click at [985, 723] on button "Save & Close" at bounding box center [1286, 721] width 104 height 32
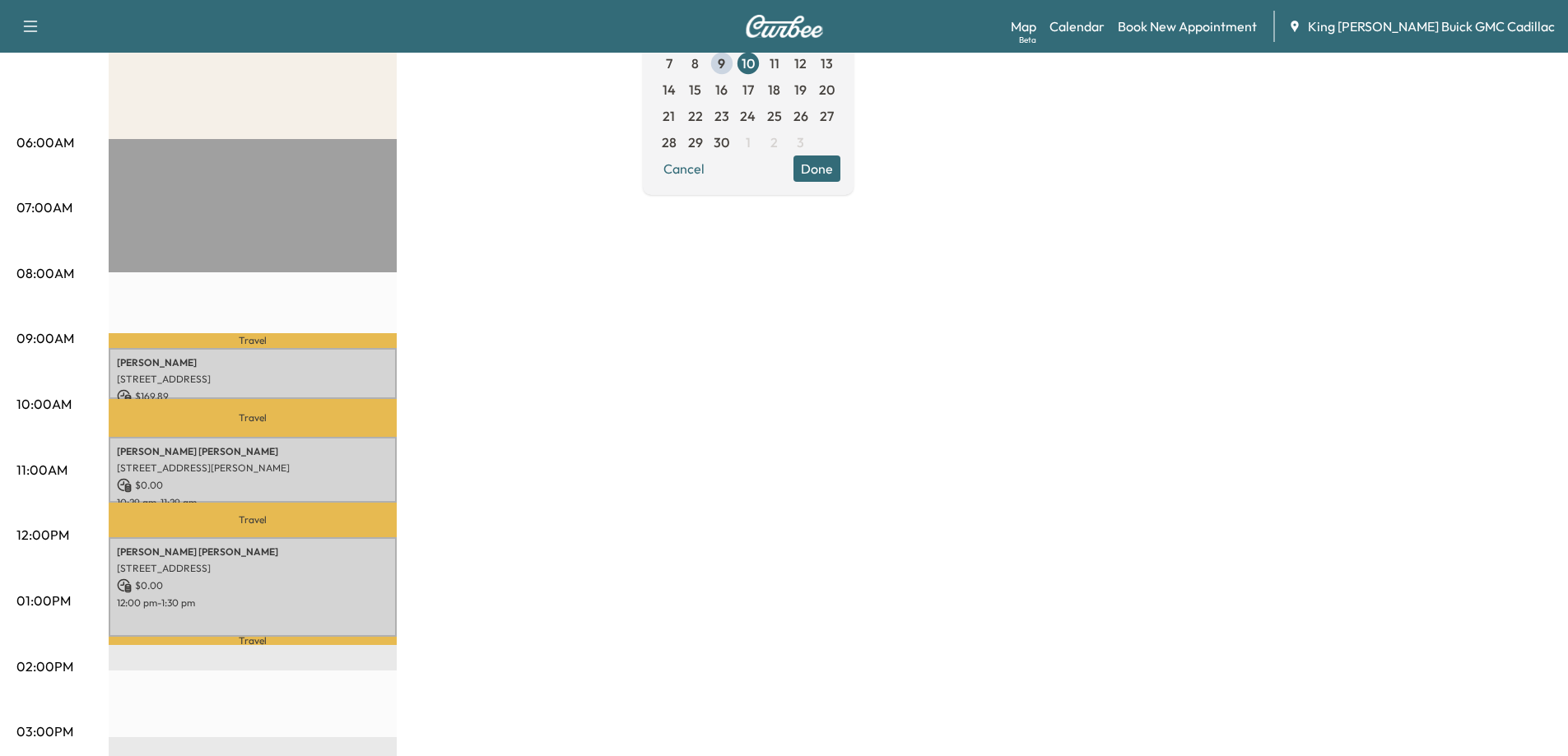
scroll to position [83, 0]
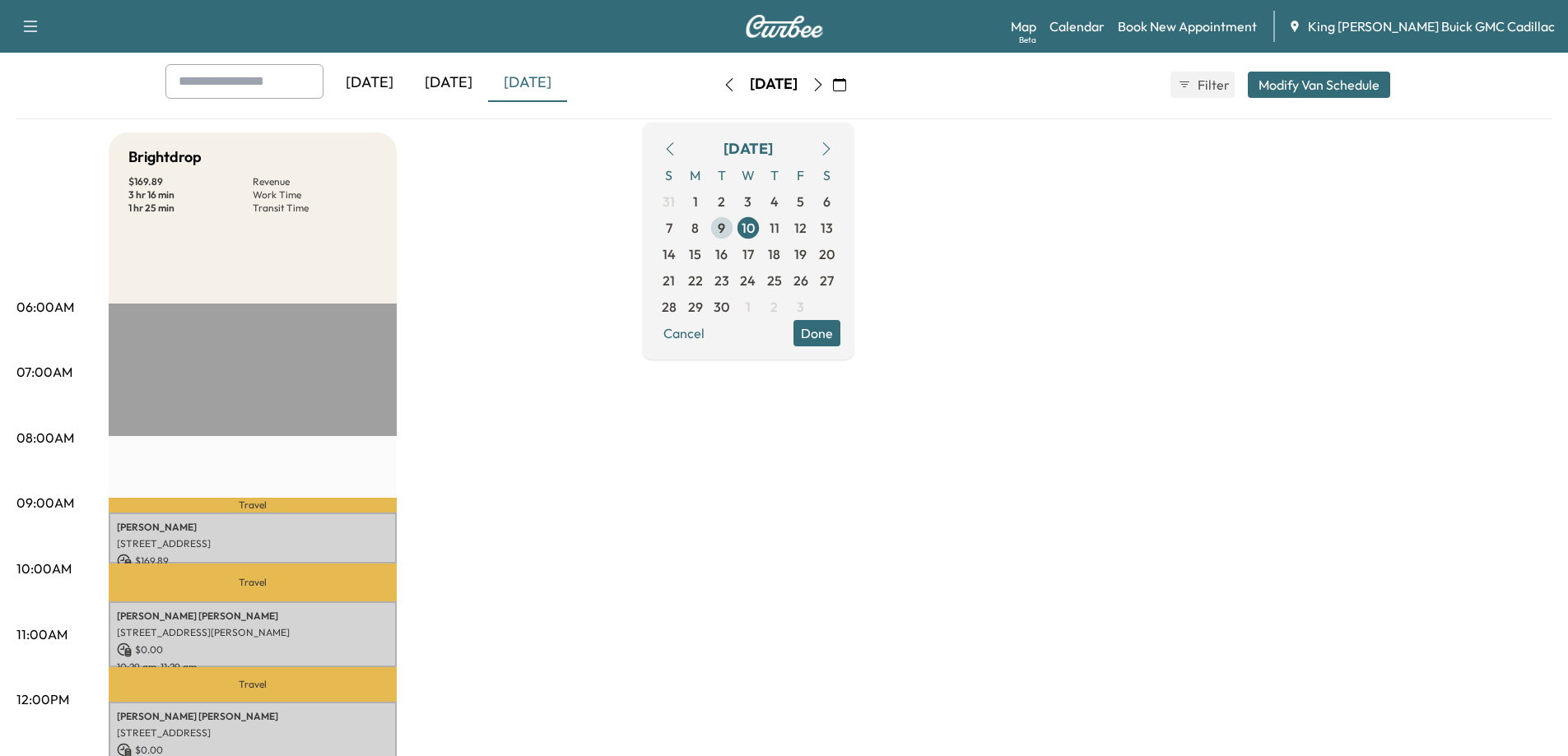
click at [725, 231] on span "9" at bounding box center [721, 228] width 7 height 20
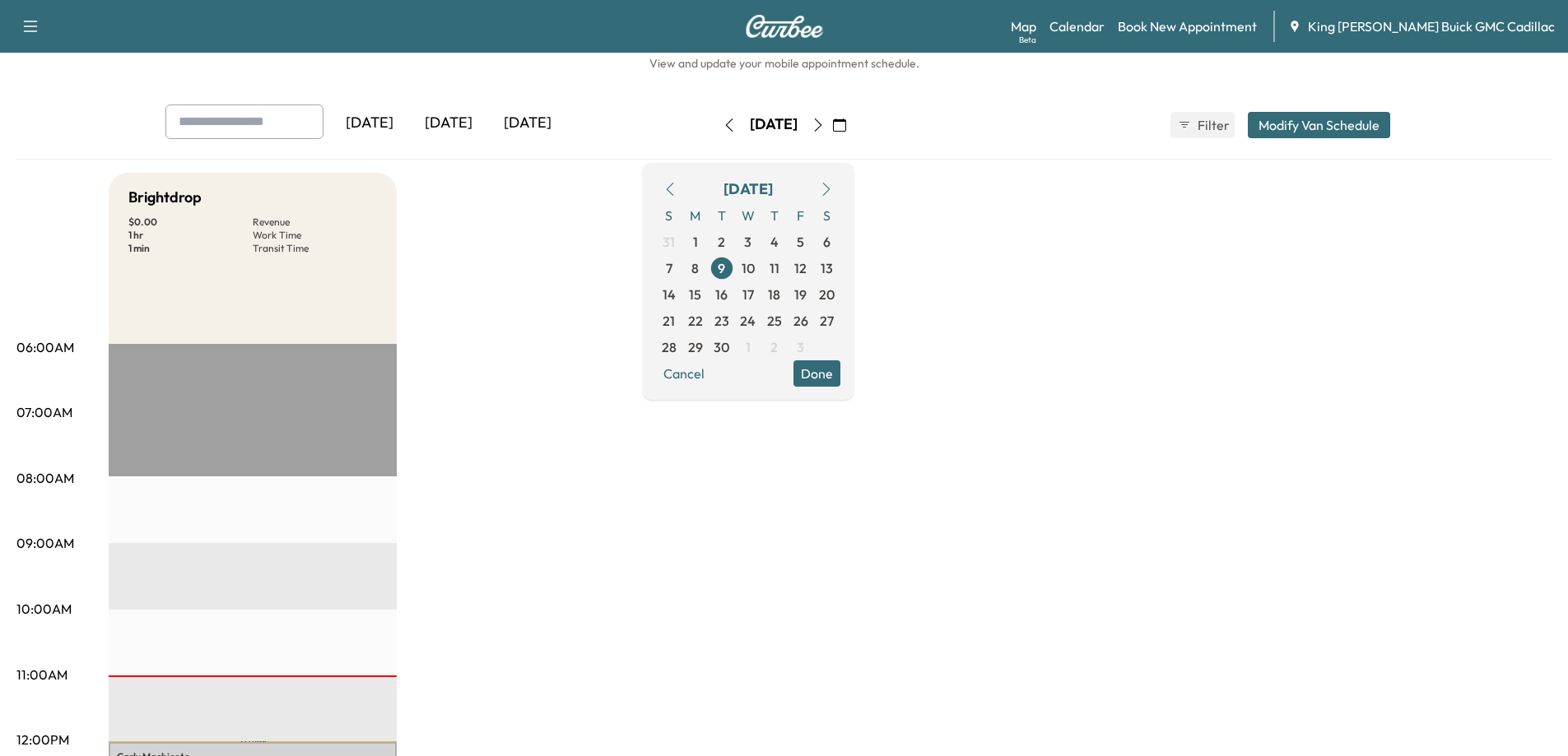
scroll to position [83, 0]
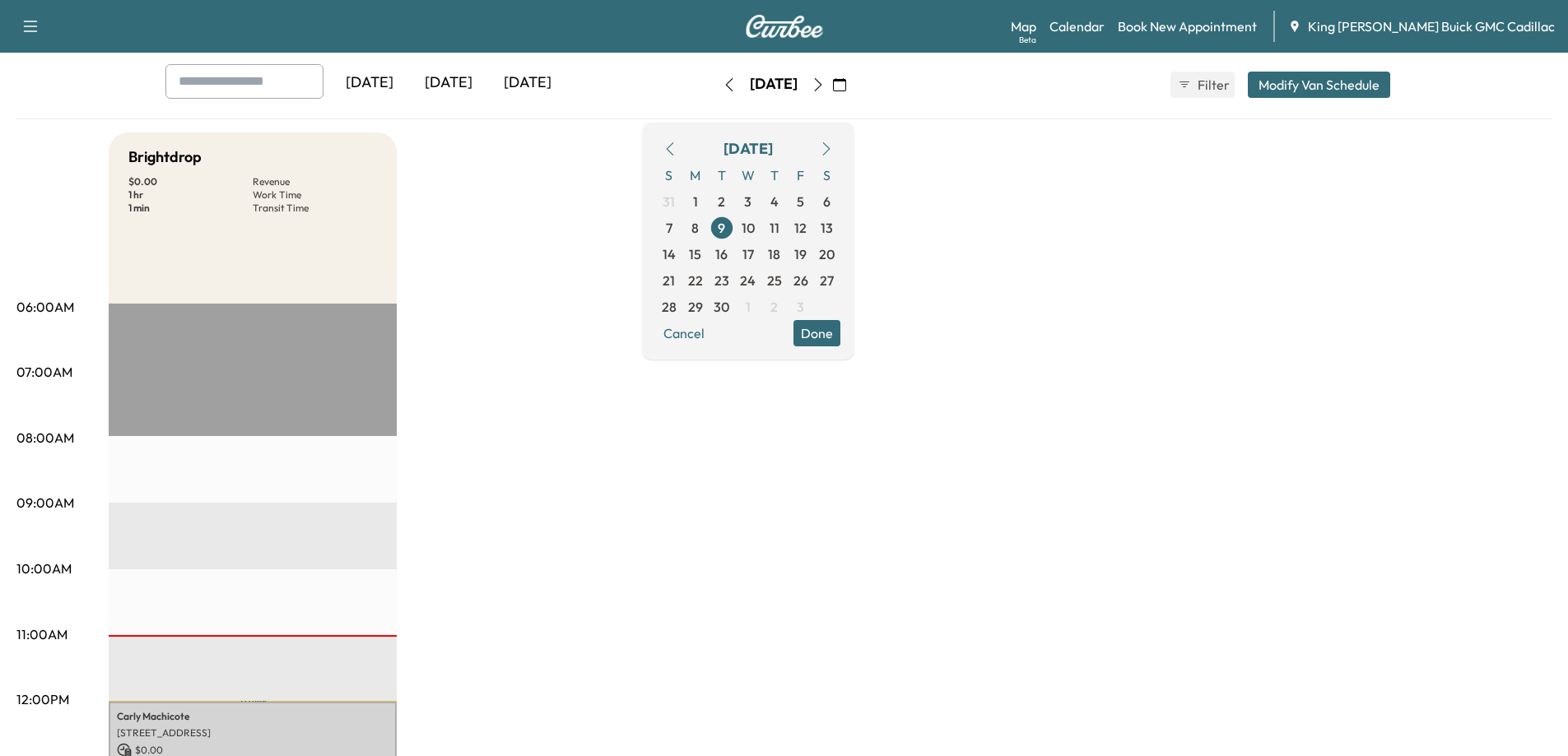
click at [840, 340] on button "Done" at bounding box center [817, 333] width 47 height 26
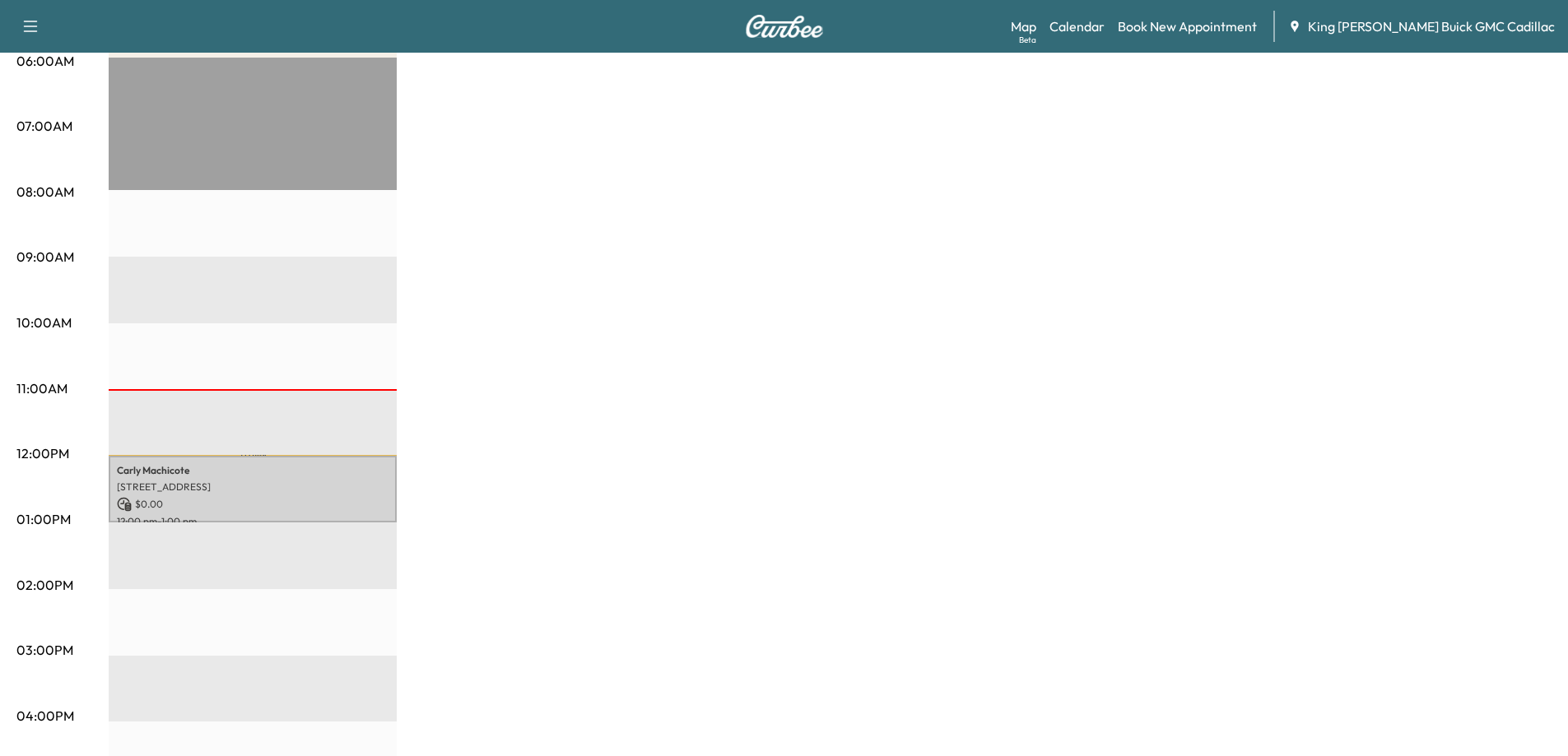
scroll to position [329, 0]
click at [321, 480] on p "[STREET_ADDRESS]" at bounding box center [252, 486] width 271 height 14
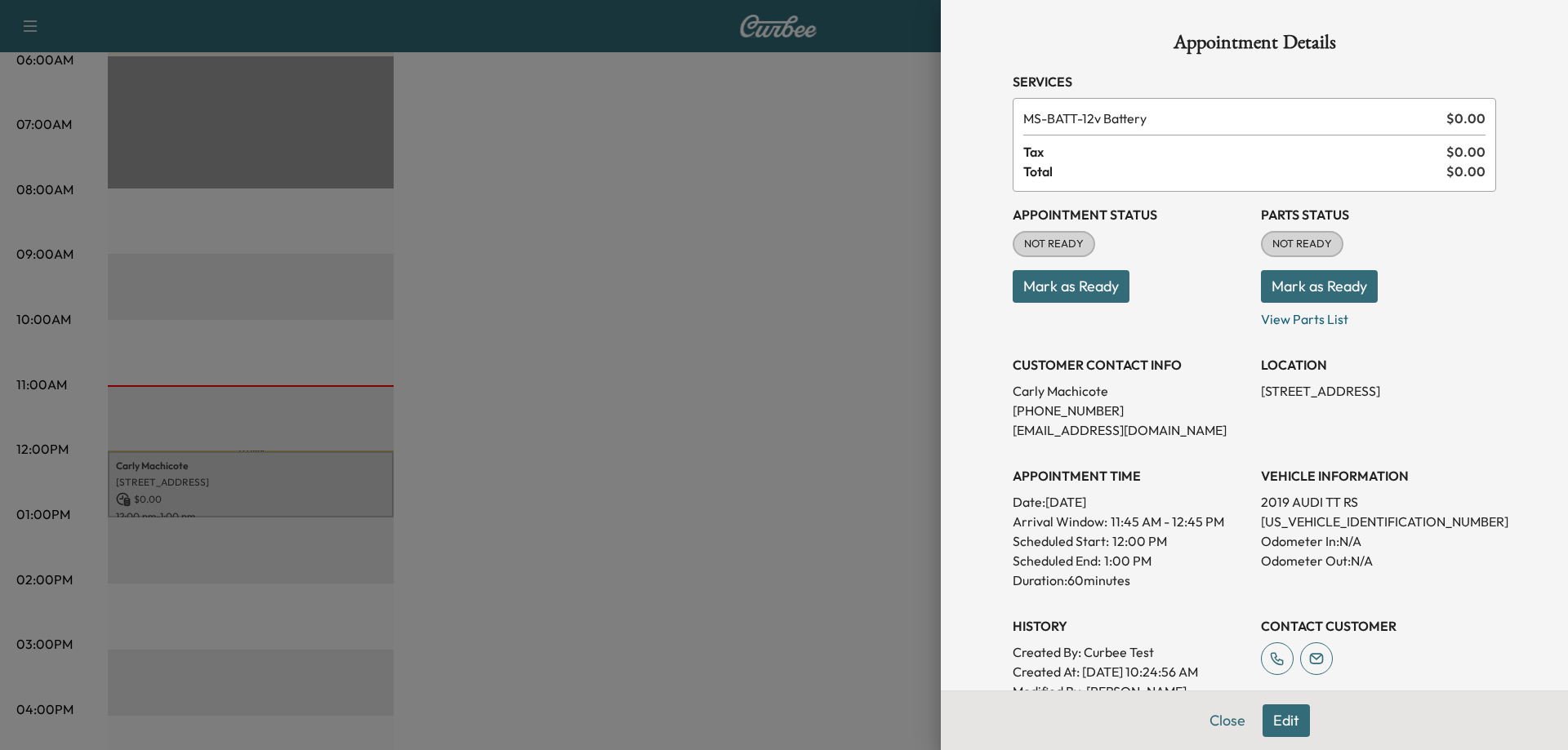
click at [985, 281] on button "Mark as Ready" at bounding box center [1071, 286] width 117 height 32
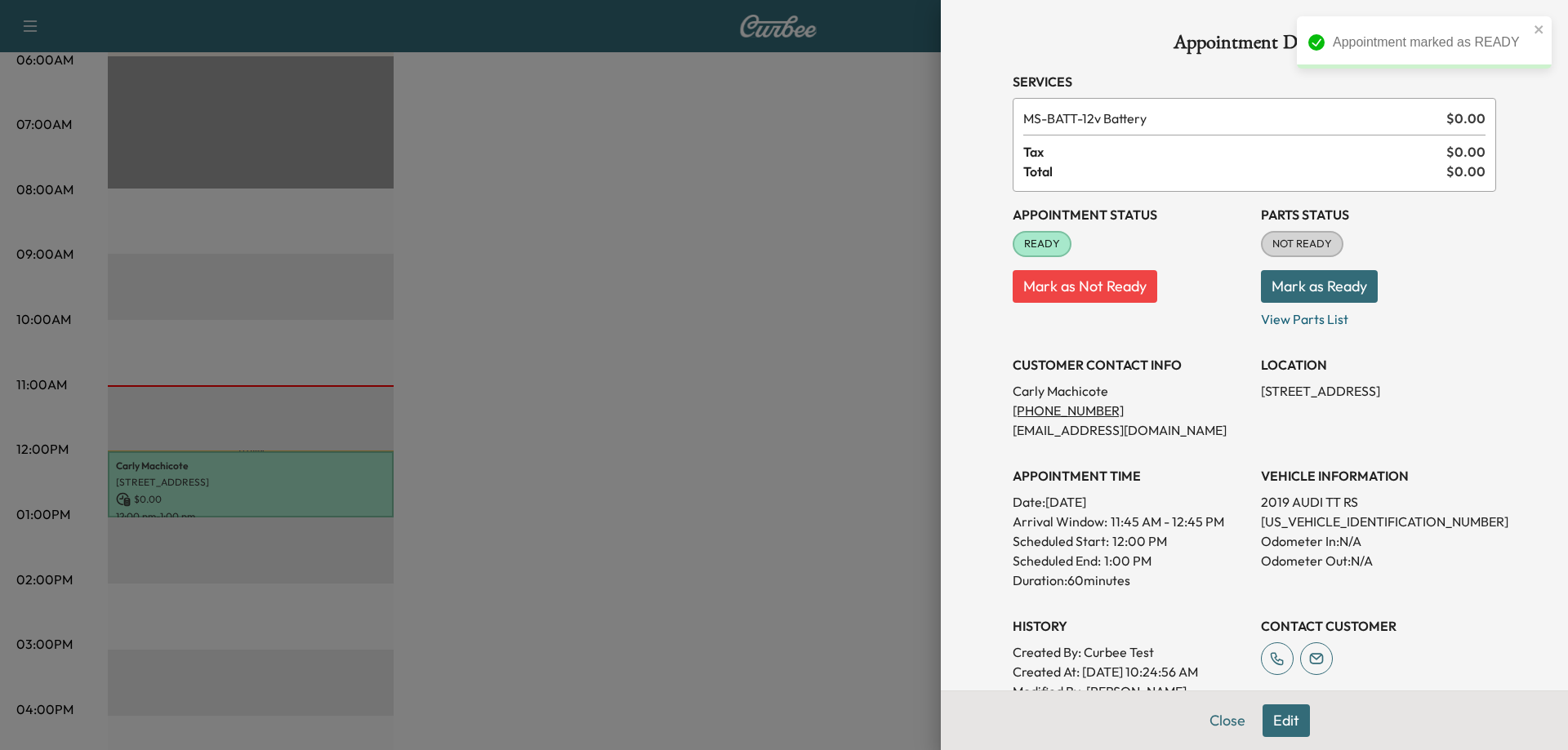
click at [985, 285] on button "Mark as Ready" at bounding box center [1319, 286] width 117 height 32
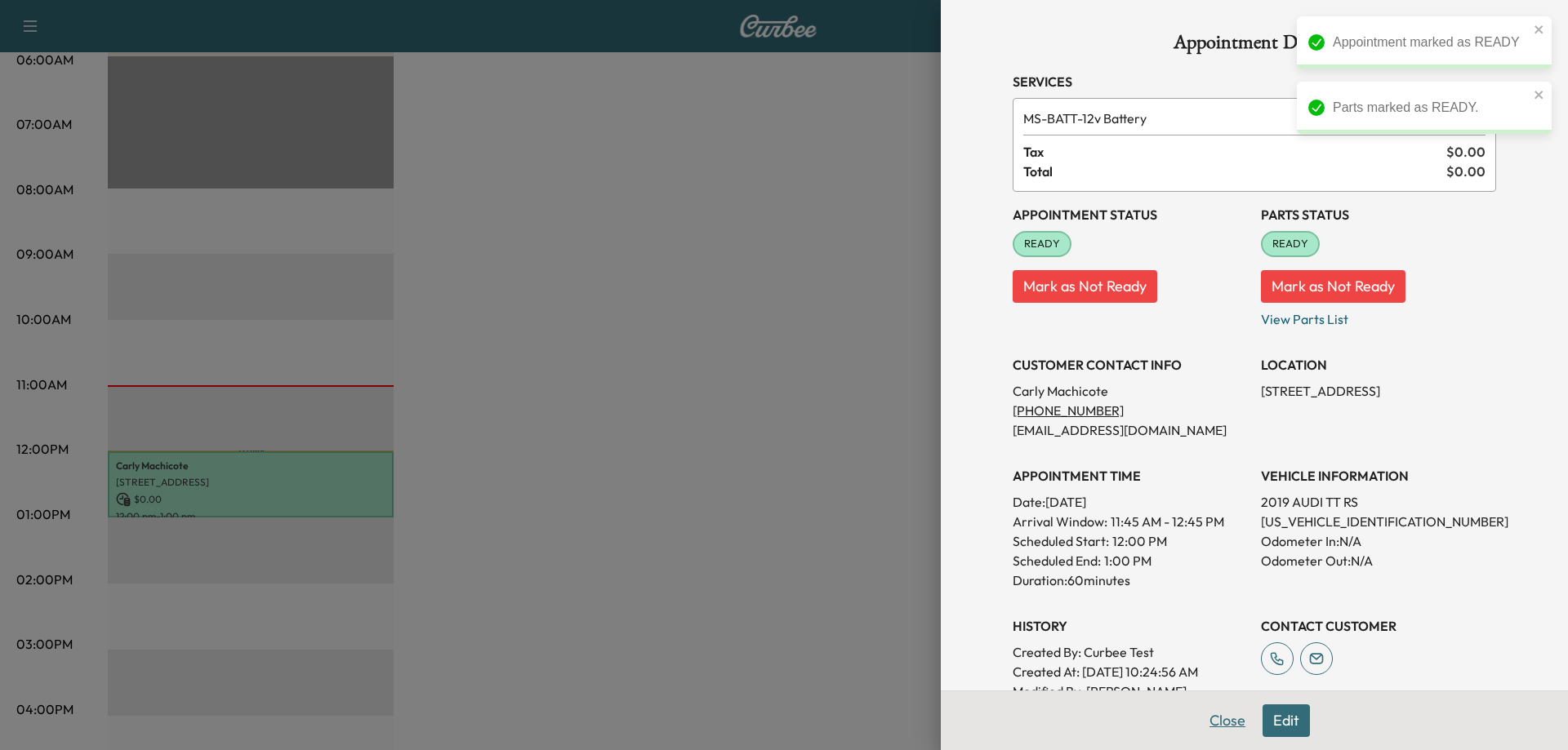
click at [985, 727] on button "Close" at bounding box center [1227, 721] width 57 height 32
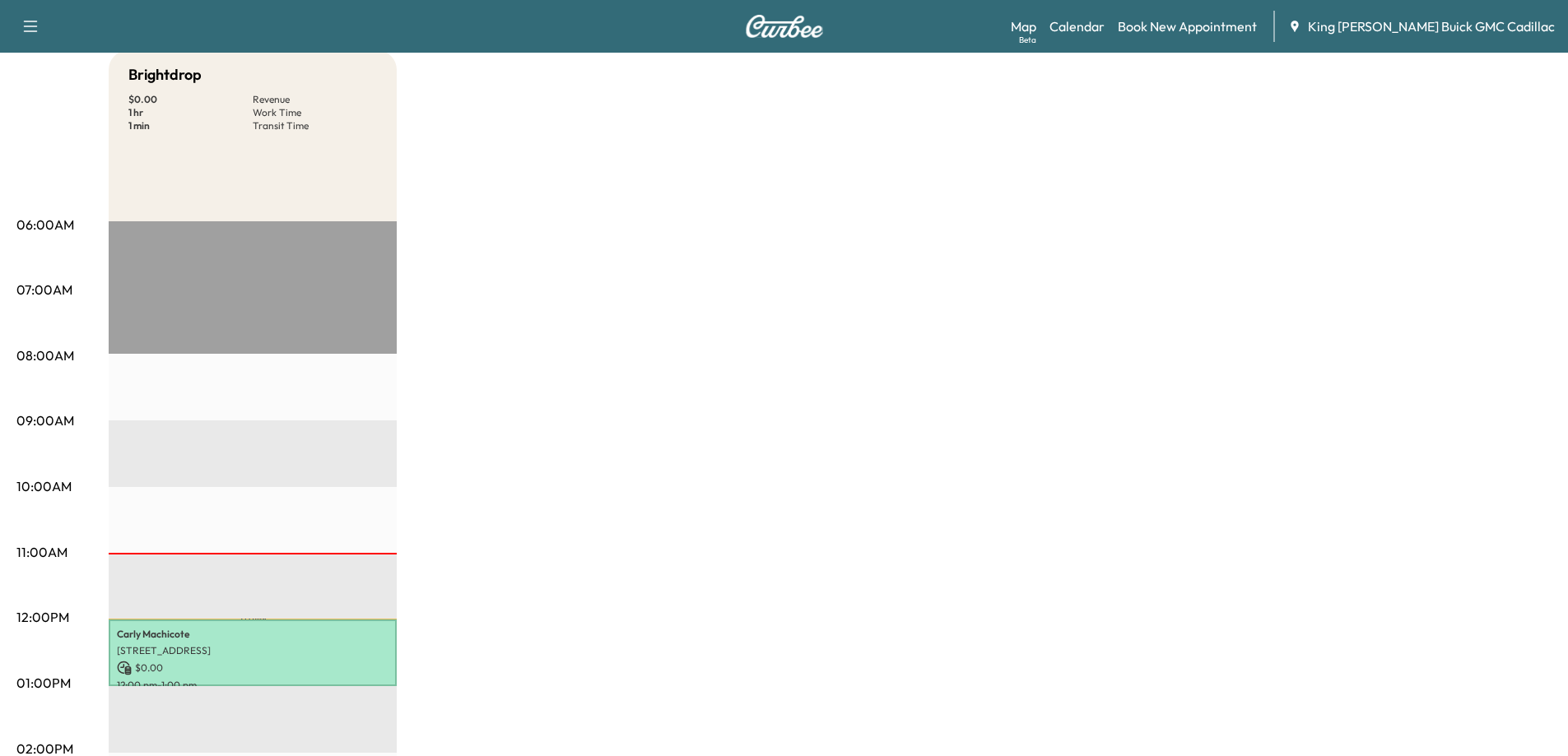
scroll to position [247, 0]
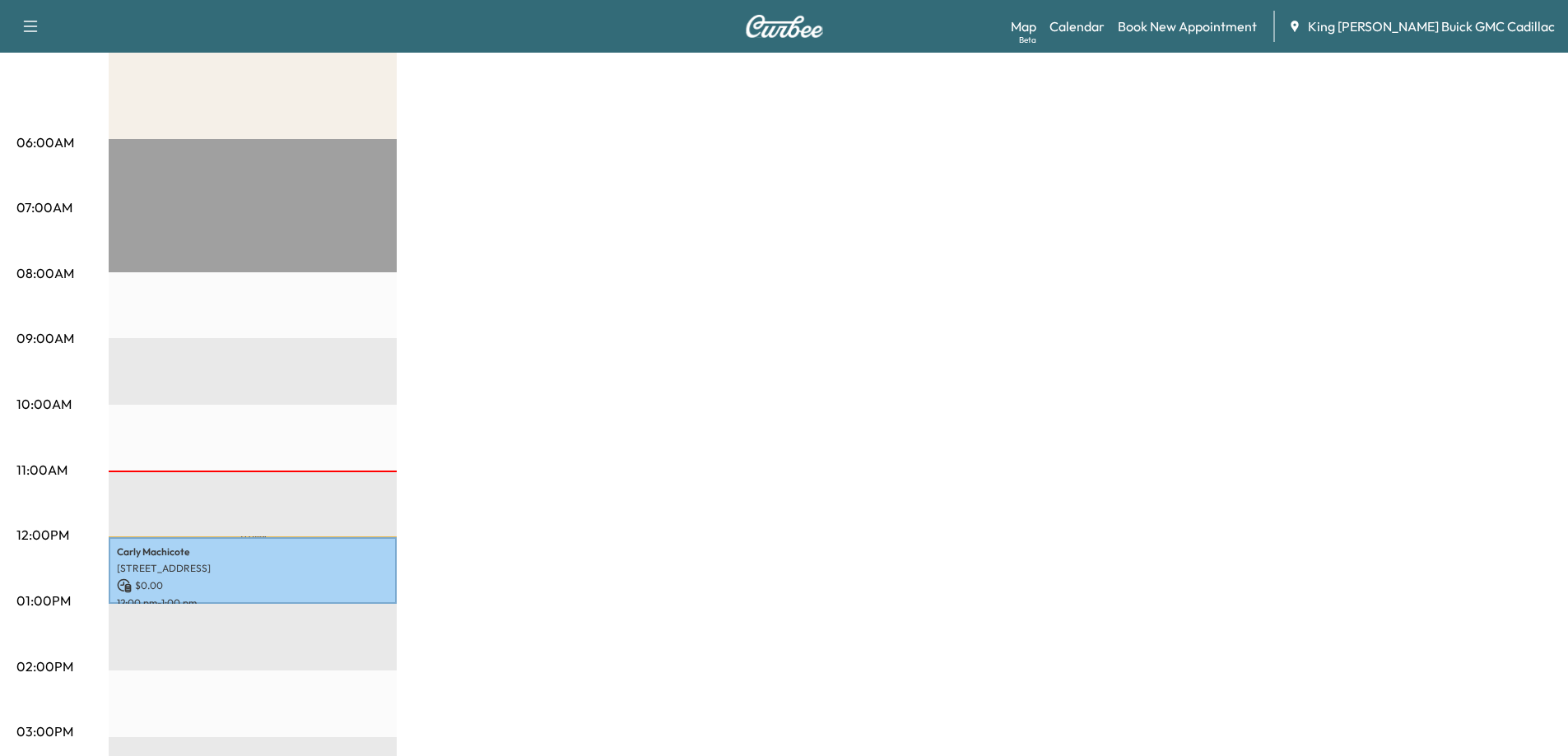
click at [429, 470] on div "Brightdrop $ 0.00 Revenue 1 hr Work Time 1 min Transit Time Travel [PERSON_NAME…" at bounding box center [830, 585] width 1443 height 1234
click at [431, 516] on div "Brightdrop $ 0.00 Revenue 1 hr Work Time 1 min Transit Time Travel [PERSON_NAME…" at bounding box center [830, 585] width 1443 height 1234
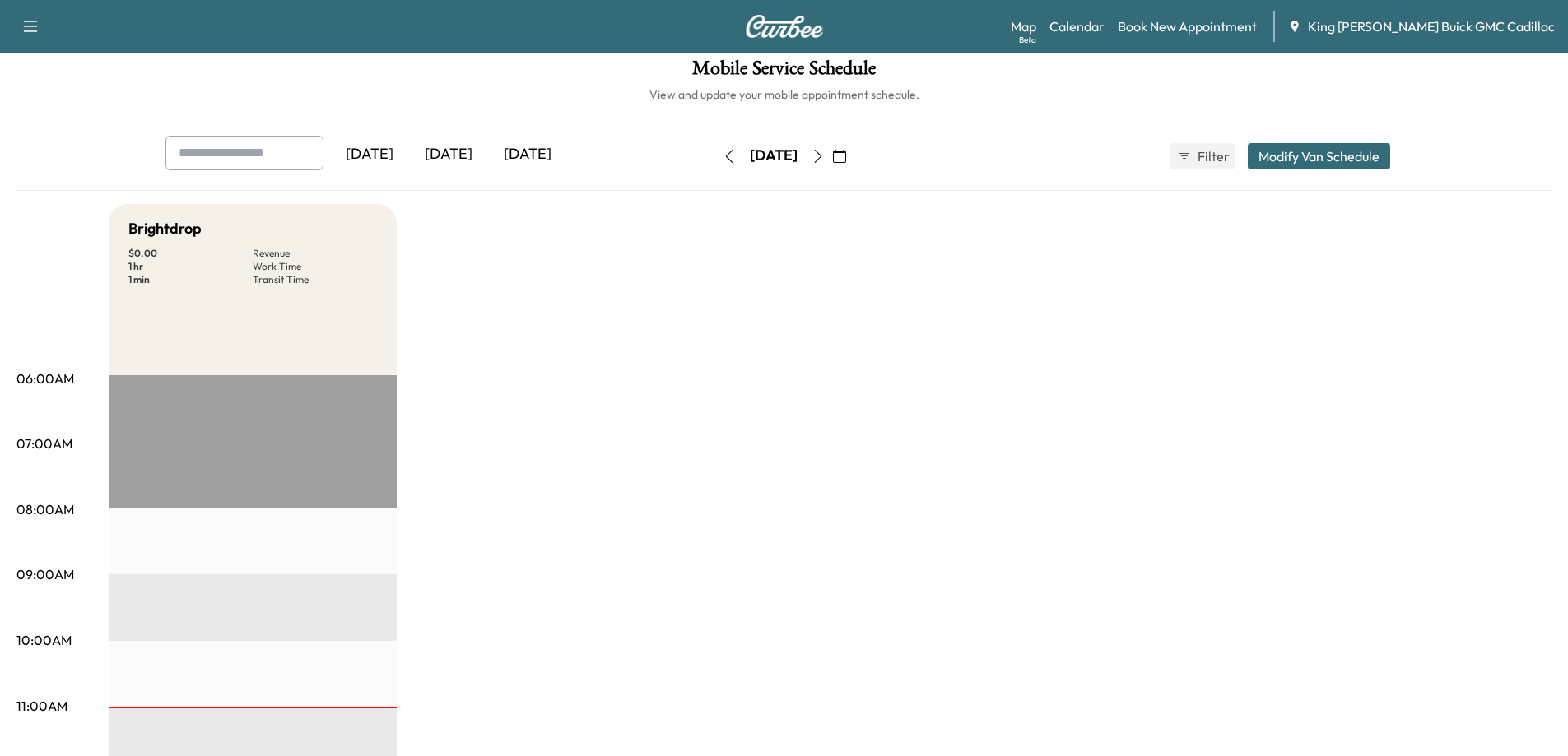
scroll to position [0, 0]
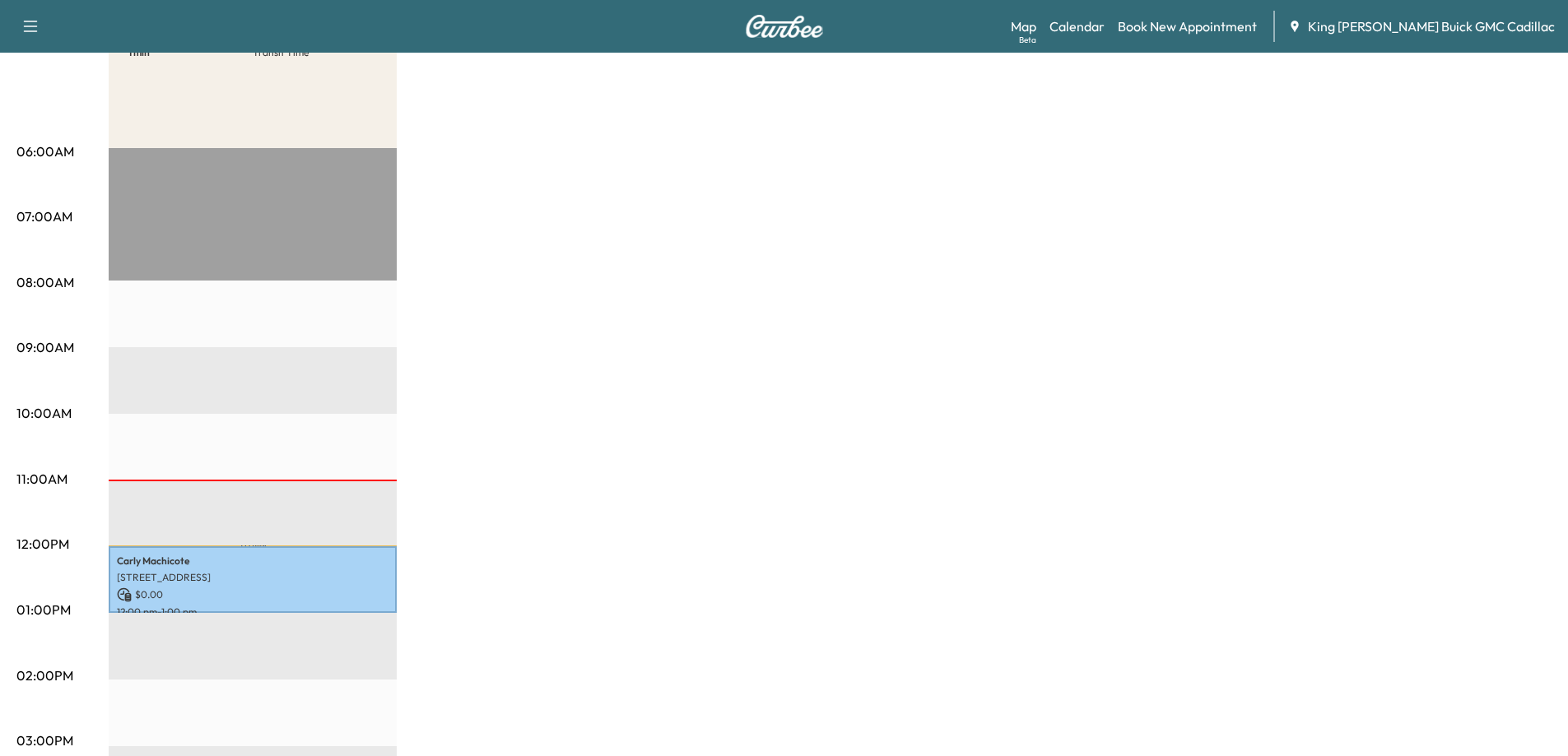
scroll to position [329, 0]
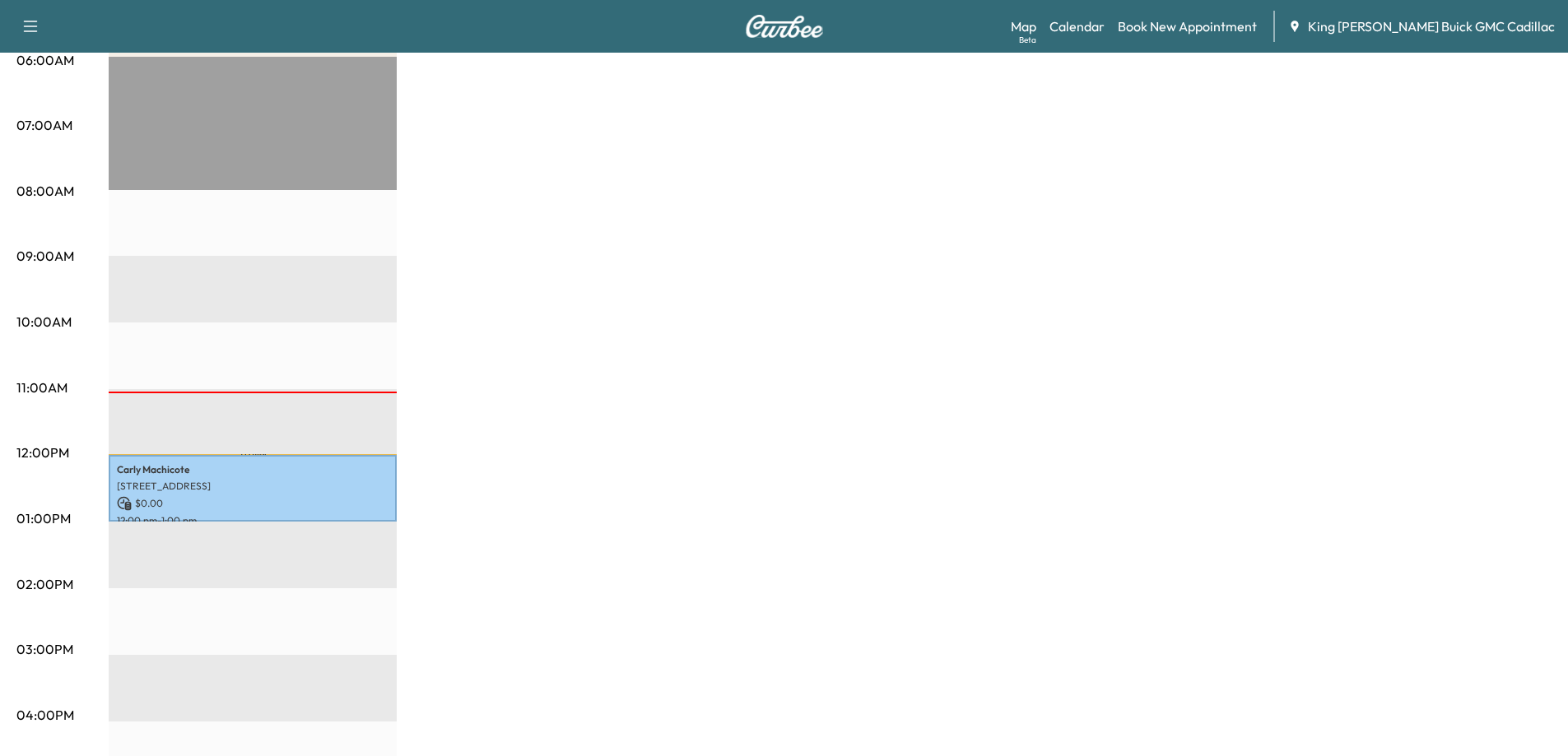
click at [993, 522] on div "Brightdrop $ 0.00 Revenue 1 hr Work Time 1 min Transit Time Travel [PERSON_NAME…" at bounding box center [830, 503] width 1443 height 1234
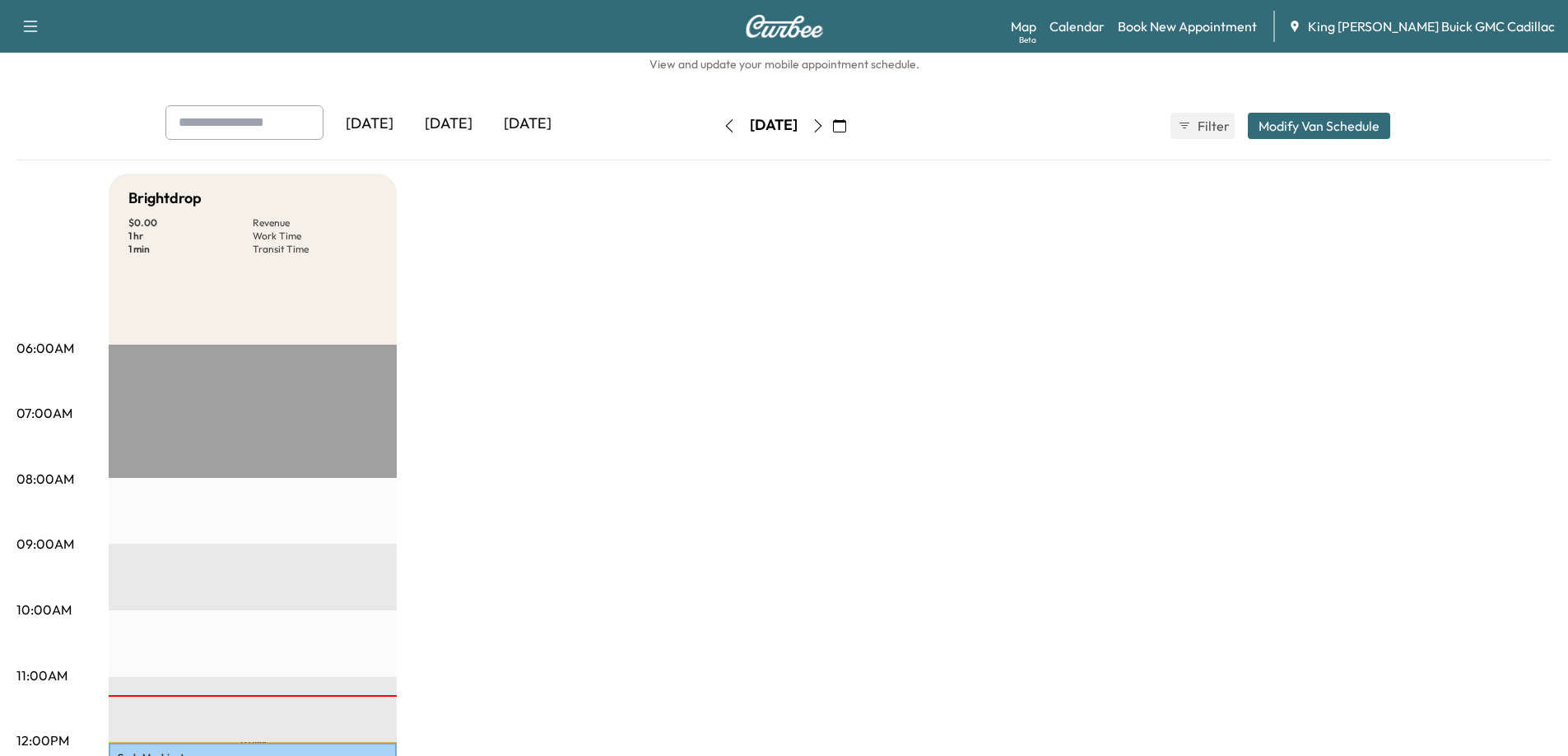
scroll to position [0, 0]
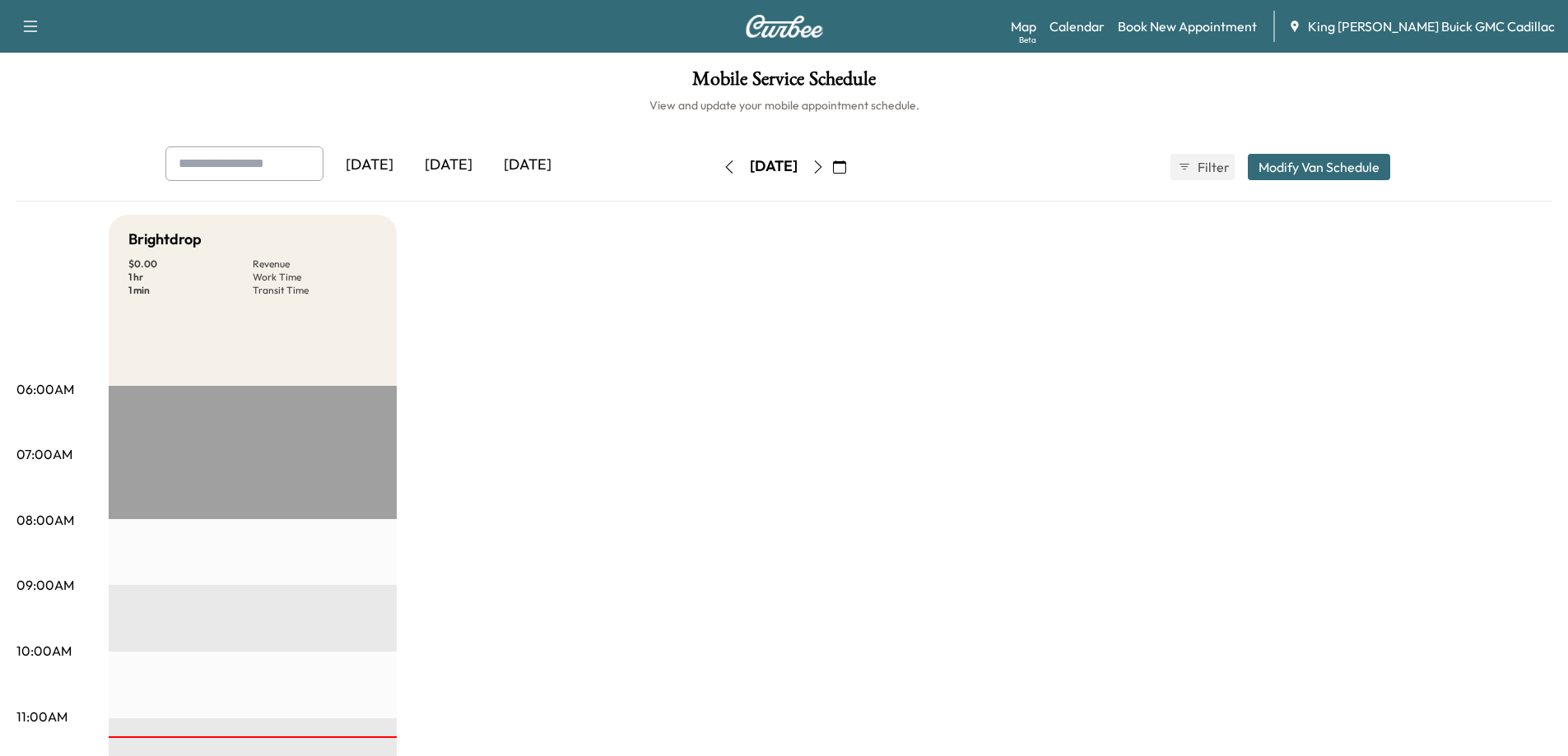
click at [825, 162] on icon "button" at bounding box center [818, 167] width 14 height 14
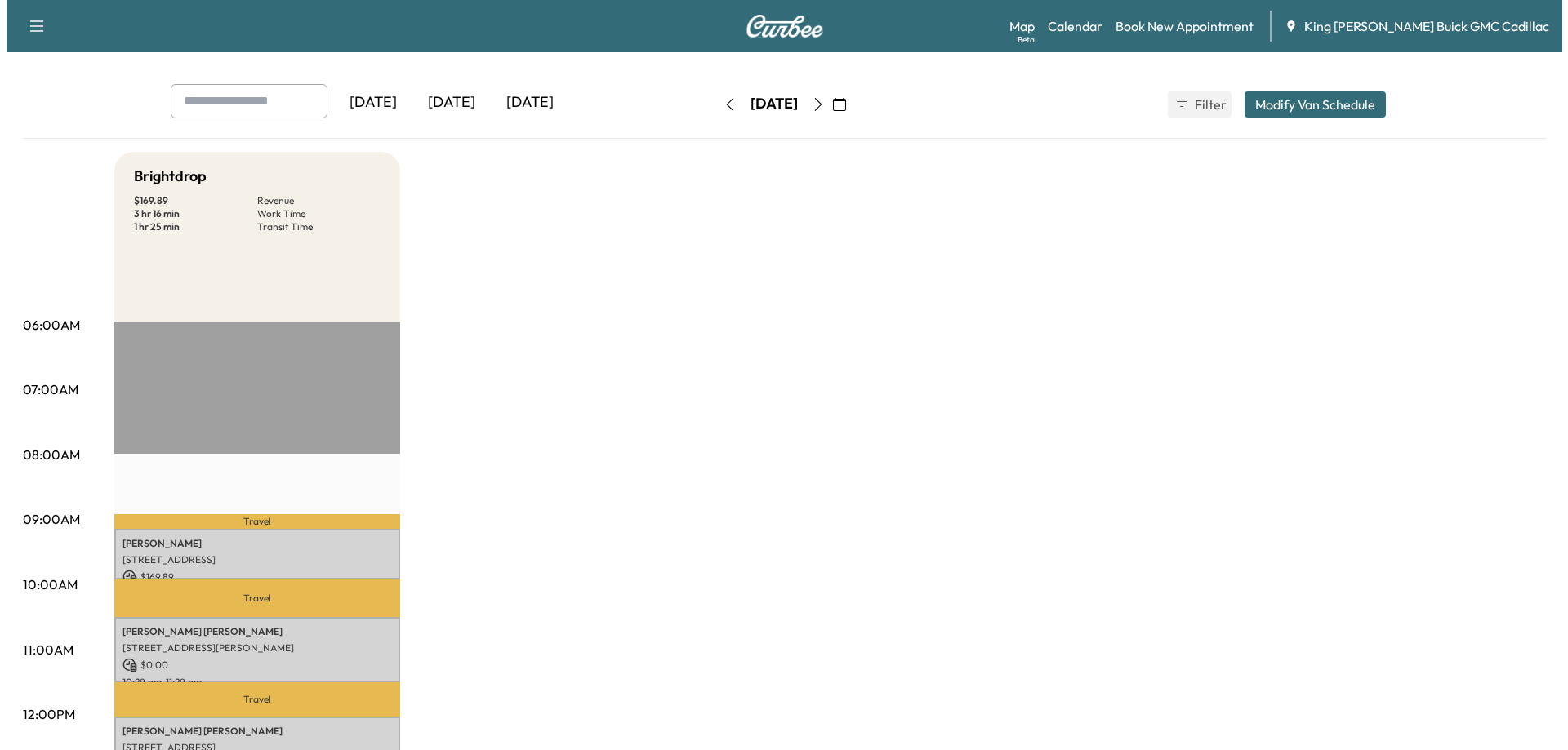
scroll to position [163, 0]
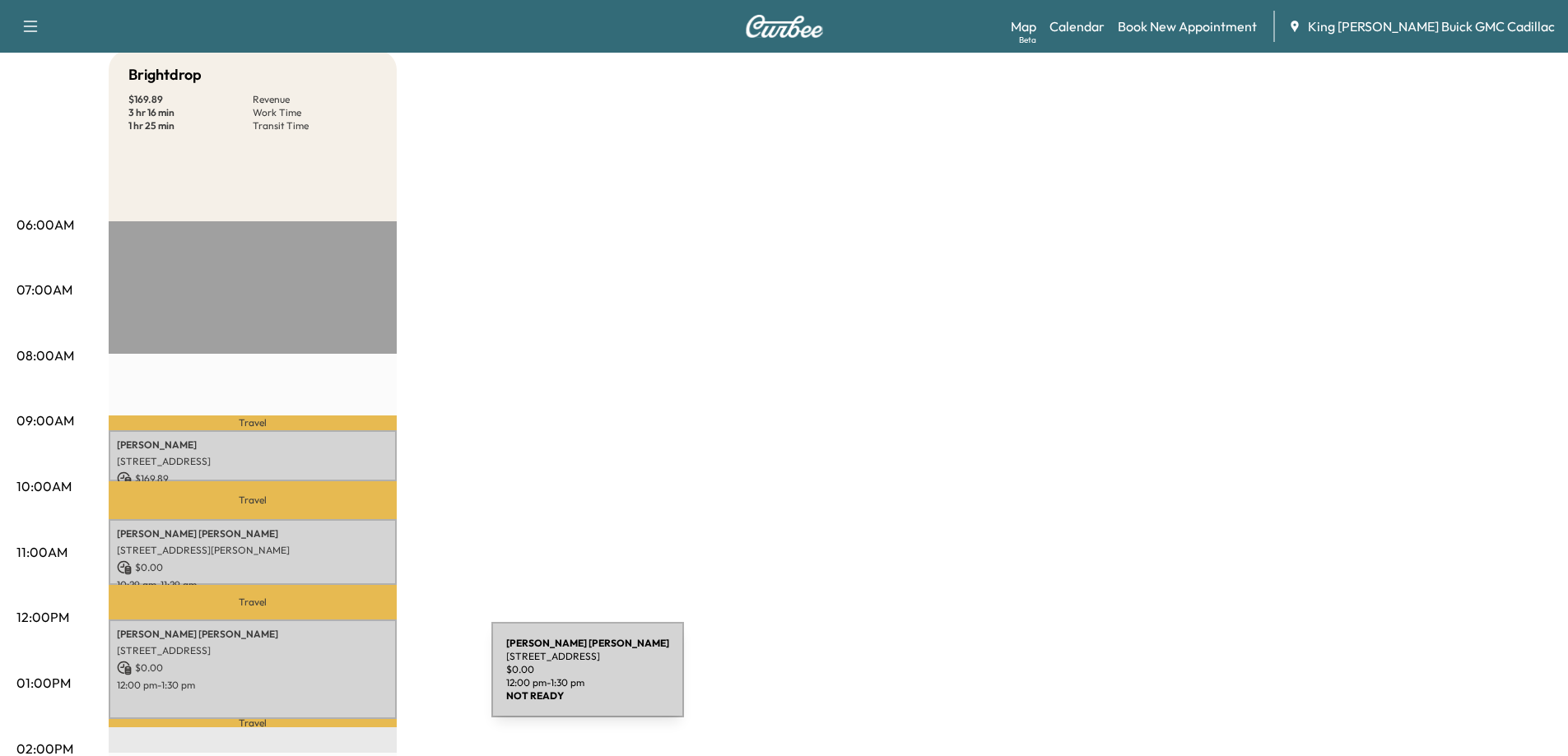
click at [368, 680] on p "12:00 pm - 1:30 pm" at bounding box center [252, 685] width 271 height 14
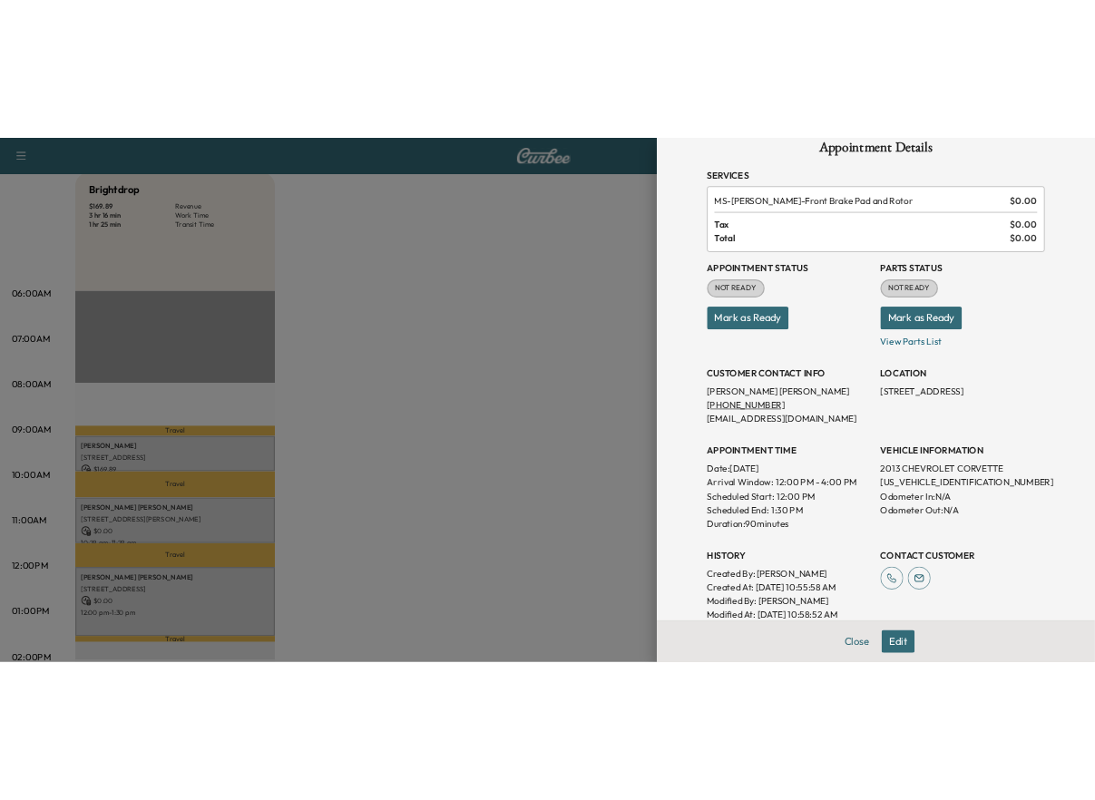
scroll to position [0, 0]
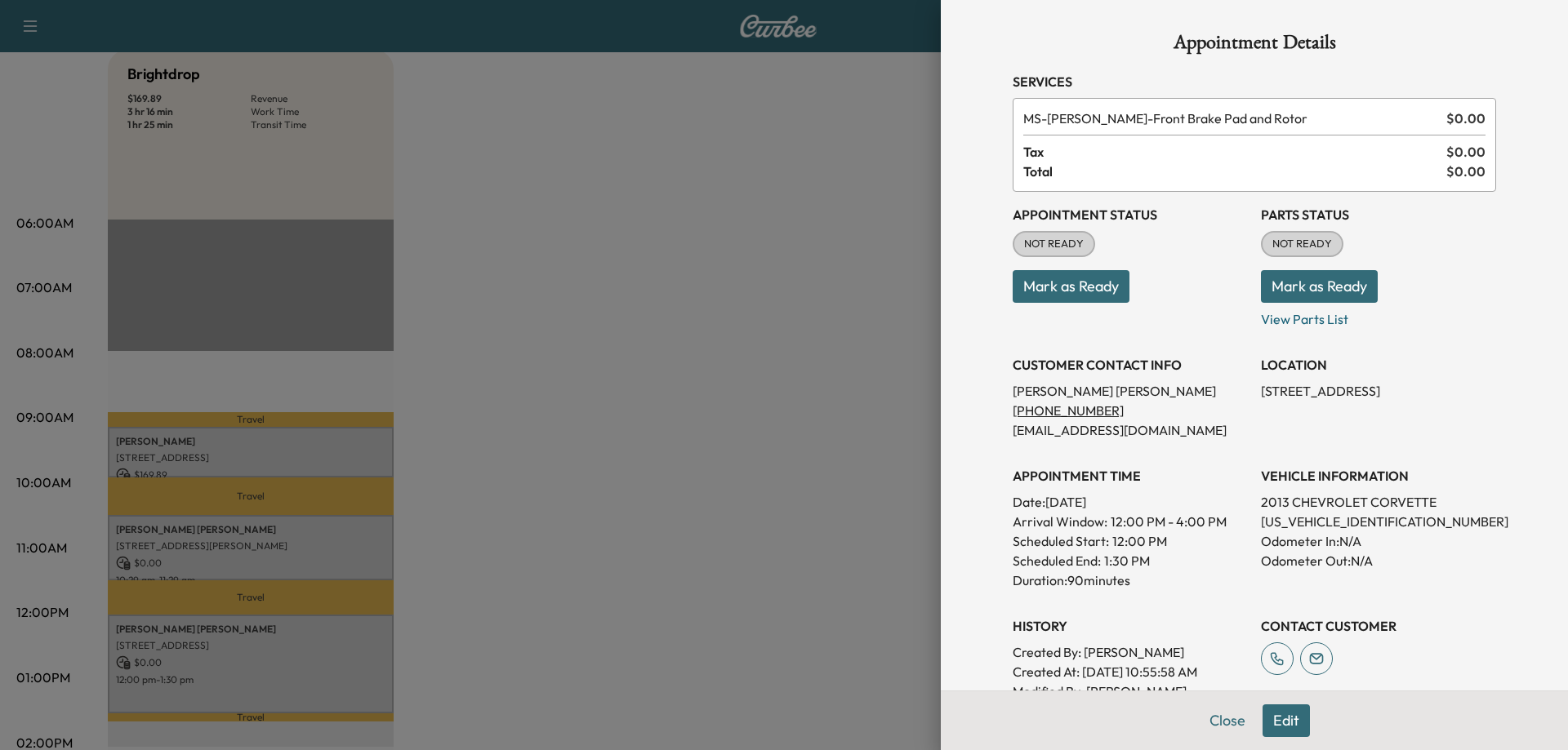
click at [812, 280] on div at bounding box center [784, 375] width 1568 height 750
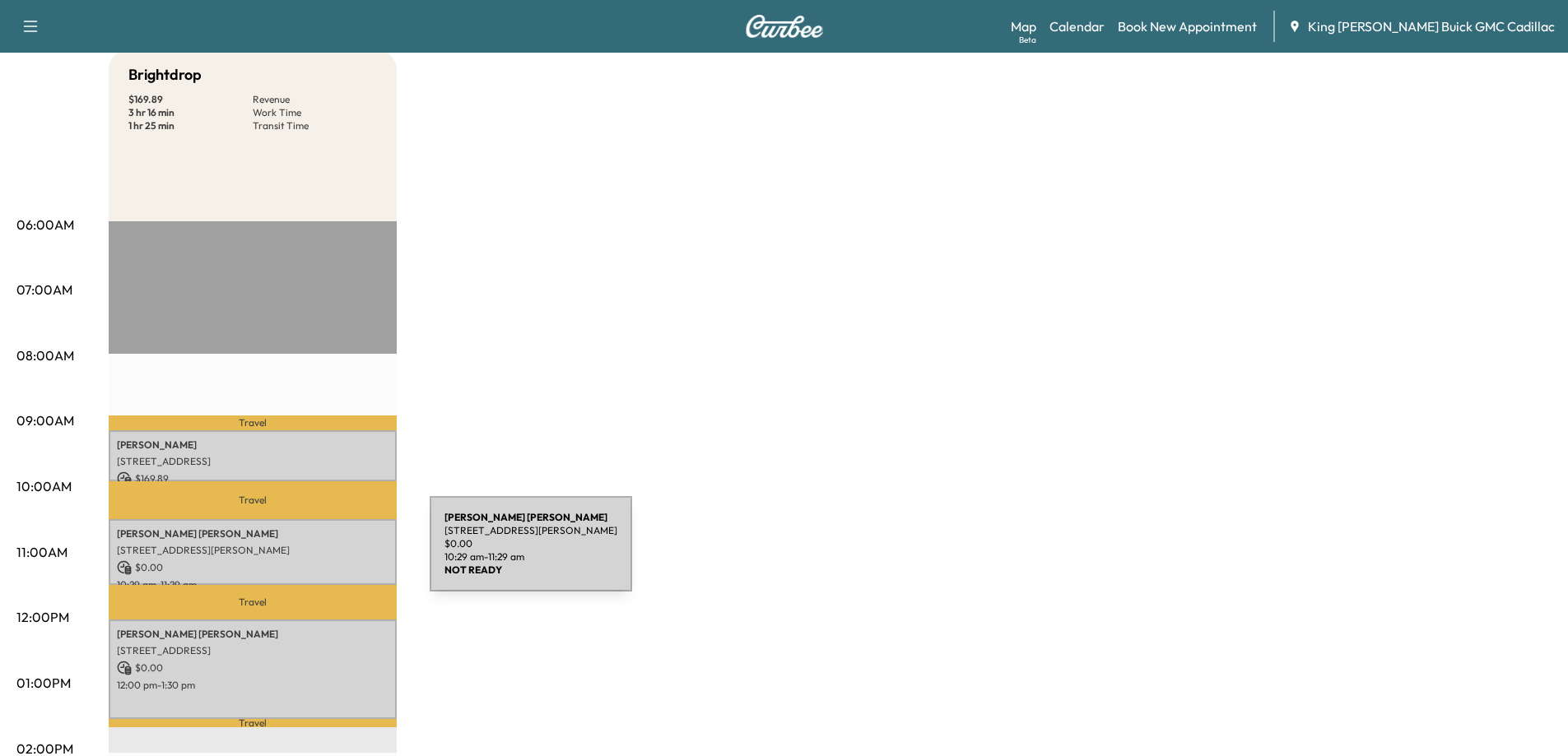
click at [306, 554] on div "[PERSON_NAME] [STREET_ADDRESS][PERSON_NAME] $ 0.00 10:29 am - 11:29 am" at bounding box center [252, 552] width 288 height 66
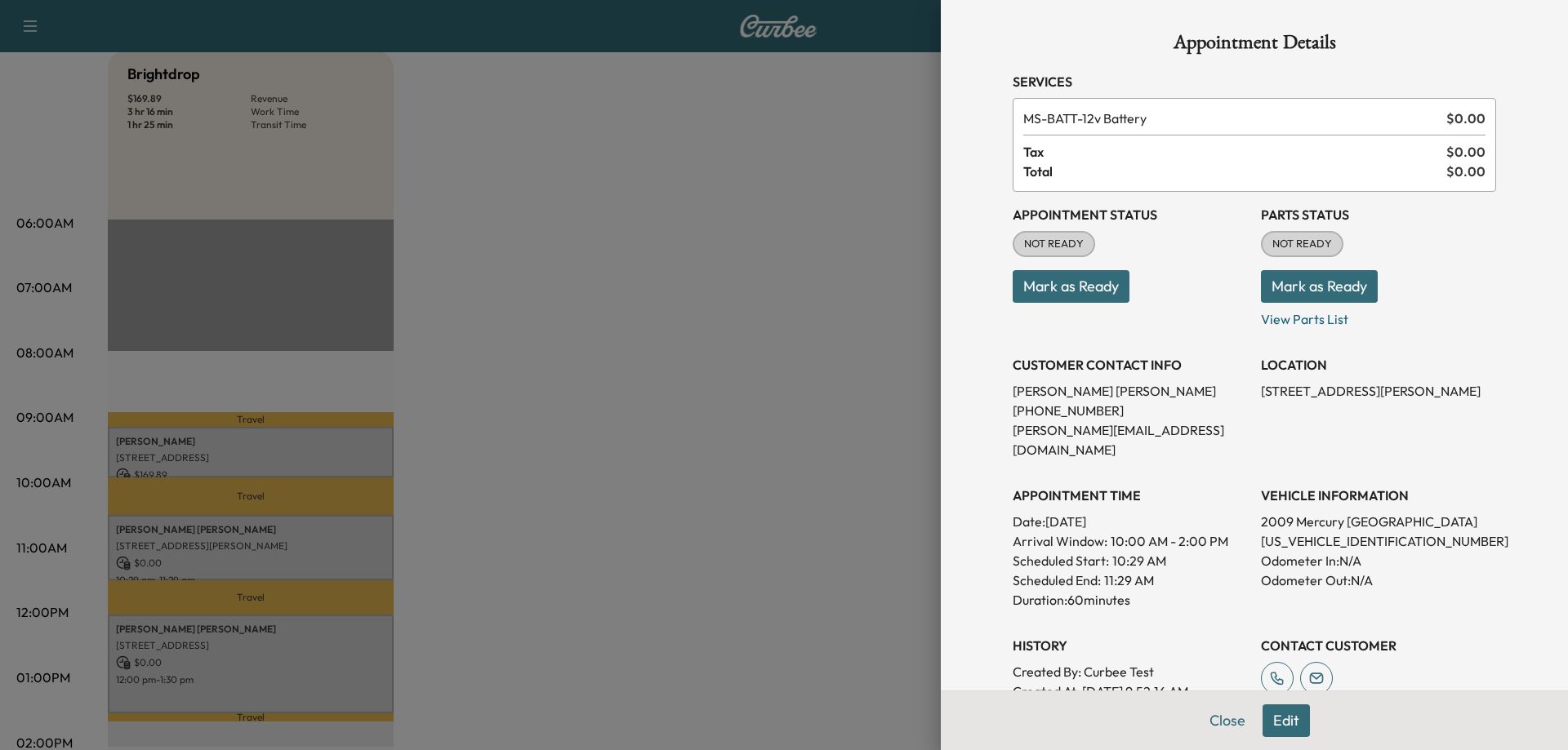
click at [874, 491] on div at bounding box center [784, 375] width 1568 height 750
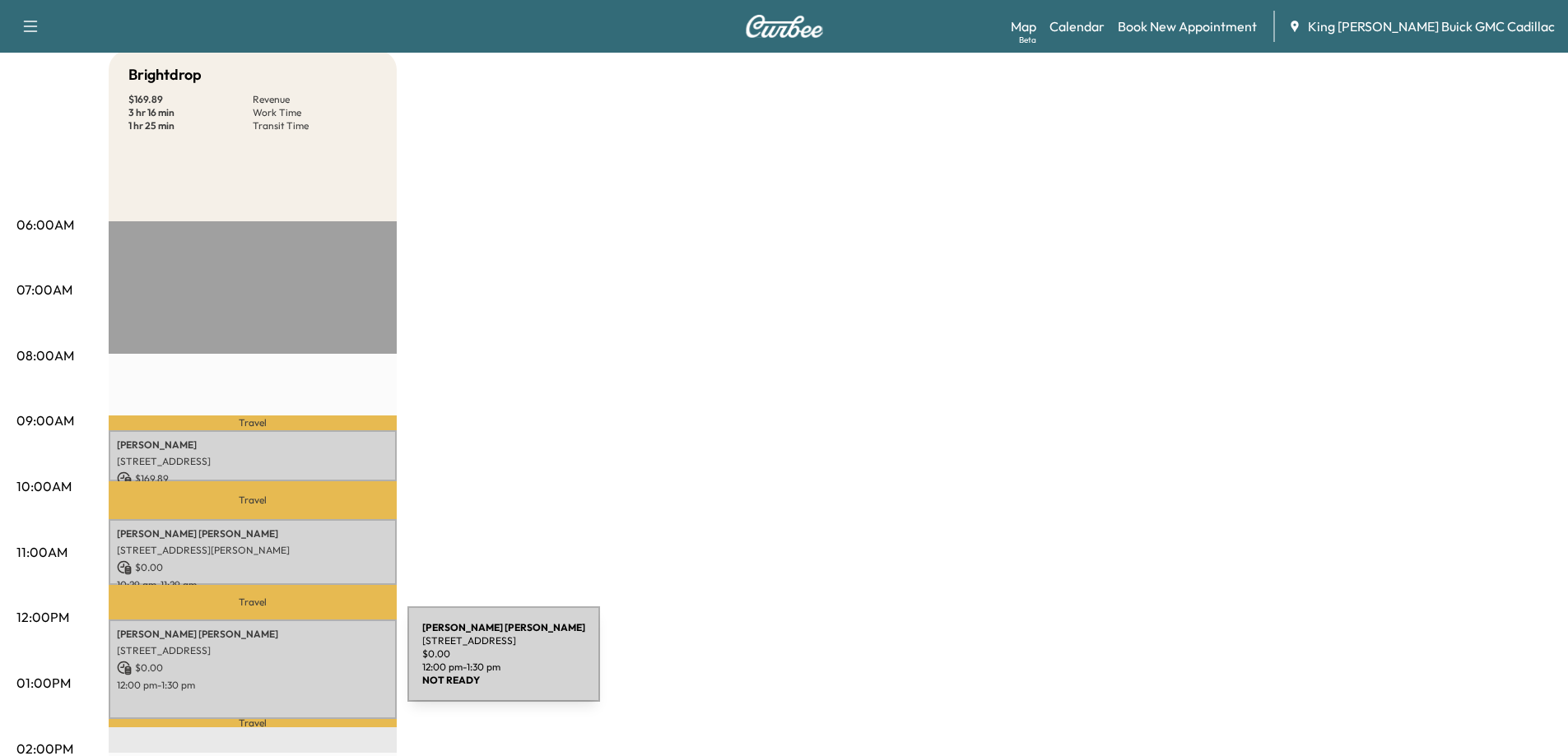
click at [284, 664] on p "$ 0.00" at bounding box center [252, 668] width 271 height 15
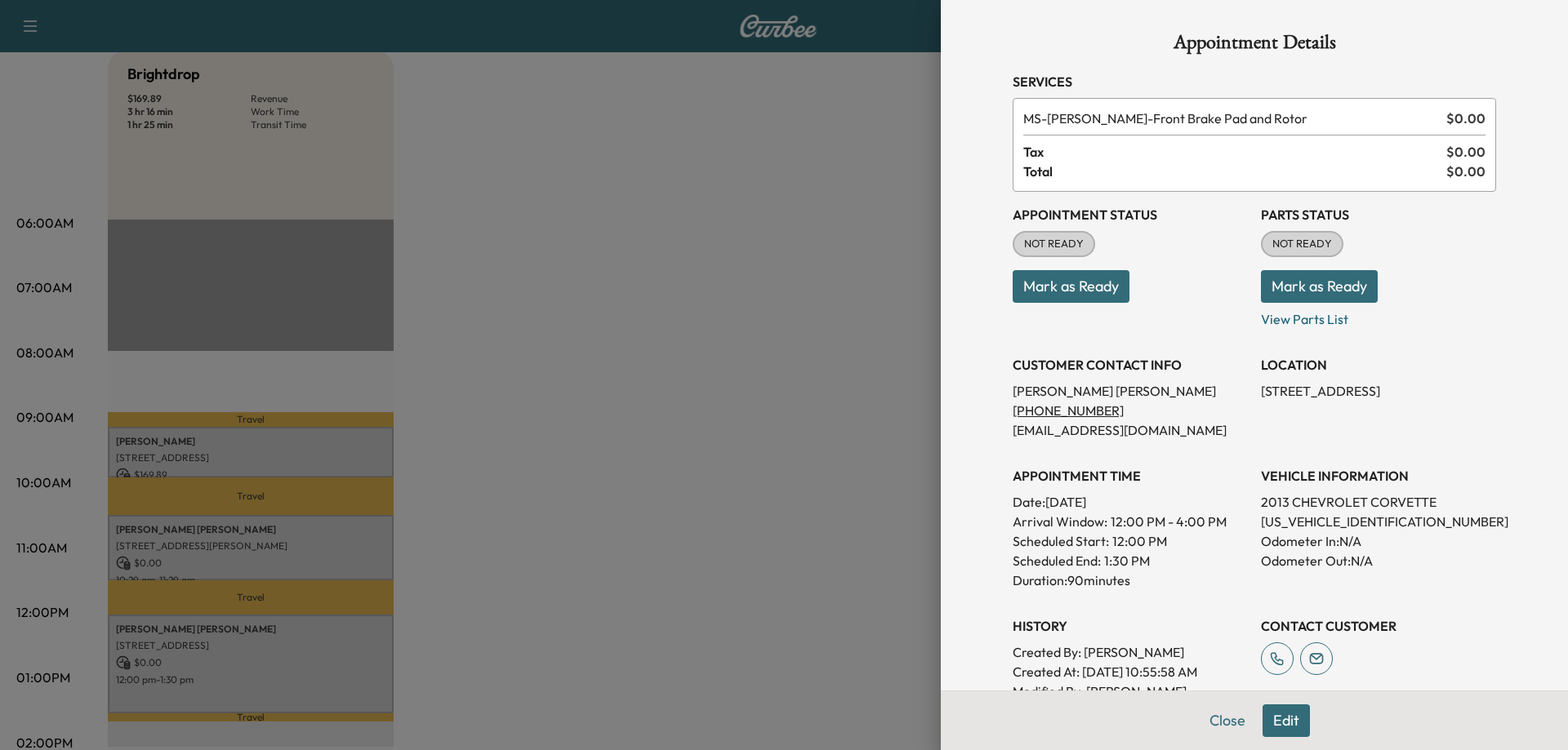
drag, startPoint x: 829, startPoint y: 336, endPoint x: 513, endPoint y: 474, distance: 344.8
click at [828, 337] on div at bounding box center [784, 375] width 1568 height 750
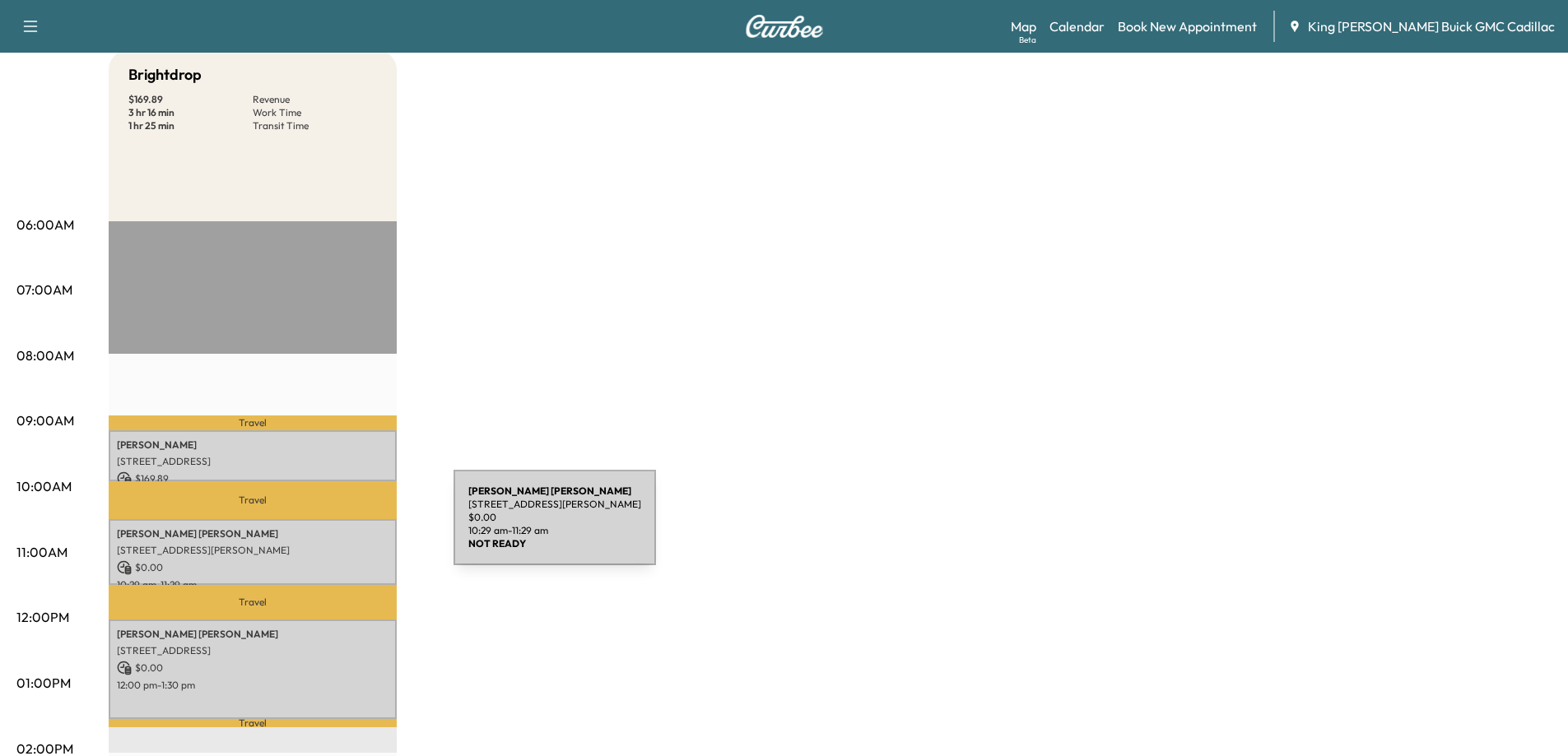
click at [302, 527] on p "[PERSON_NAME]" at bounding box center [252, 534] width 271 height 14
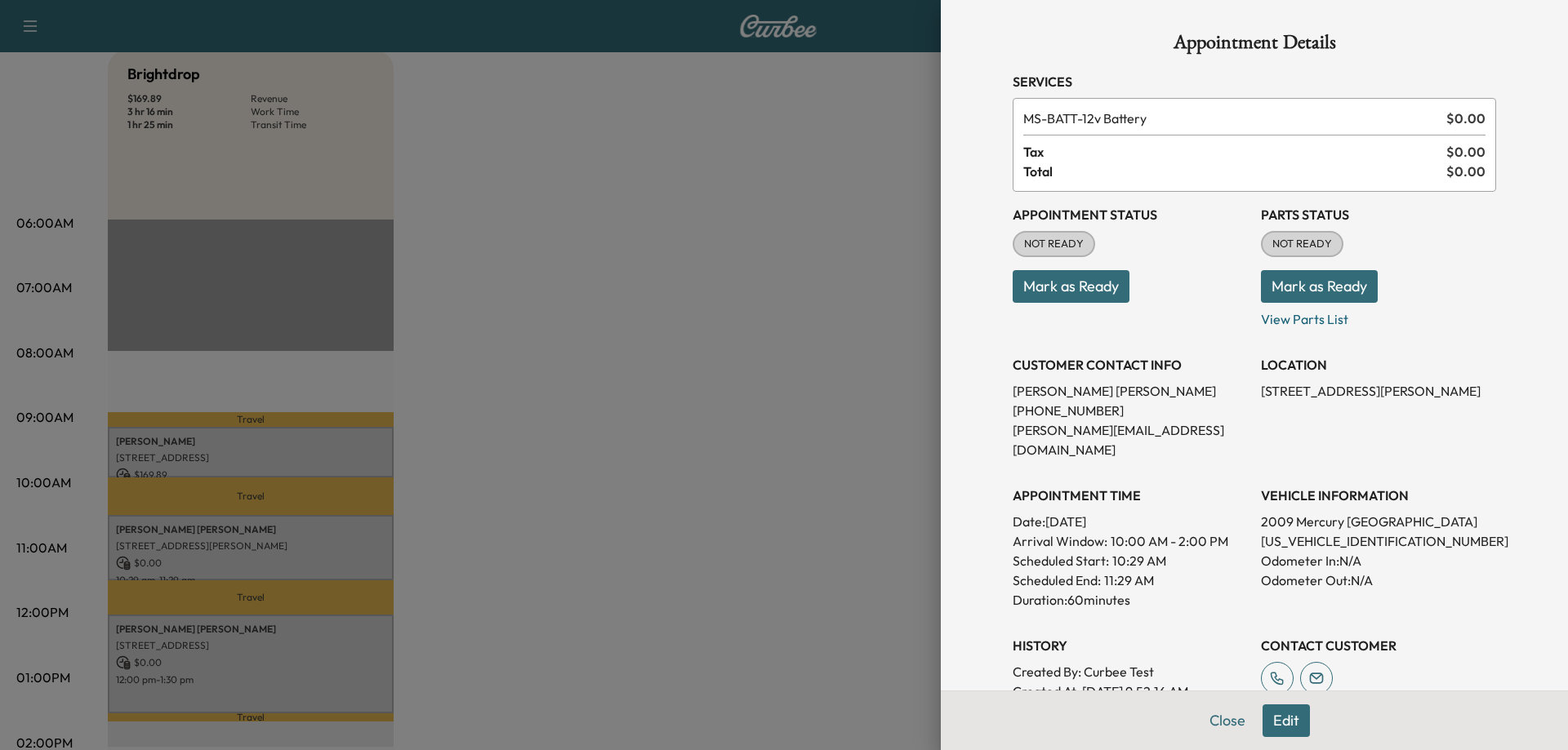
click at [580, 483] on div at bounding box center [784, 375] width 1568 height 750
